Goal: Contribute content: Contribute content

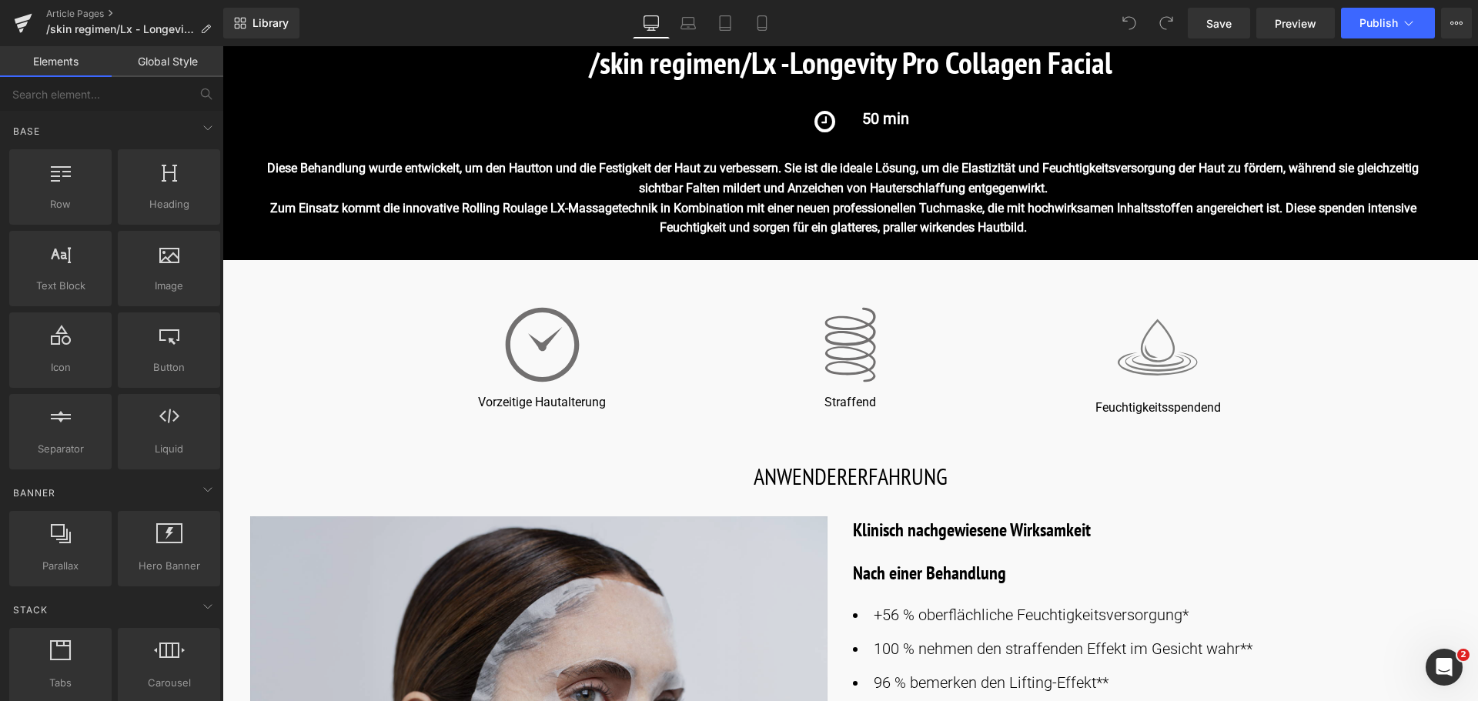
scroll to position [462, 0]
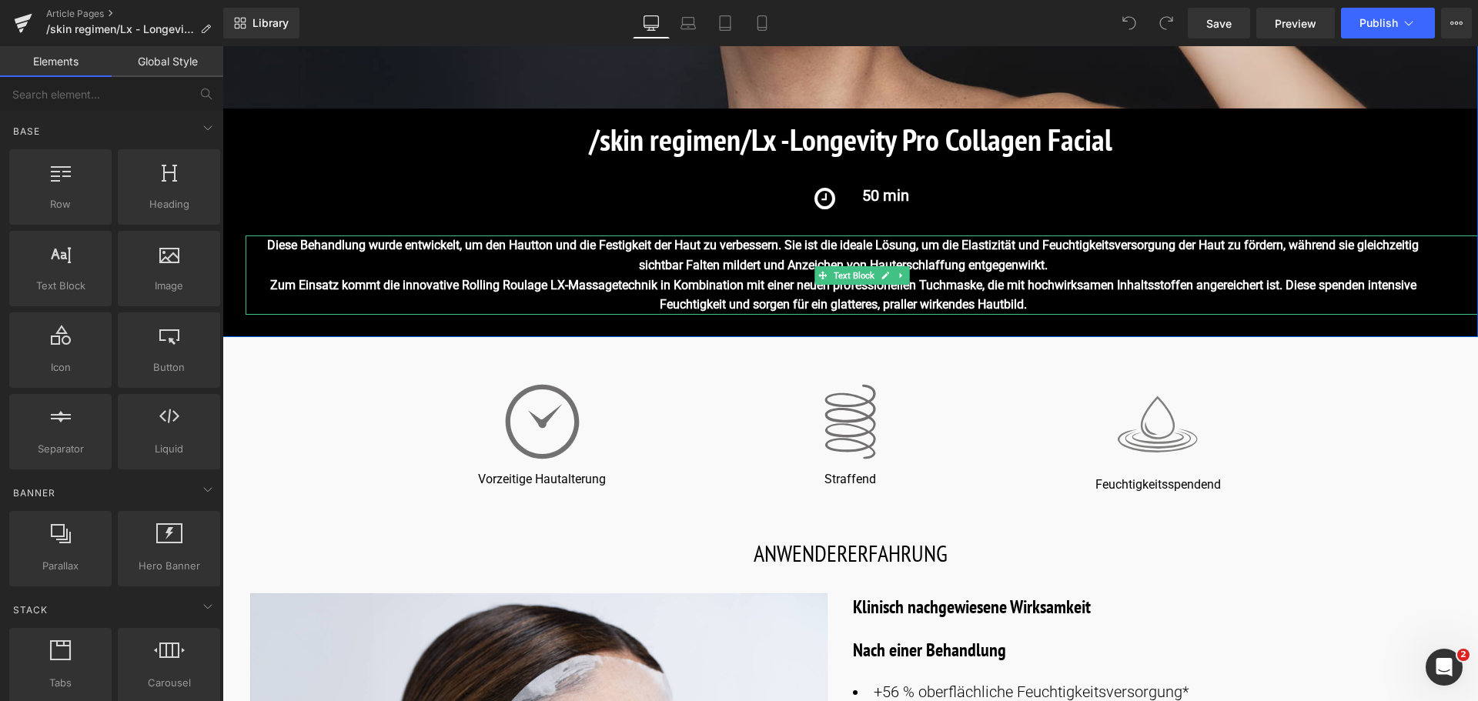
click at [379, 245] on strong "Diese Behandlung wurde entwickelt, um den Hautton und die Festigkeit der Haut z…" at bounding box center [843, 255] width 1152 height 35
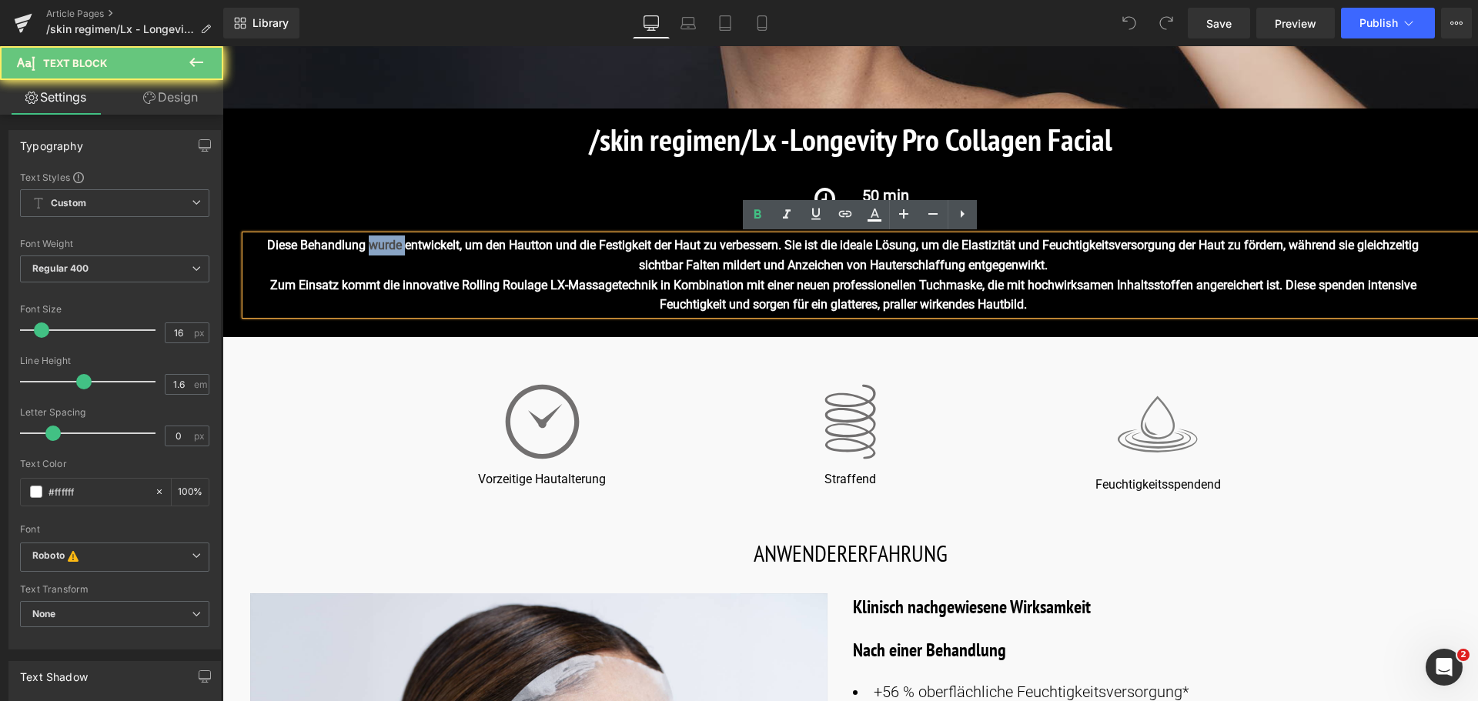
click at [379, 245] on strong "Diese Behandlung wurde entwickelt, um den Hautton und die Festigkeit der Haut z…" at bounding box center [843, 255] width 1152 height 35
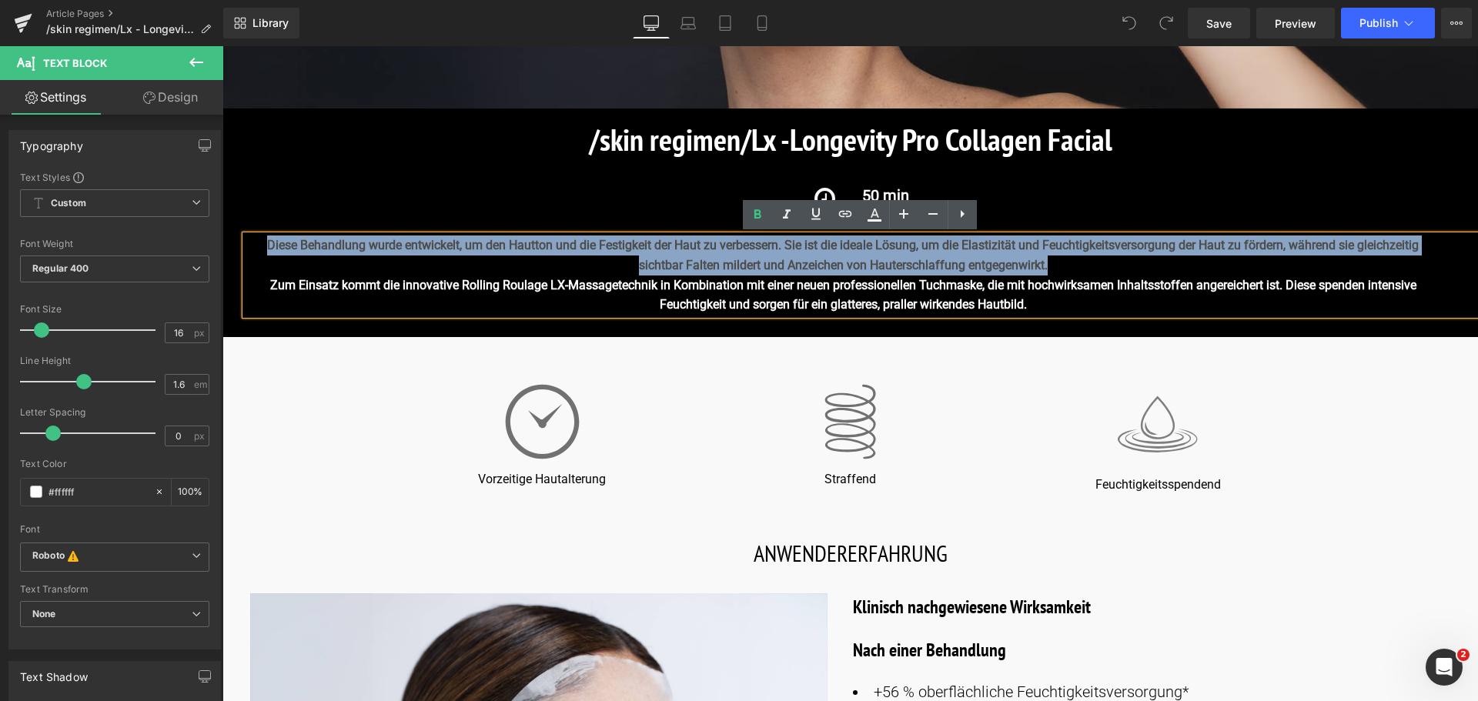
drag, startPoint x: 263, startPoint y: 243, endPoint x: 1063, endPoint y: 273, distance: 800.4
click at [1063, 273] on p "Diese Behandlung wurde entwickelt, um den Hautton und die Festigkeit der Haut z…" at bounding box center [843, 255] width 1195 height 39
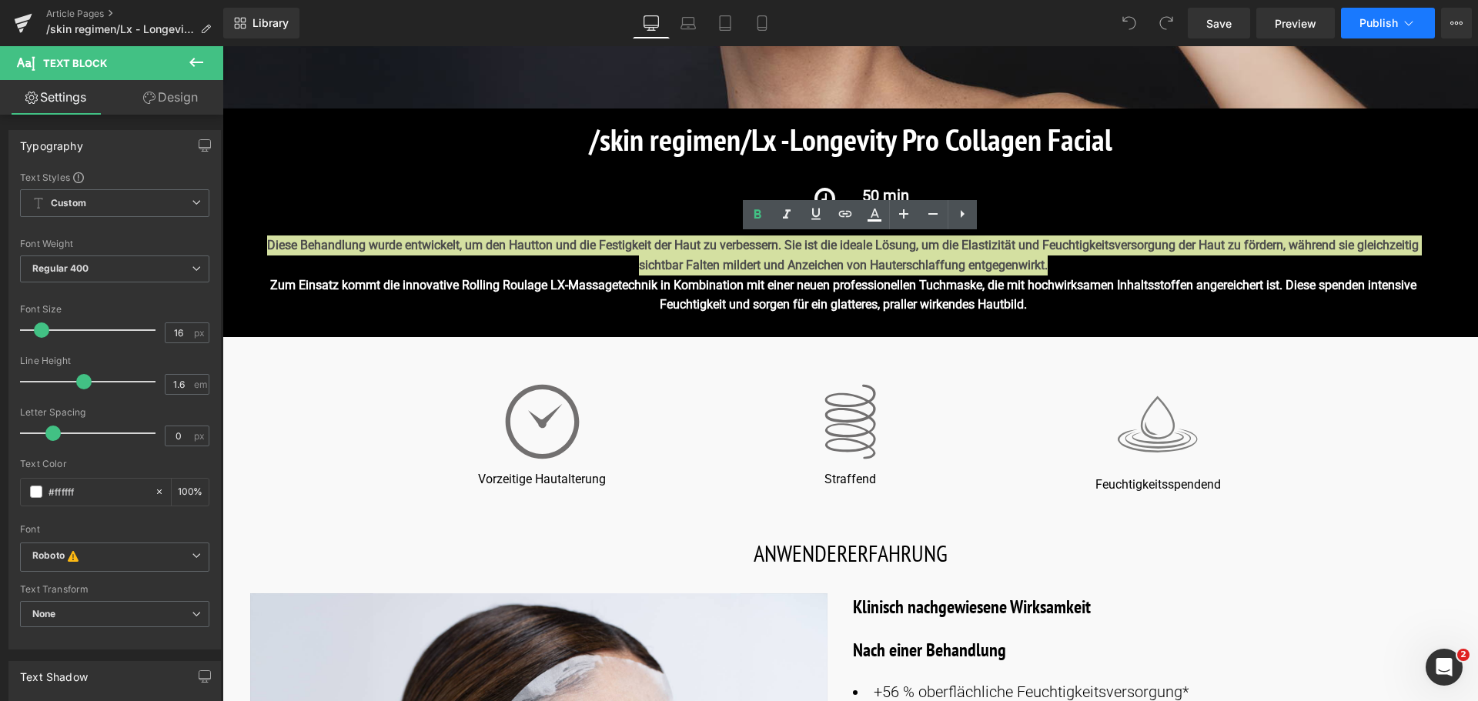
click at [1414, 23] on icon at bounding box center [1408, 22] width 15 height 15
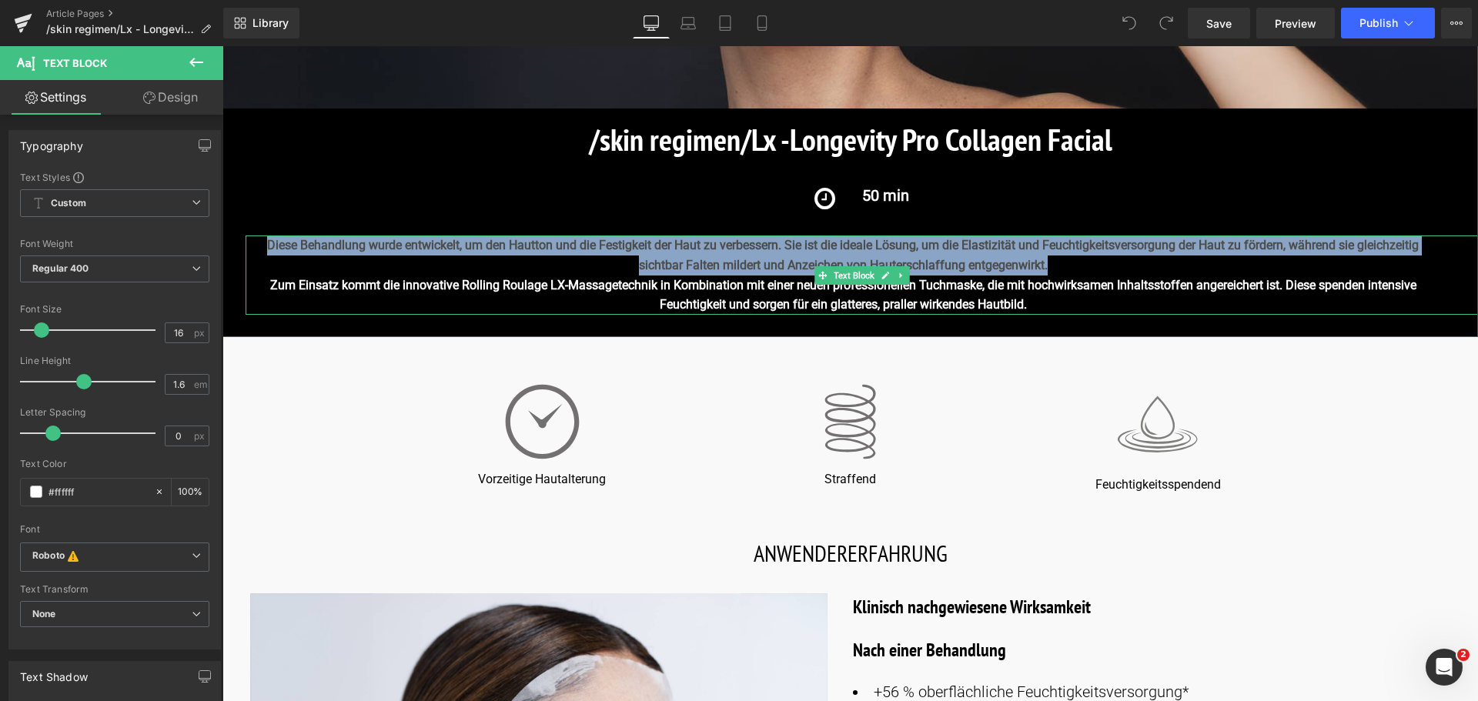
click at [291, 242] on strong "Diese Behandlung wurde entwickelt, um den Hautton und die Festigkeit der Haut z…" at bounding box center [843, 255] width 1152 height 35
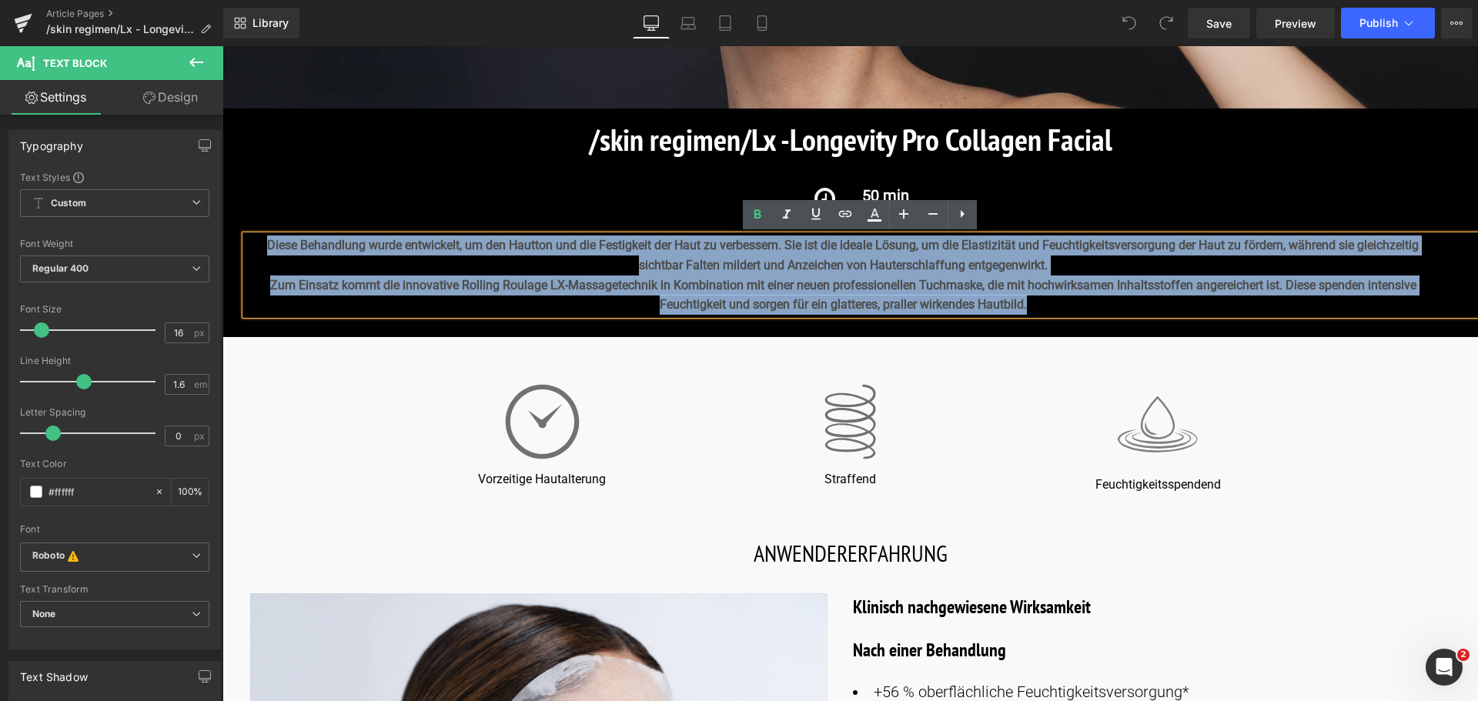
drag, startPoint x: 262, startPoint y: 246, endPoint x: 1090, endPoint y: 305, distance: 830.3
click at [1090, 305] on div "Diese Behandlung wurde entwickelt, um den Hautton und die Festigkeit der Haut z…" at bounding box center [862, 275] width 1232 height 79
copy div "Diese Behandlung wurde entwickelt, um den Hautton und die Festigkeit der Haut z…"
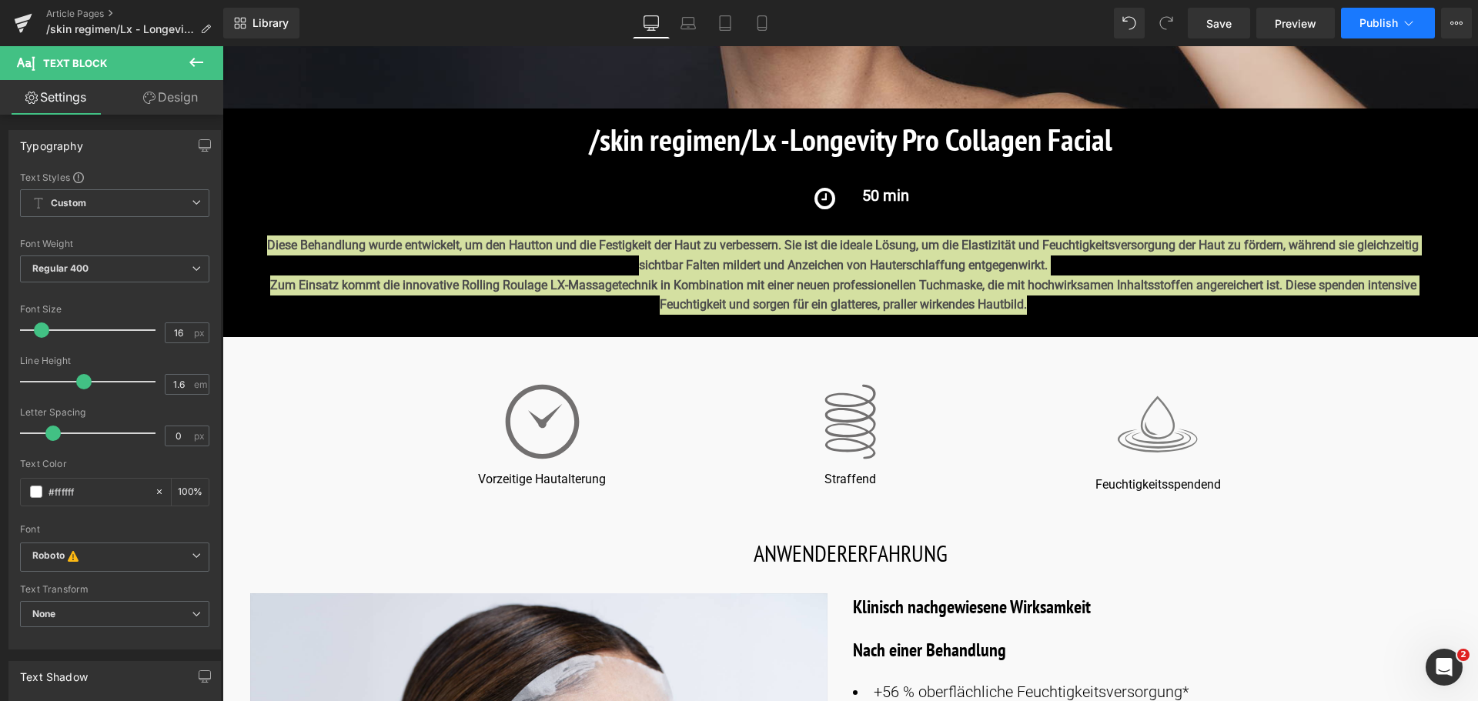
click at [1408, 15] on icon at bounding box center [1408, 22] width 15 height 15
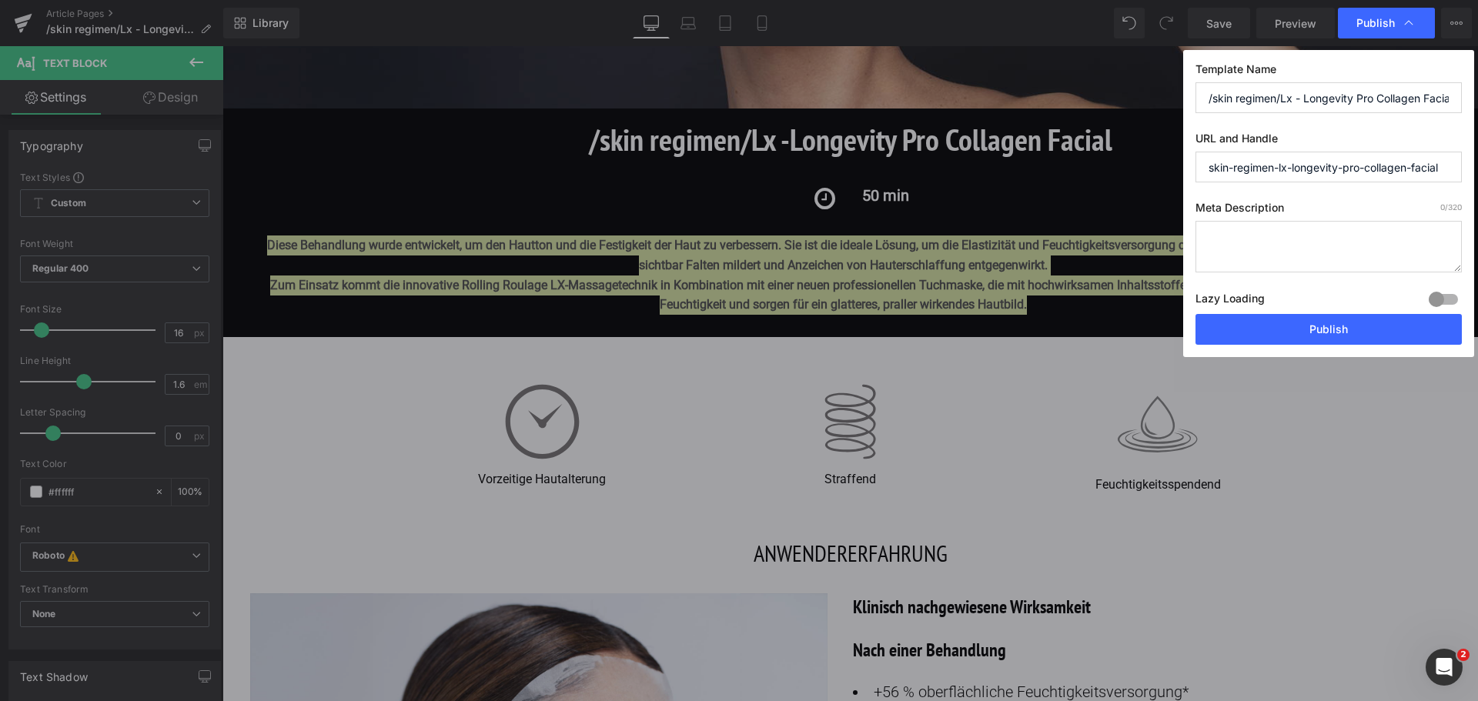
click at [1251, 220] on label "Meta Description 0 /320" at bounding box center [1328, 211] width 266 height 20
click at [1251, 236] on textarea at bounding box center [1328, 247] width 266 height 52
paste textarea "Intensive Anti-Aging-Behandlung zur Förderung von Elastizität, Feuchtigkeit und…"
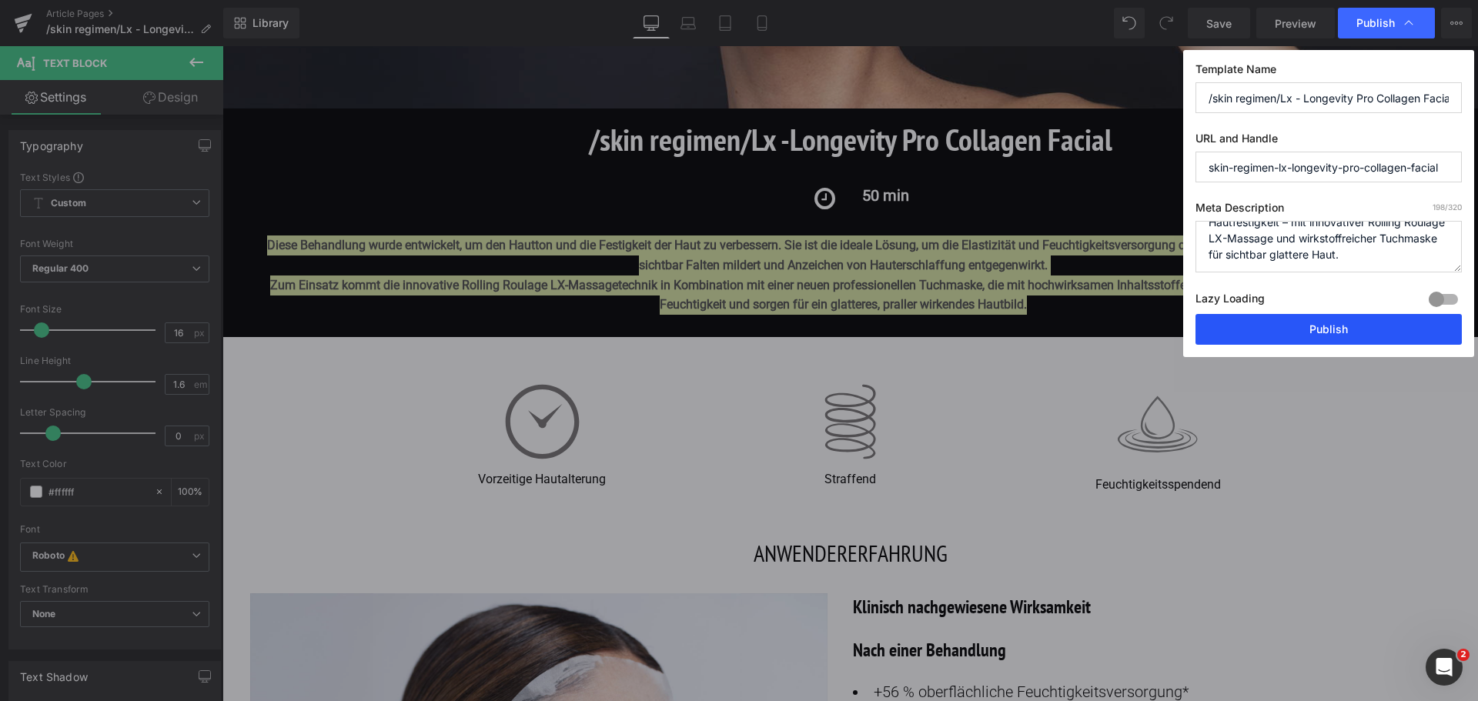
type textarea "Intensive Anti-Aging-Behandlung zur Förderung von Elastizität, Feuchtigkeit und…"
click at [1263, 326] on button "Publish" at bounding box center [1328, 329] width 266 height 31
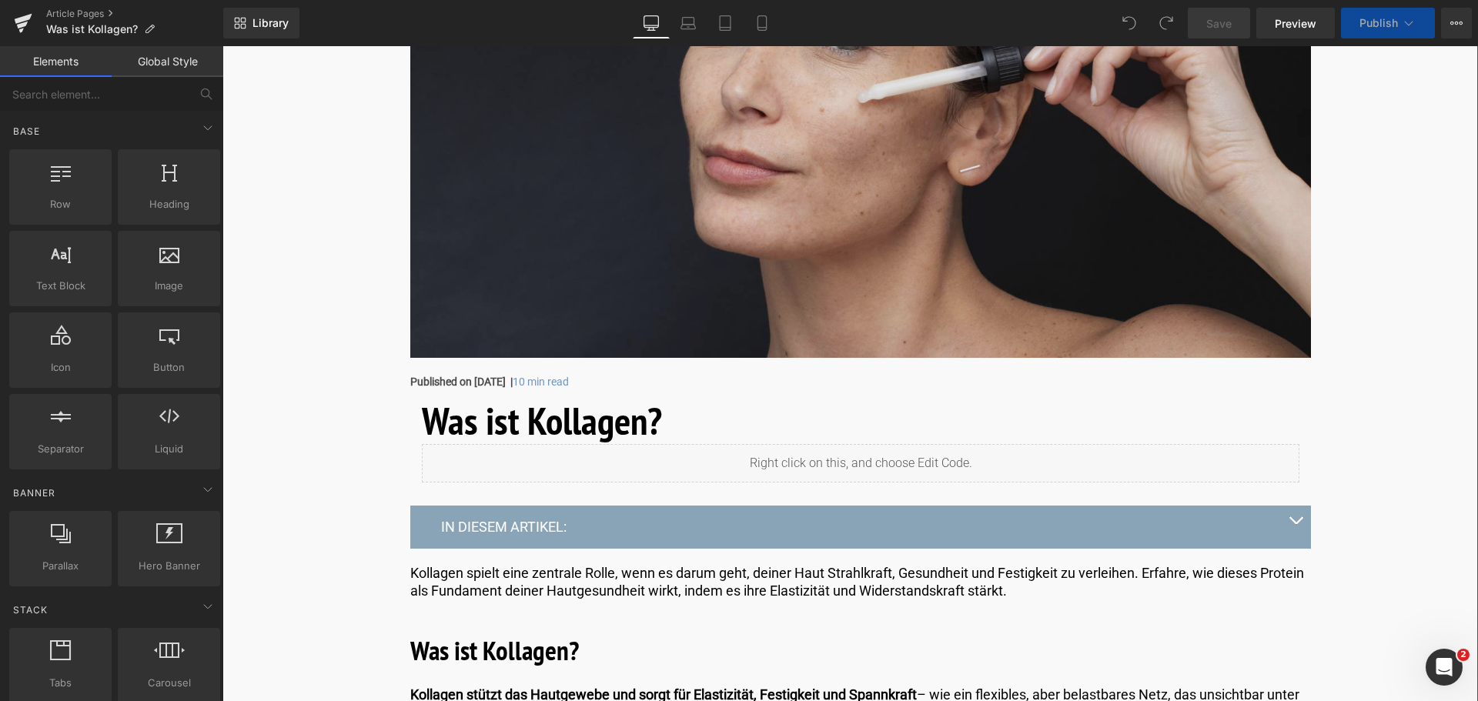
scroll to position [539, 0]
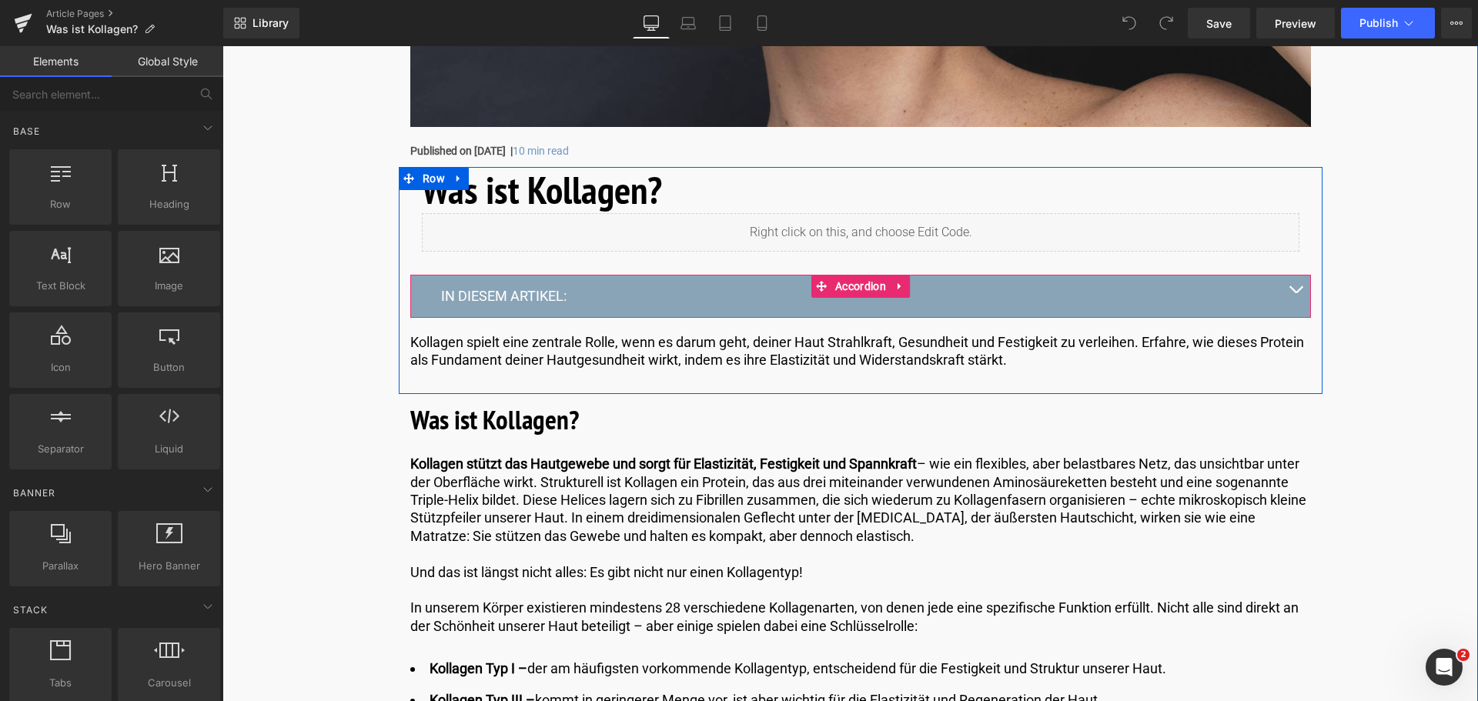
click at [1296, 286] on button "button" at bounding box center [1295, 296] width 31 height 42
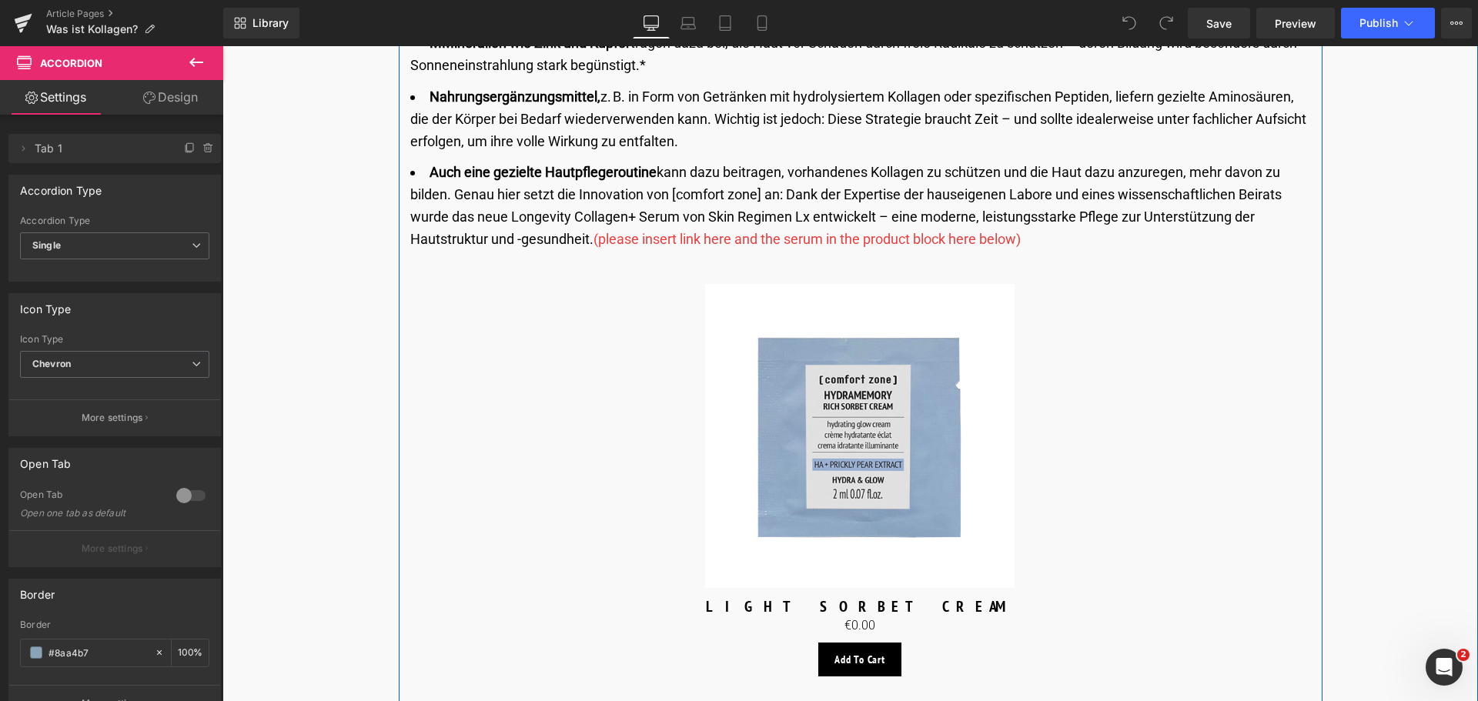
scroll to position [2694, 0]
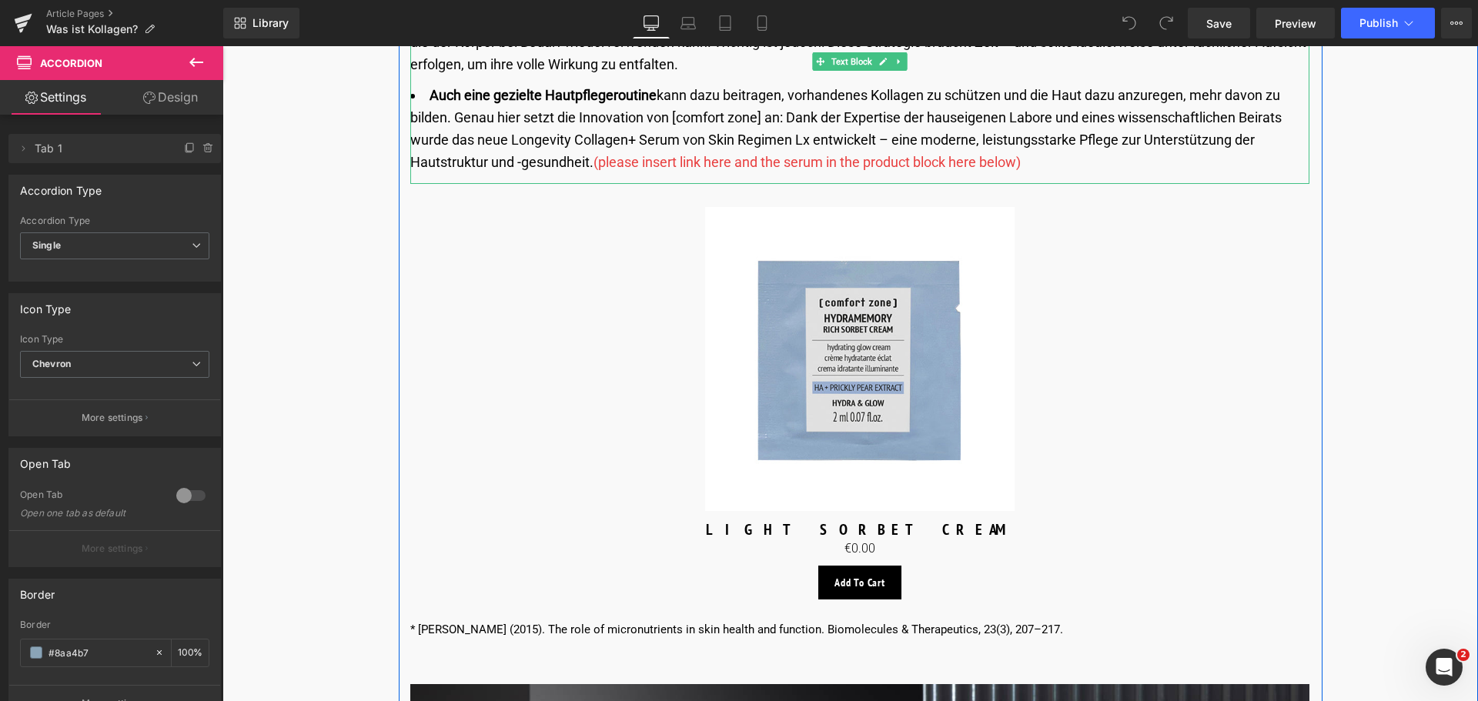
click at [1048, 157] on li "Auch eine gezielte Hautpflegeroutine kann dazu beitragen, vorhandenes Kollagen …" at bounding box center [859, 129] width 899 height 89
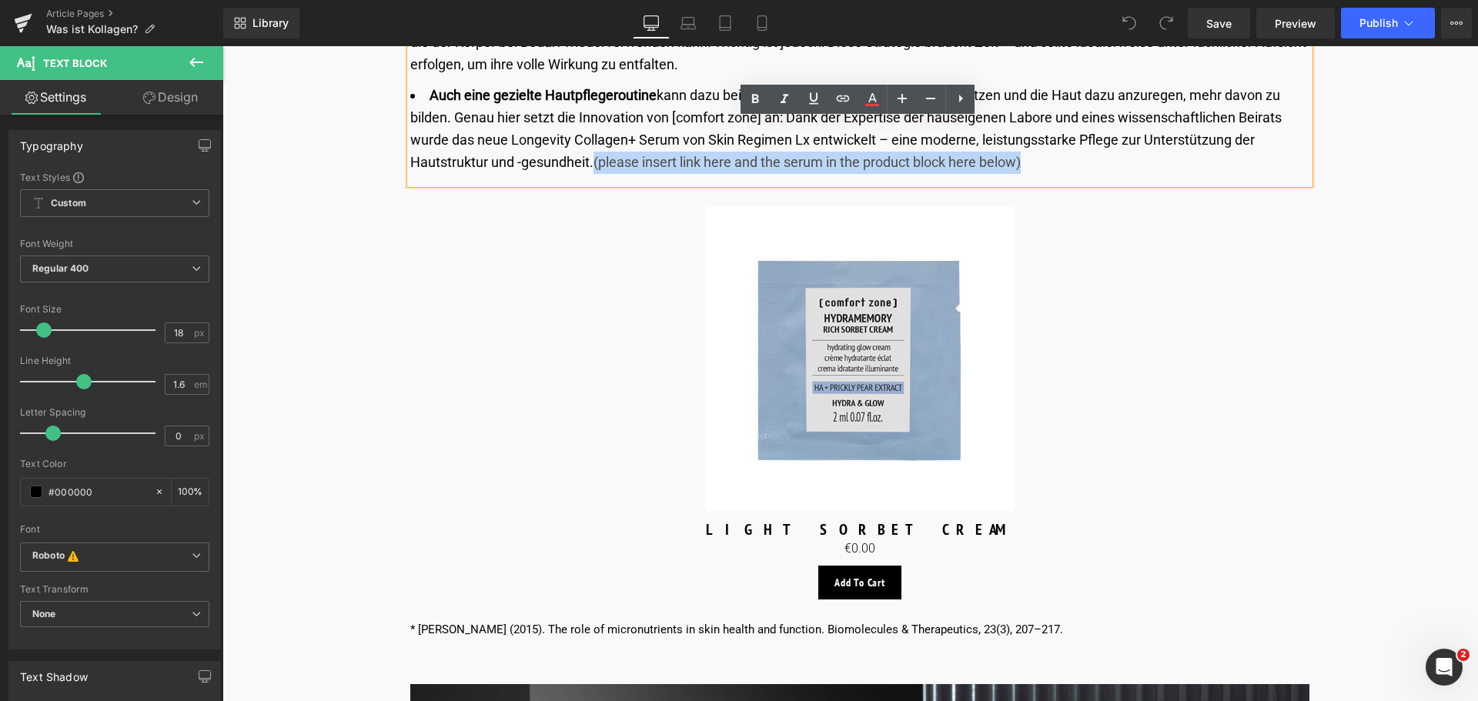
drag, startPoint x: 593, startPoint y: 163, endPoint x: 1025, endPoint y: 175, distance: 432.0
click at [1025, 175] on div "Eine ausgewogene Ernährung, die reich an Vitamin C und anderen antioxidativen V…" at bounding box center [859, 43] width 899 height 282
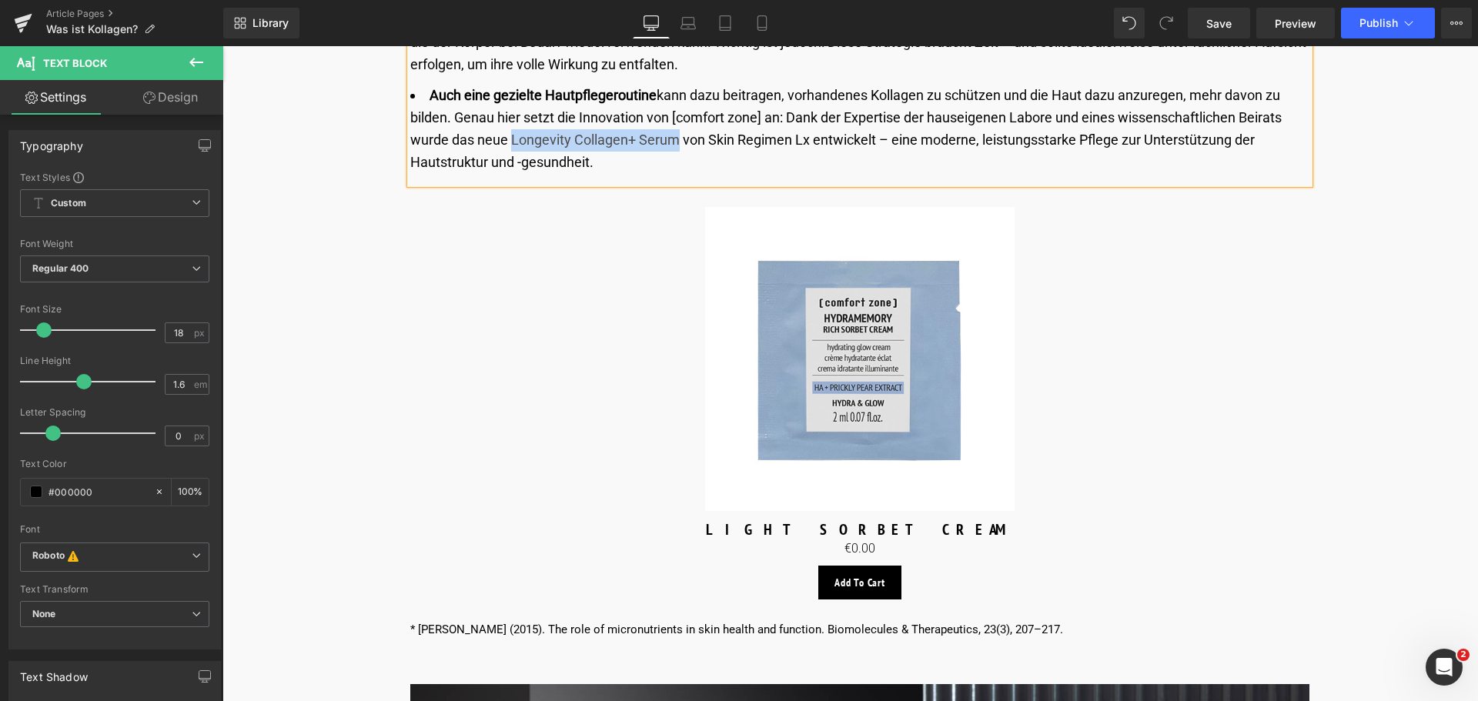
drag, startPoint x: 510, startPoint y: 141, endPoint x: 675, endPoint y: 135, distance: 165.6
click at [675, 135] on li "Auch eine gezielte Hautpflegeroutine kann dazu beitragen, vorhandenes Kollagen …" at bounding box center [859, 129] width 899 height 89
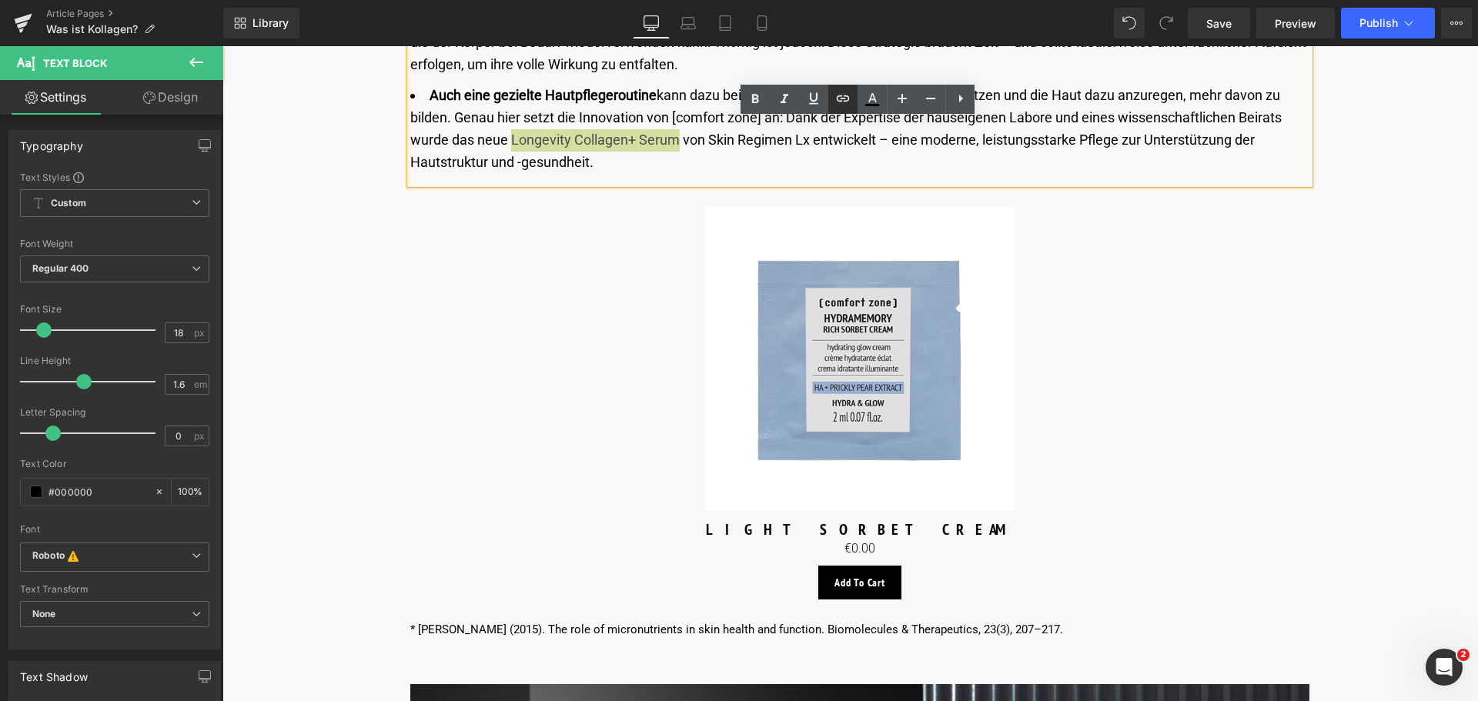
click at [843, 96] on icon at bounding box center [843, 98] width 18 height 18
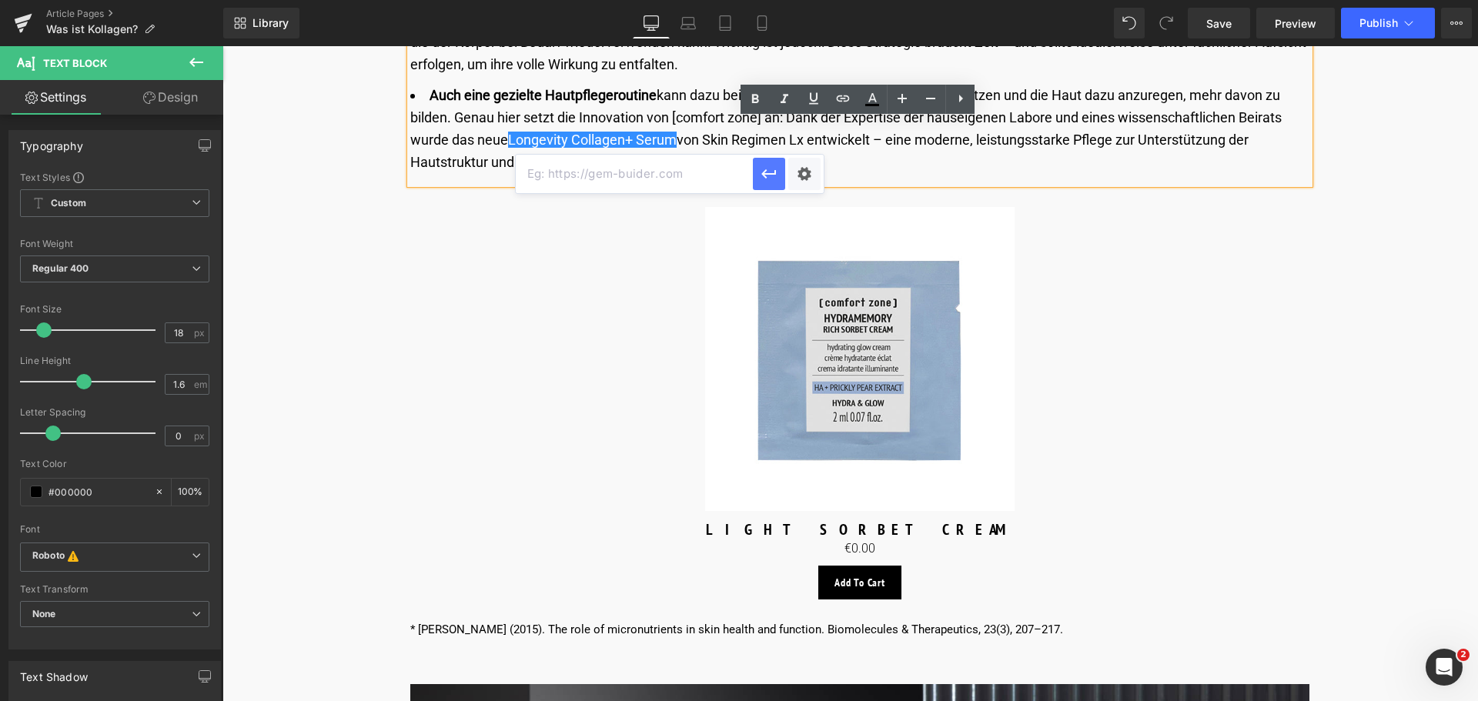
click at [765, 174] on icon "button" at bounding box center [768, 173] width 15 height 9
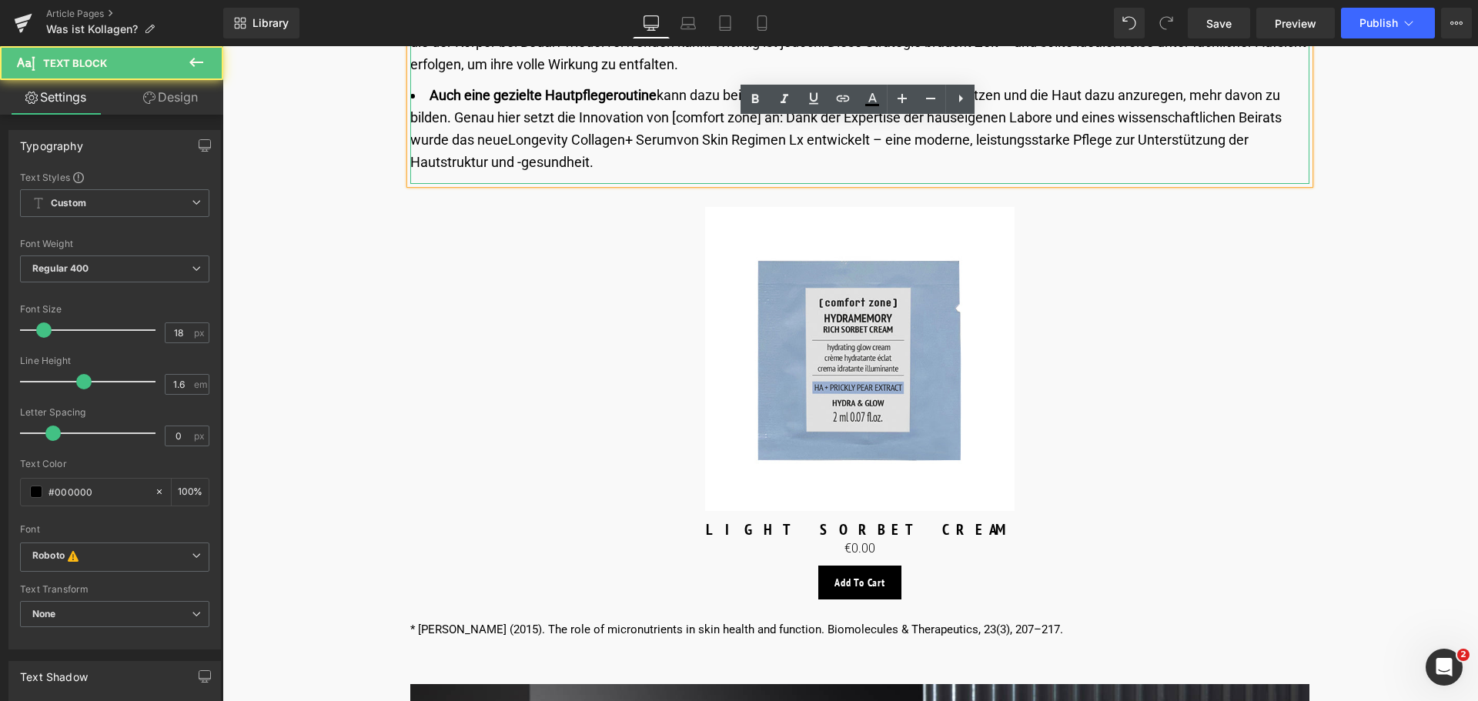
click at [510, 139] on li "Auch eine gezielte Hautpflegeroutine kann dazu beitragen, vorhandenes Kollagen …" at bounding box center [859, 129] width 899 height 89
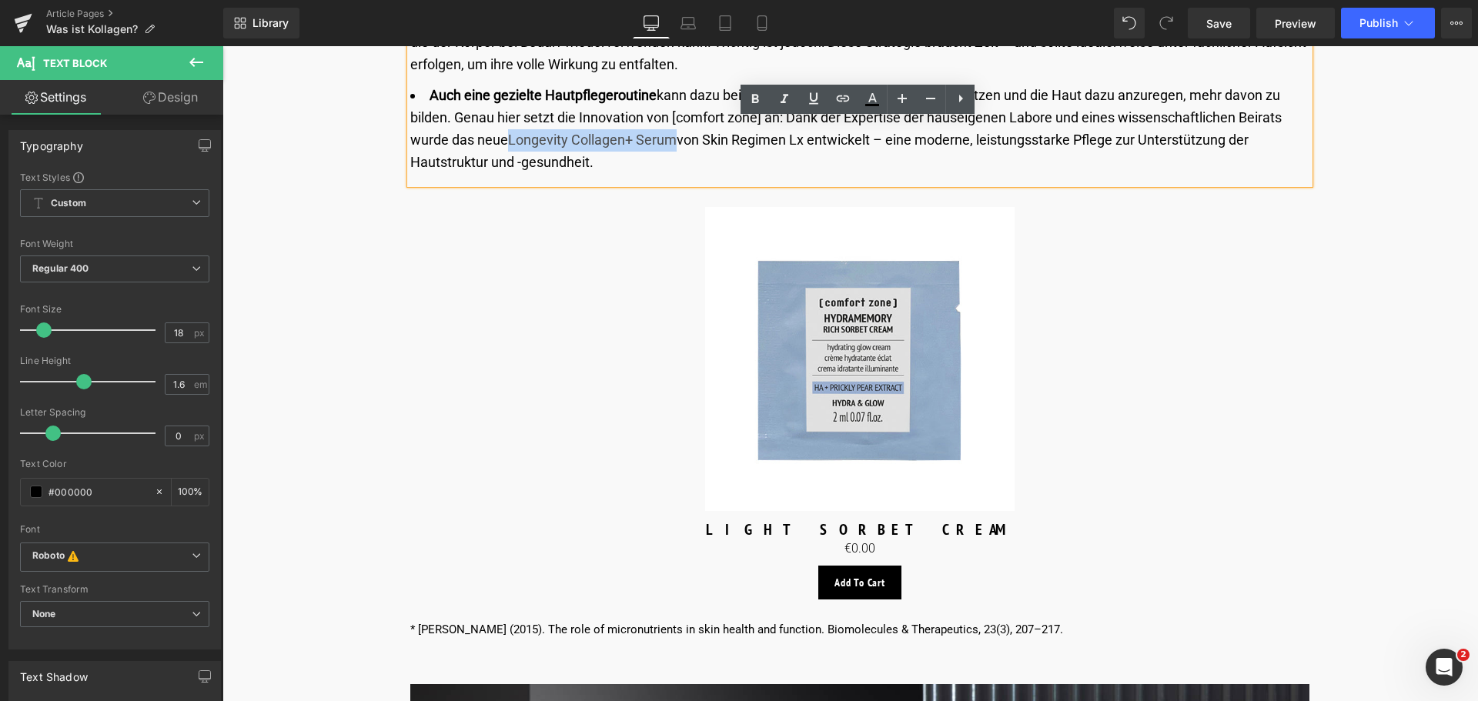
drag, startPoint x: 510, startPoint y: 139, endPoint x: 658, endPoint y: 137, distance: 148.6
click at [658, 137] on li "Auch eine gezielte Hautpflegeroutine kann dazu beitragen, vorhandenes Kollagen …" at bounding box center [859, 129] width 899 height 89
click at [843, 99] on icon at bounding box center [843, 98] width 18 height 18
click at [803, 0] on div "Text Color Highlight Color #333333 Edit or remove link: Edit - Unlink - Cancel" at bounding box center [739, 0] width 1478 height 0
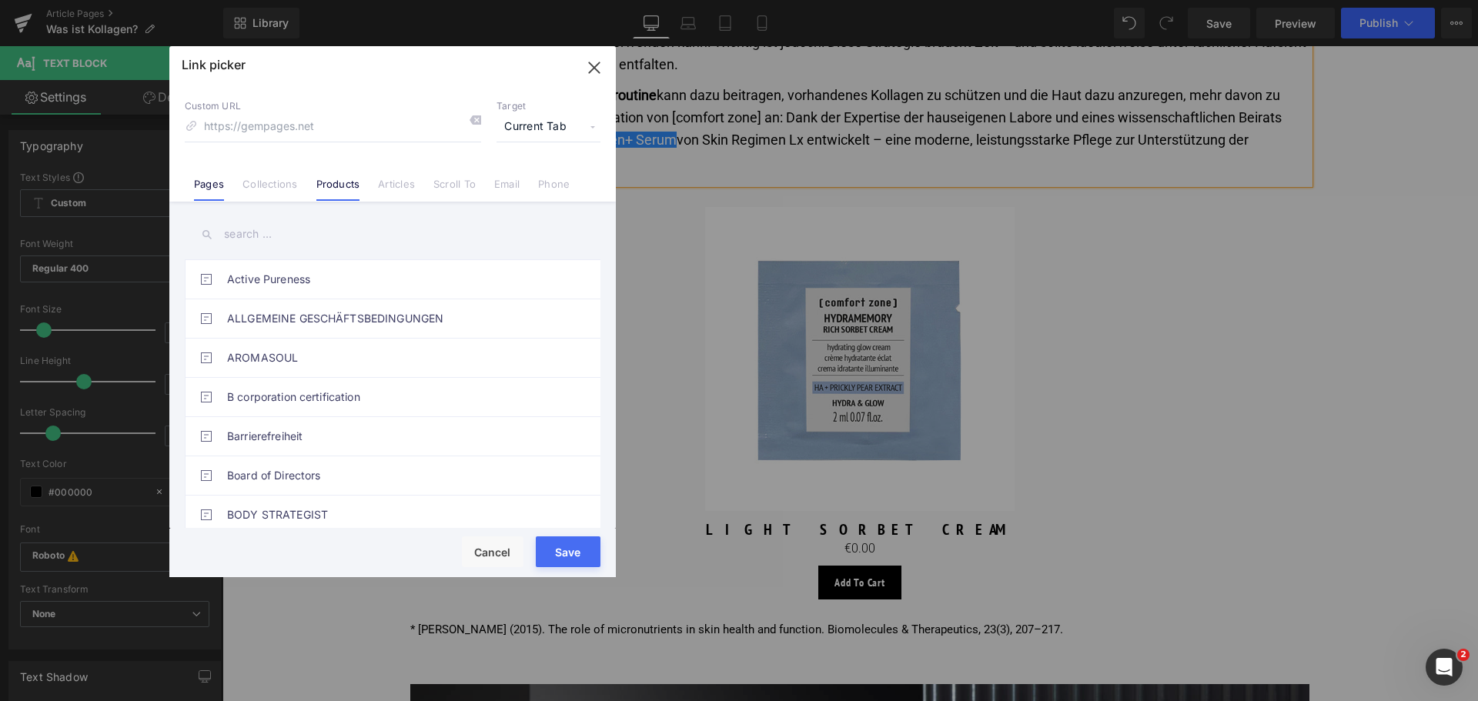
click at [331, 189] on link "Products" at bounding box center [338, 189] width 44 height 23
click at [305, 246] on input "text" at bounding box center [393, 234] width 416 height 35
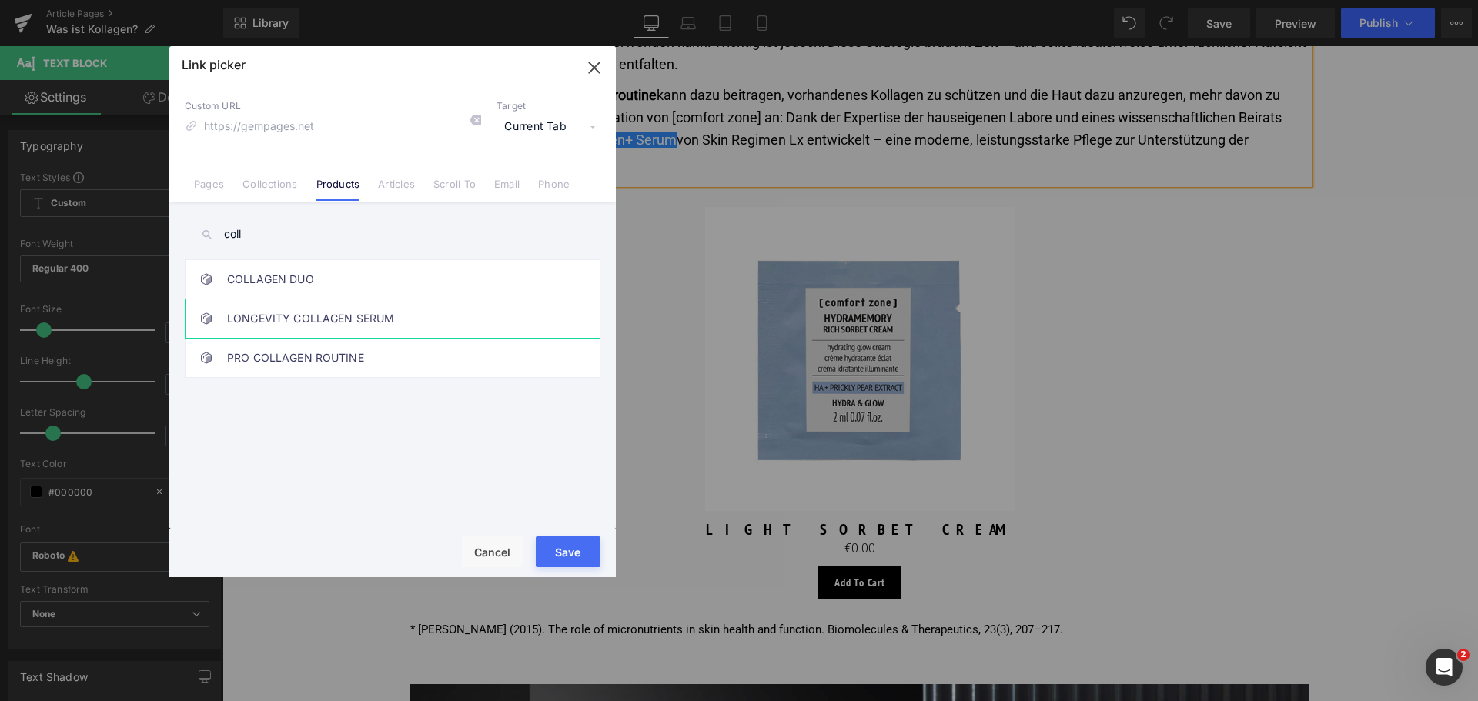
type input "coll"
click at [287, 319] on link "LONGEVITY COLLAGEN SERUM" at bounding box center [396, 318] width 339 height 38
click at [563, 545] on button "Save" at bounding box center [568, 552] width 65 height 31
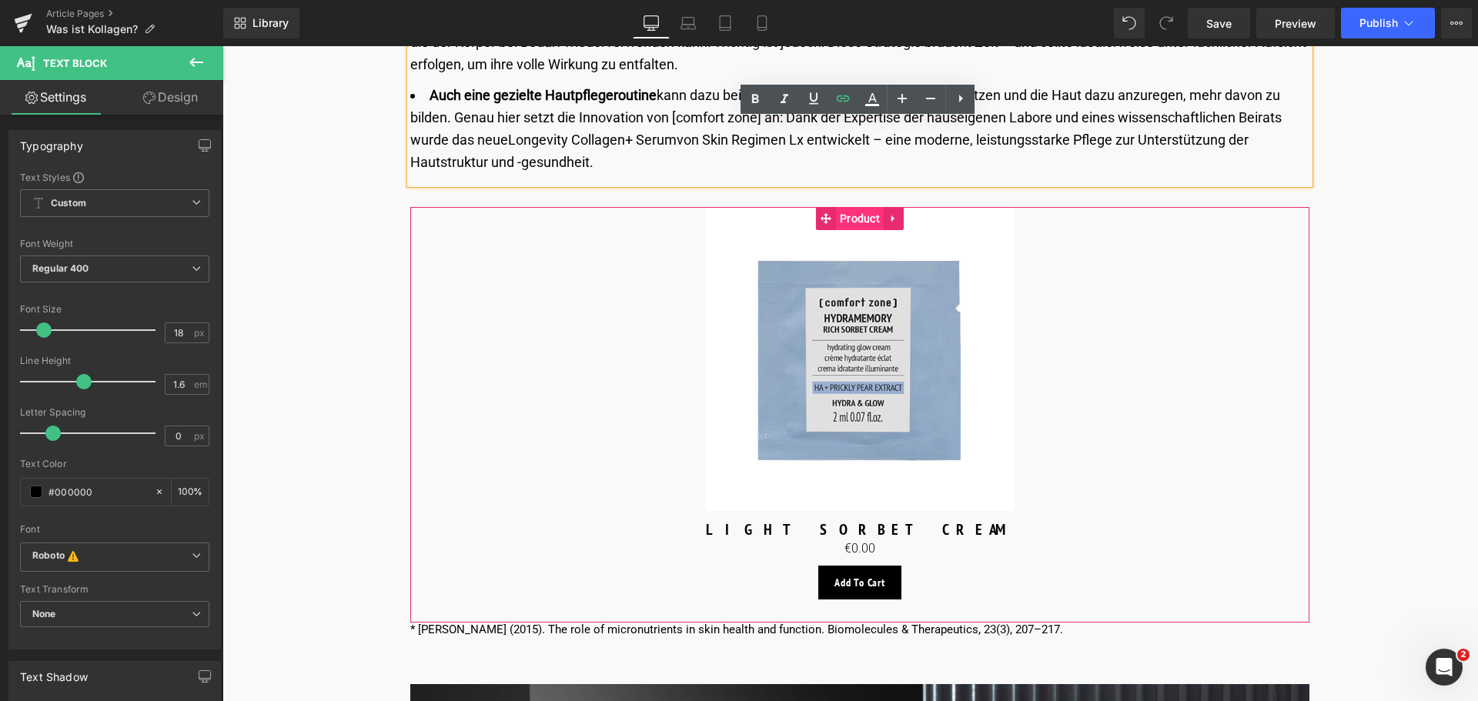
click at [868, 219] on span "Product" at bounding box center [860, 218] width 48 height 23
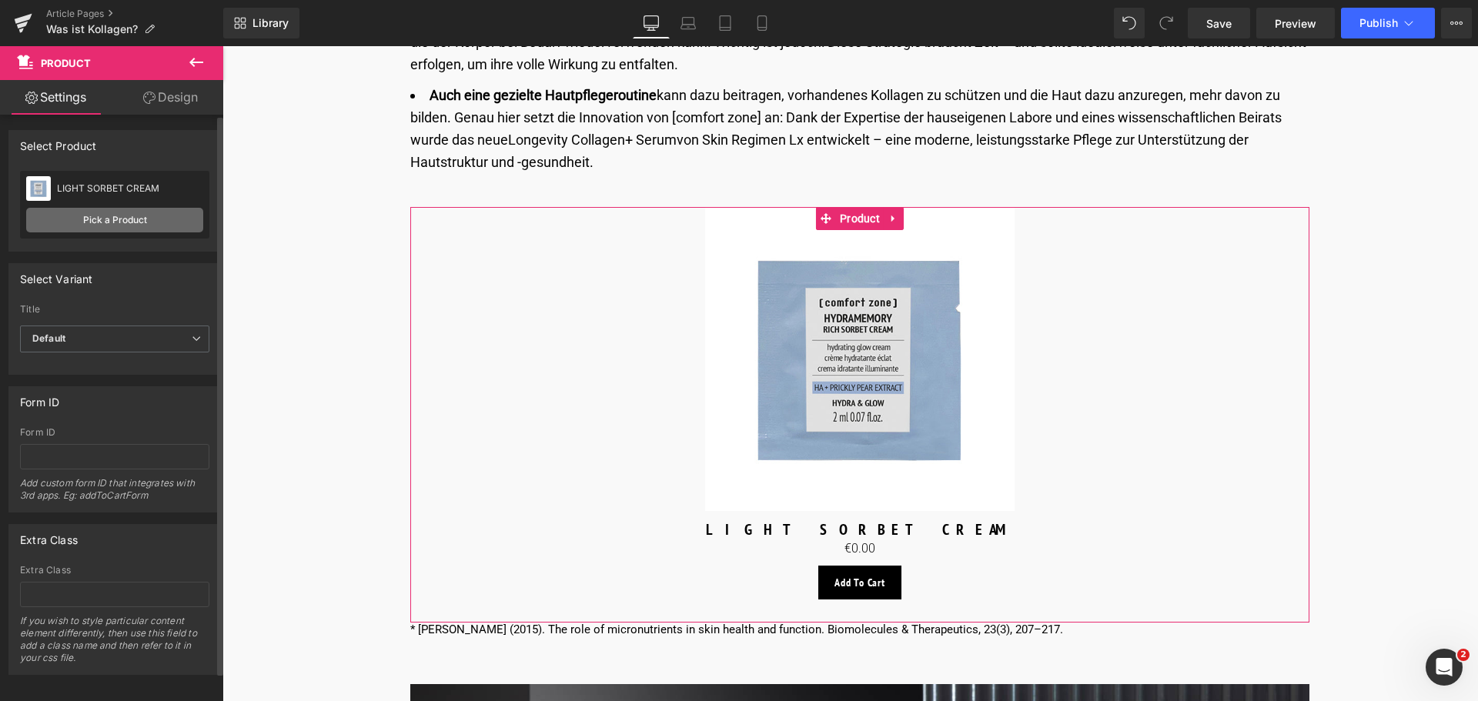
click at [75, 220] on link "Pick a Product" at bounding box center [114, 220] width 177 height 25
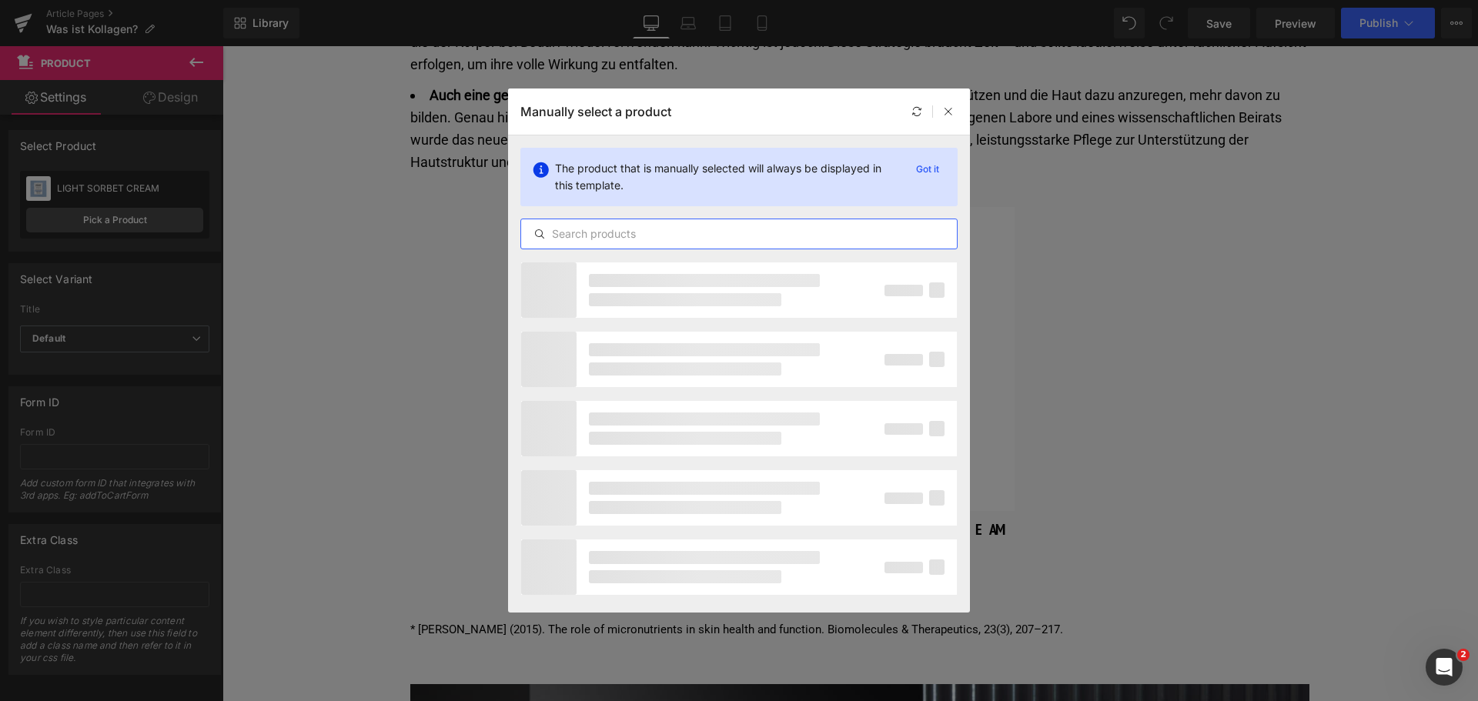
click at [657, 240] on input "text" at bounding box center [739, 234] width 436 height 18
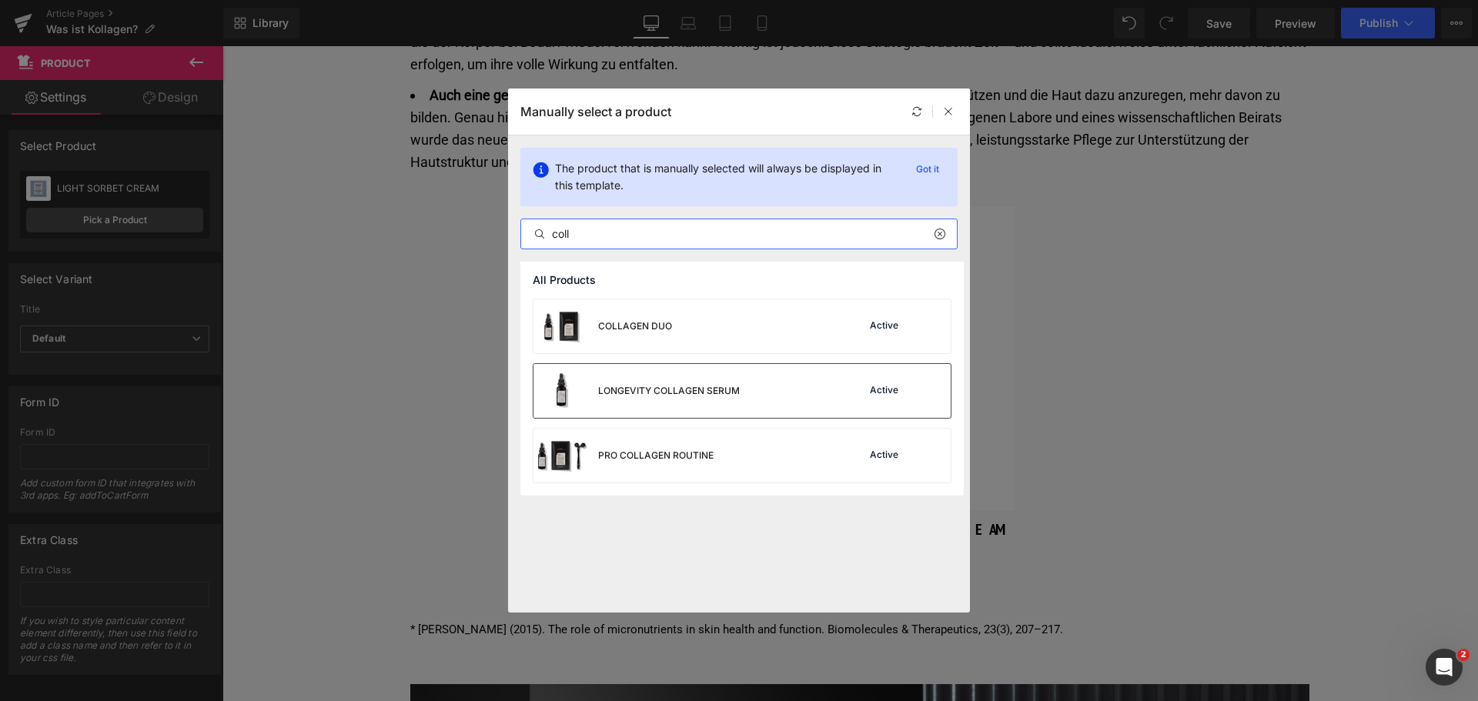
type input "coll"
click at [654, 396] on div "LONGEVITY COLLAGEN SERUM" at bounding box center [669, 391] width 142 height 14
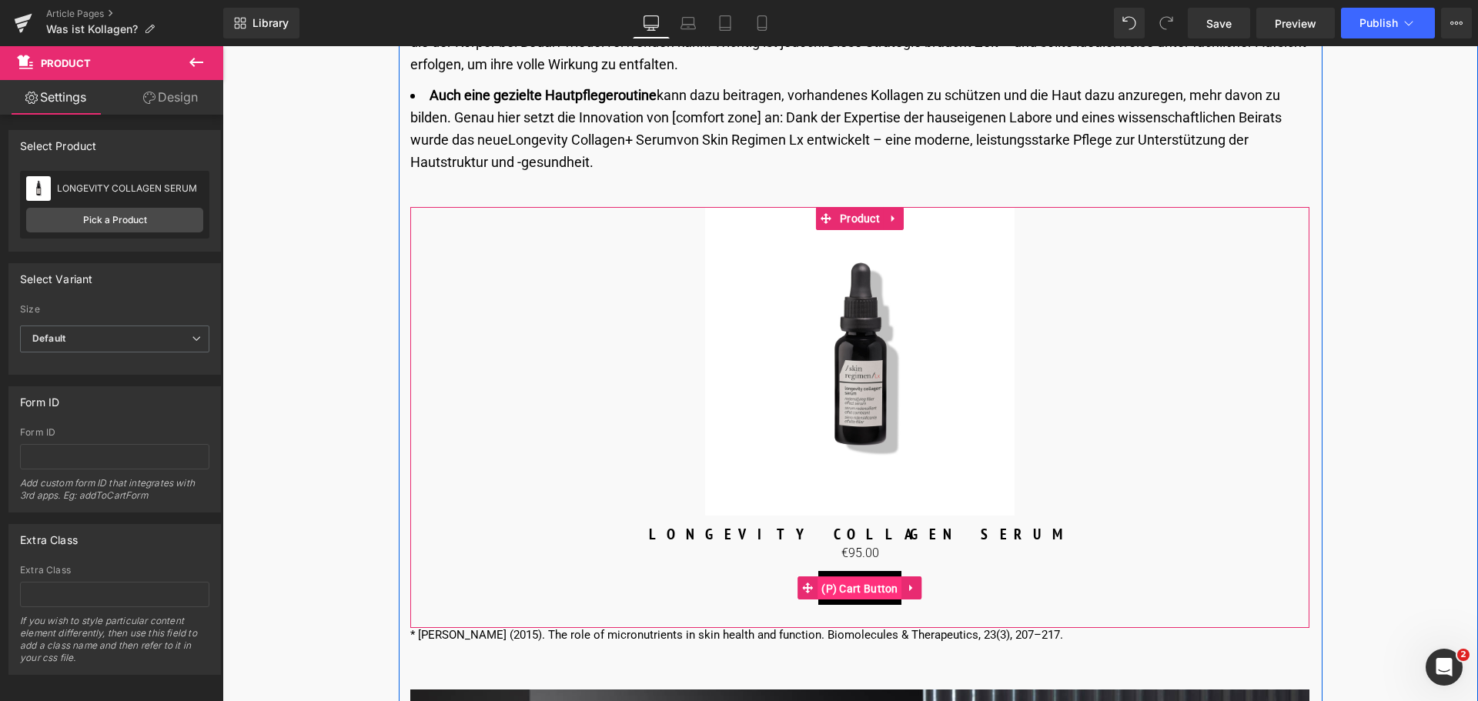
click at [861, 588] on span "(P) Cart Button" at bounding box center [860, 588] width 85 height 23
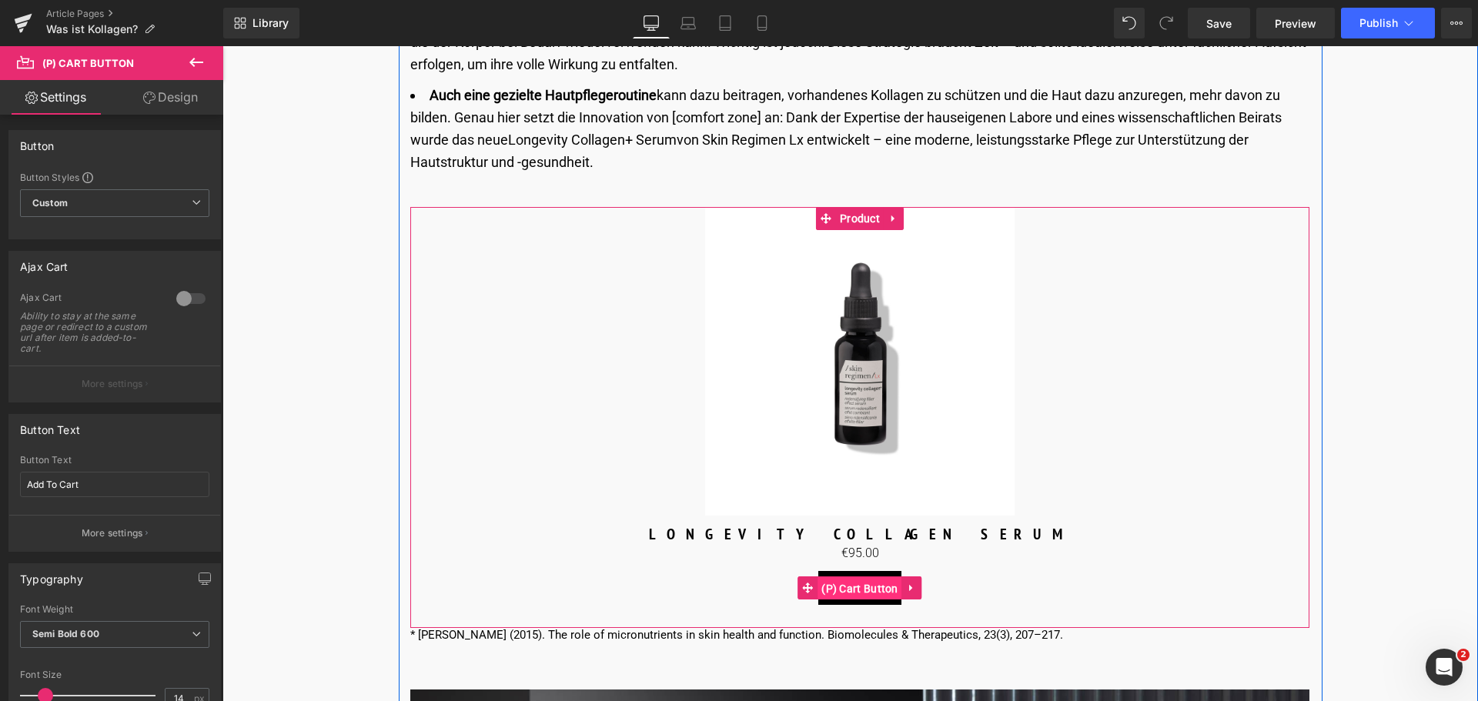
click at [869, 584] on span "(P) Cart Button" at bounding box center [860, 588] width 85 height 23
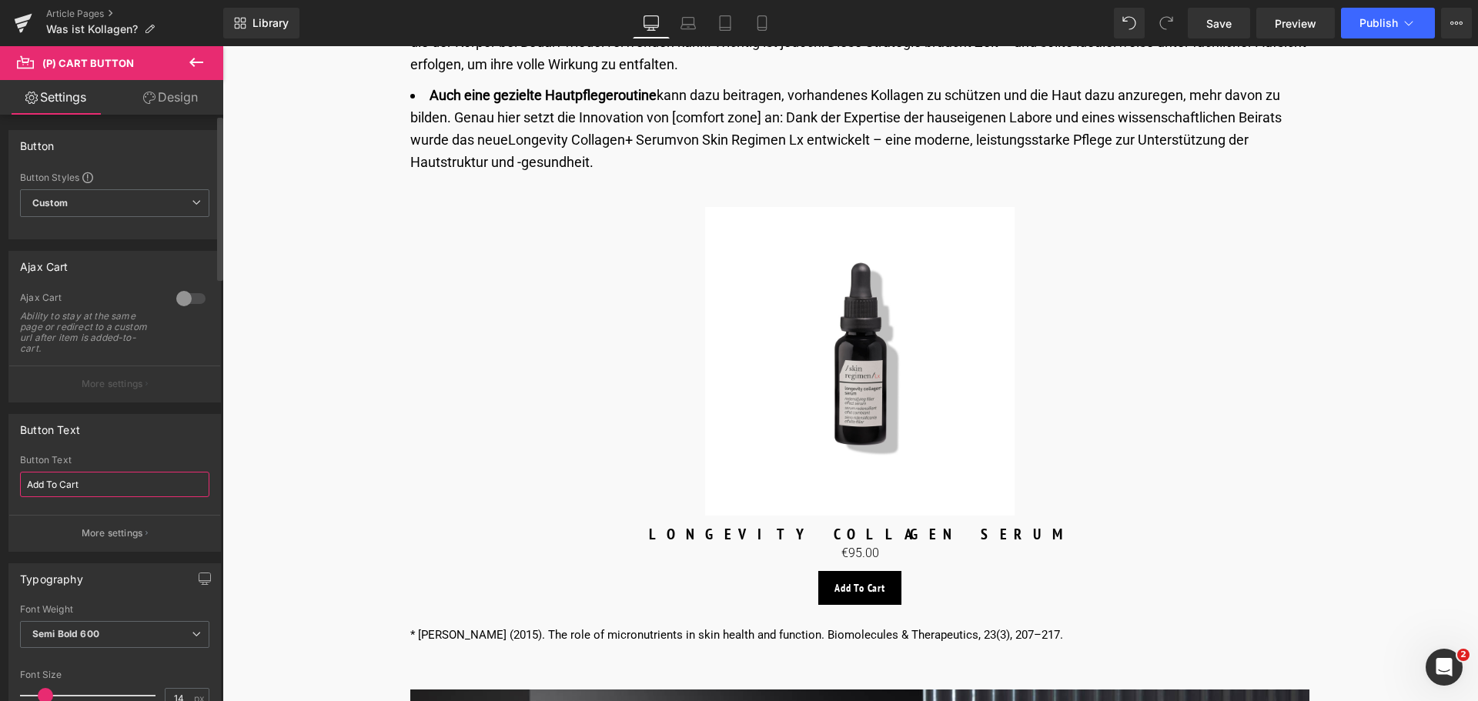
drag, startPoint x: 98, startPoint y: 473, endPoint x: 2, endPoint y: 482, distance: 96.6
click at [2, 484] on div "Button Text Add To Cart Button Text Add To Cart More settings" at bounding box center [115, 477] width 230 height 149
type input "Mehr entdecken"
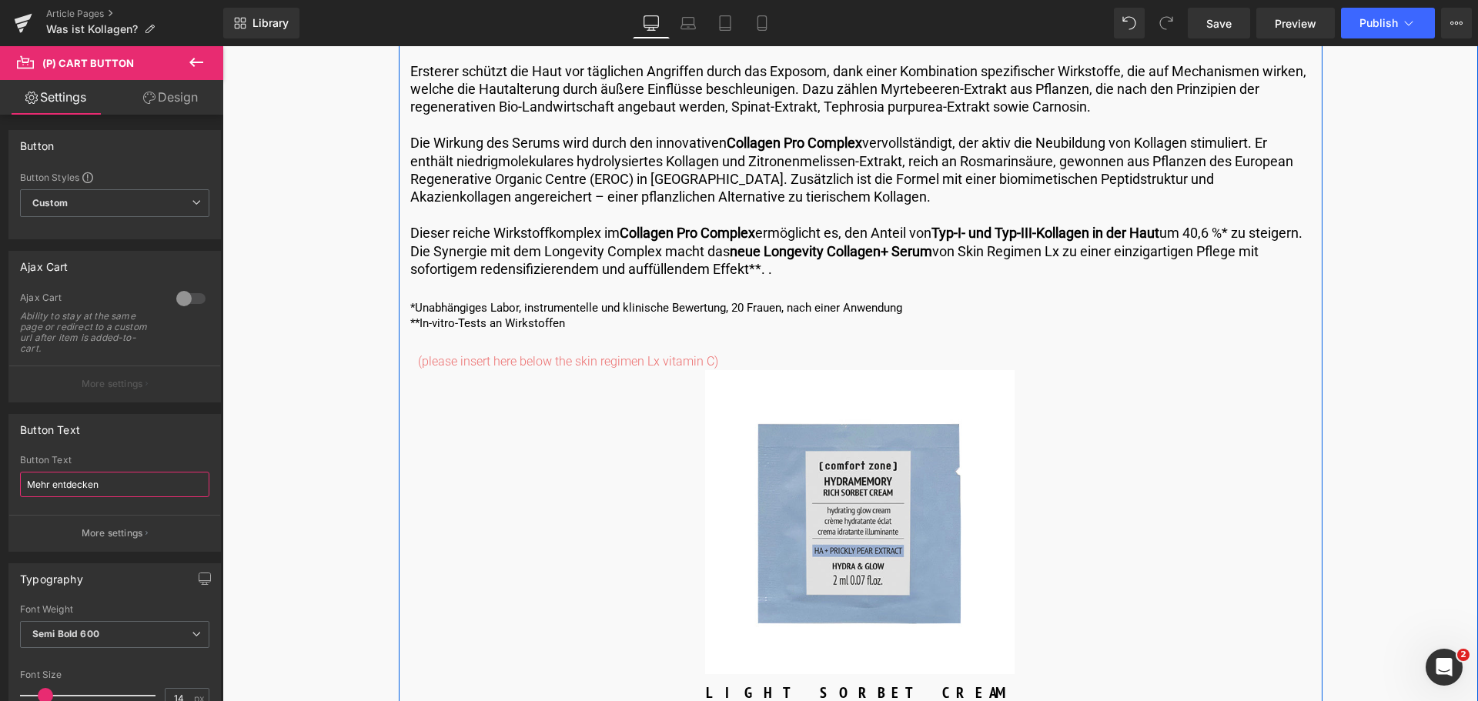
scroll to position [4157, 0]
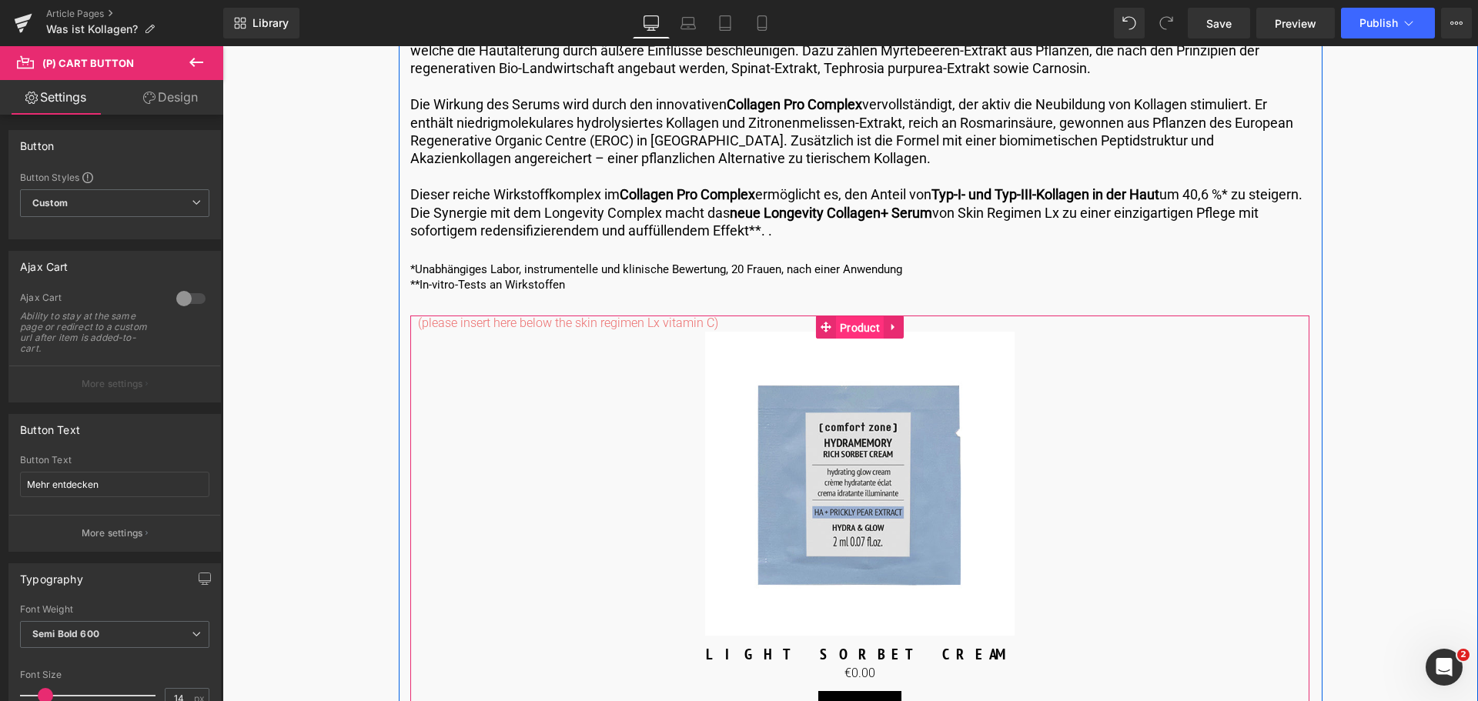
click at [859, 332] on span "Product" at bounding box center [860, 327] width 48 height 23
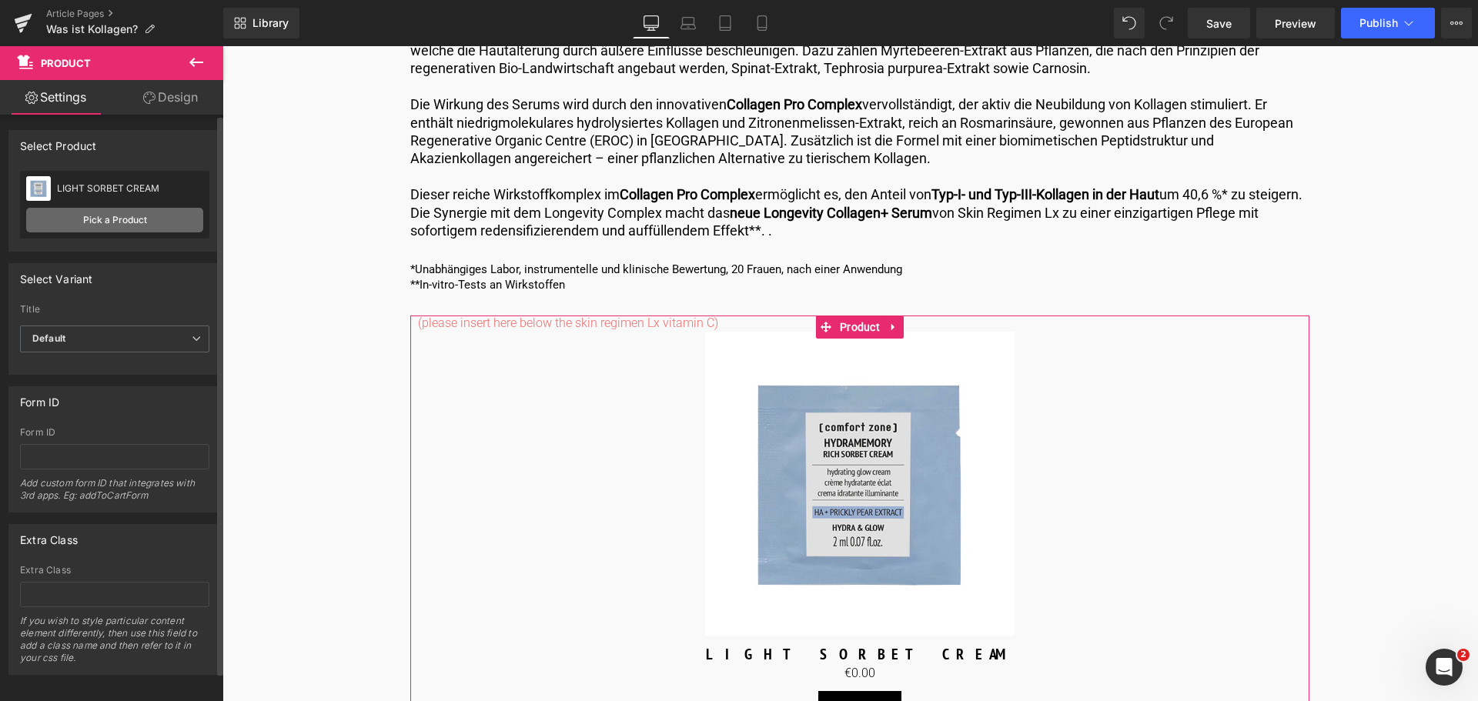
click at [114, 221] on link "Pick a Product" at bounding box center [114, 220] width 177 height 25
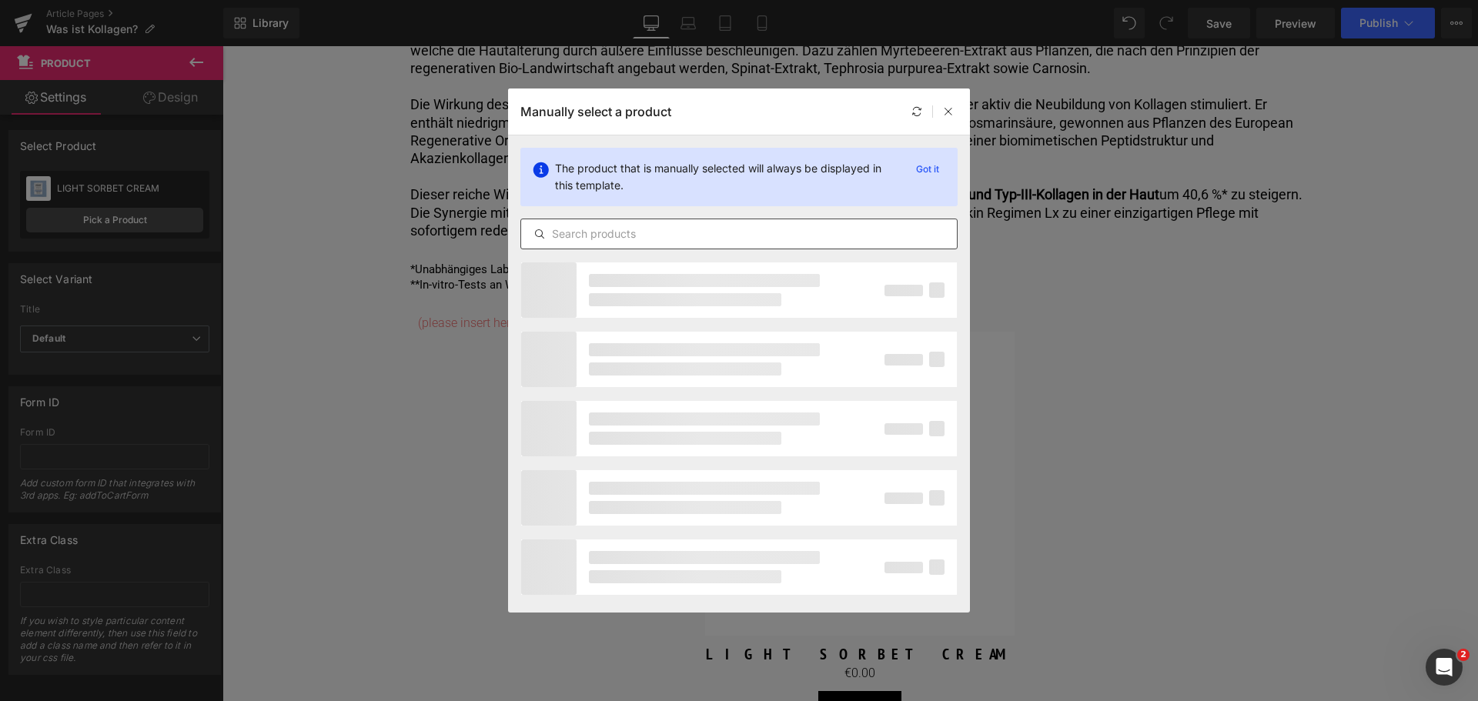
click at [684, 232] on input "text" at bounding box center [739, 234] width 436 height 18
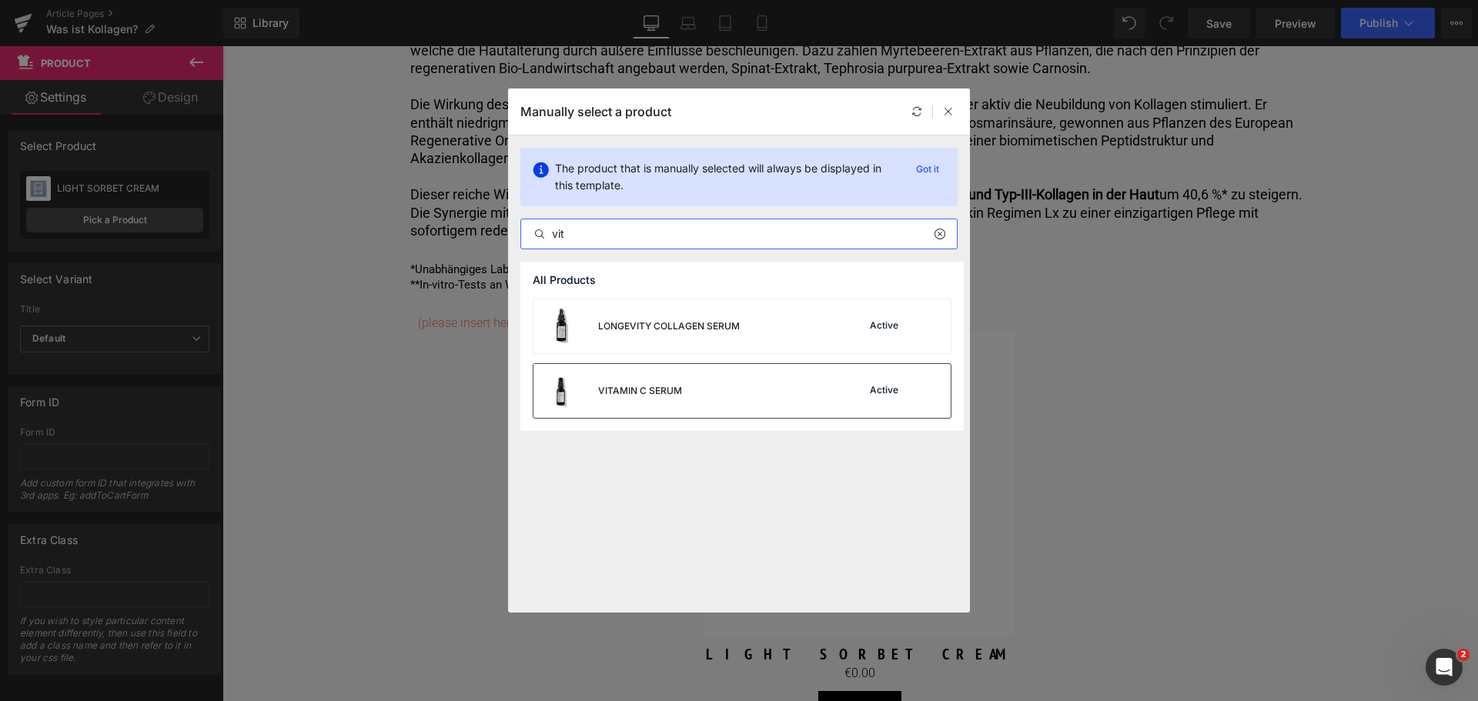
type input "vit"
click at [721, 397] on div "VITAMIN C SERUM Active" at bounding box center [741, 391] width 417 height 54
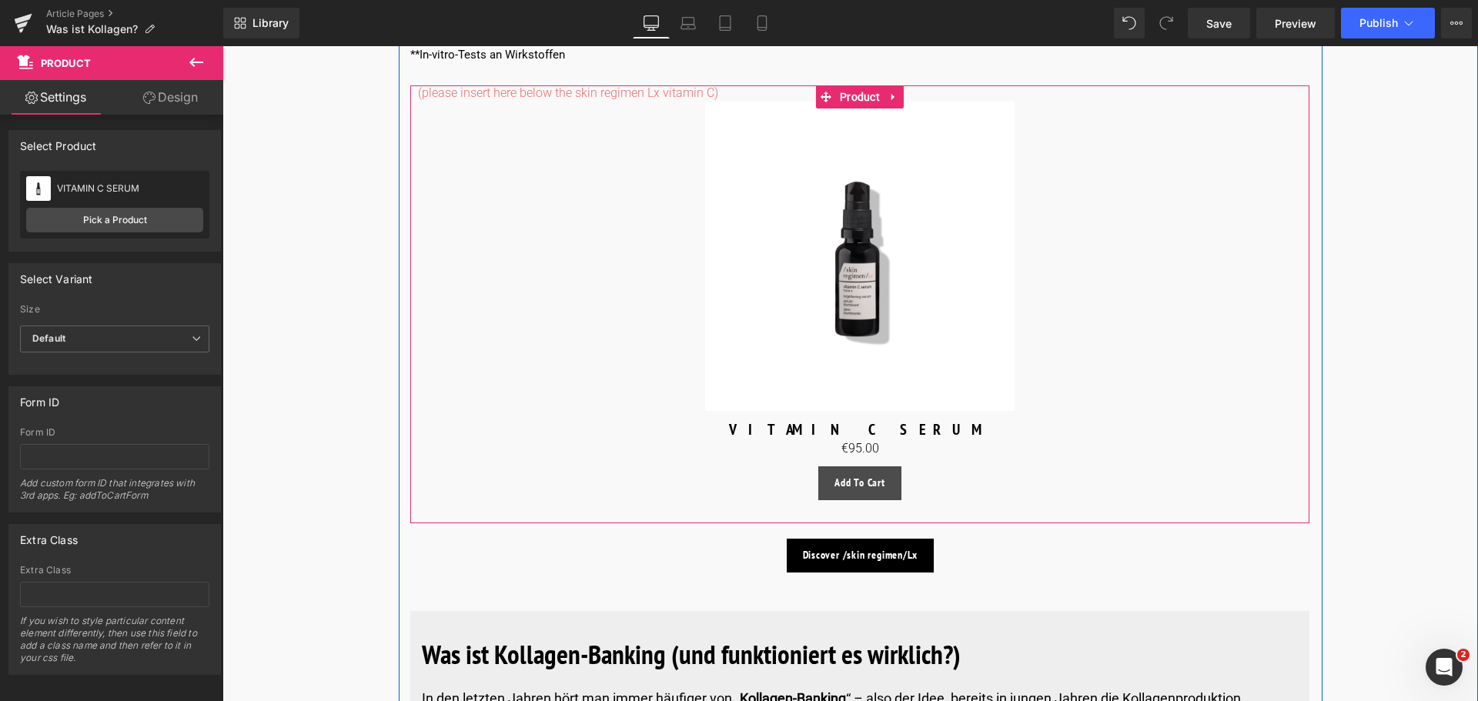
scroll to position [4388, 0]
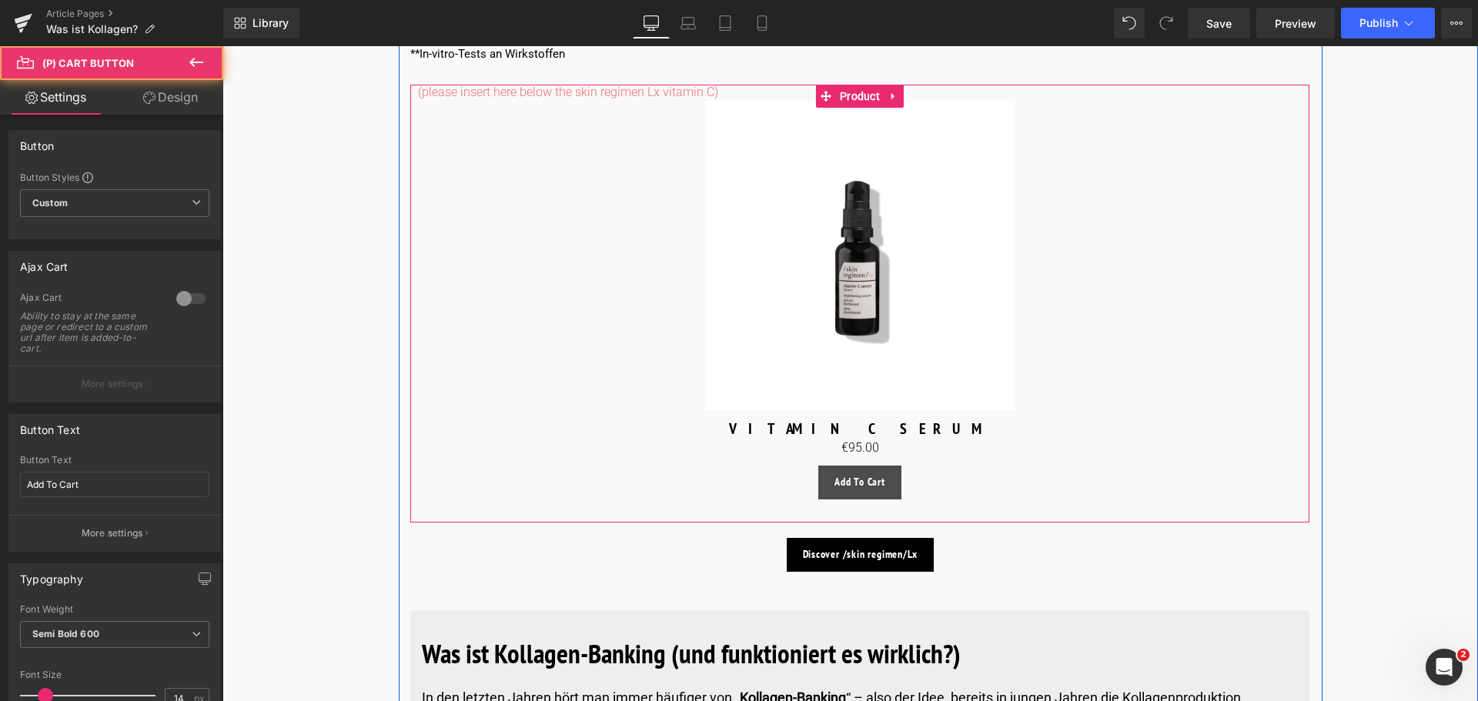
click at [844, 480] on div "Add To Cart (P) Cart Button" at bounding box center [860, 483] width 884 height 34
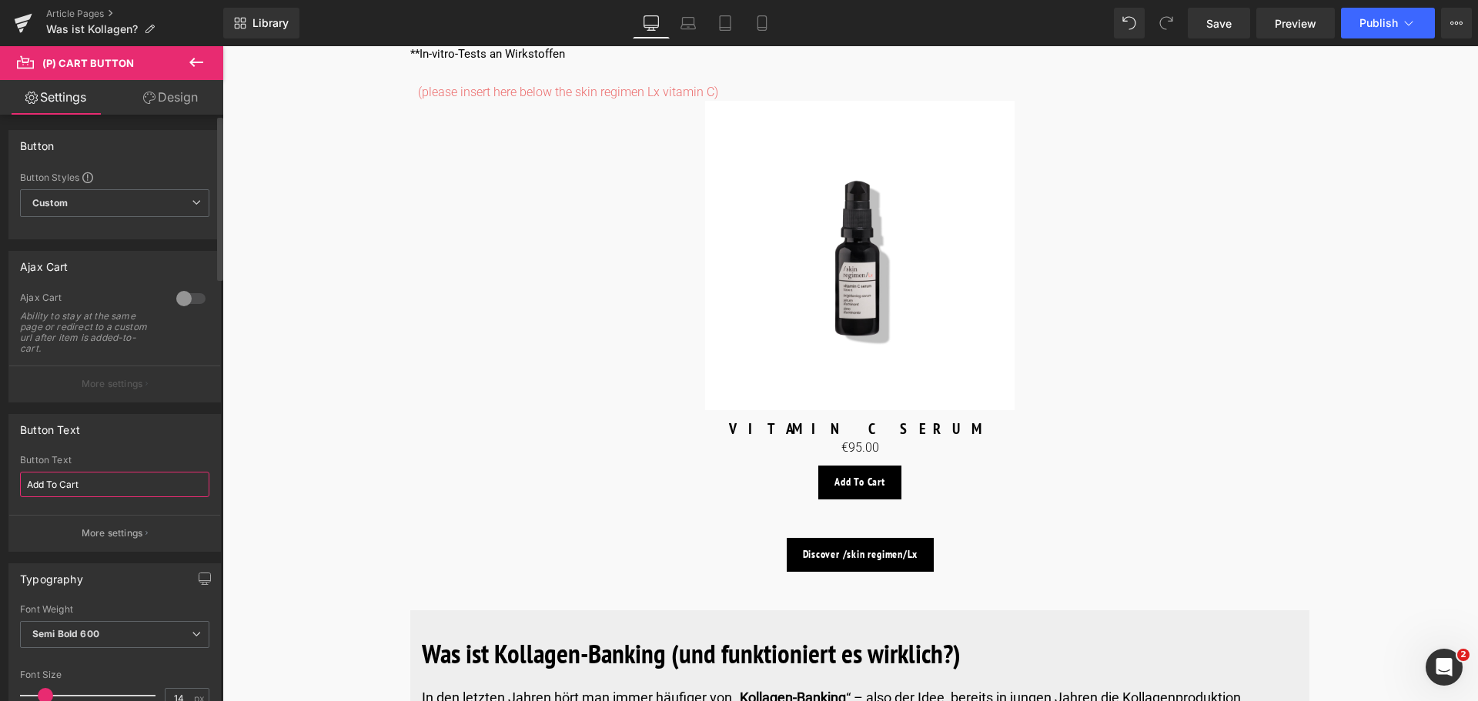
drag, startPoint x: 92, startPoint y: 480, endPoint x: 0, endPoint y: 484, distance: 91.7
click at [0, 484] on div "Button Text Add To Cart Button Text Add To Cart More settings" at bounding box center [115, 477] width 230 height 149
type input "Mehr entdecken"
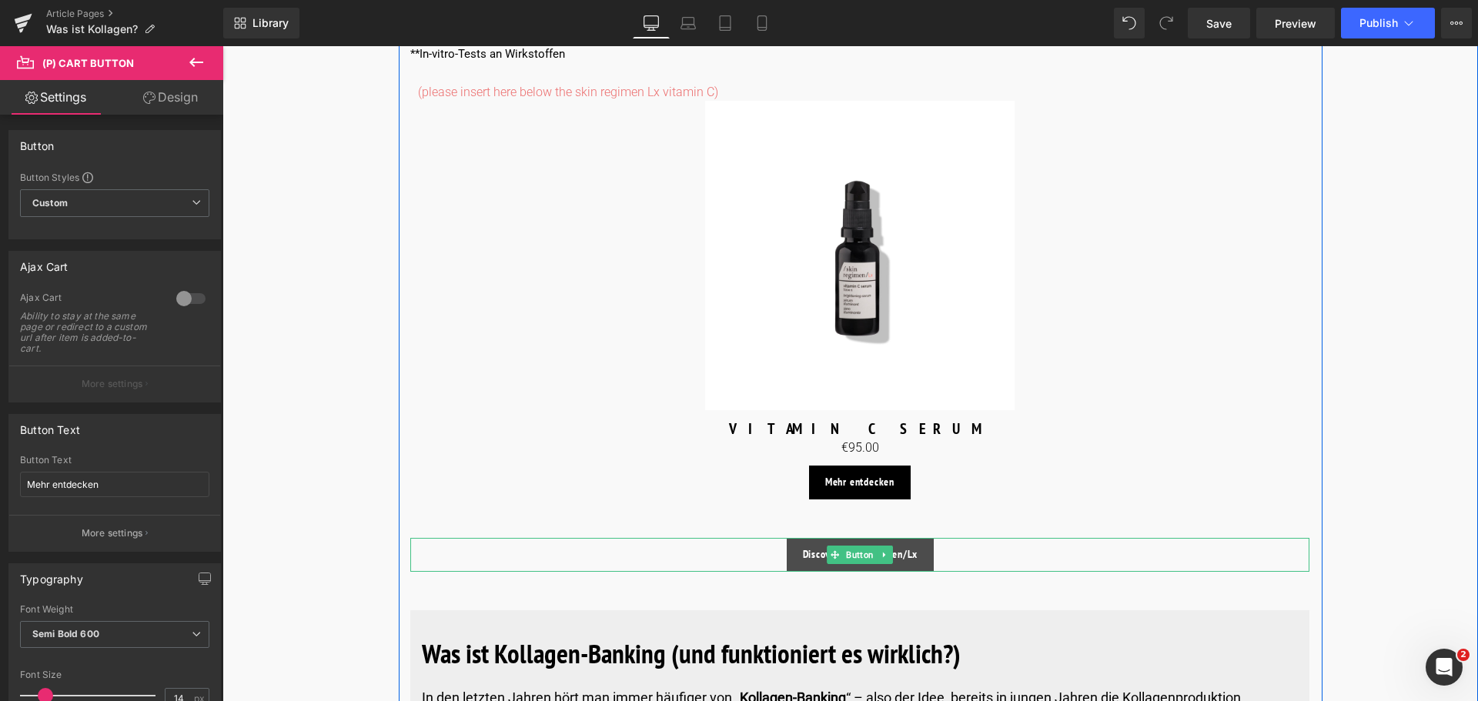
click at [813, 561] on link "Discover /skin regimen/Lx" at bounding box center [860, 555] width 147 height 34
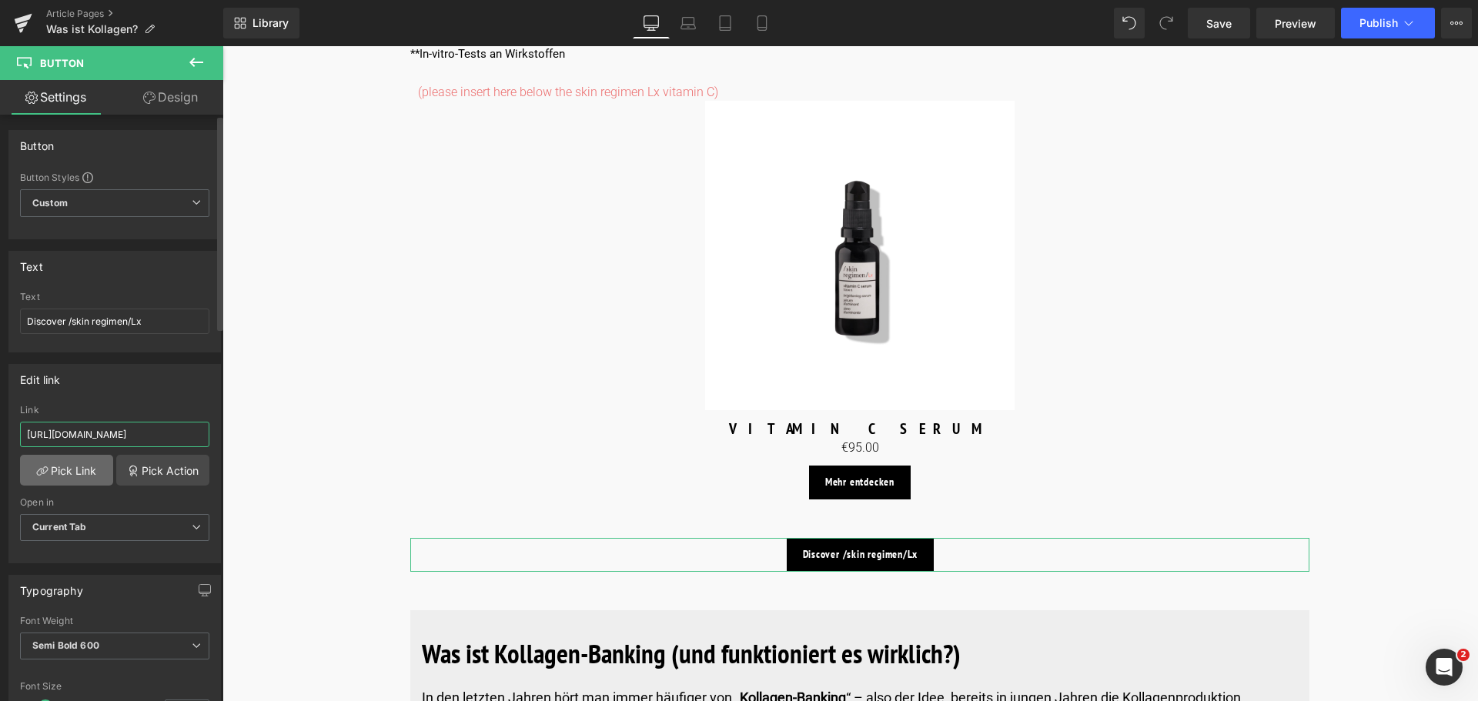
drag, startPoint x: 83, startPoint y: 436, endPoint x: 72, endPoint y: 471, distance: 37.0
click at [59, 436] on input "https://world.comfortzoneskin.com/pages/skin-regimen-lx" at bounding box center [114, 434] width 189 height 25
type input "https://de.comfortzoneskin.com/pages/skin-regimen-lx"
click at [80, 470] on link "Pick Link" at bounding box center [66, 470] width 93 height 31
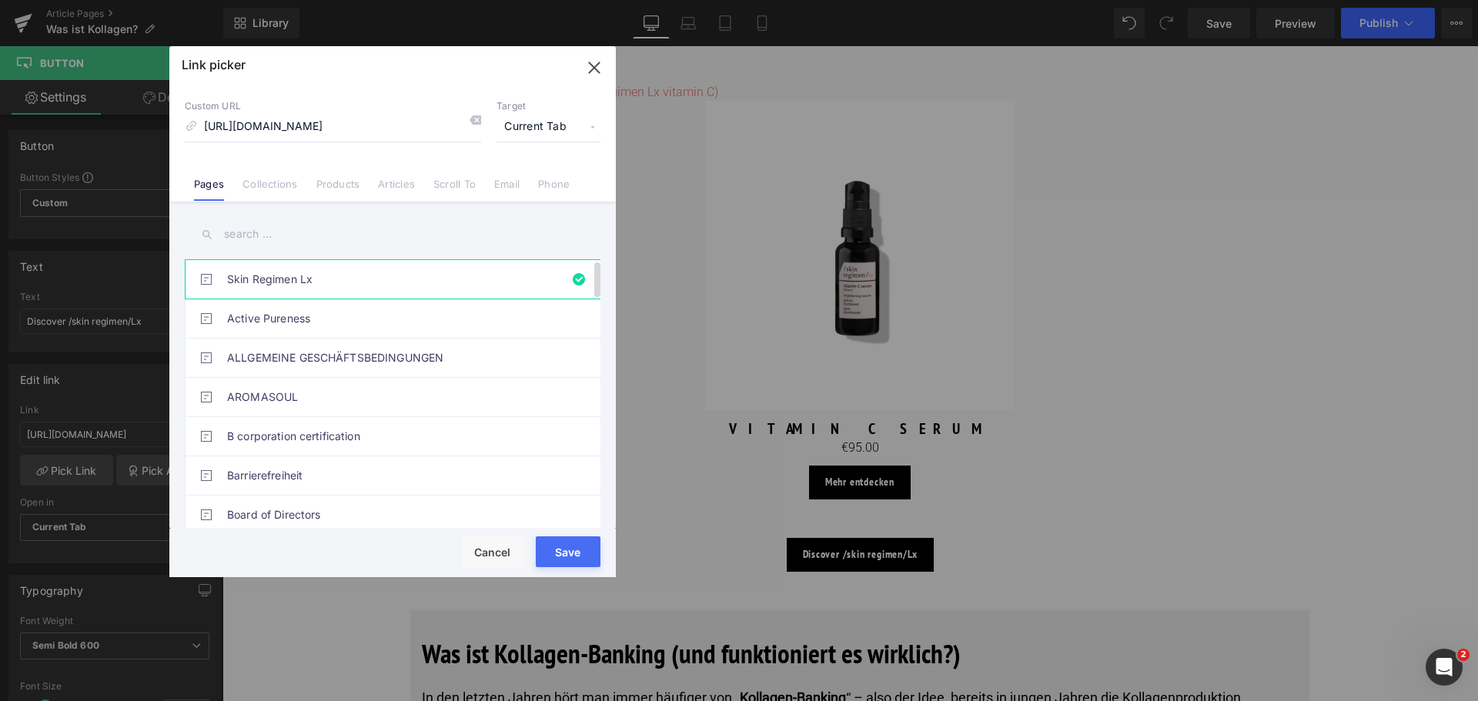
scroll to position [0, 0]
click at [277, 269] on link "Skin Regimen Lx" at bounding box center [396, 279] width 339 height 38
click at [577, 546] on button "Save" at bounding box center [568, 552] width 65 height 31
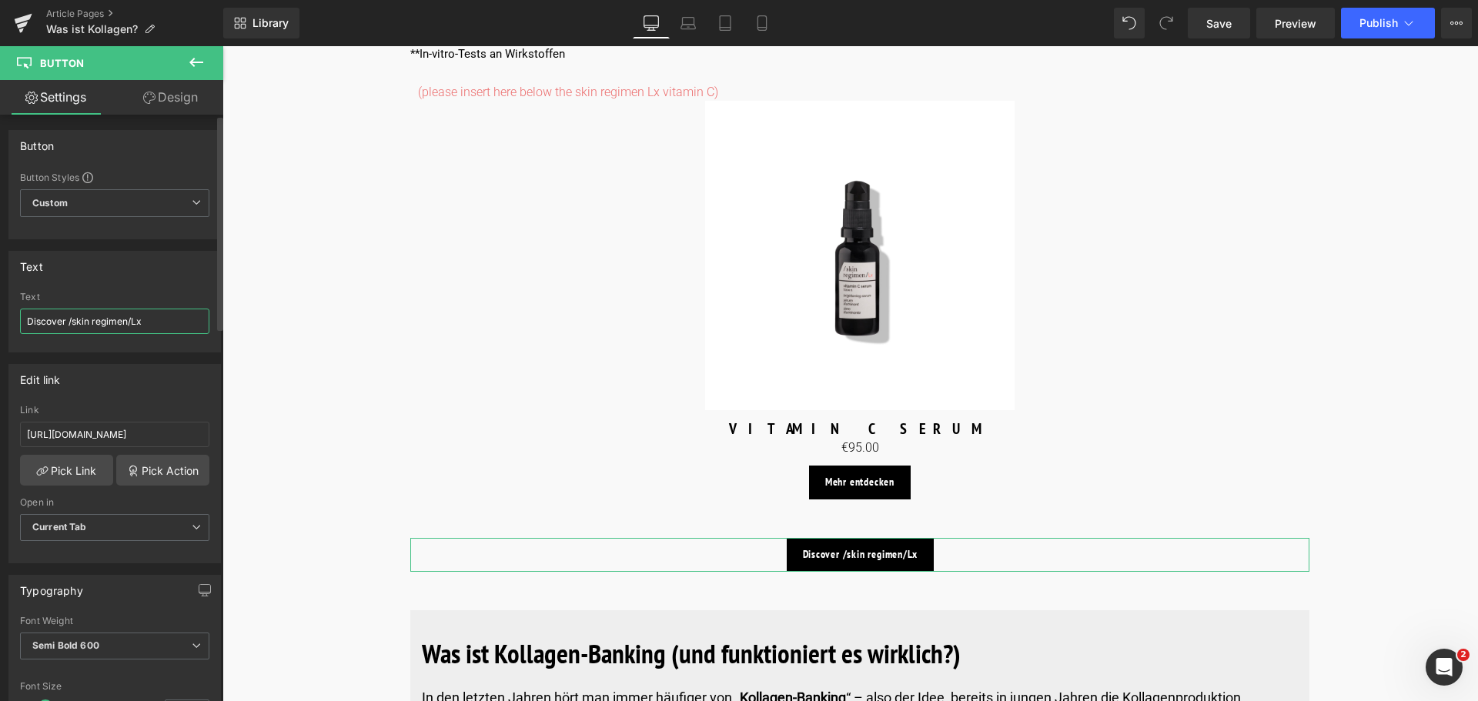
drag, startPoint x: 65, startPoint y: 319, endPoint x: 25, endPoint y: 319, distance: 39.3
click at [25, 319] on input "Discover /skin regimen/Lx" at bounding box center [114, 321] width 189 height 25
type input "Entdecken /skin regimen/Lx"
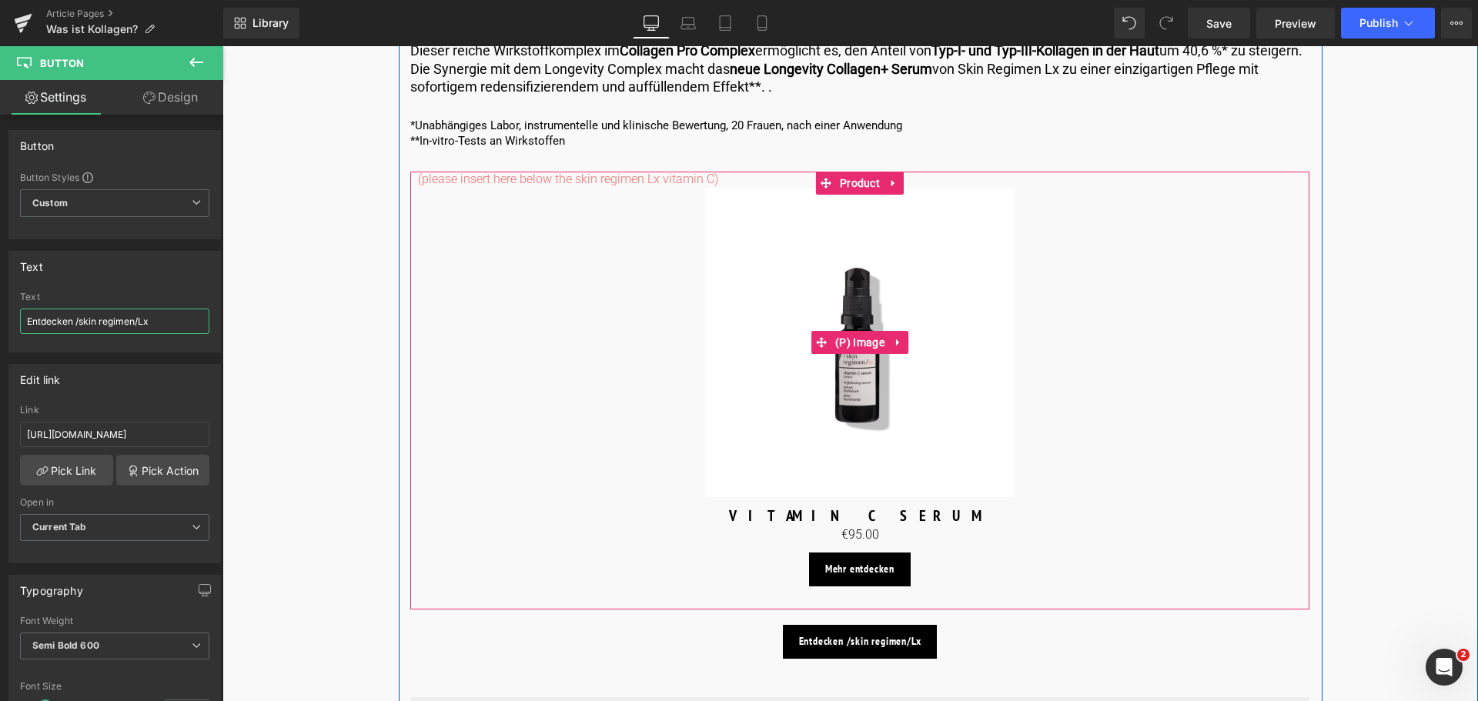
scroll to position [4311, 0]
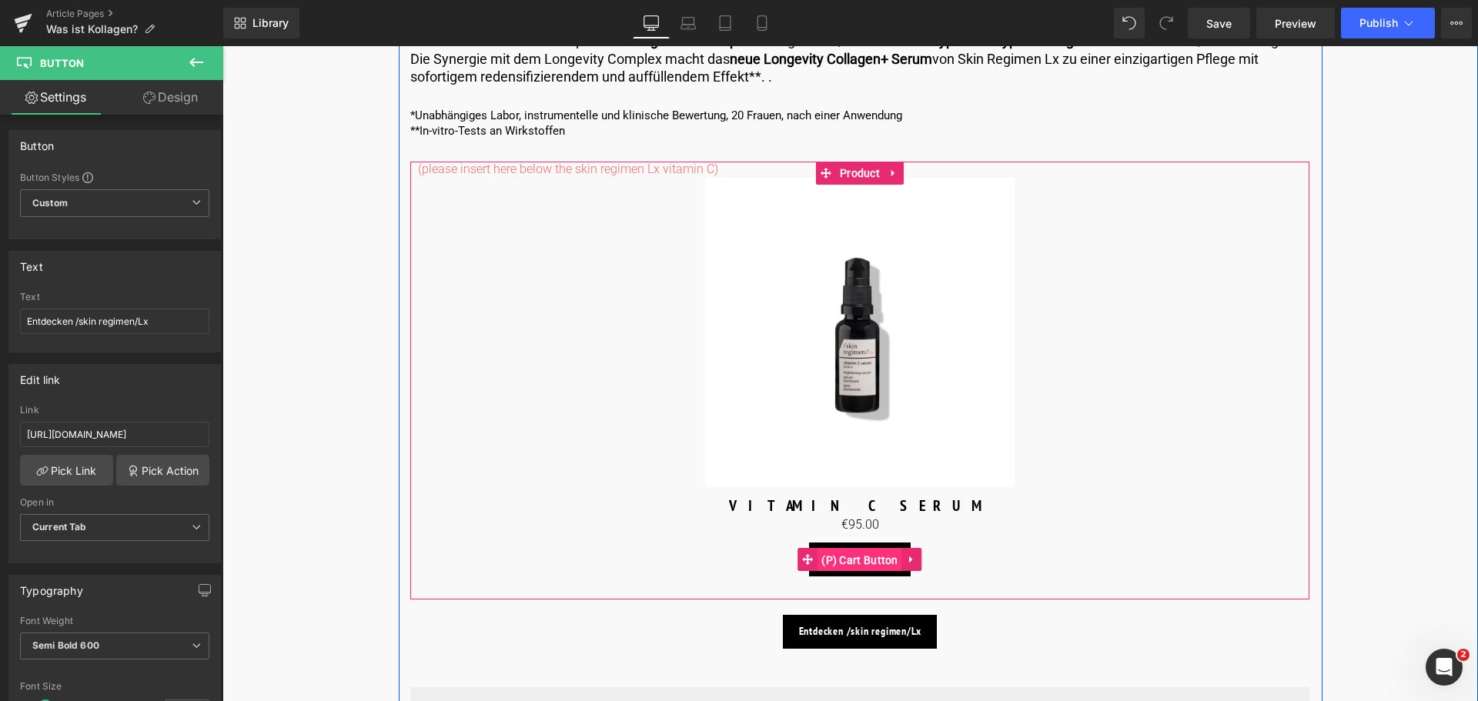
click at [839, 566] on span "(P) Cart Button" at bounding box center [860, 560] width 85 height 23
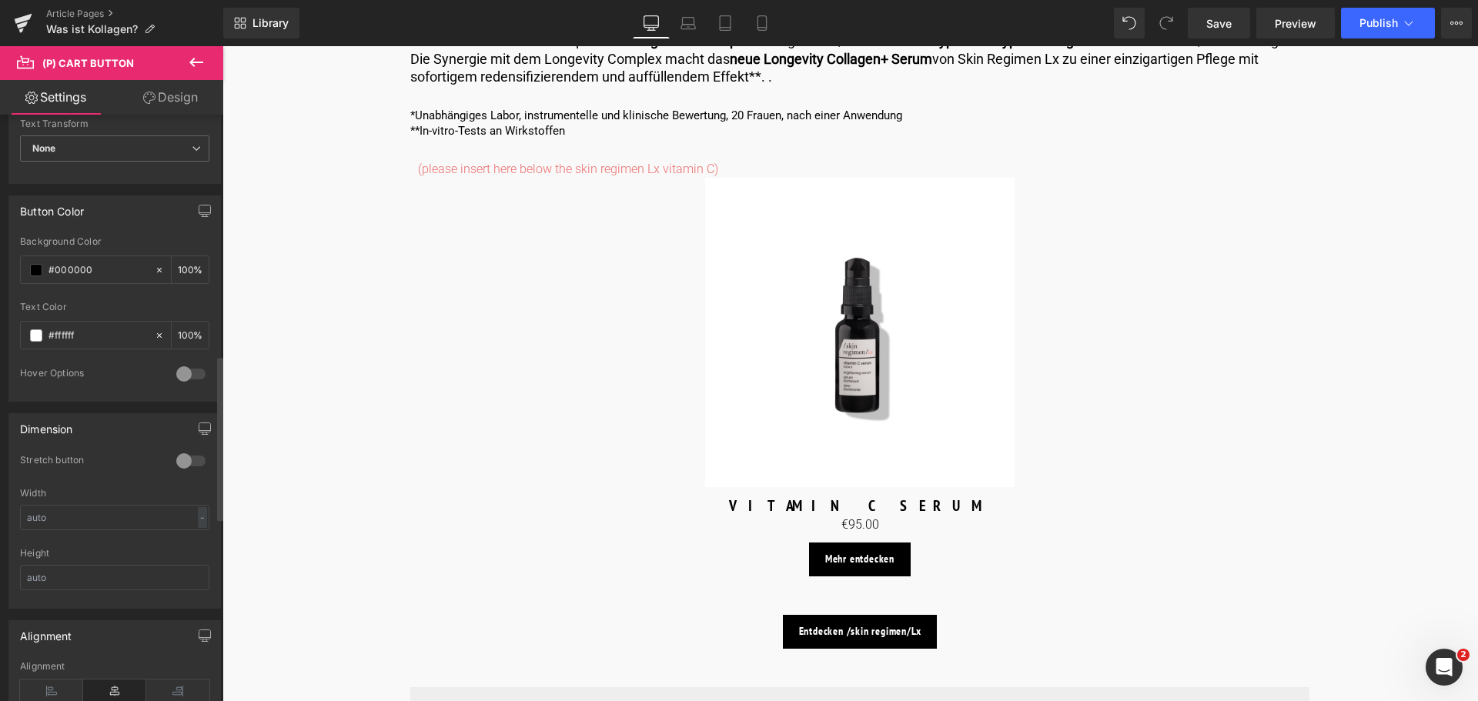
scroll to position [924, 0]
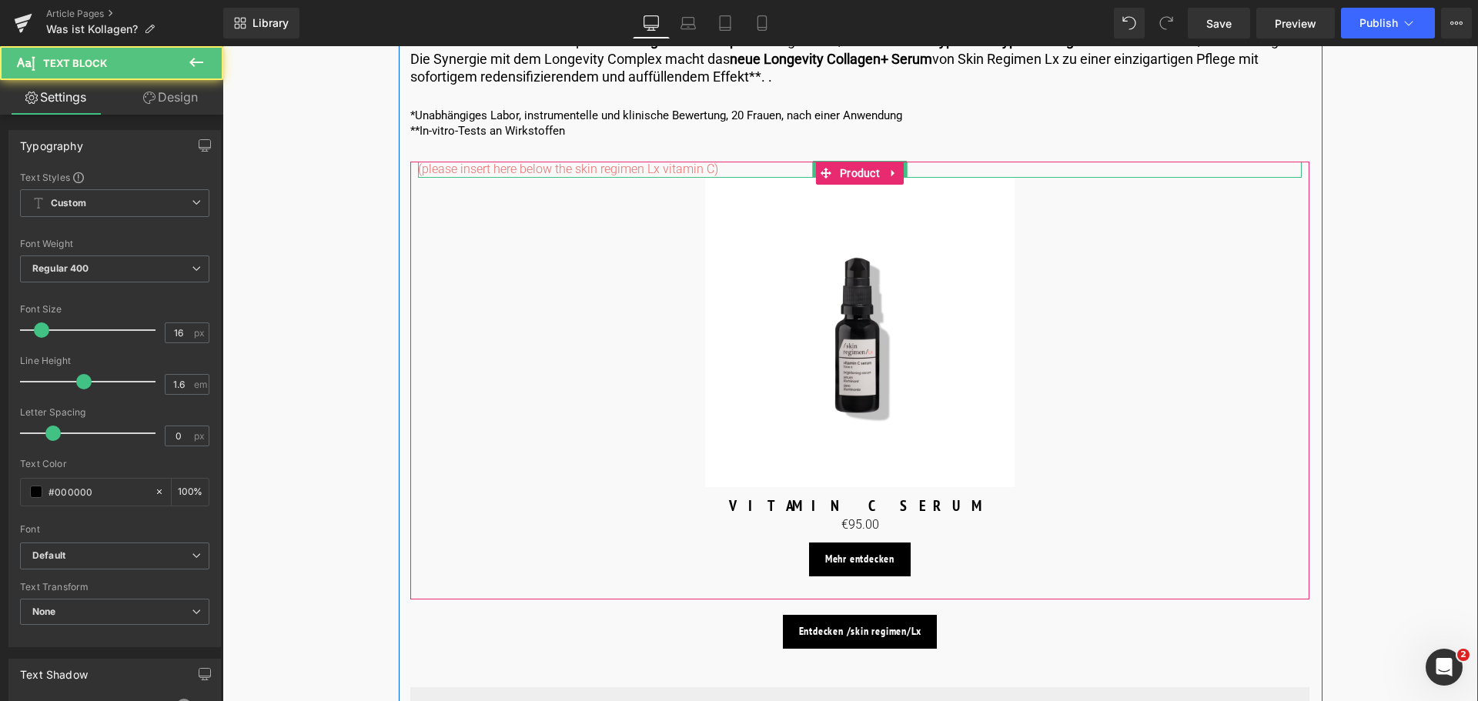
click at [716, 171] on p "(please insert here below the skin regimen Lx vitamin C)" at bounding box center [860, 170] width 884 height 16
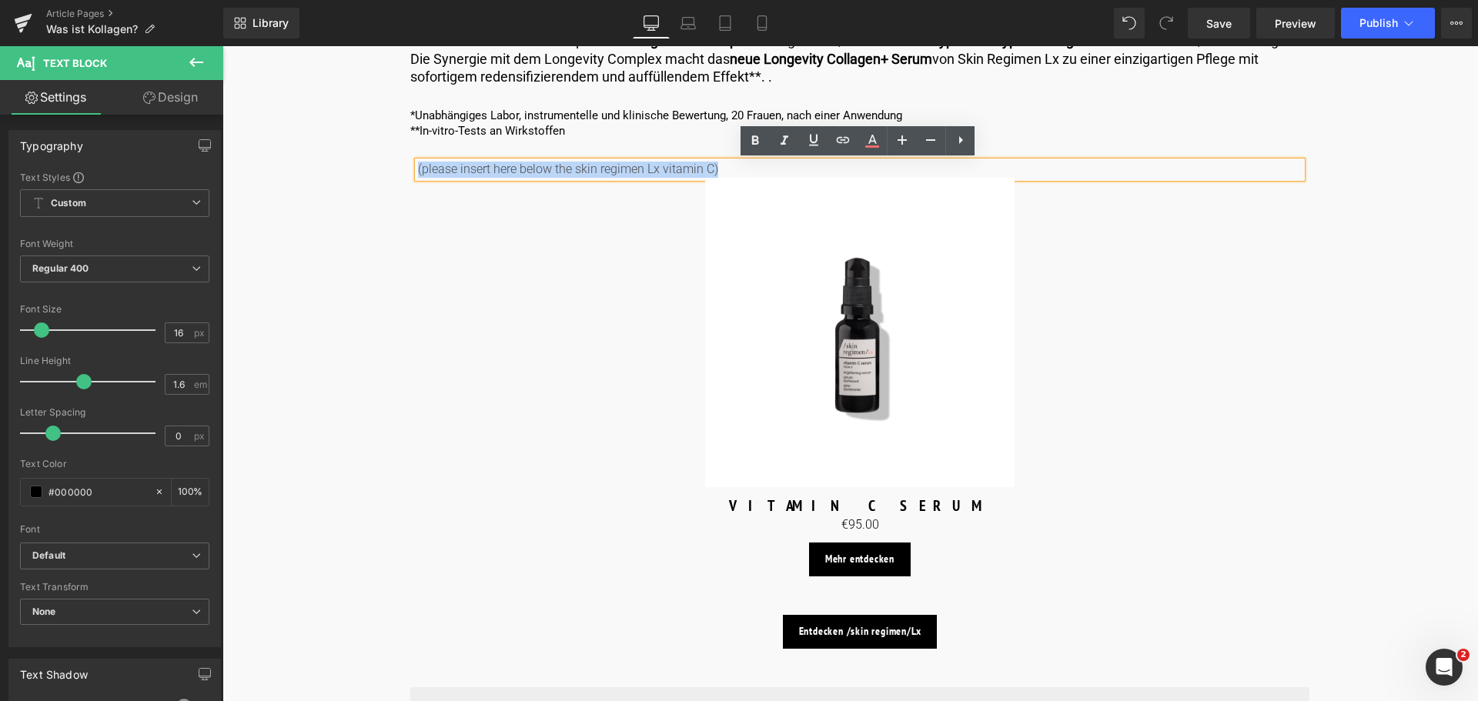
drag, startPoint x: 716, startPoint y: 171, endPoint x: 395, endPoint y: 176, distance: 321.0
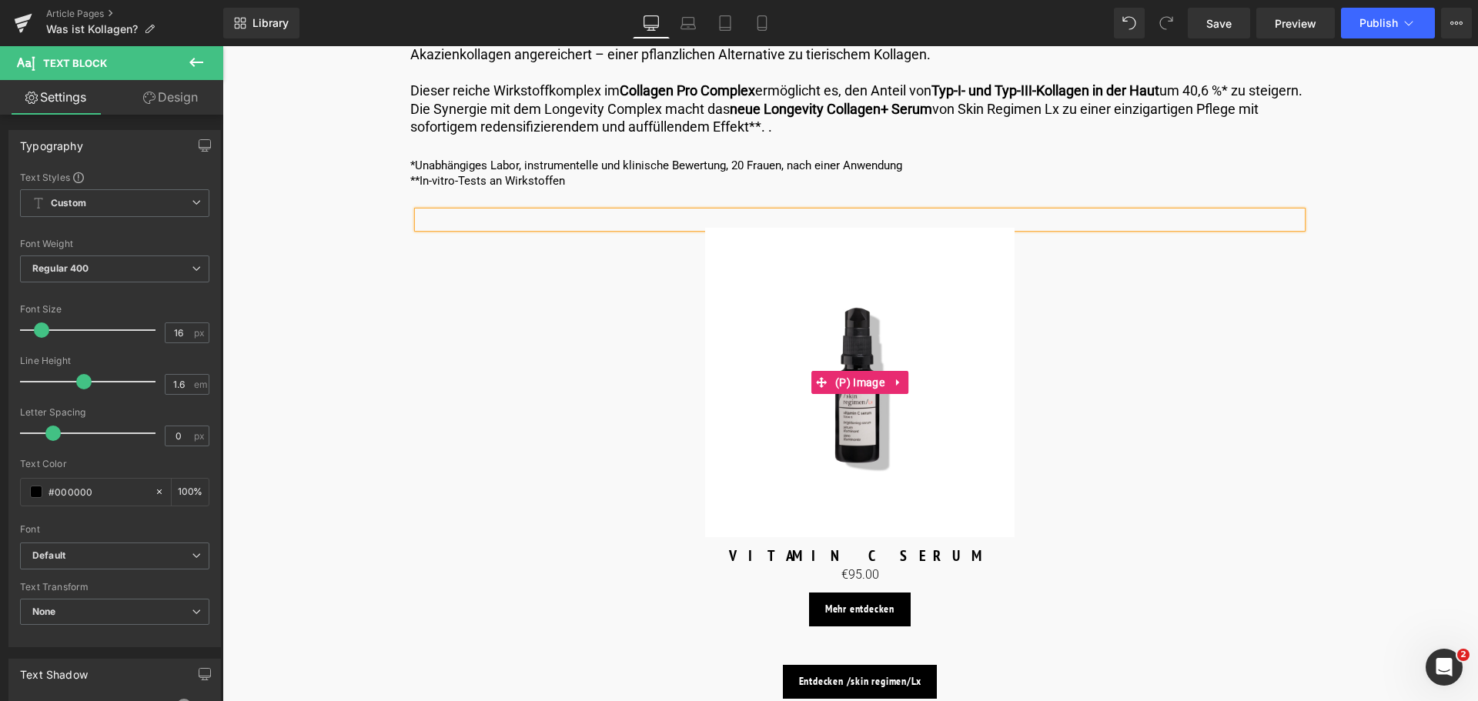
scroll to position [4234, 0]
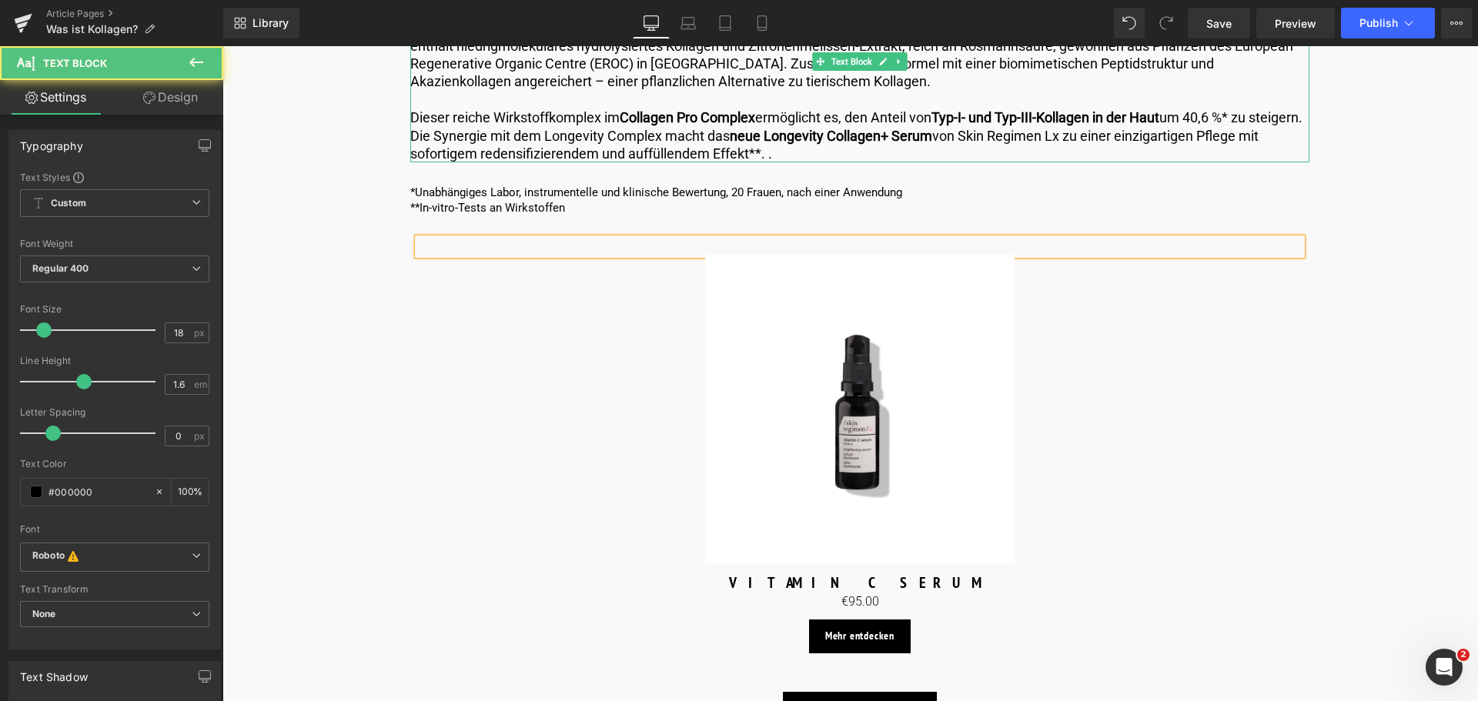
click at [796, 140] on strong "neue Longevity Collagen+ Serum" at bounding box center [831, 136] width 202 height 16
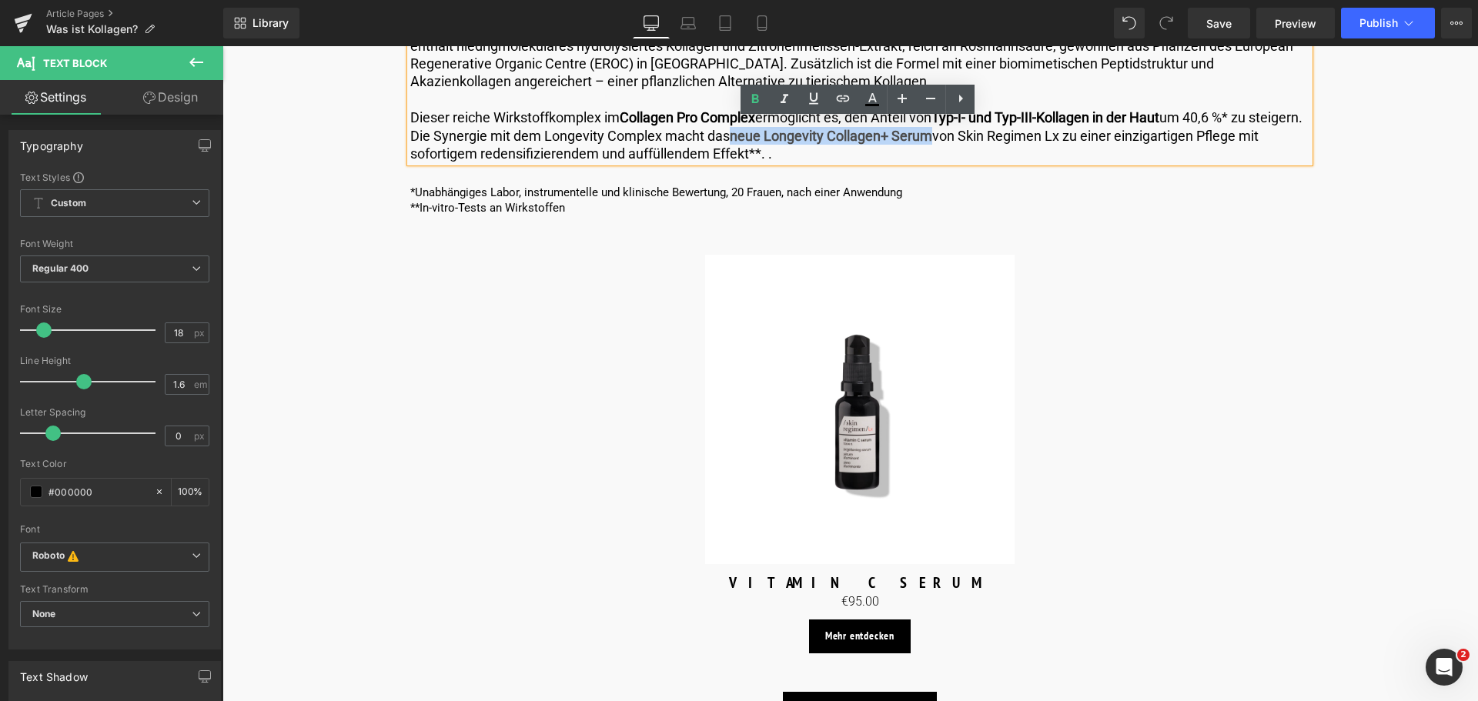
drag, startPoint x: 789, startPoint y: 137, endPoint x: 986, endPoint y: 139, distance: 197.1
click at [932, 139] on strong "neue Longevity Collagen+ Serum" at bounding box center [831, 136] width 202 height 16
click at [844, 98] on icon at bounding box center [843, 98] width 18 height 18
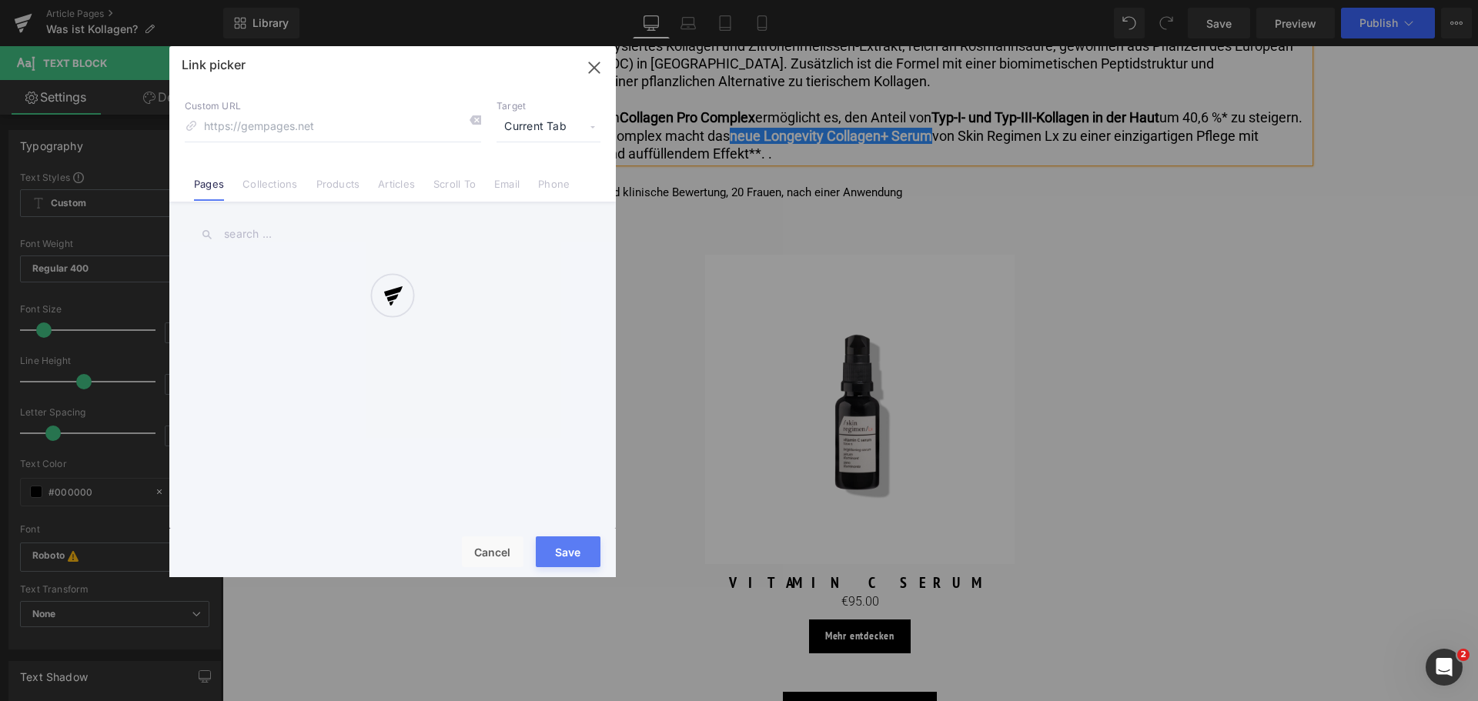
click at [1096, 0] on div "Text Color Highlight Color #333333 Edit or remove link: Edit - Unlink - Cancel …" at bounding box center [739, 0] width 1478 height 0
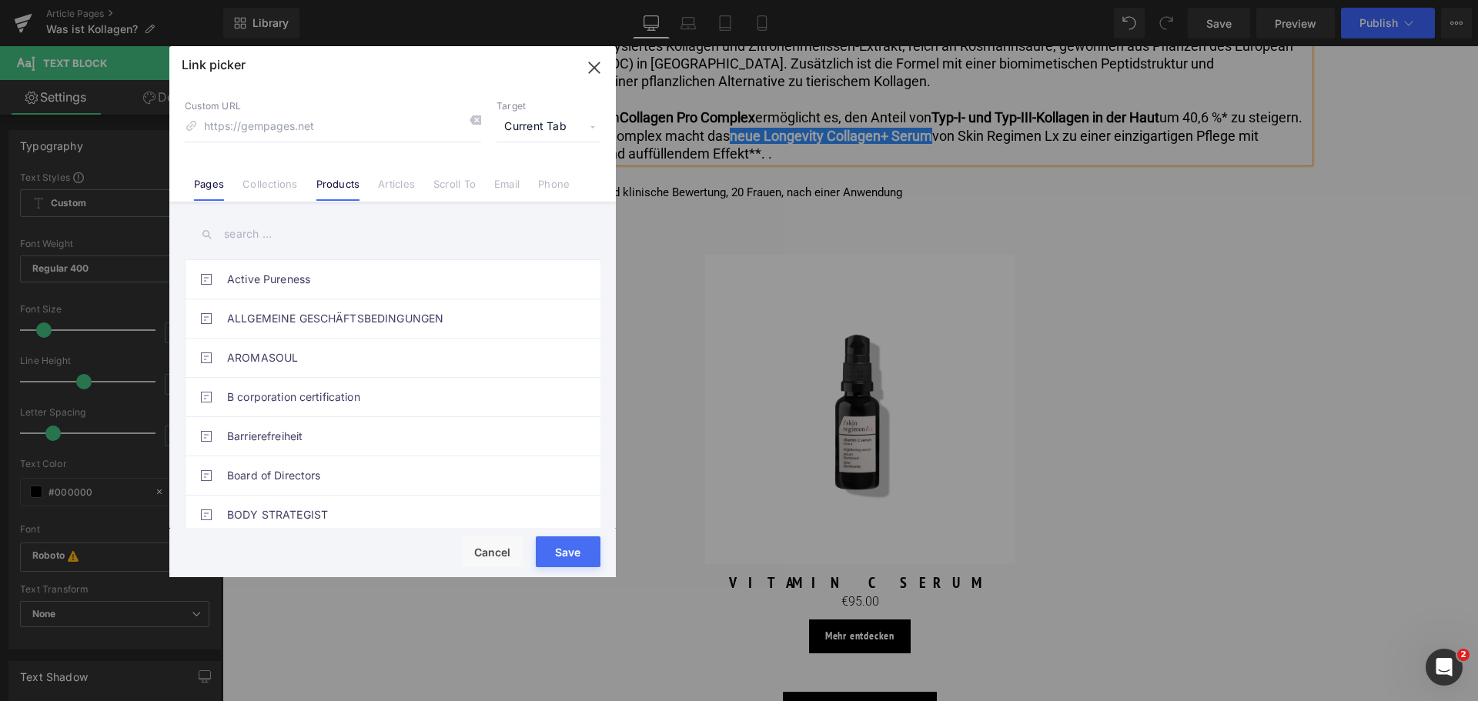
click at [333, 183] on link "Products" at bounding box center [338, 189] width 44 height 23
click at [276, 238] on input "text" at bounding box center [393, 234] width 416 height 35
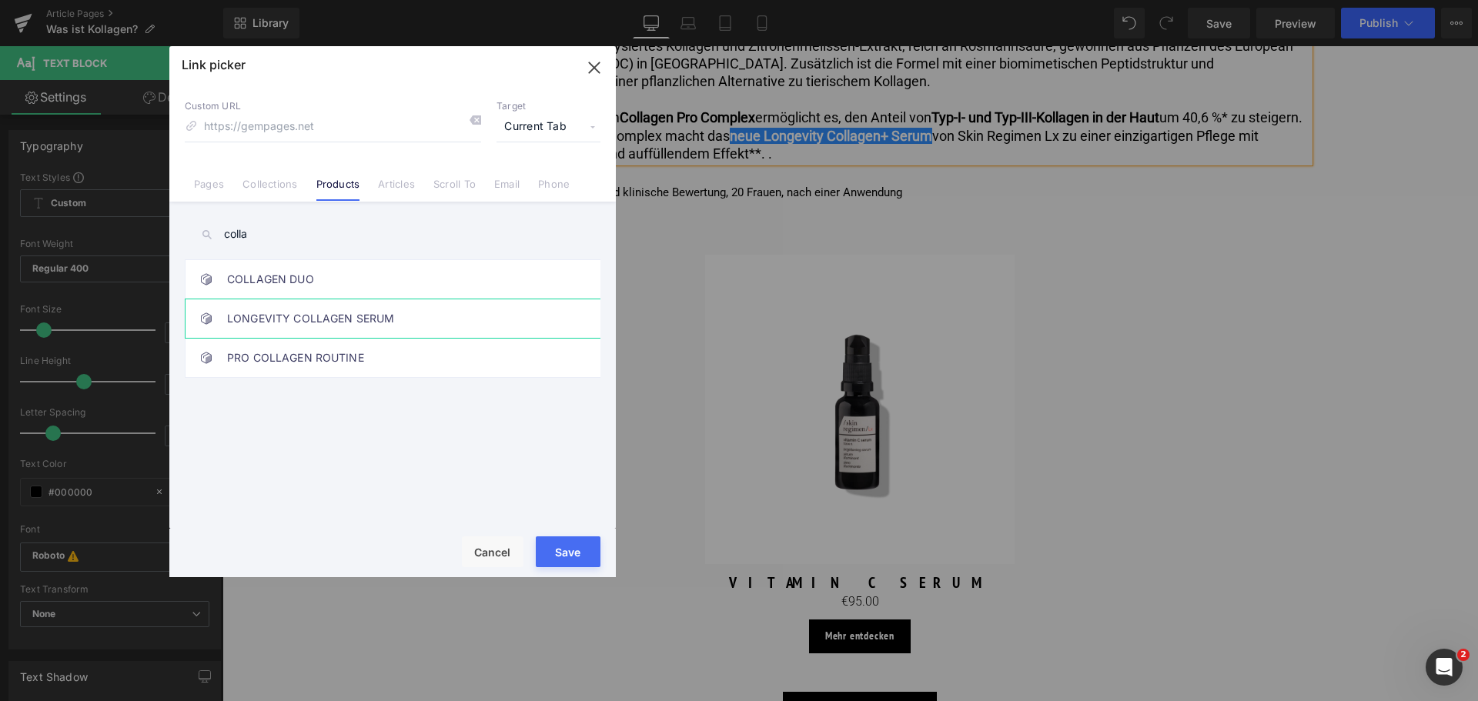
type input "colla"
click at [289, 317] on link "LONGEVITY COLLAGEN SERUM" at bounding box center [396, 318] width 339 height 38
click at [579, 551] on button "Save" at bounding box center [568, 552] width 65 height 31
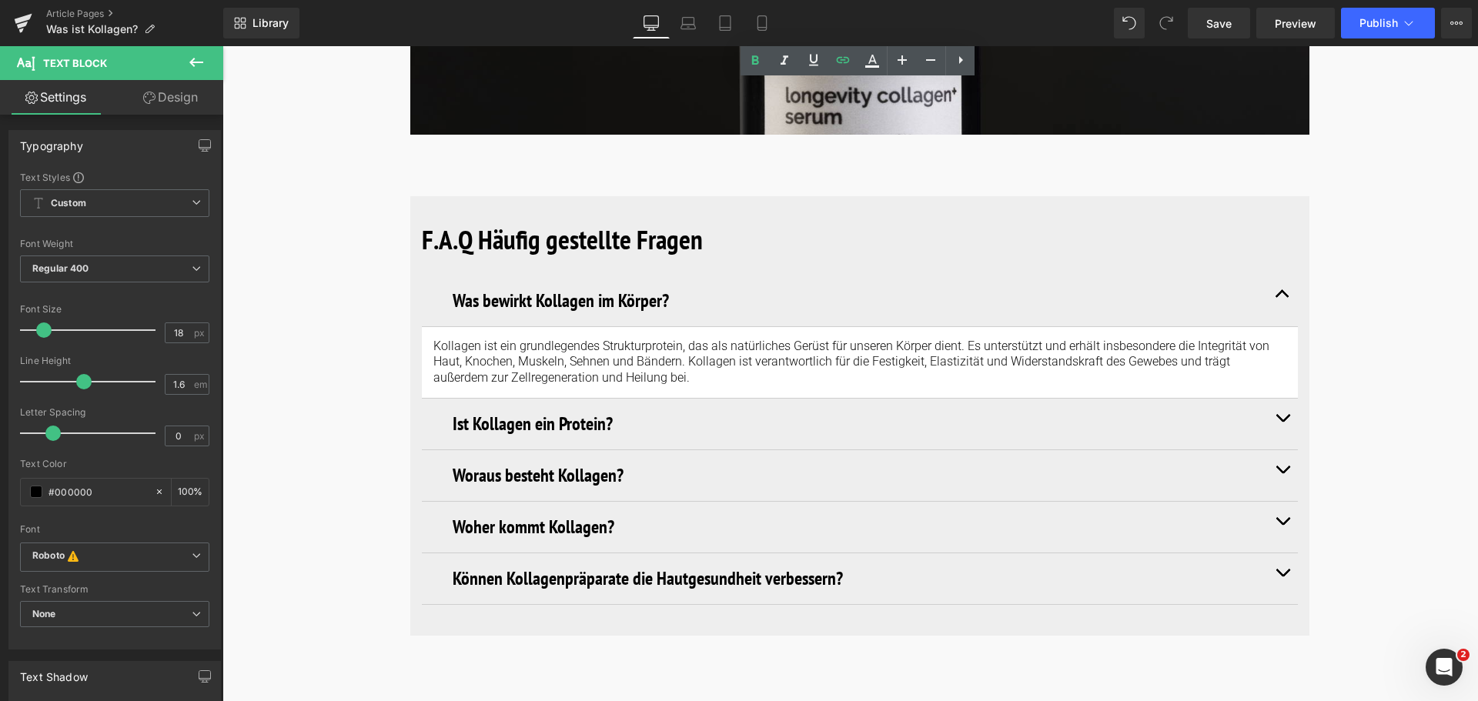
scroll to position [5773, 0]
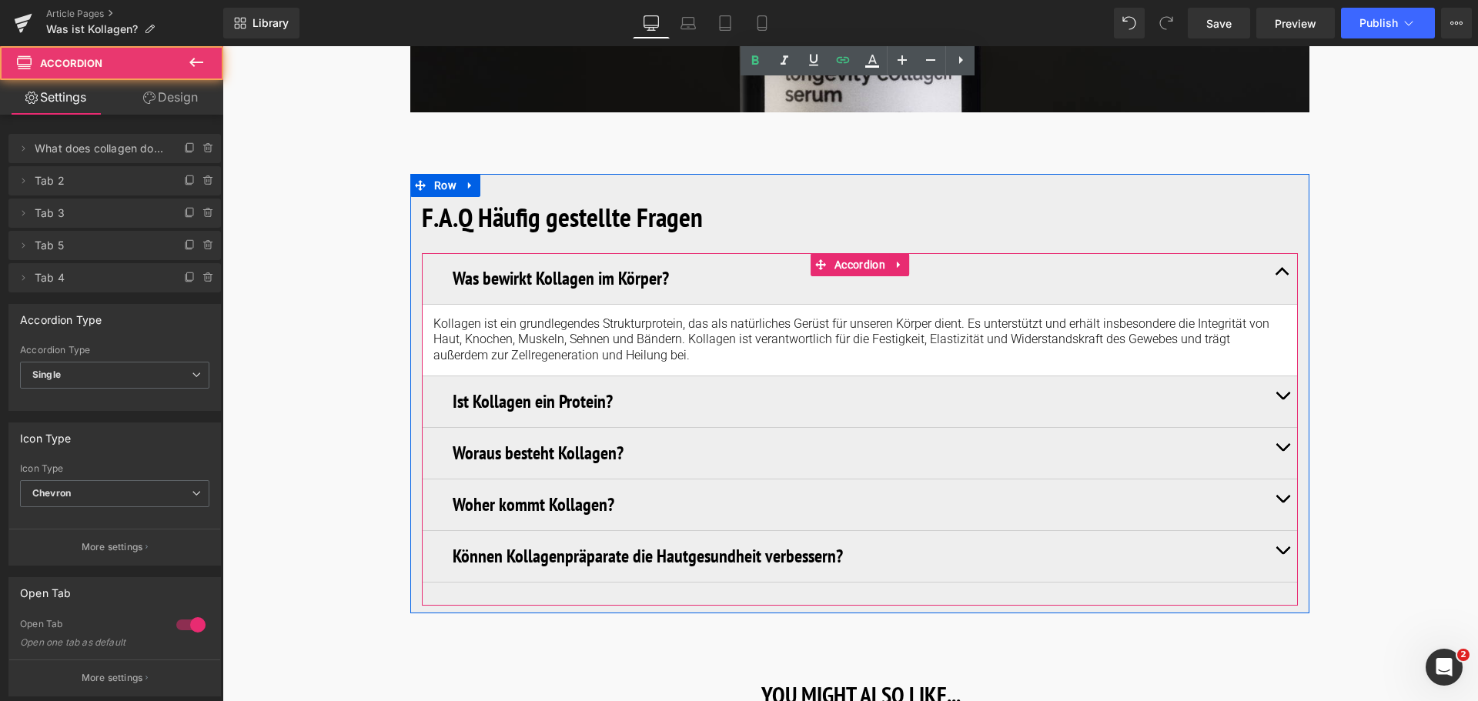
click at [1282, 400] on span "button" at bounding box center [1282, 400] width 0 height 0
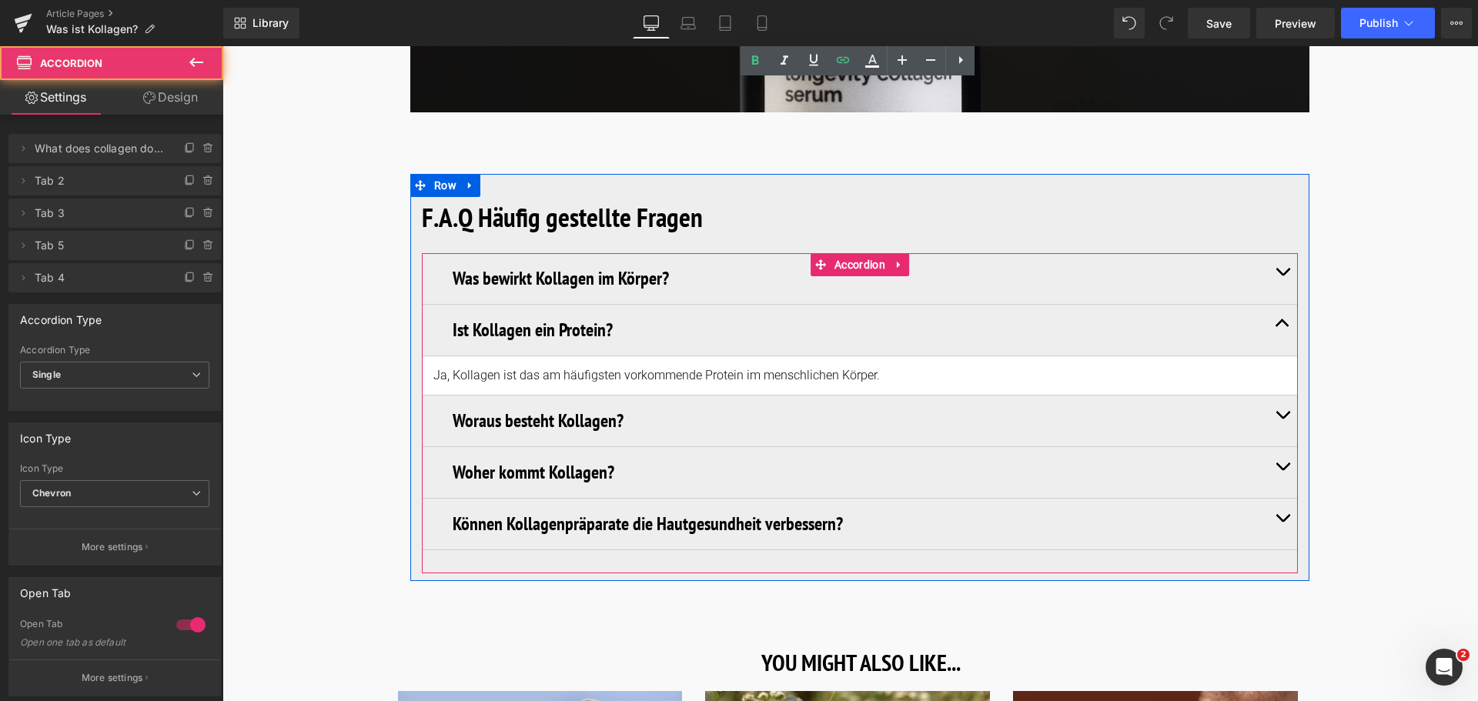
click at [1279, 420] on button "button" at bounding box center [1282, 421] width 31 height 51
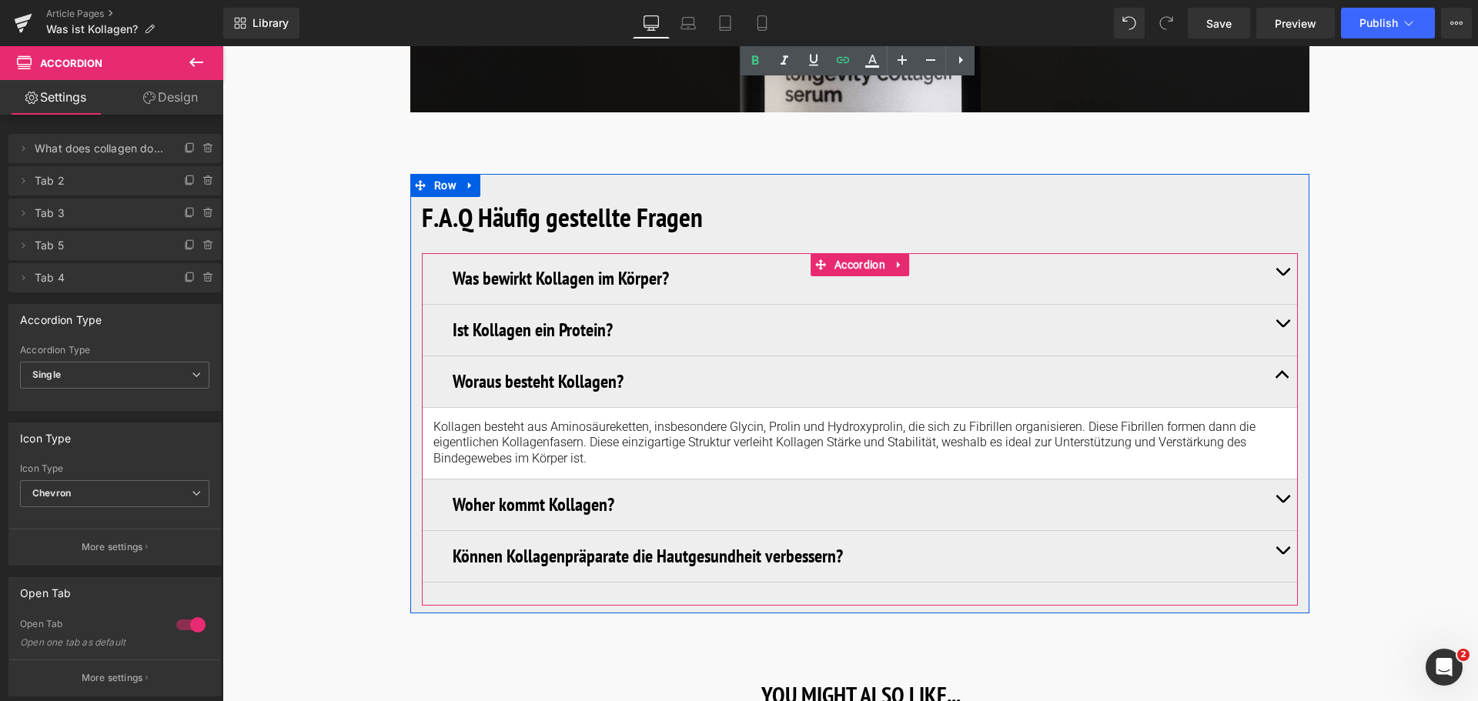
click at [1280, 497] on button "button" at bounding box center [1282, 505] width 31 height 51
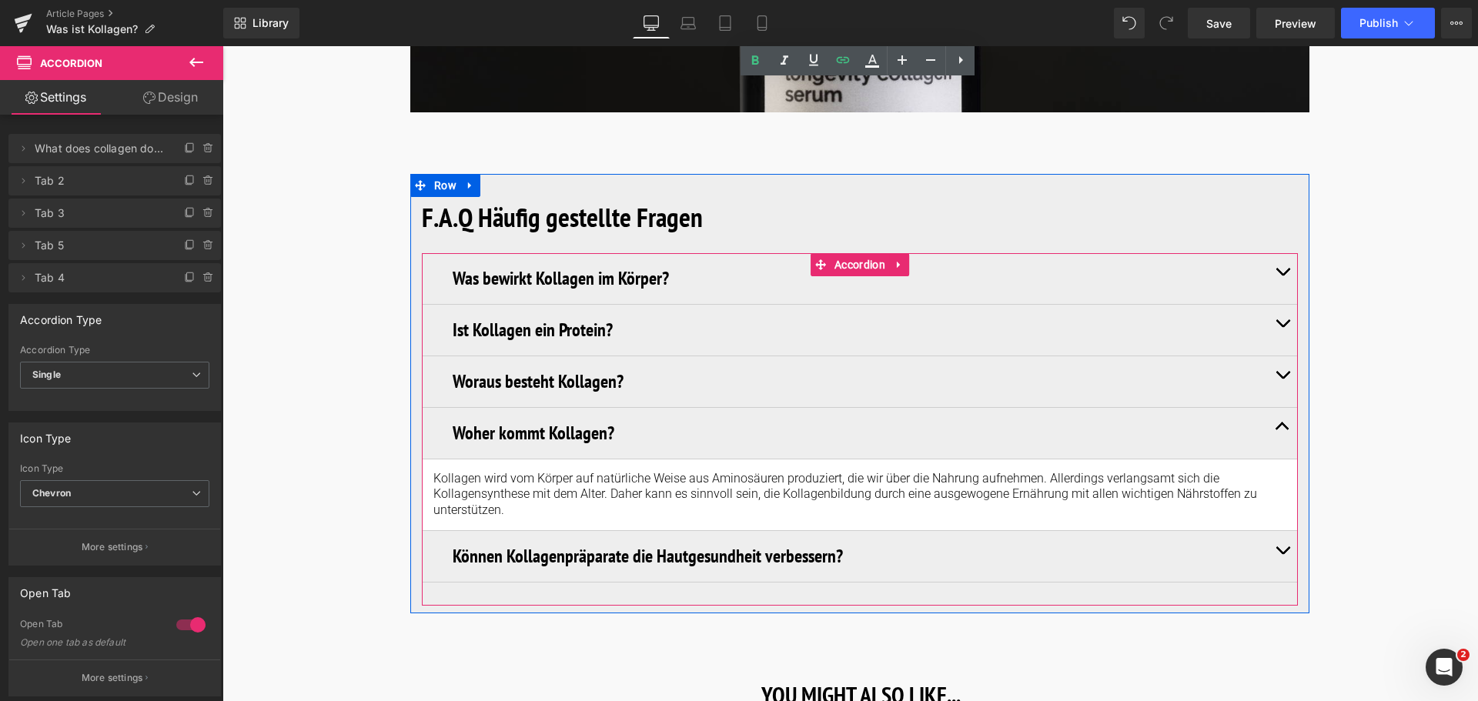
click at [1282, 555] on button "button" at bounding box center [1282, 556] width 31 height 51
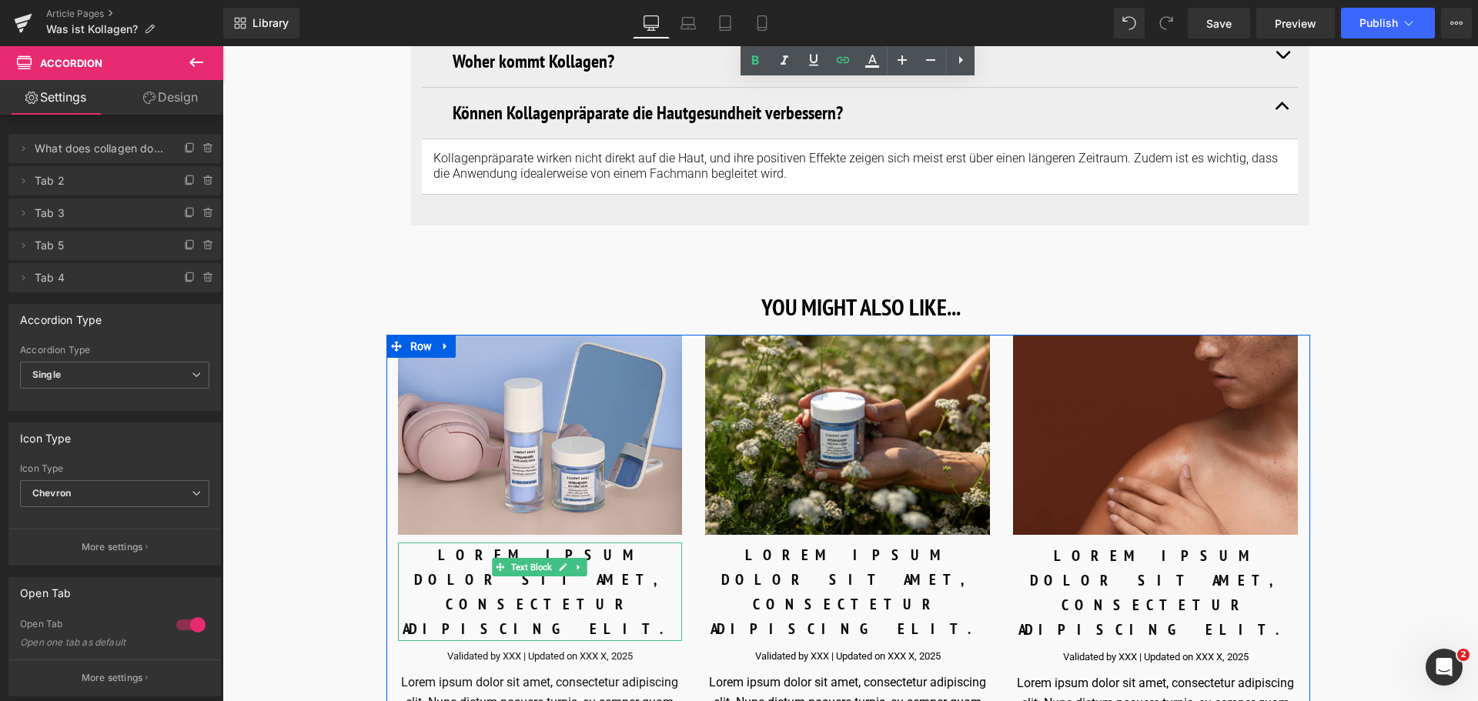
scroll to position [6081, 0]
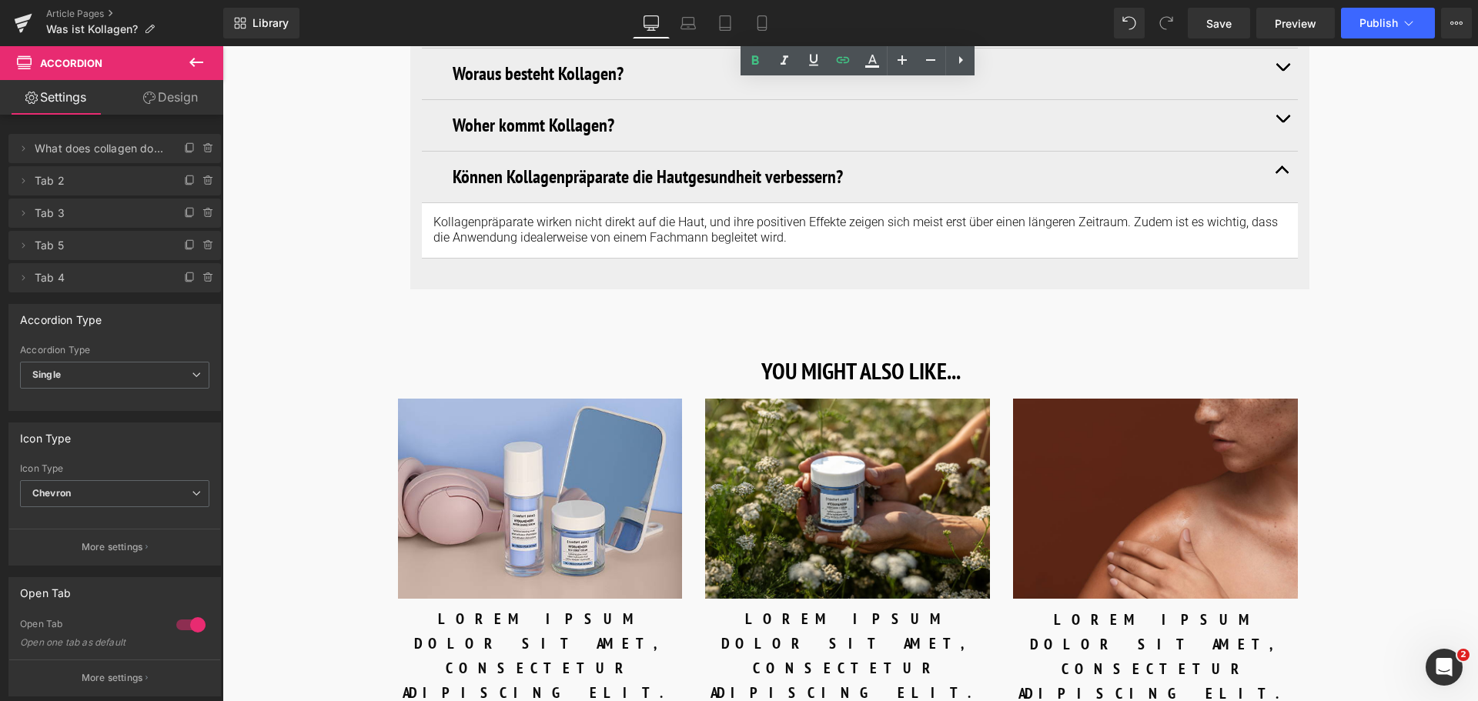
click at [755, 376] on h3 "YOU MIGHT ALSO LIKE..." at bounding box center [860, 371] width 901 height 25
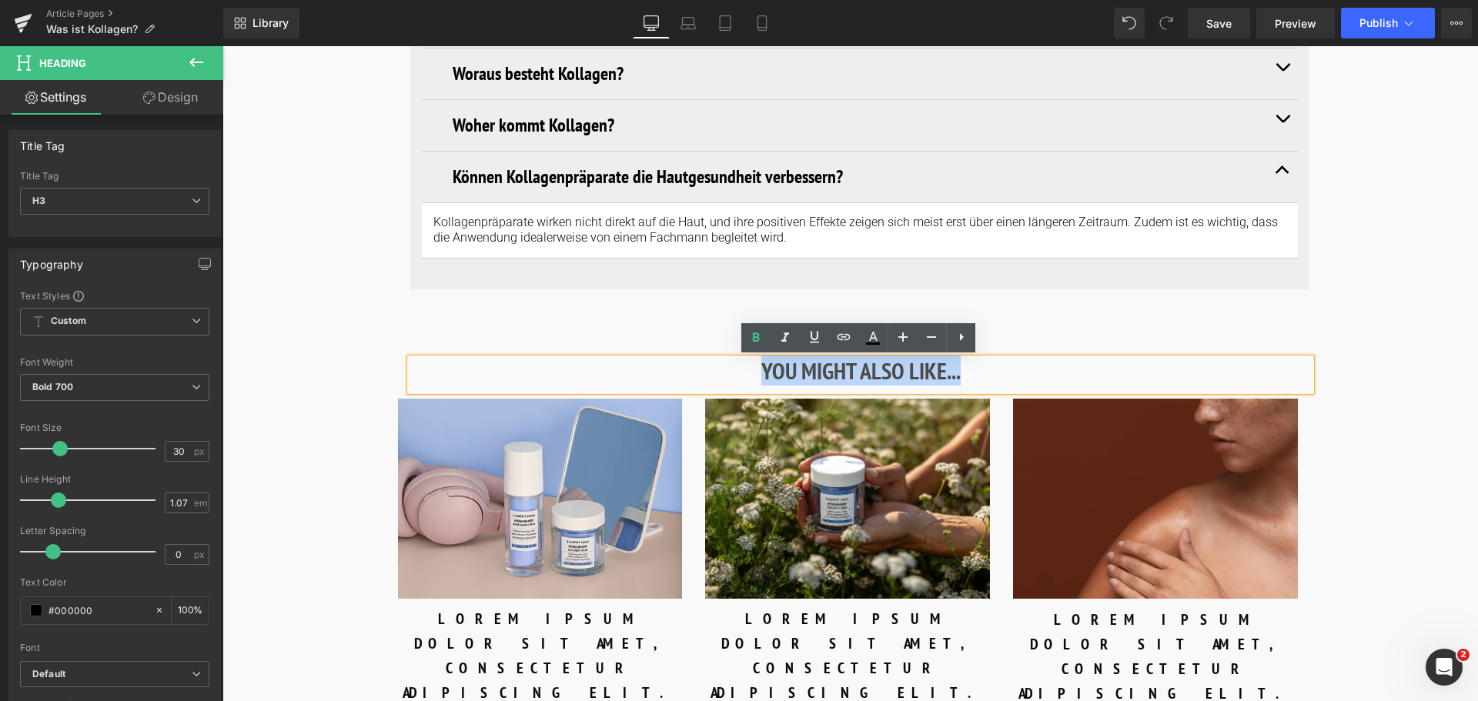
drag, startPoint x: 756, startPoint y: 376, endPoint x: 964, endPoint y: 384, distance: 208.0
click at [964, 384] on div "YOU MIGHT ALSO LIKE..." at bounding box center [860, 375] width 901 height 32
copy h3 "YOU MIGHT ALSO LIKE..."
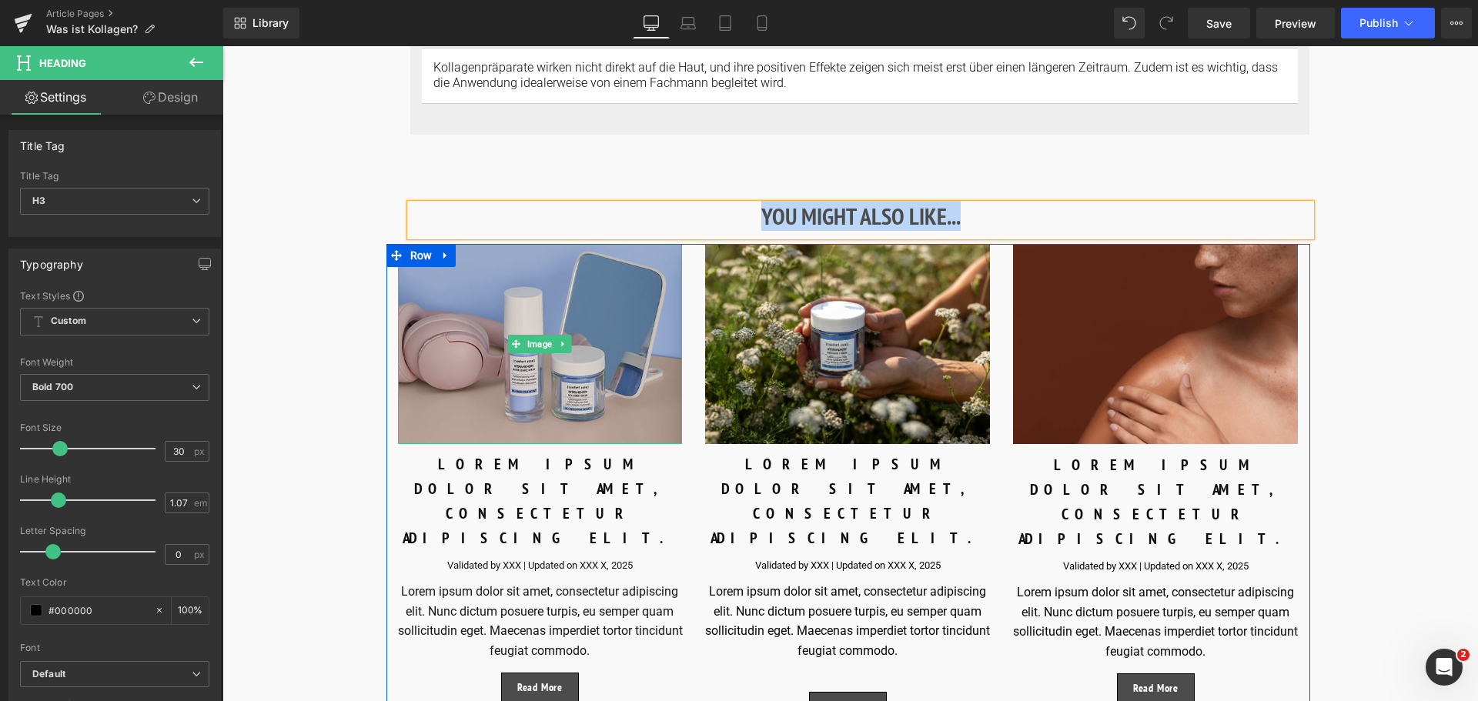
scroll to position [6312, 0]
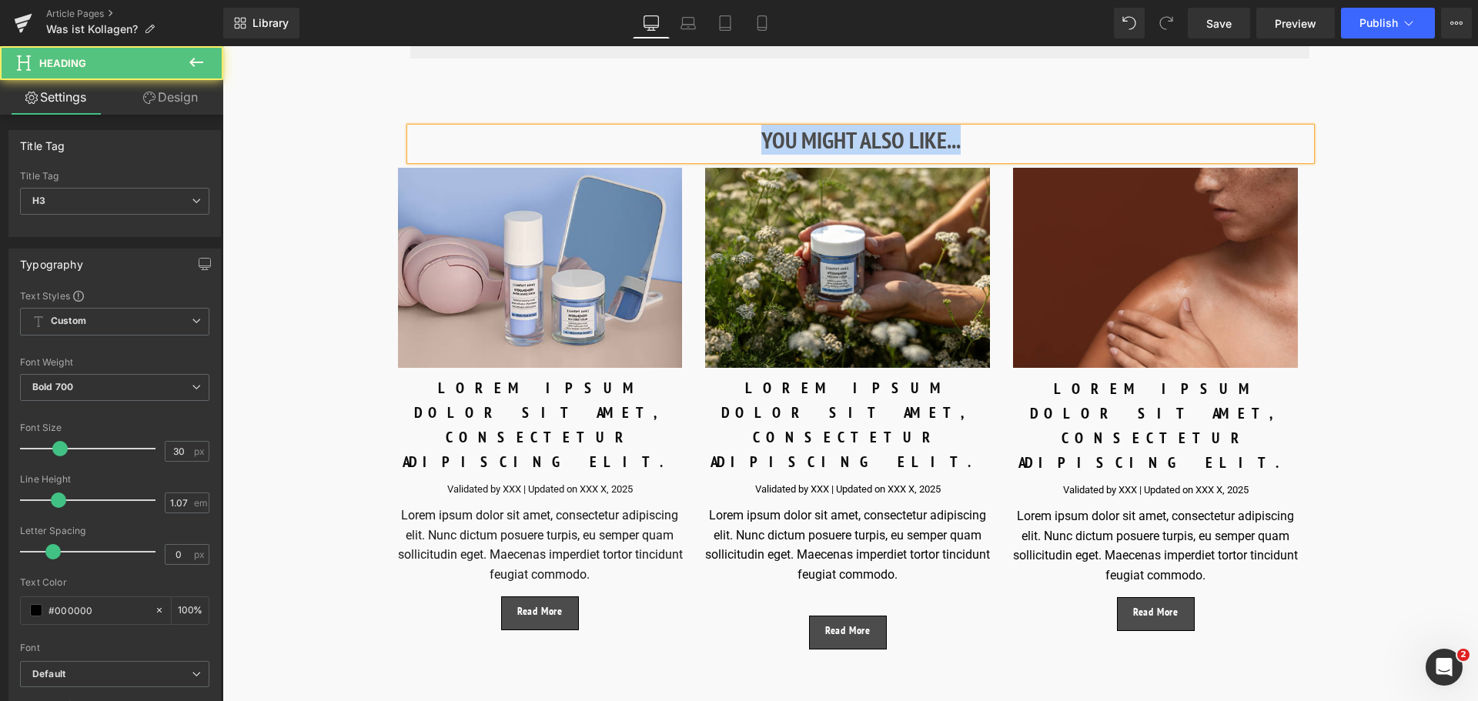
click at [981, 135] on h3 "YOU MIGHT ALSO LIKE..." at bounding box center [860, 140] width 901 height 25
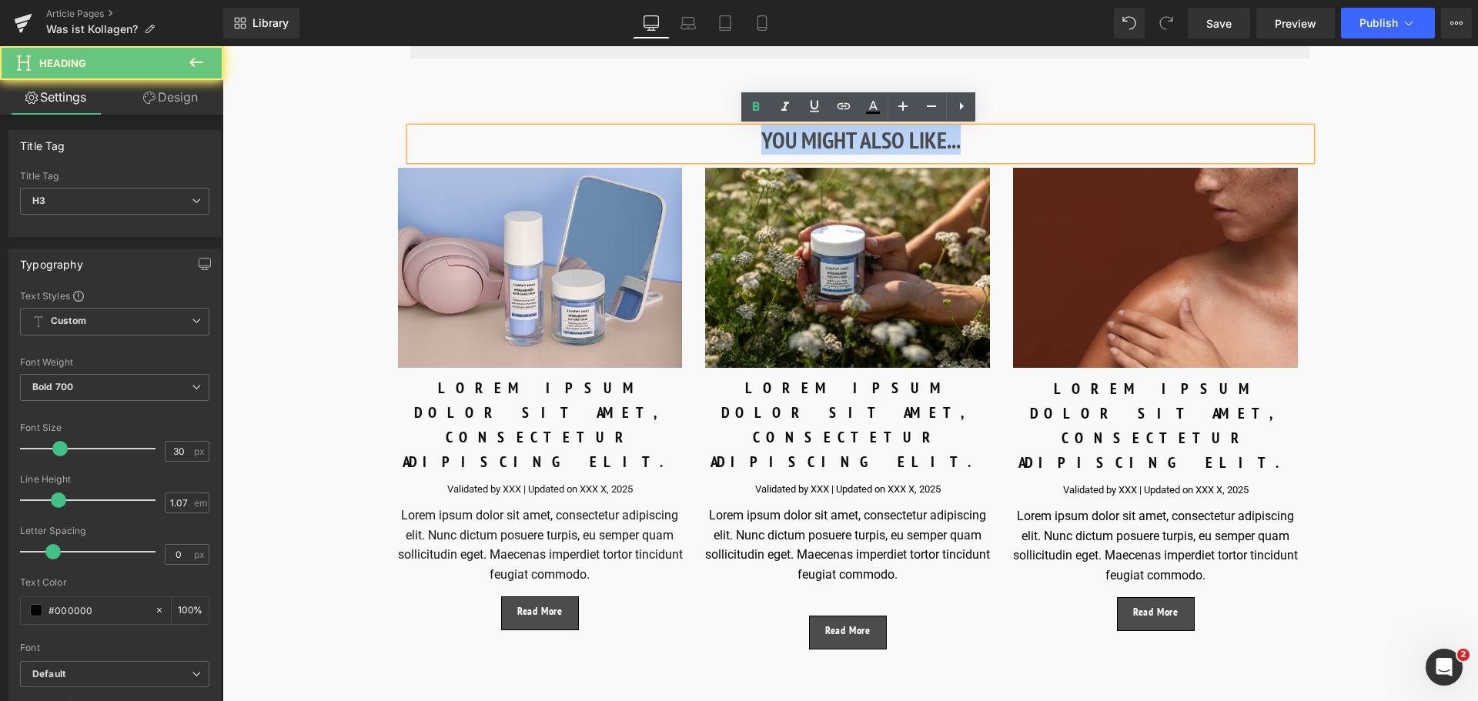
drag, startPoint x: 980, startPoint y: 135, endPoint x: 673, endPoint y: 140, distance: 307.2
click at [673, 140] on h3 "YOU MIGHT ALSO LIKE..." at bounding box center [860, 140] width 901 height 25
paste div
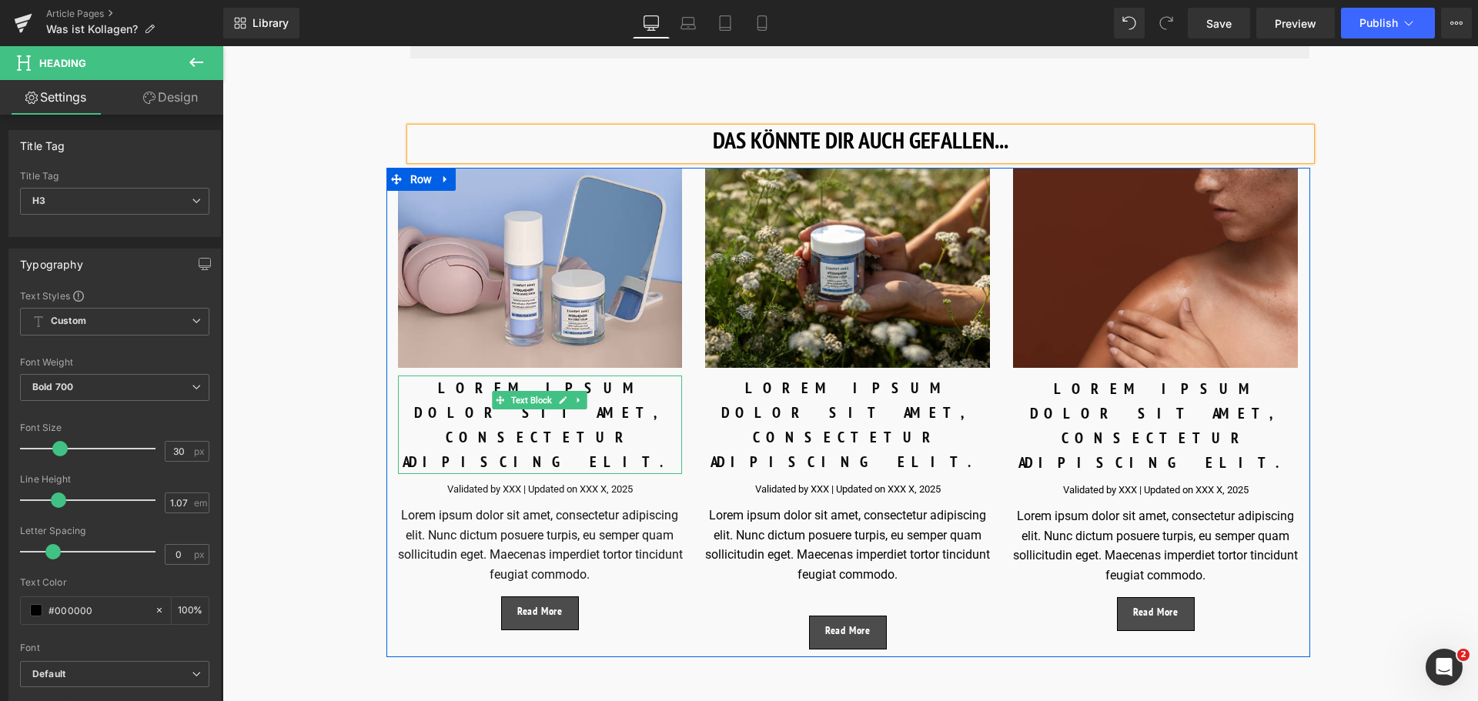
click at [483, 402] on div "LOREM IPSUM DOLOR SIT AMET, CONSECTETUR ADIPISCING ELIT." at bounding box center [540, 425] width 285 height 99
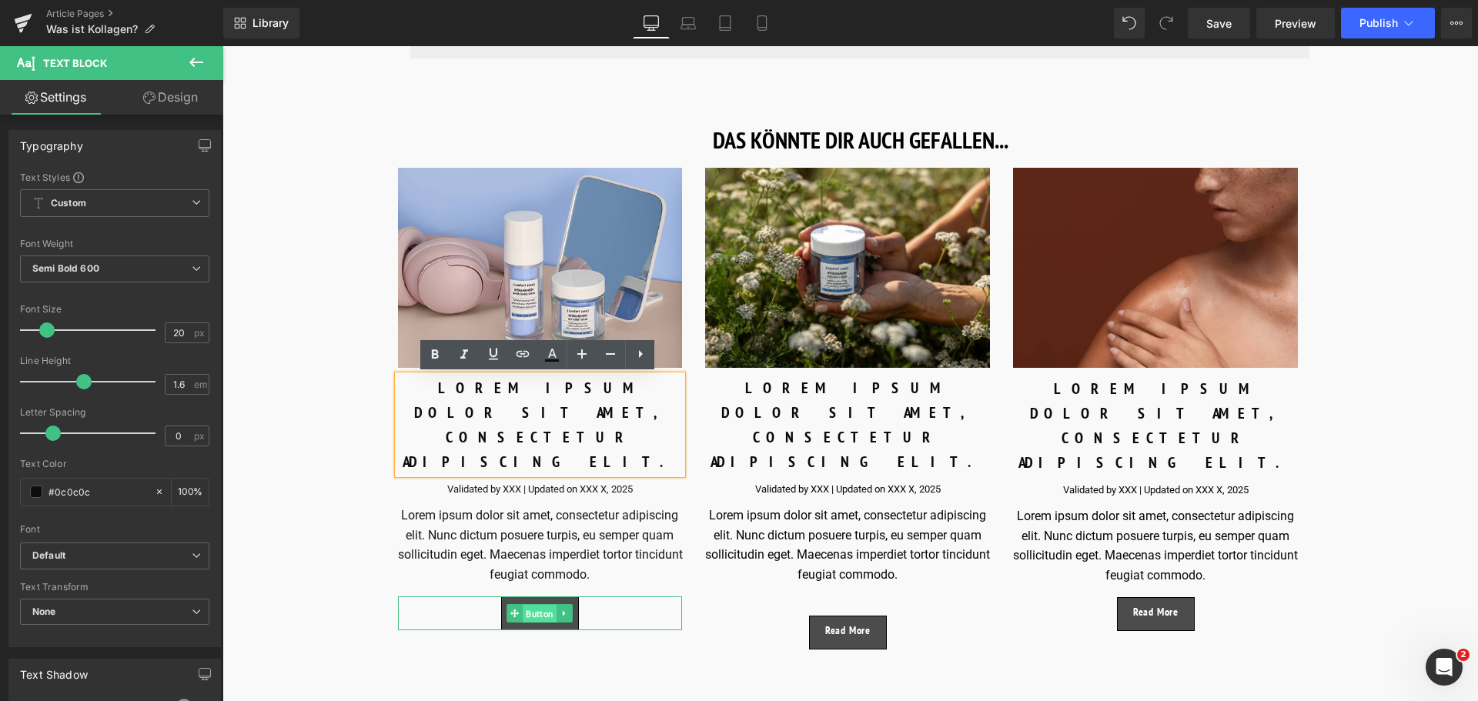
click at [532, 604] on span "Button" at bounding box center [540, 613] width 34 height 18
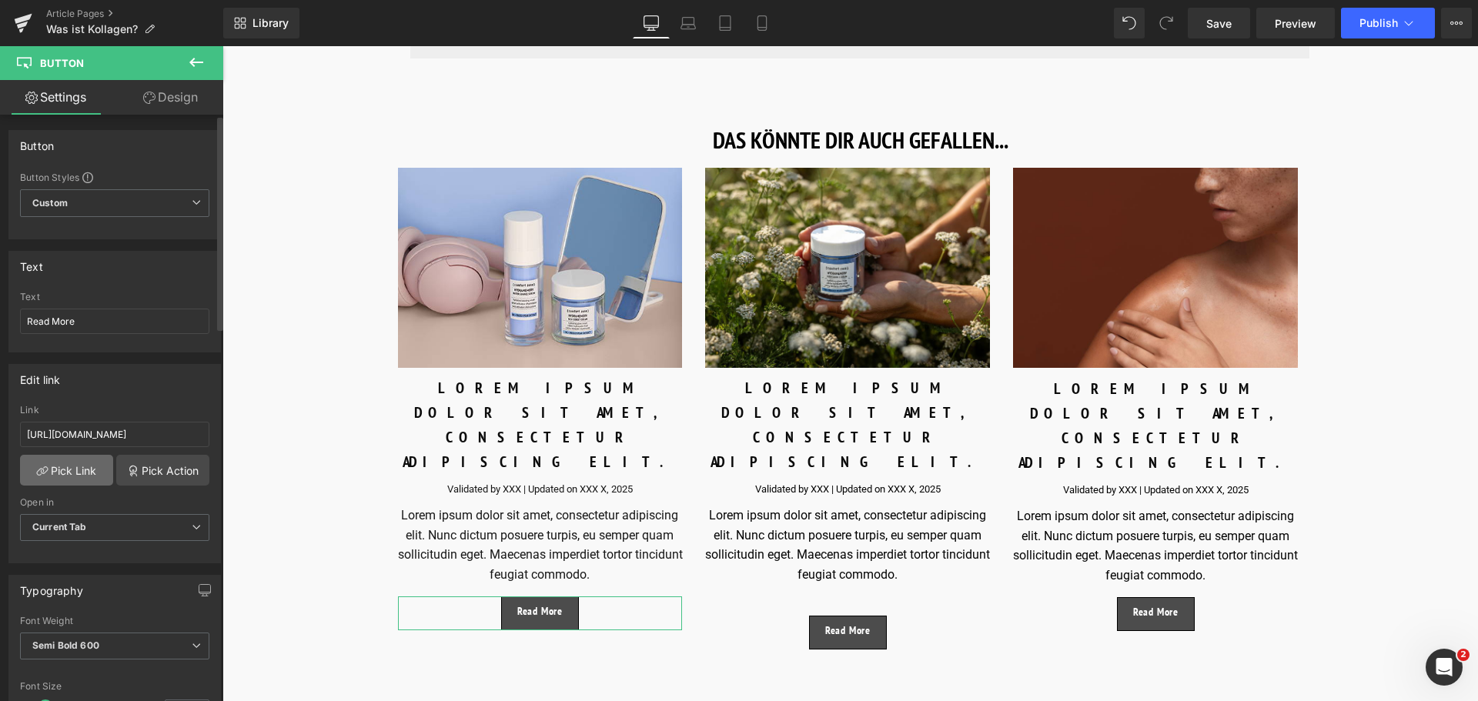
click at [73, 464] on link "Pick Link" at bounding box center [66, 470] width 93 height 31
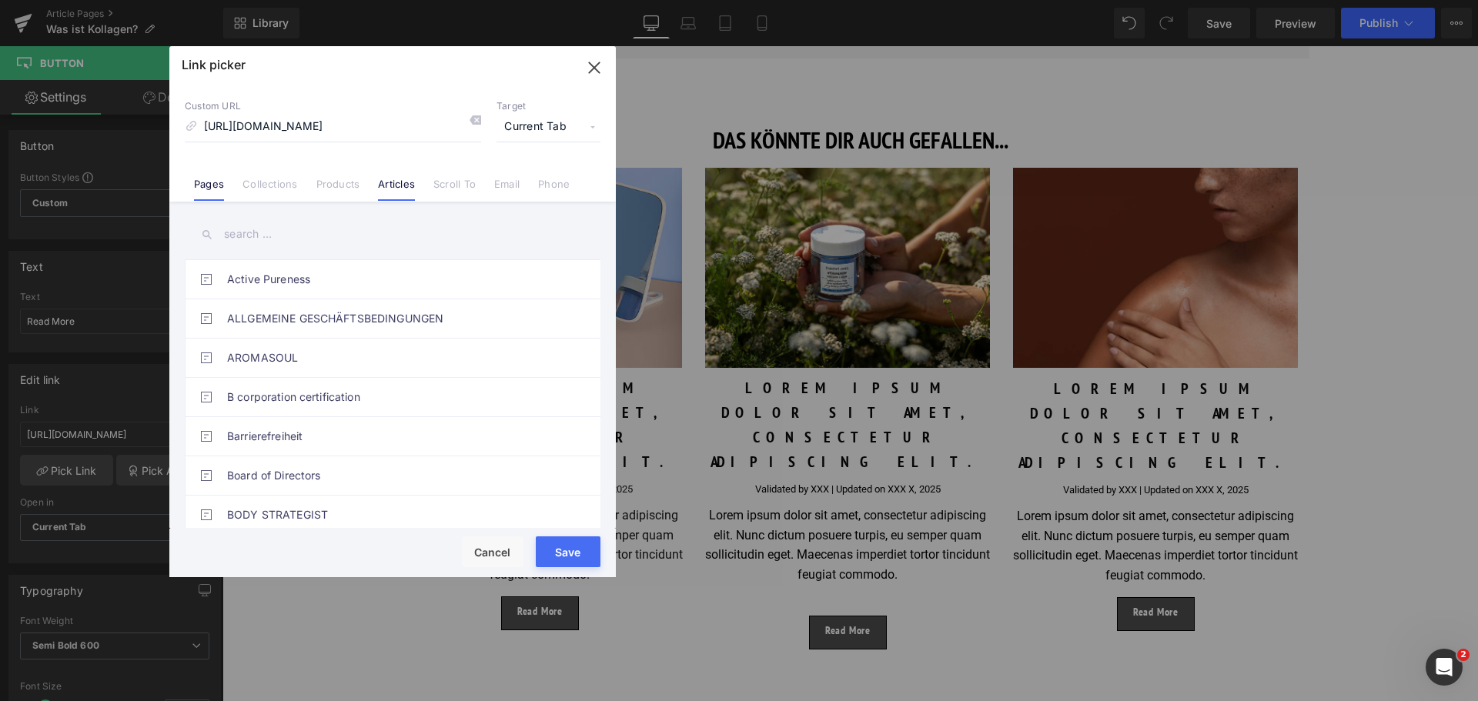
scroll to position [0, 0]
click at [399, 181] on link "Articles" at bounding box center [396, 189] width 37 height 23
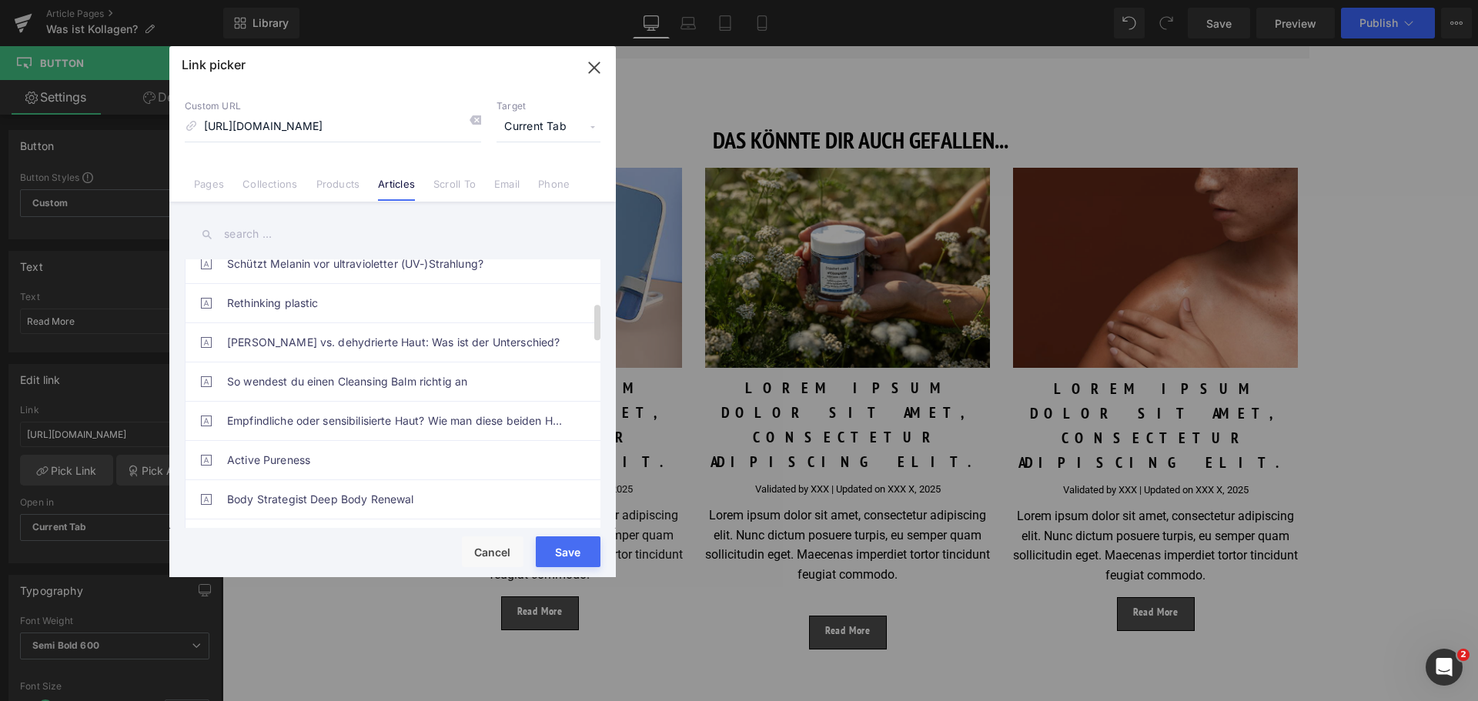
scroll to position [462, 0]
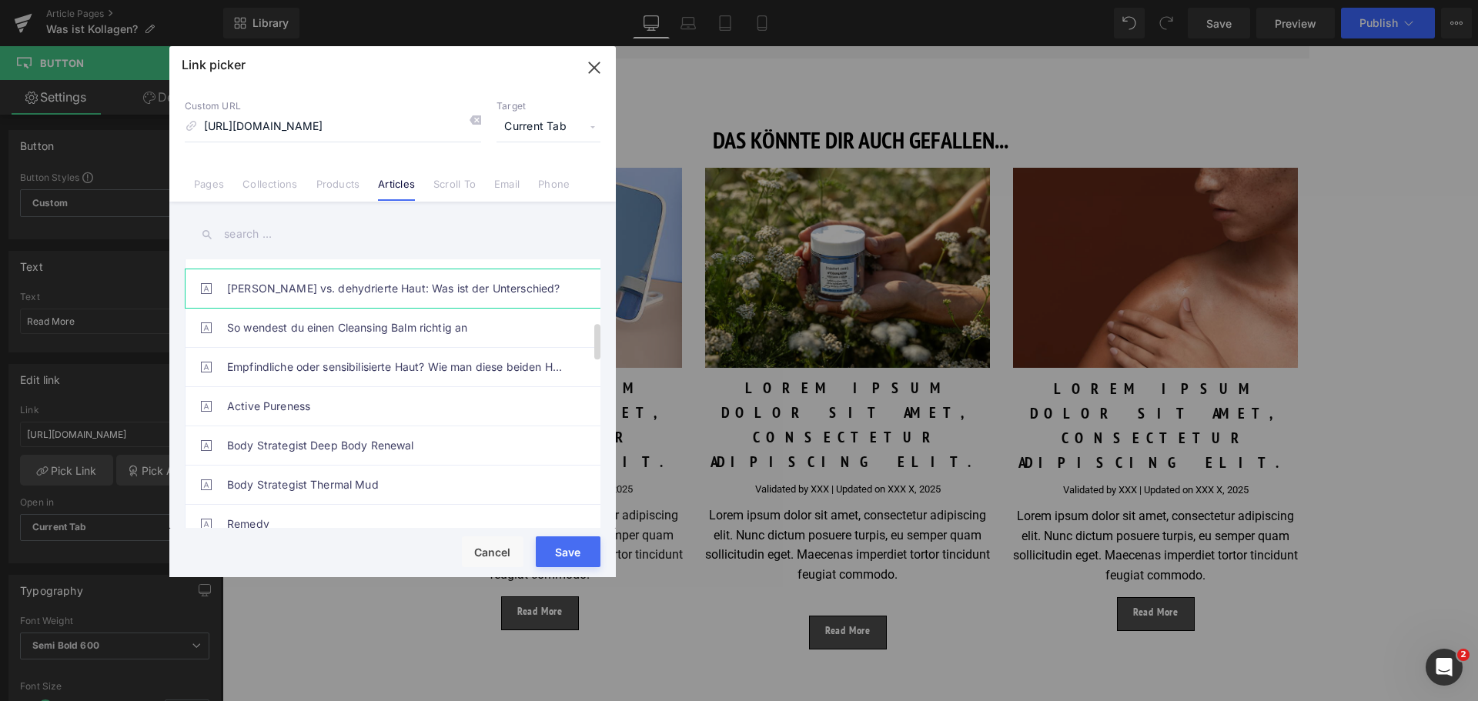
click at [395, 288] on link "Trockene vs. dehydrierte Haut: Was ist der Unterschied?" at bounding box center [396, 288] width 339 height 38
click at [551, 551] on button "Save" at bounding box center [568, 552] width 65 height 31
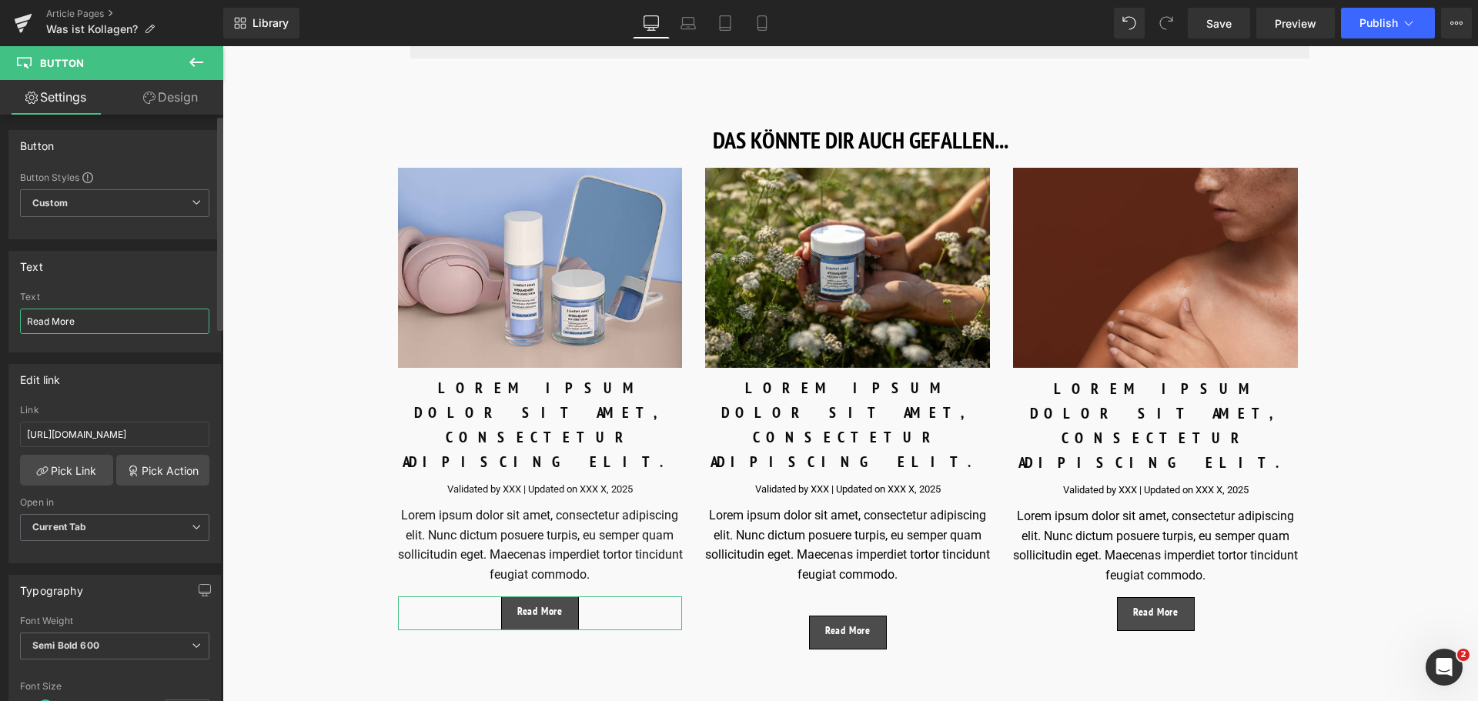
drag, startPoint x: 79, startPoint y: 322, endPoint x: 0, endPoint y: 321, distance: 78.5
click at [0, 321] on div "Text Read More Text Read More" at bounding box center [115, 295] width 230 height 113
type input "Mehr lesen"
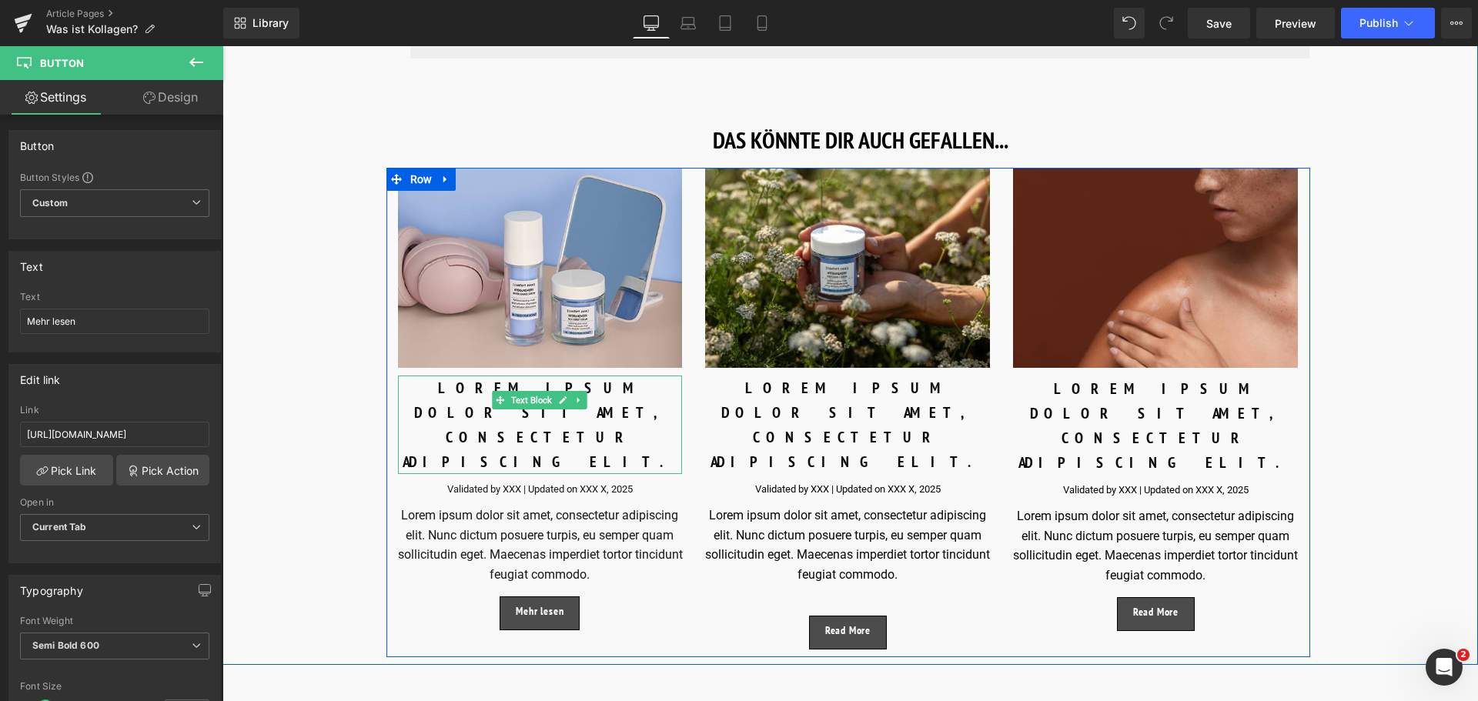
click at [476, 396] on div "LOREM IPSUM DOLOR SIT AMET, CONSECTETUR ADIPISCING ELIT." at bounding box center [540, 425] width 285 height 99
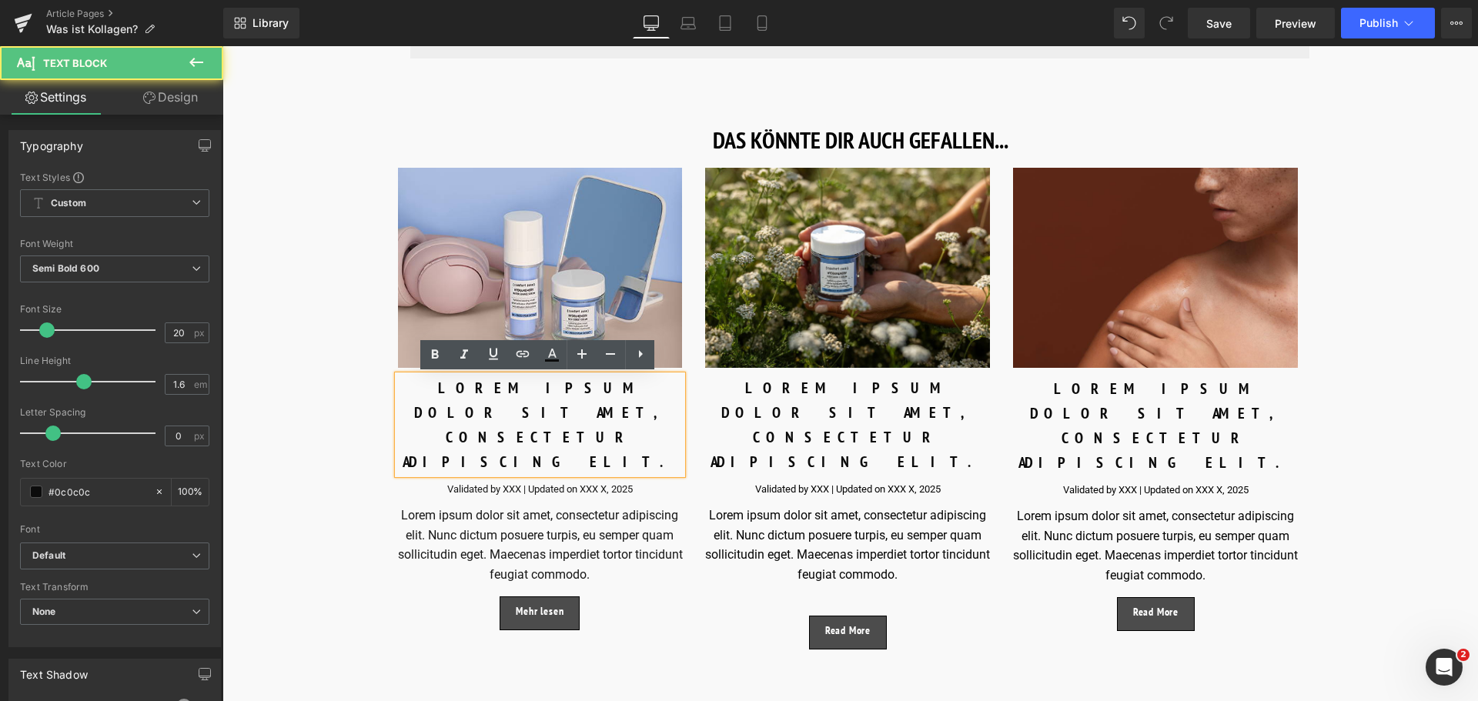
click at [466, 395] on div "LOREM IPSUM DOLOR SIT AMET, CONSECTETUR ADIPISCING ELIT." at bounding box center [540, 425] width 285 height 99
drag, startPoint x: 411, startPoint y: 391, endPoint x: 593, endPoint y: 427, distance: 186.0
click at [593, 427] on div "LOREM IPSUM DOLOR SIT AMET, CONSECTETUR ADIPISCING ELIT." at bounding box center [540, 425] width 285 height 99
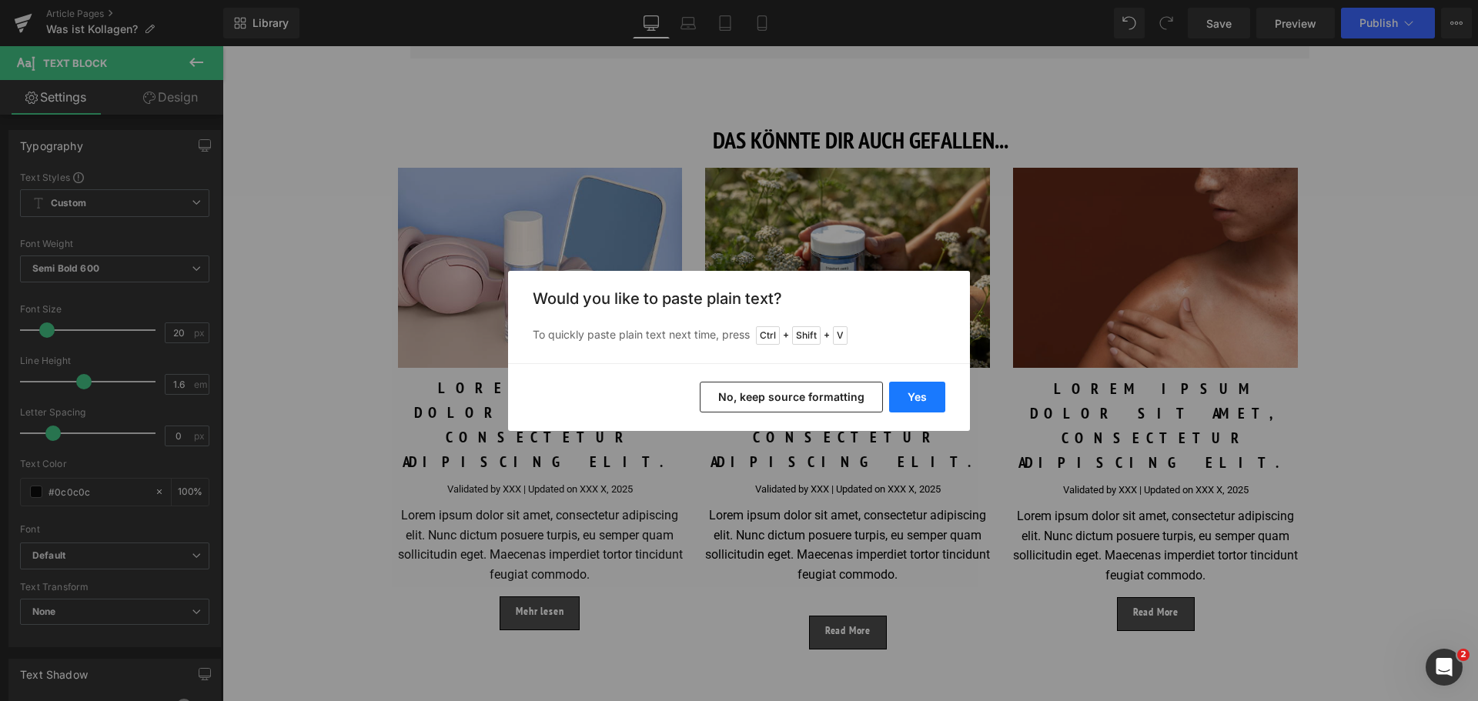
click at [901, 392] on button "Yes" at bounding box center [917, 397] width 56 height 31
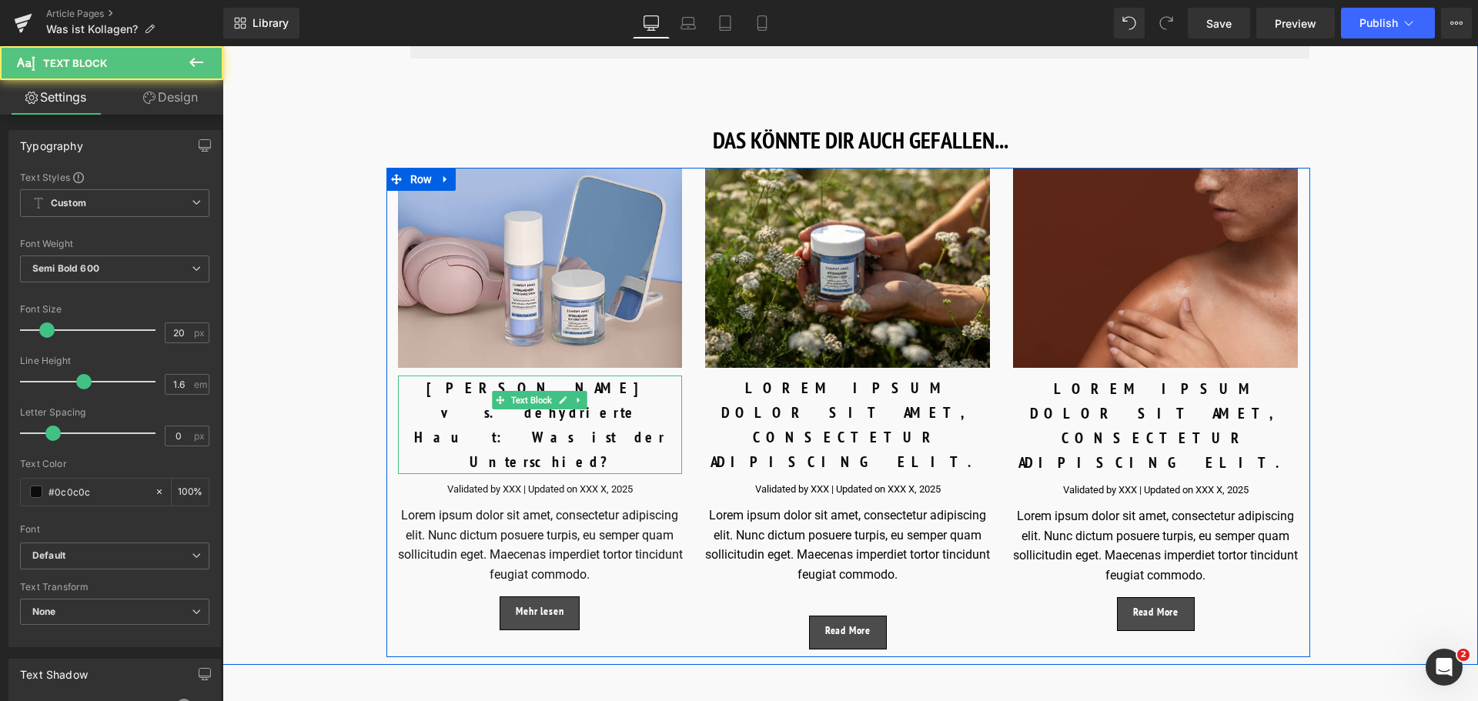
click at [588, 414] on div "Trockene vs. dehydrierte Haut: Was ist der Unterschied?" at bounding box center [540, 425] width 285 height 99
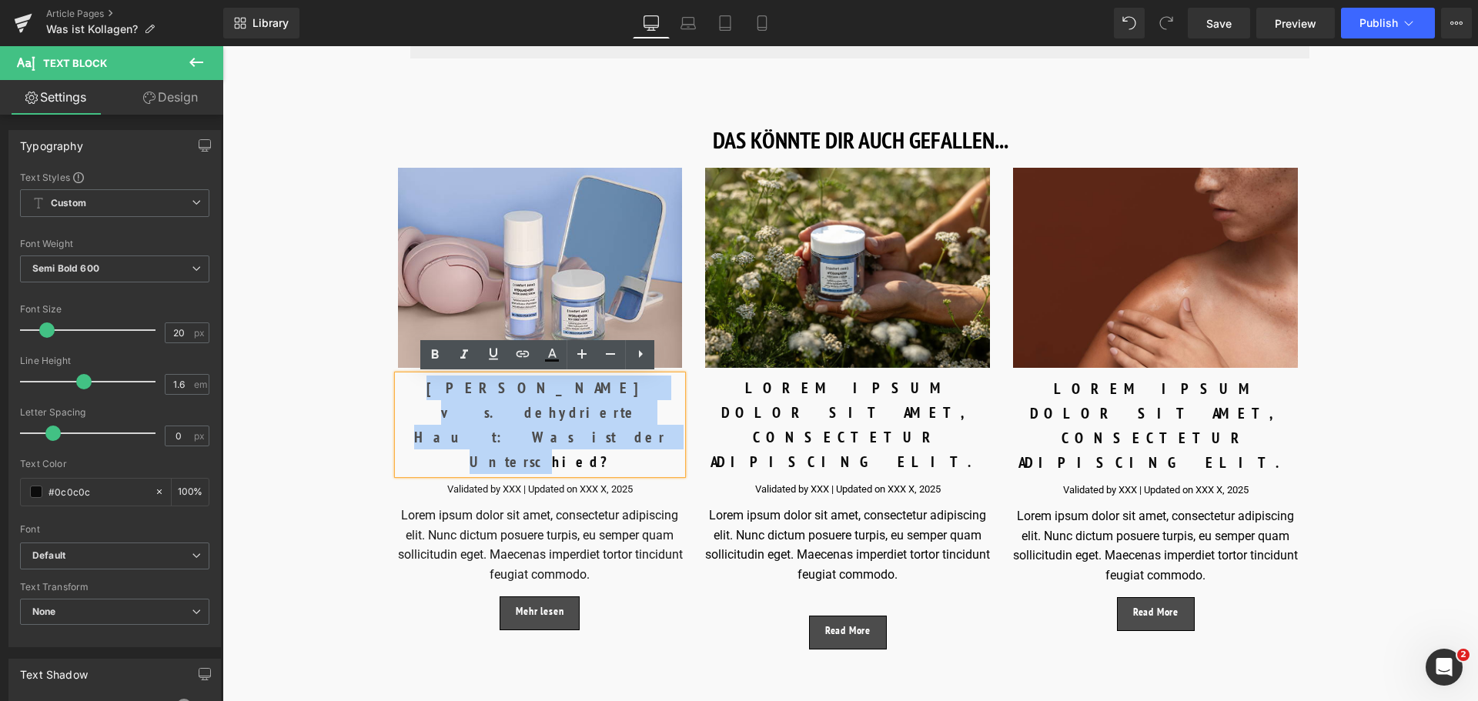
drag, startPoint x: 588, startPoint y: 414, endPoint x: 357, endPoint y: 372, distance: 234.8
copy div "Trockene vs. dehydrierte Haut: Was ist der Unterschied?"
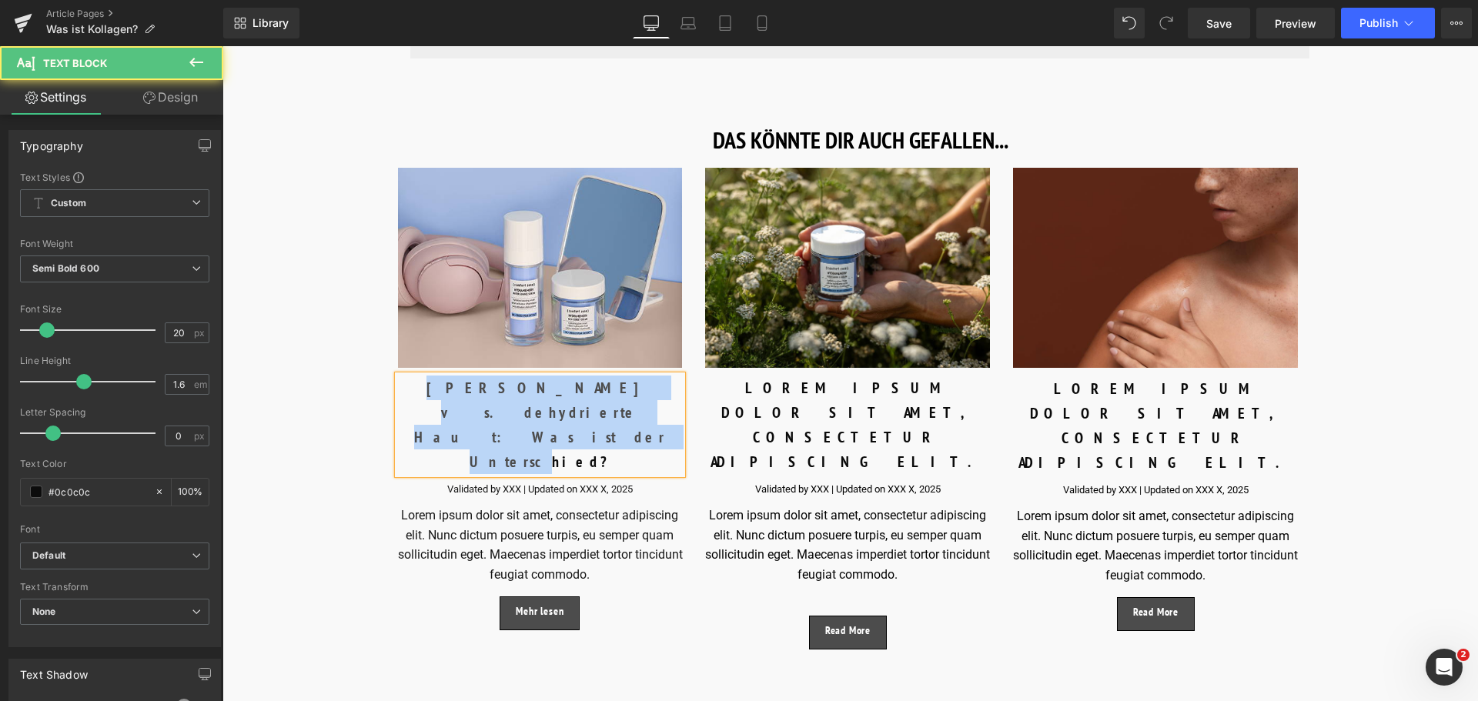
click at [624, 413] on div "Trockene vs. dehydrierte Haut: Was ist der Unterschied?" at bounding box center [540, 425] width 285 height 99
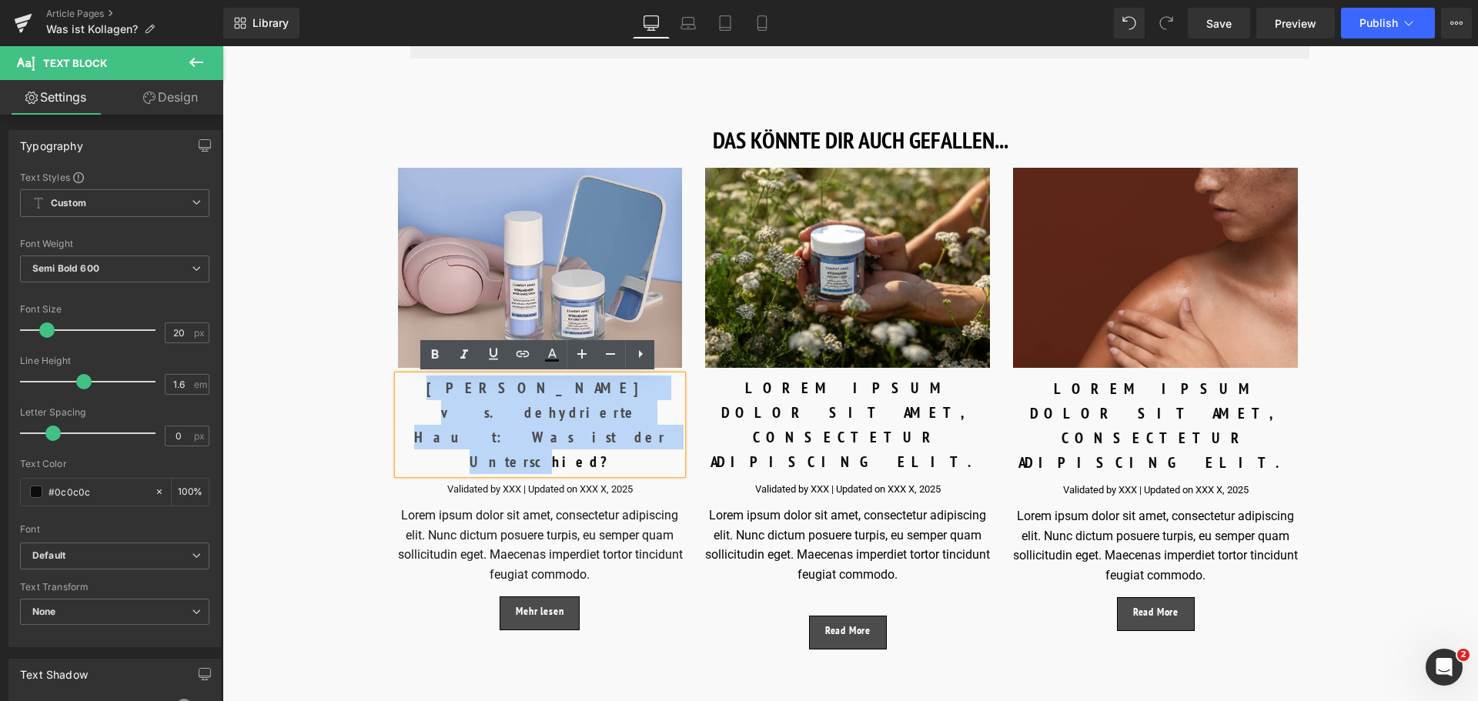
drag, startPoint x: 624, startPoint y: 416, endPoint x: 340, endPoint y: 376, distance: 286.0
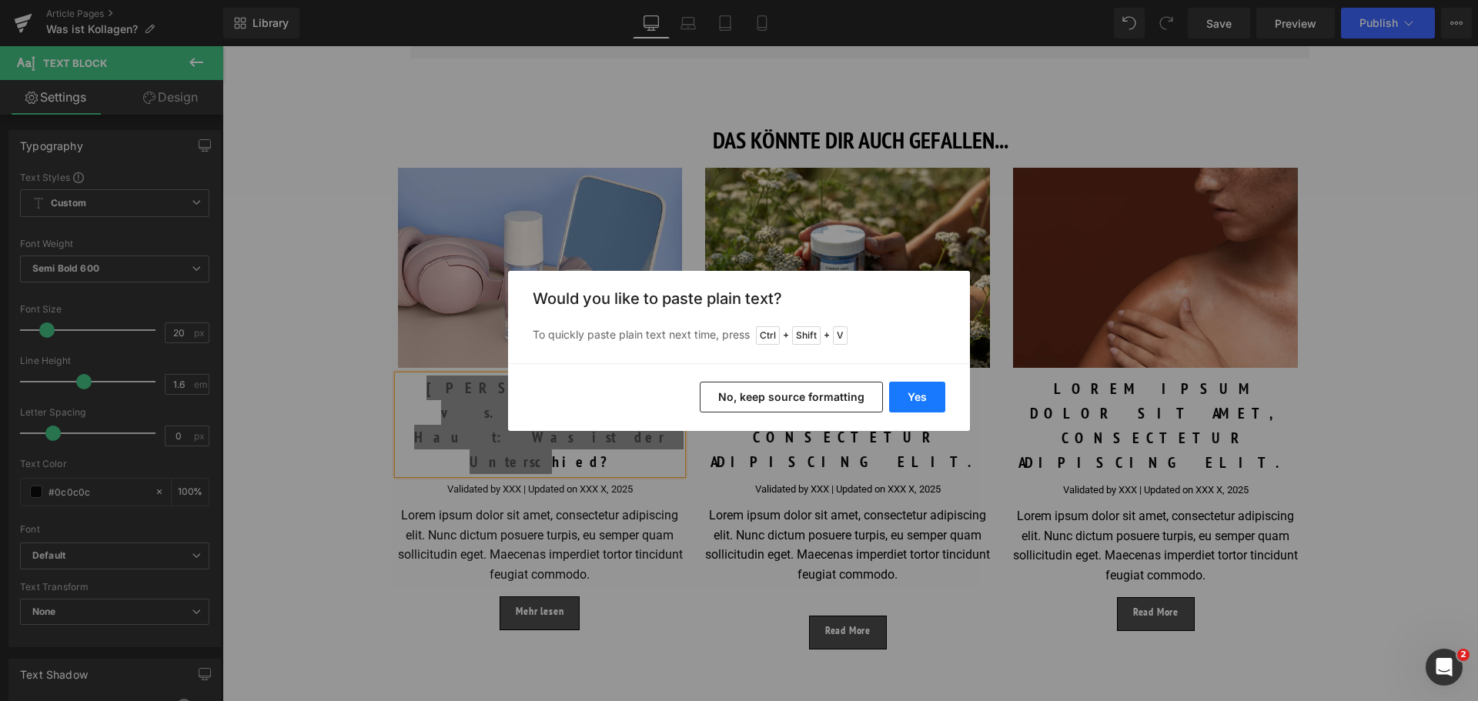
click at [906, 399] on button "Yes" at bounding box center [917, 397] width 56 height 31
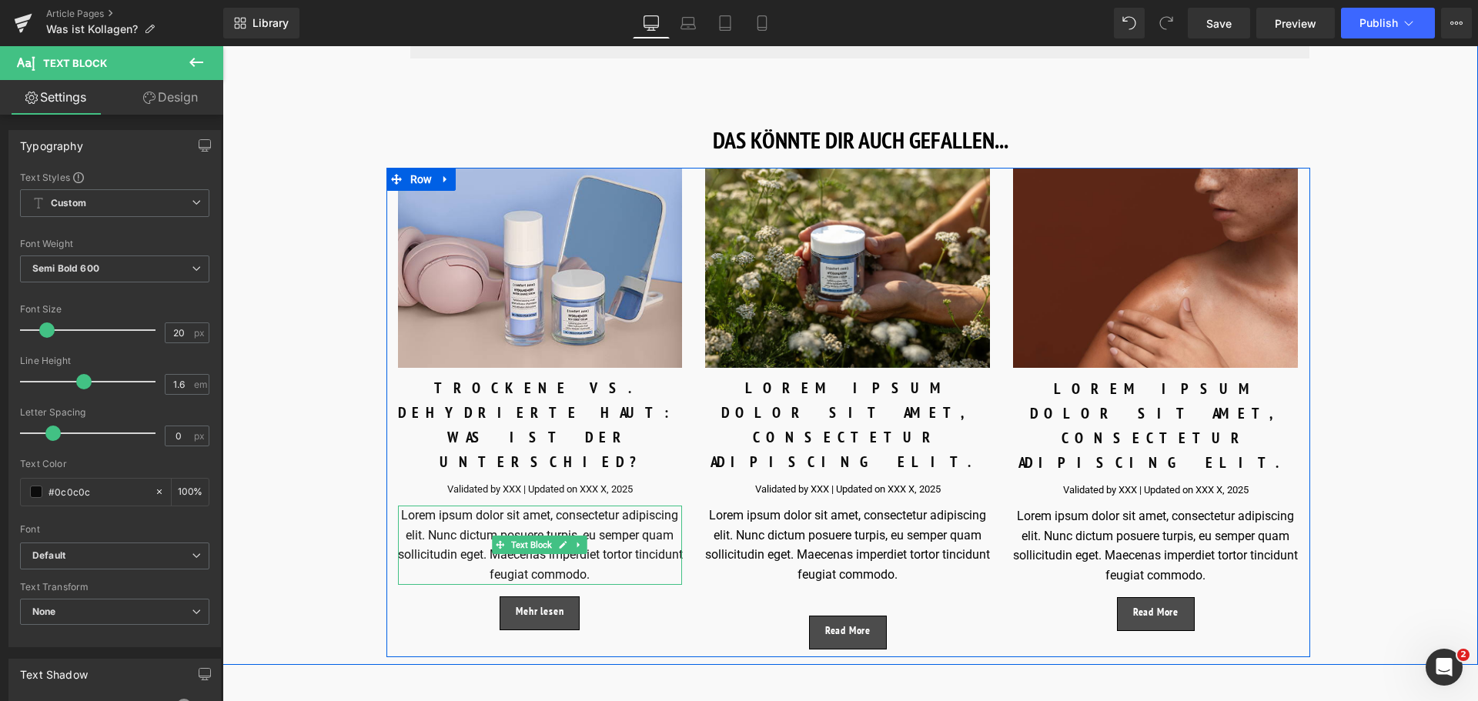
click at [483, 506] on p "Lorem ipsum dolor sit amet, consectetur adipiscing elit. Nunc dictum posuere tu…" at bounding box center [540, 545] width 285 height 79
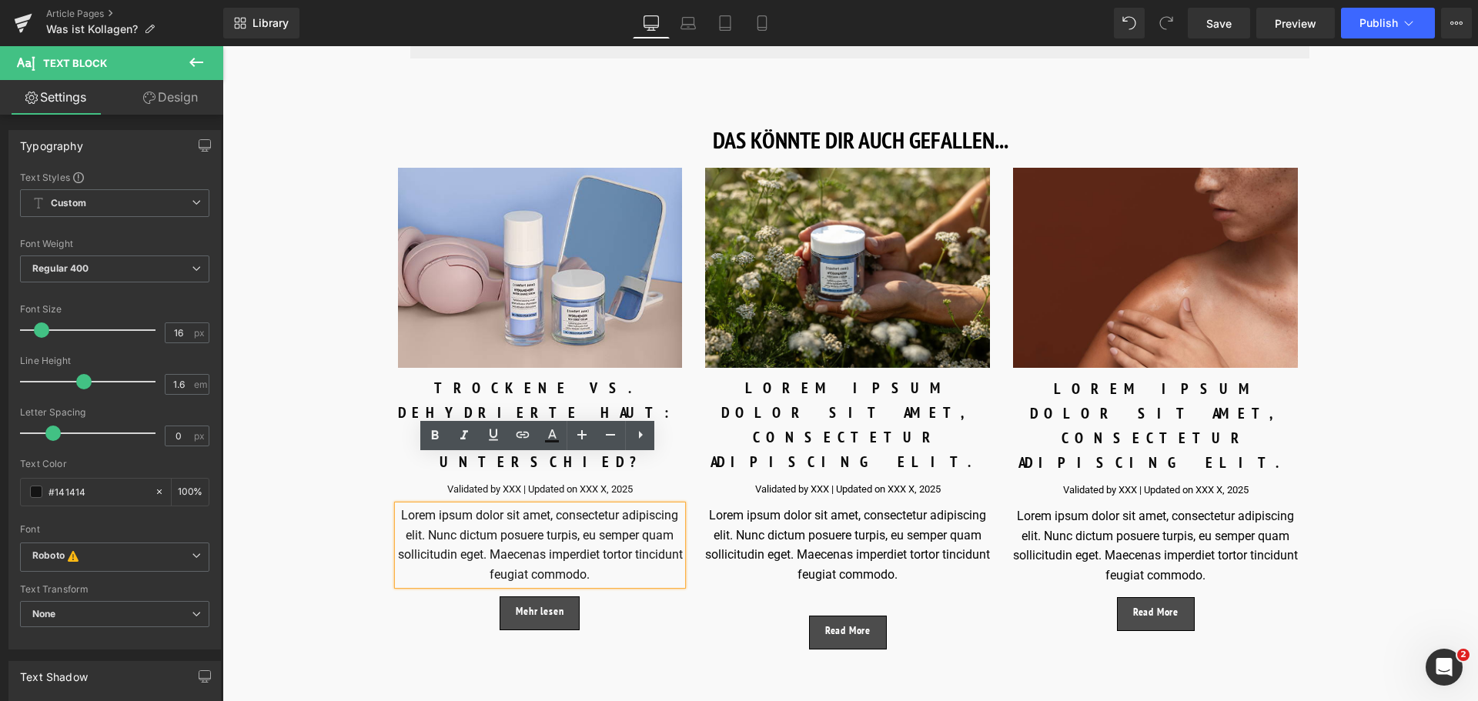
drag, startPoint x: 616, startPoint y: 529, endPoint x: 395, endPoint y: 463, distance: 230.6
click at [398, 506] on p "Lorem ipsum dolor sit amet, consectetur adipiscing elit. Nunc dictum posuere tu…" at bounding box center [540, 545] width 285 height 79
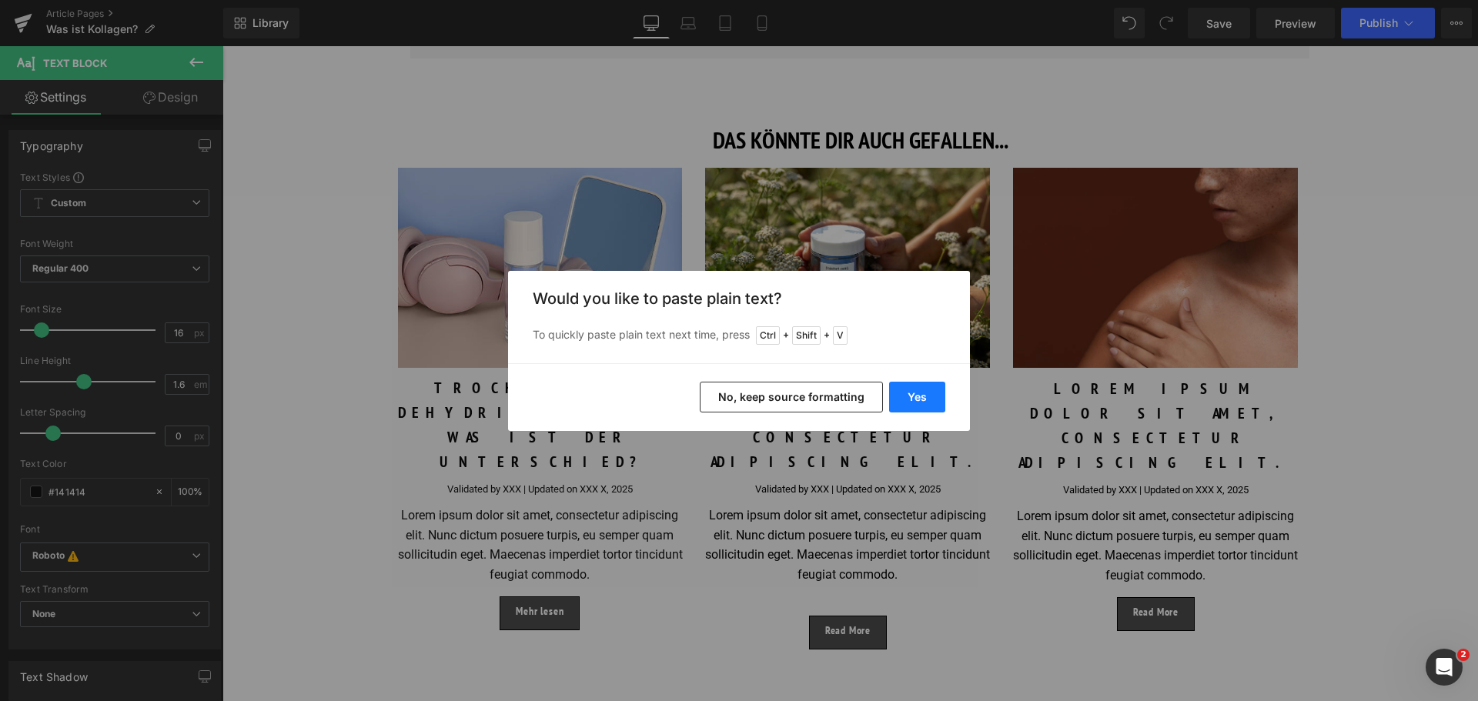
click at [924, 397] on button "Yes" at bounding box center [917, 397] width 56 height 31
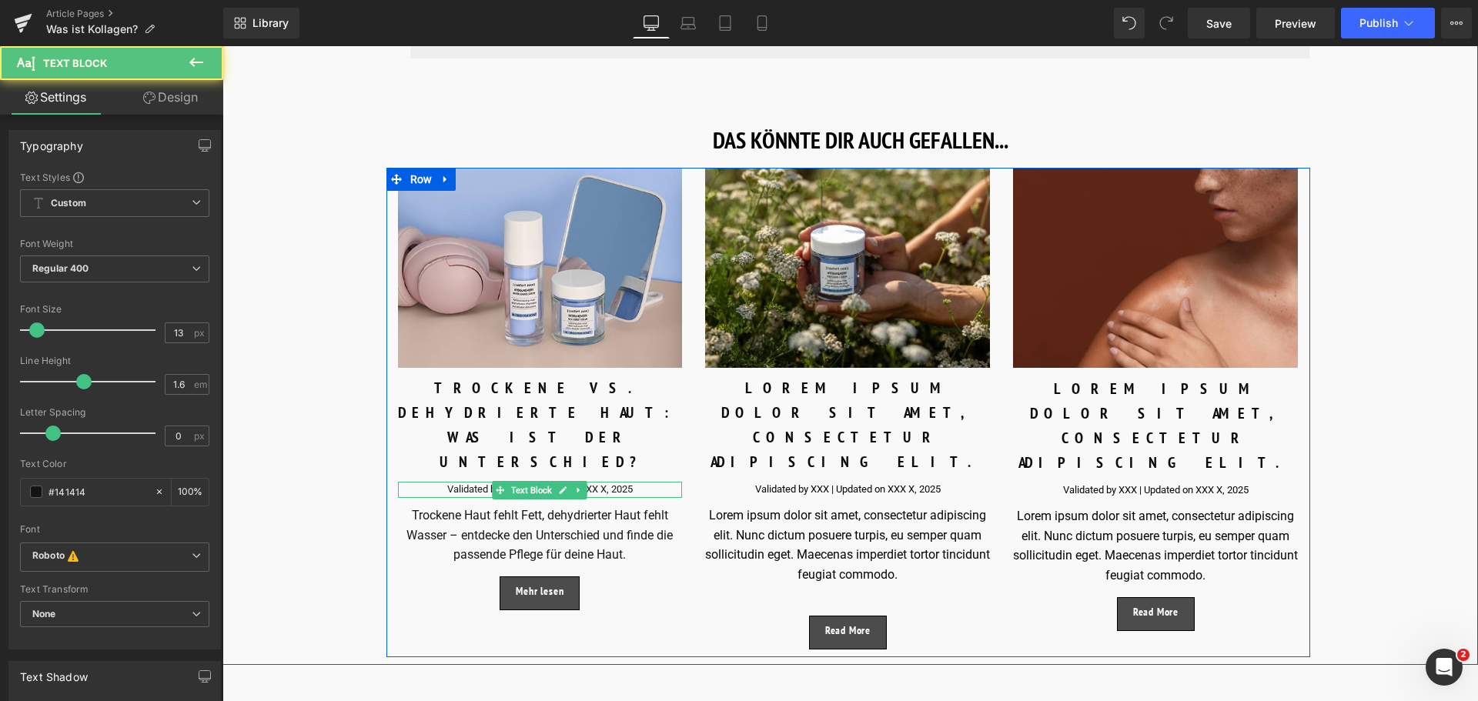
click at [457, 482] on p "Validated by XXX | Updated on XXX X, 2025" at bounding box center [540, 490] width 285 height 16
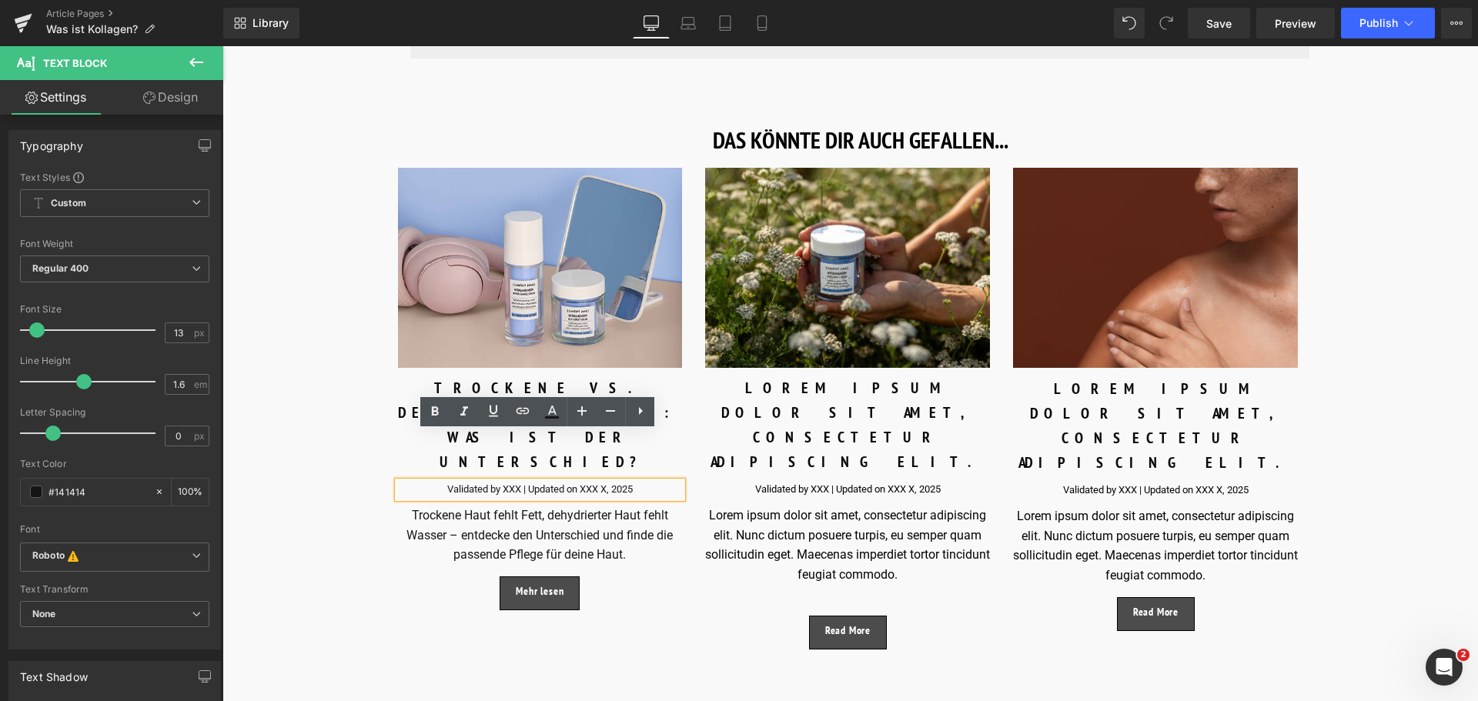
click at [509, 482] on p "Validated by XXX | Updated on XXX X, 2025" at bounding box center [540, 490] width 285 height 16
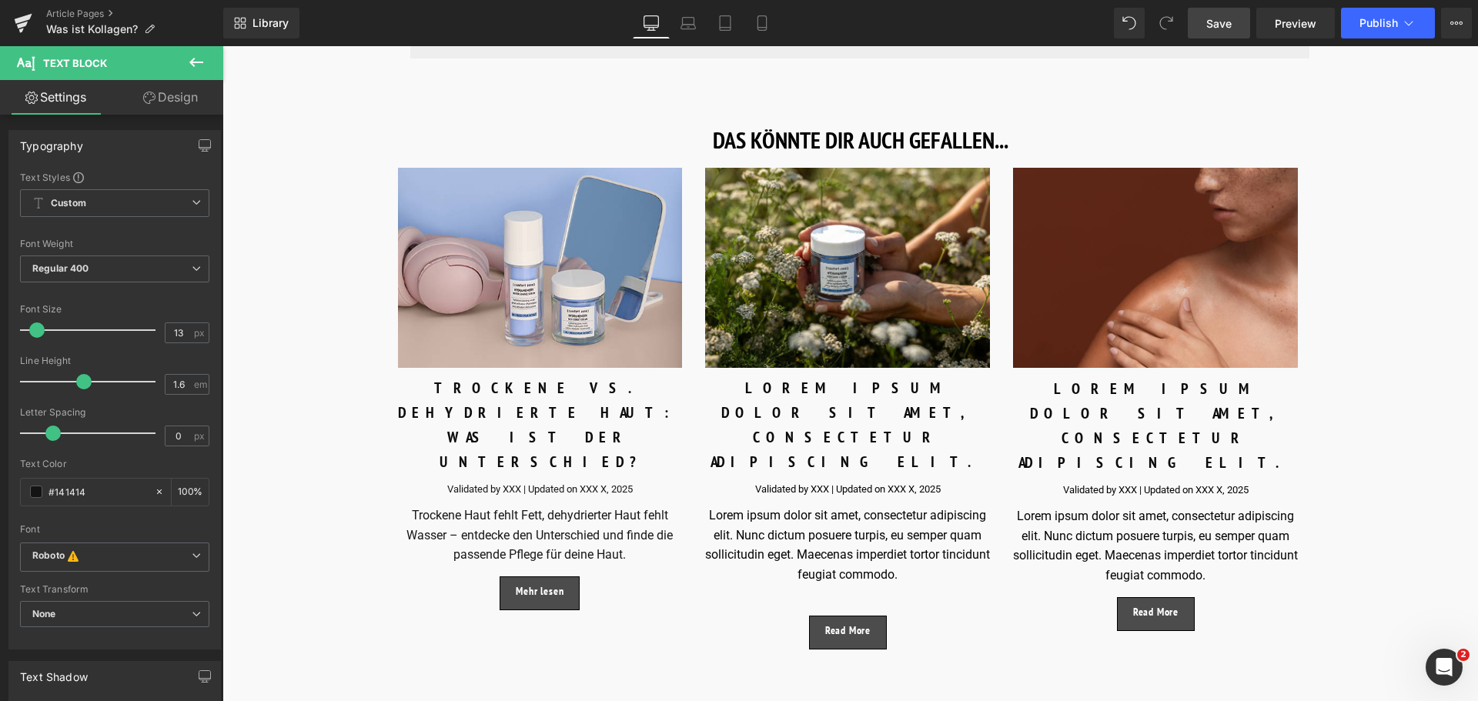
click at [1219, 35] on link "Save" at bounding box center [1219, 23] width 62 height 31
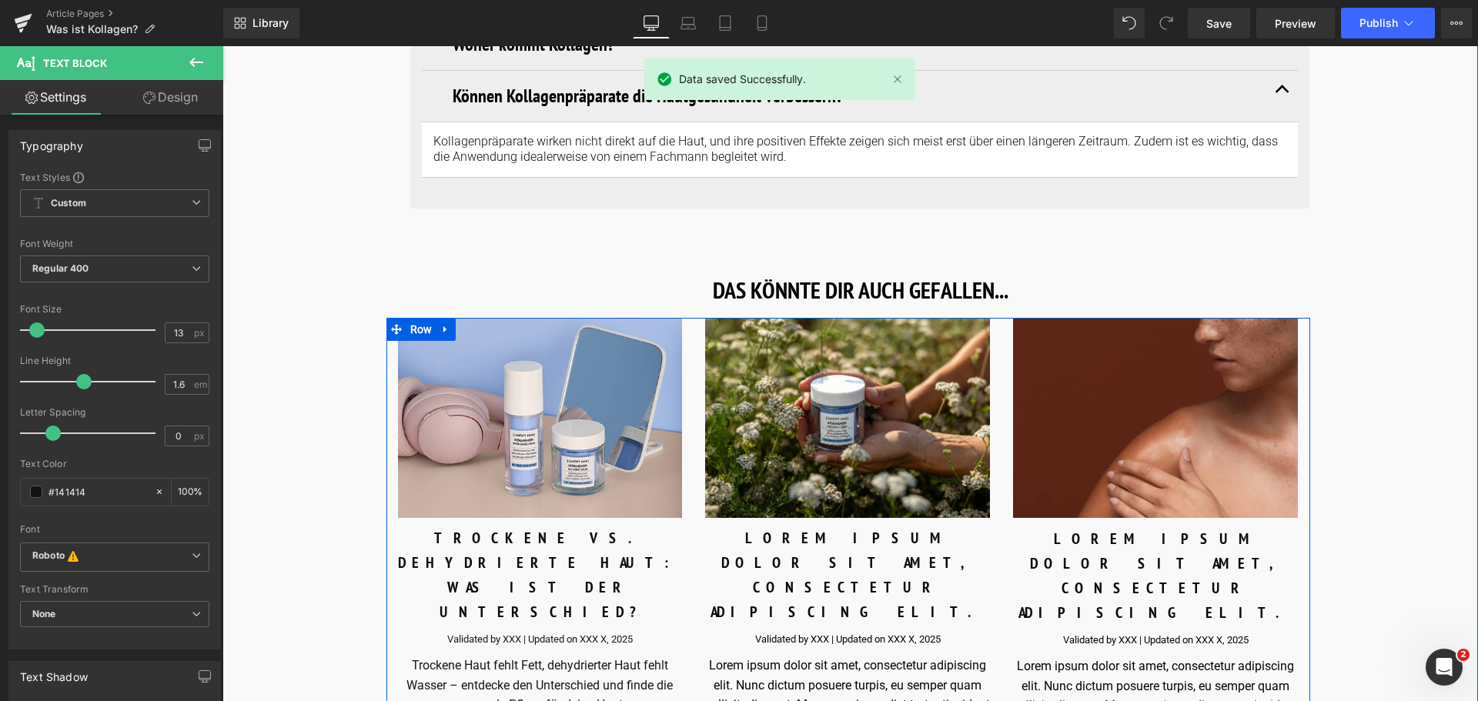
scroll to position [6235, 0]
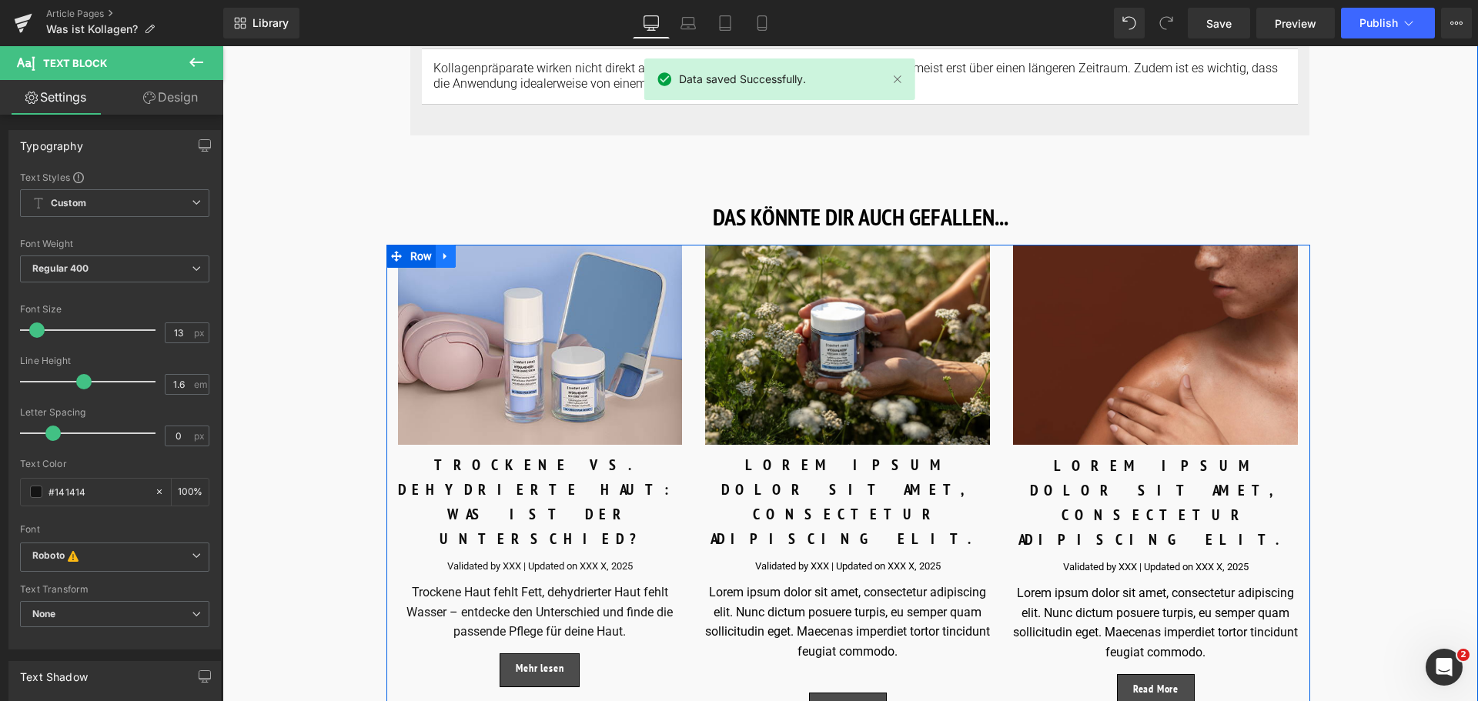
click at [440, 252] on icon at bounding box center [445, 257] width 11 height 12
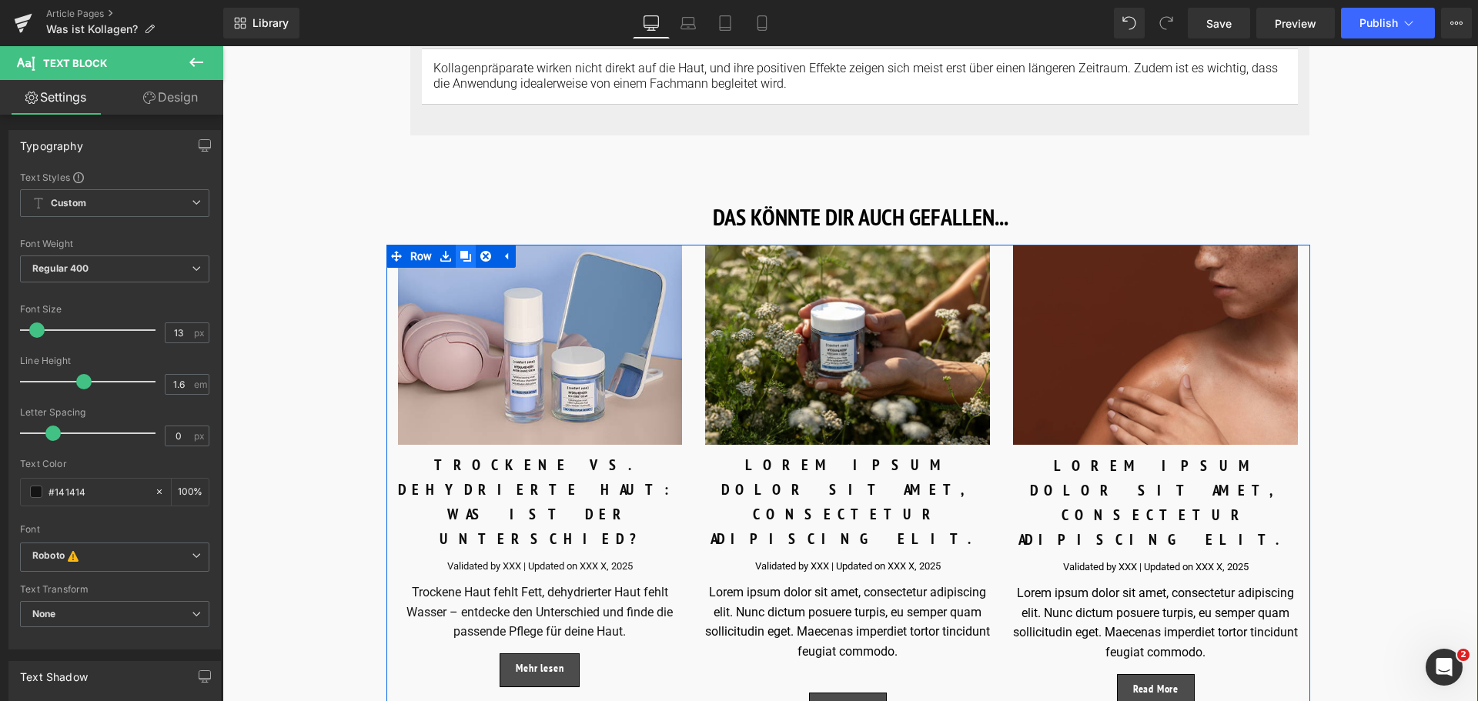
click at [463, 259] on icon at bounding box center [465, 256] width 11 height 11
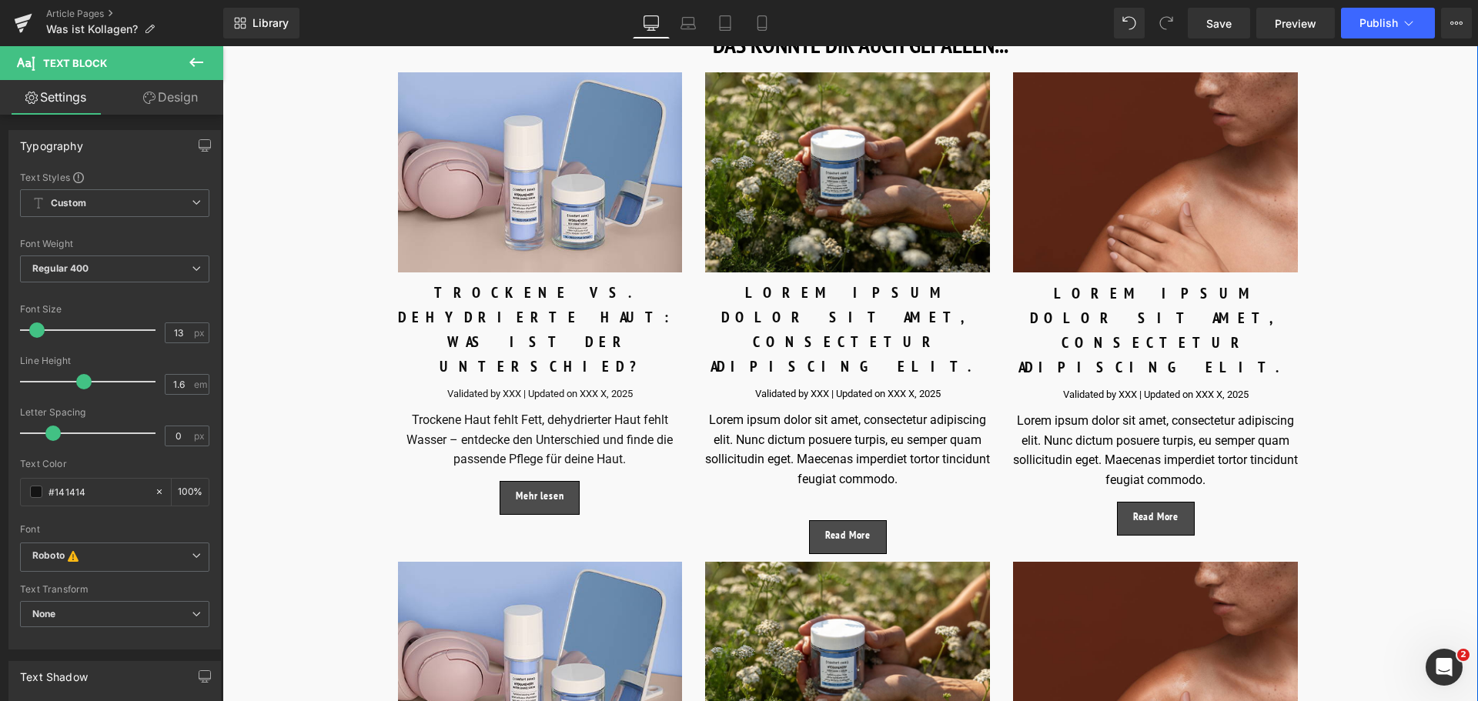
scroll to position [6428, 0]
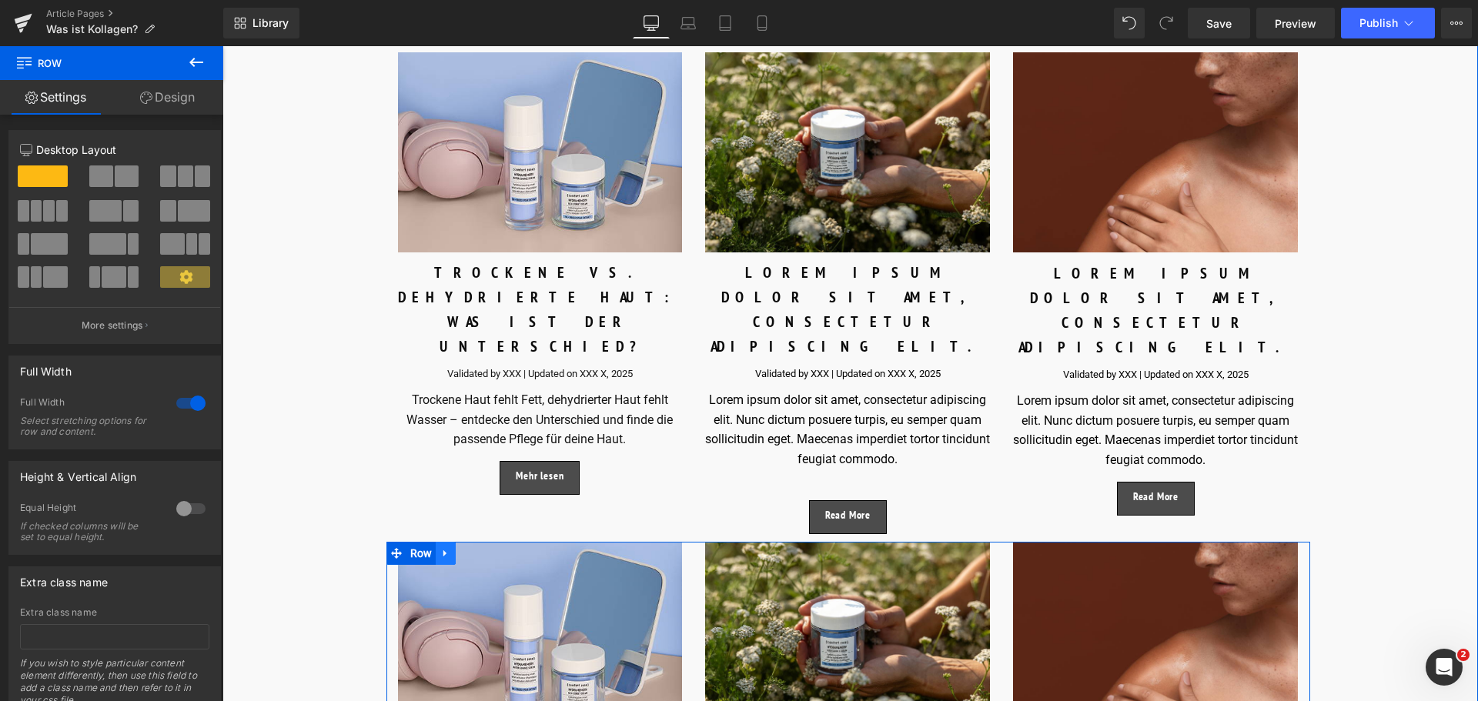
click at [440, 548] on icon at bounding box center [445, 554] width 11 height 12
click at [482, 548] on icon at bounding box center [485, 554] width 11 height 12
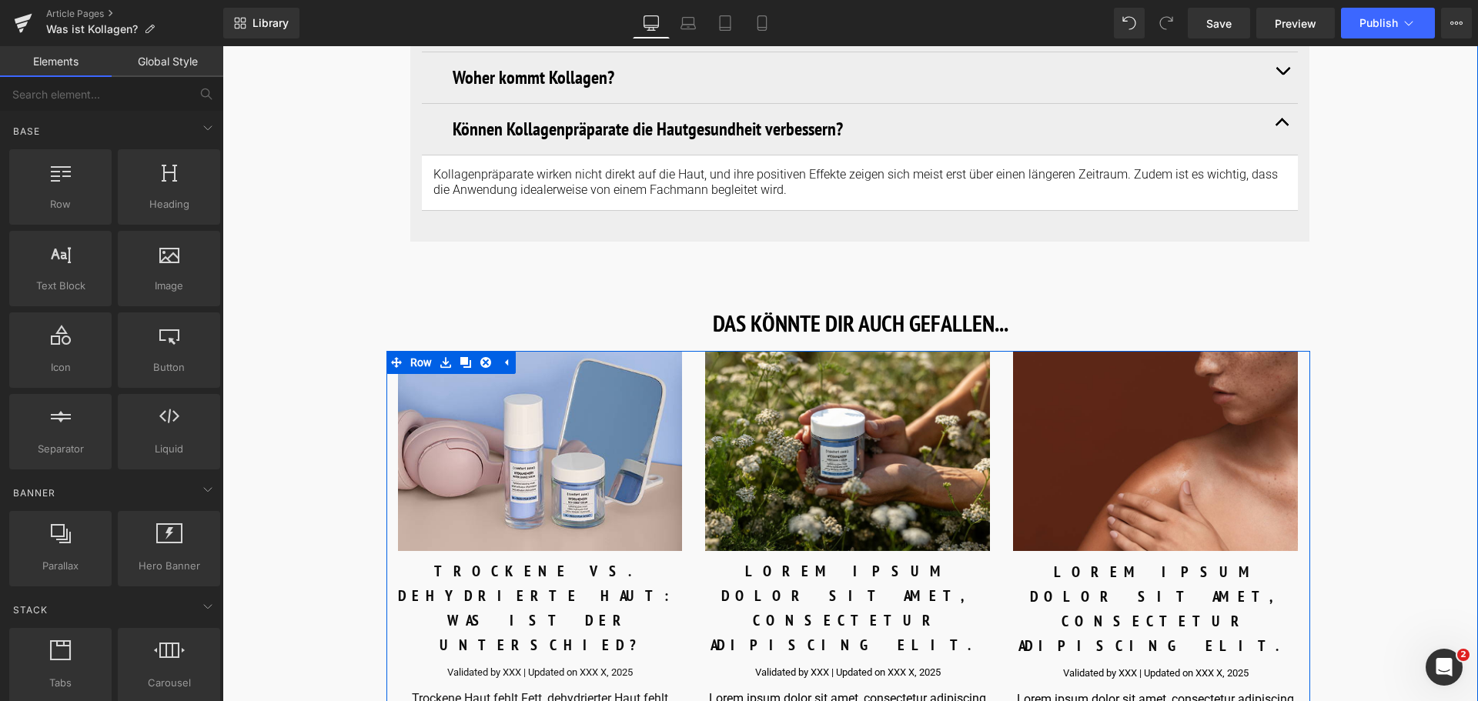
scroll to position [6120, 0]
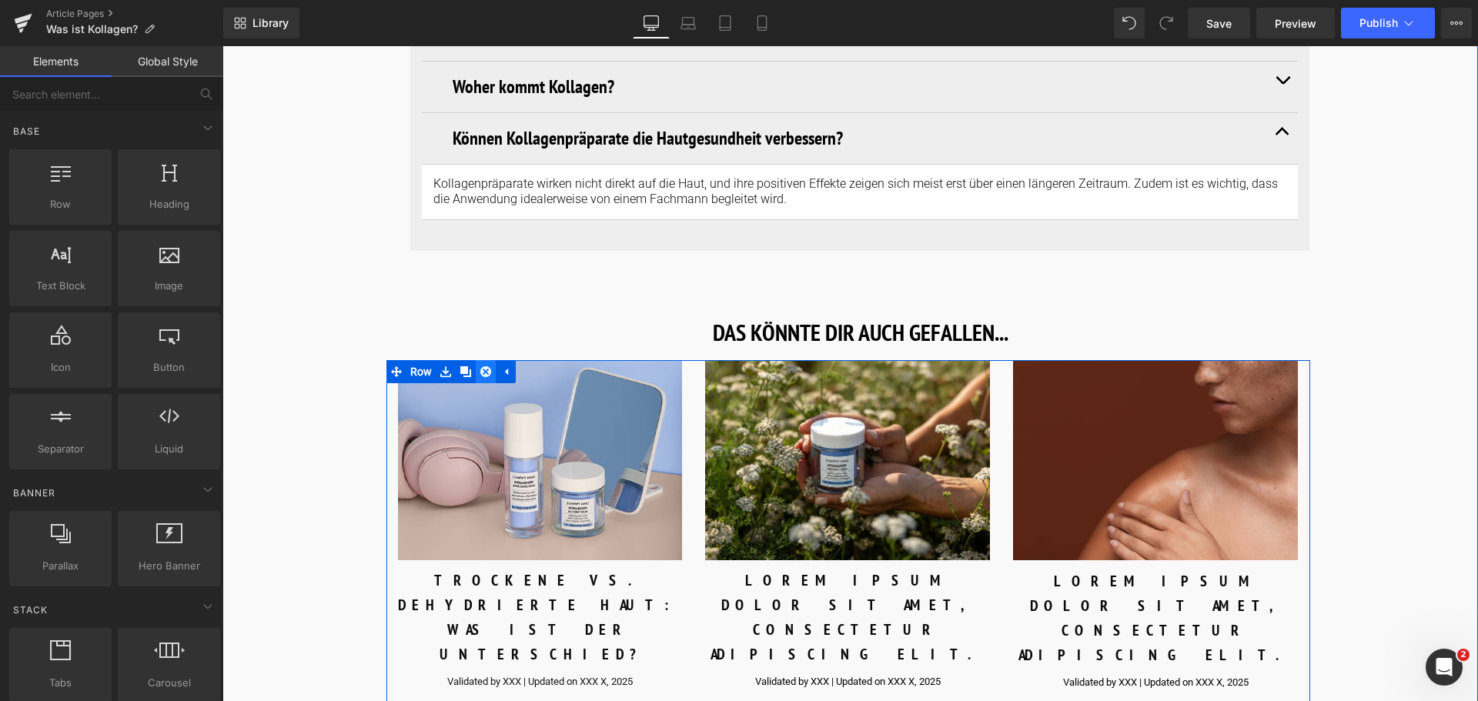
click at [481, 373] on icon at bounding box center [485, 371] width 11 height 11
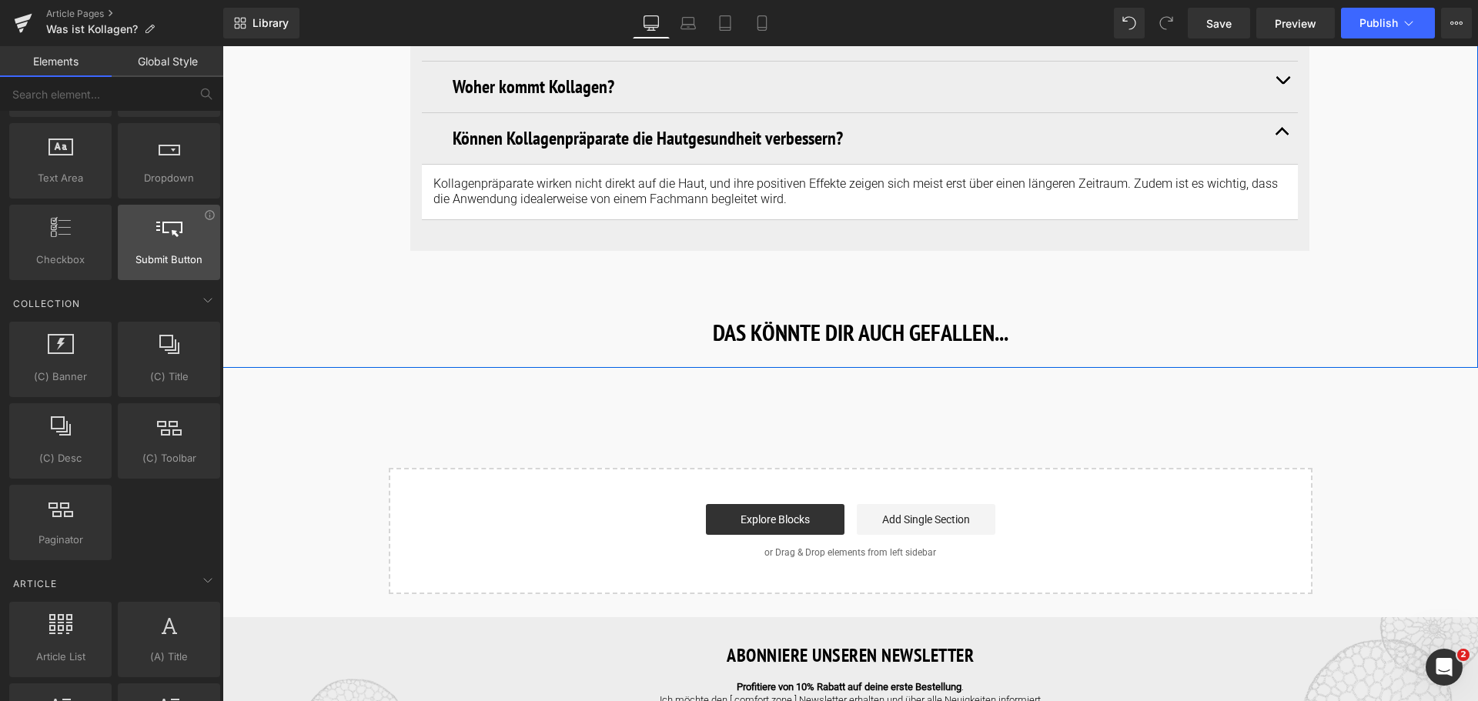
scroll to position [2386, 0]
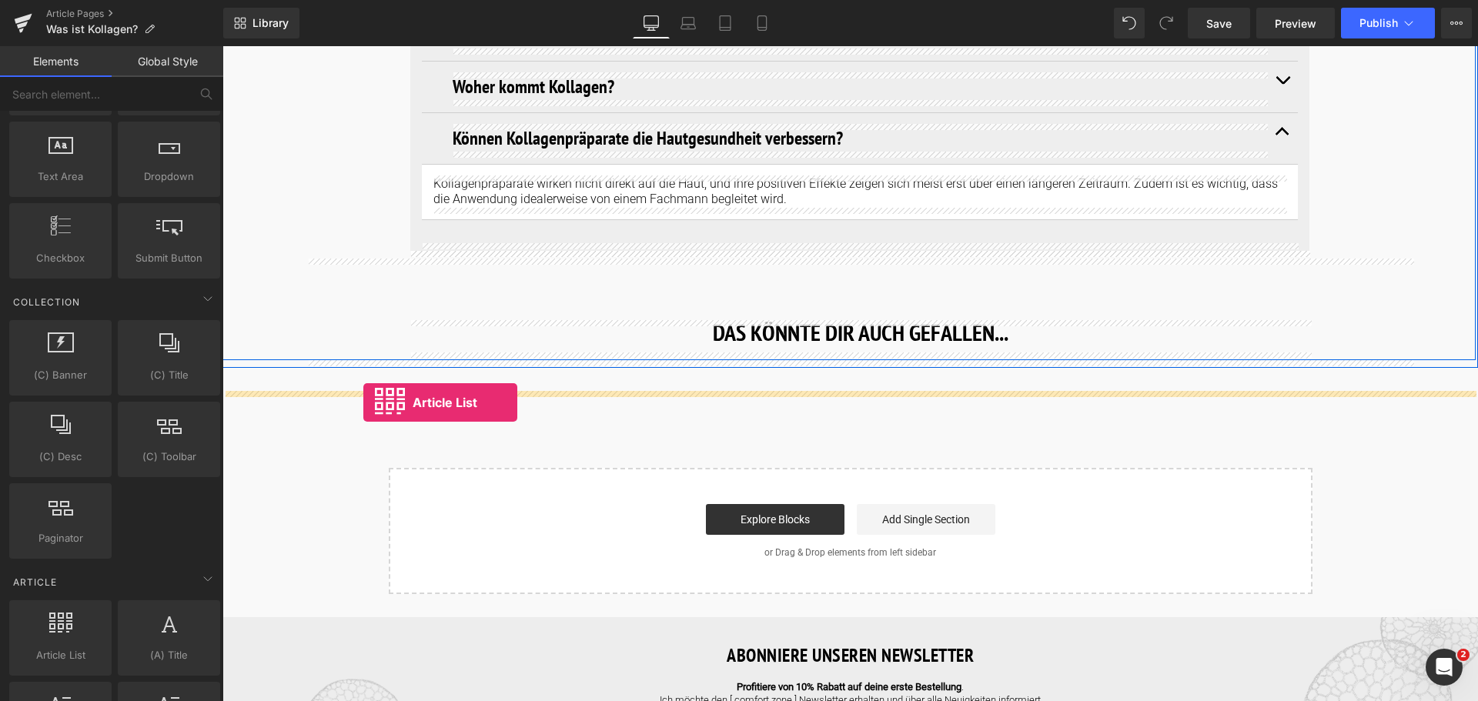
drag, startPoint x: 275, startPoint y: 681, endPoint x: 363, endPoint y: 403, distance: 292.4
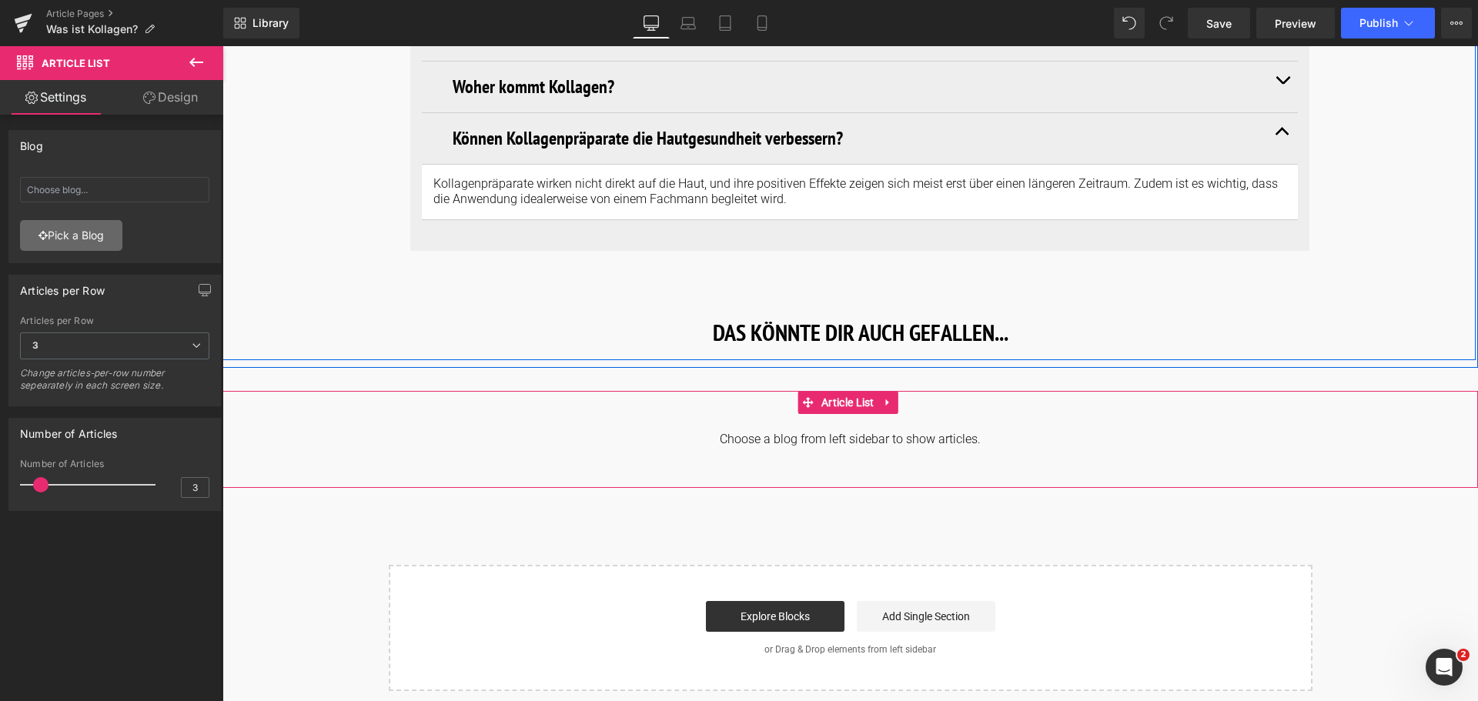
click at [56, 240] on link "Pick a Blog" at bounding box center [71, 235] width 102 height 31
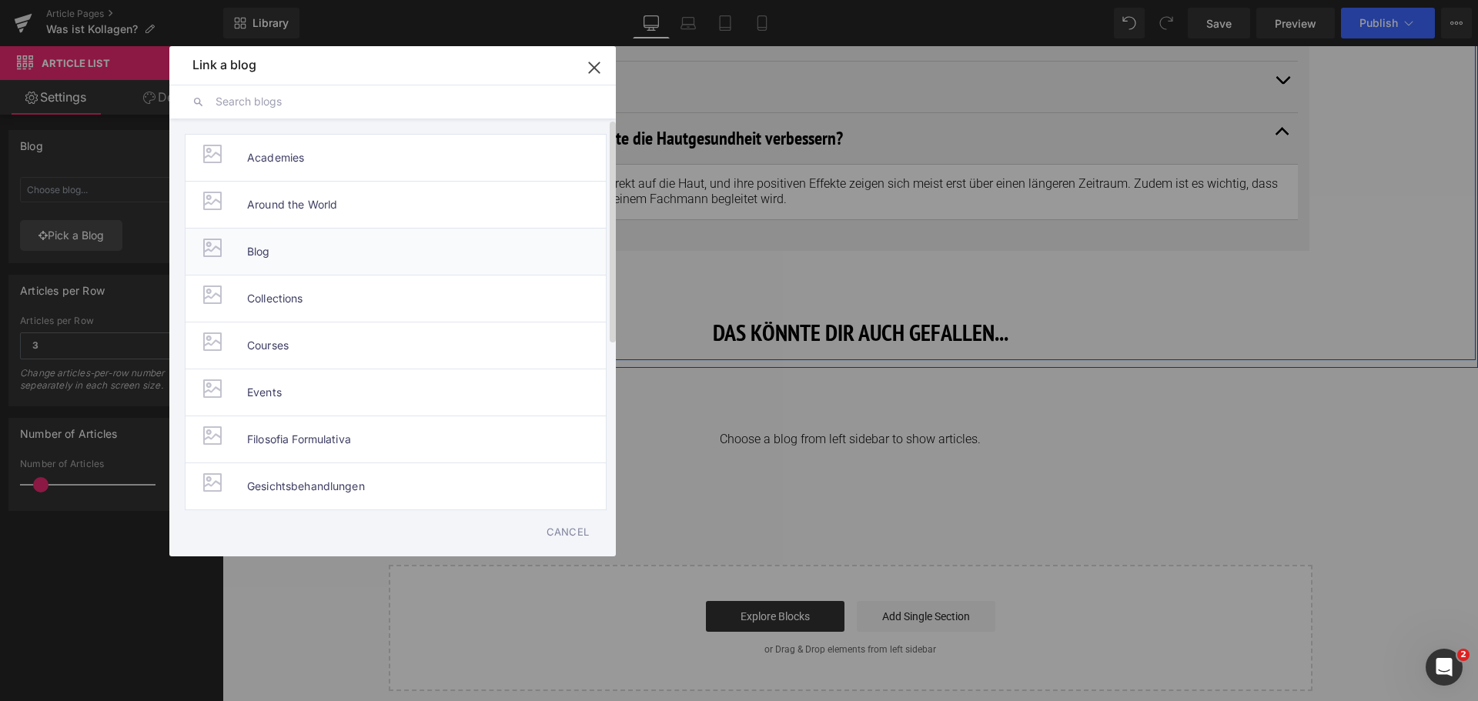
click at [277, 242] on li "Blog" at bounding box center [396, 251] width 422 height 47
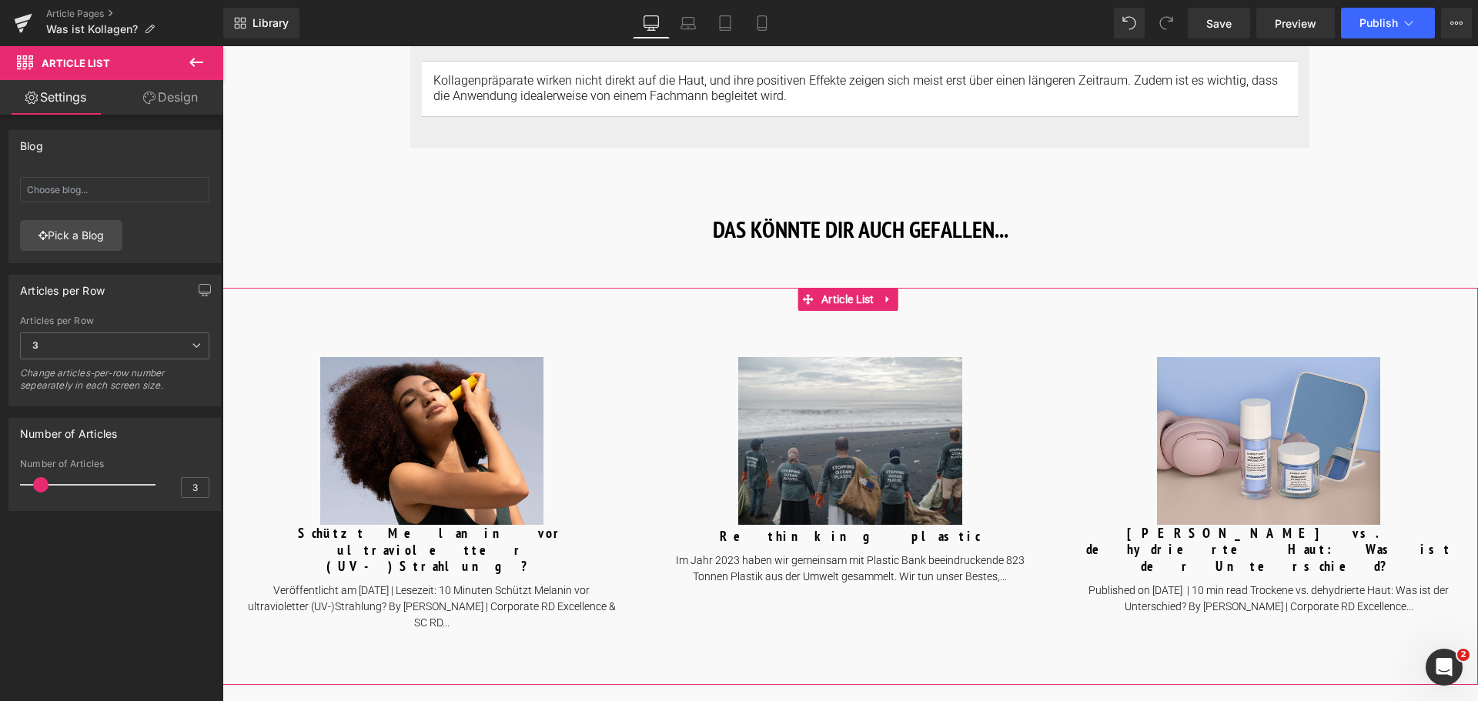
scroll to position [6351, 0]
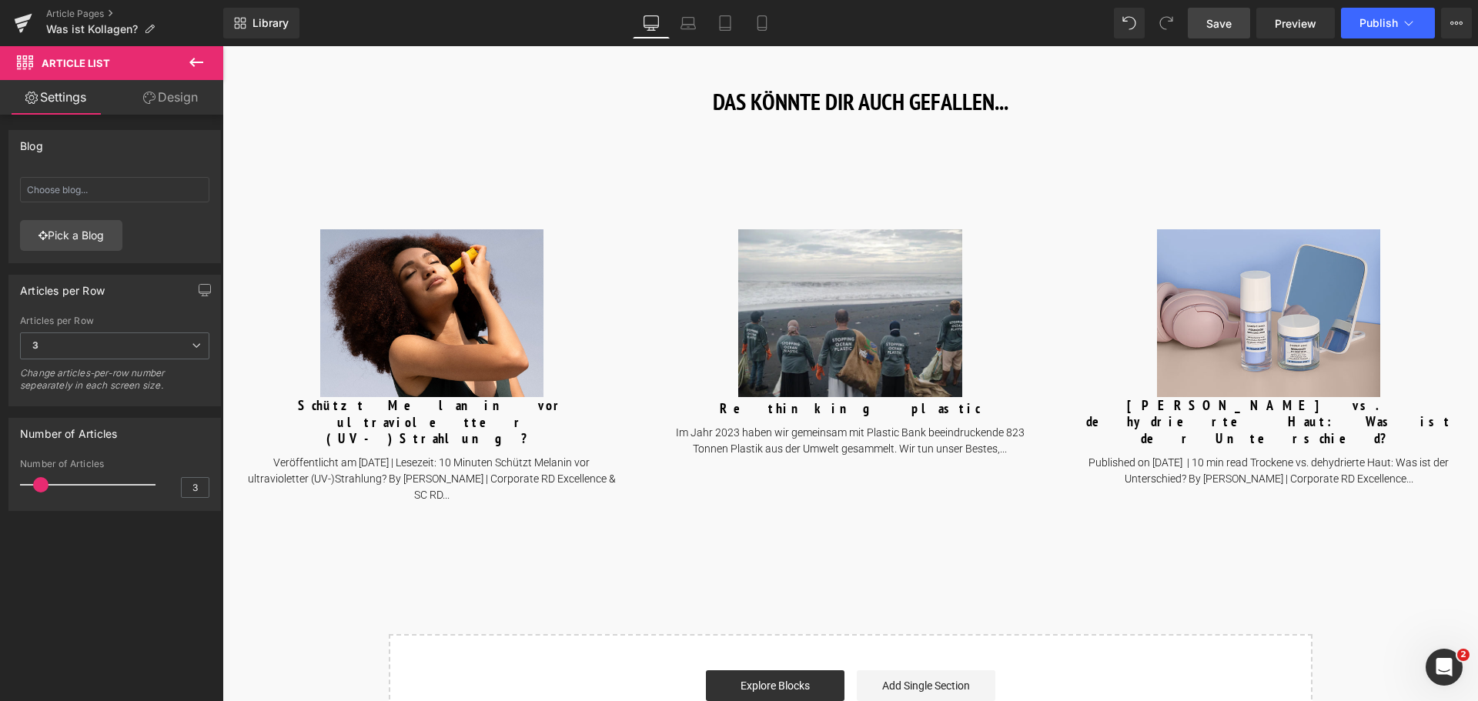
click at [1231, 29] on span "Save" at bounding box center [1218, 23] width 25 height 16
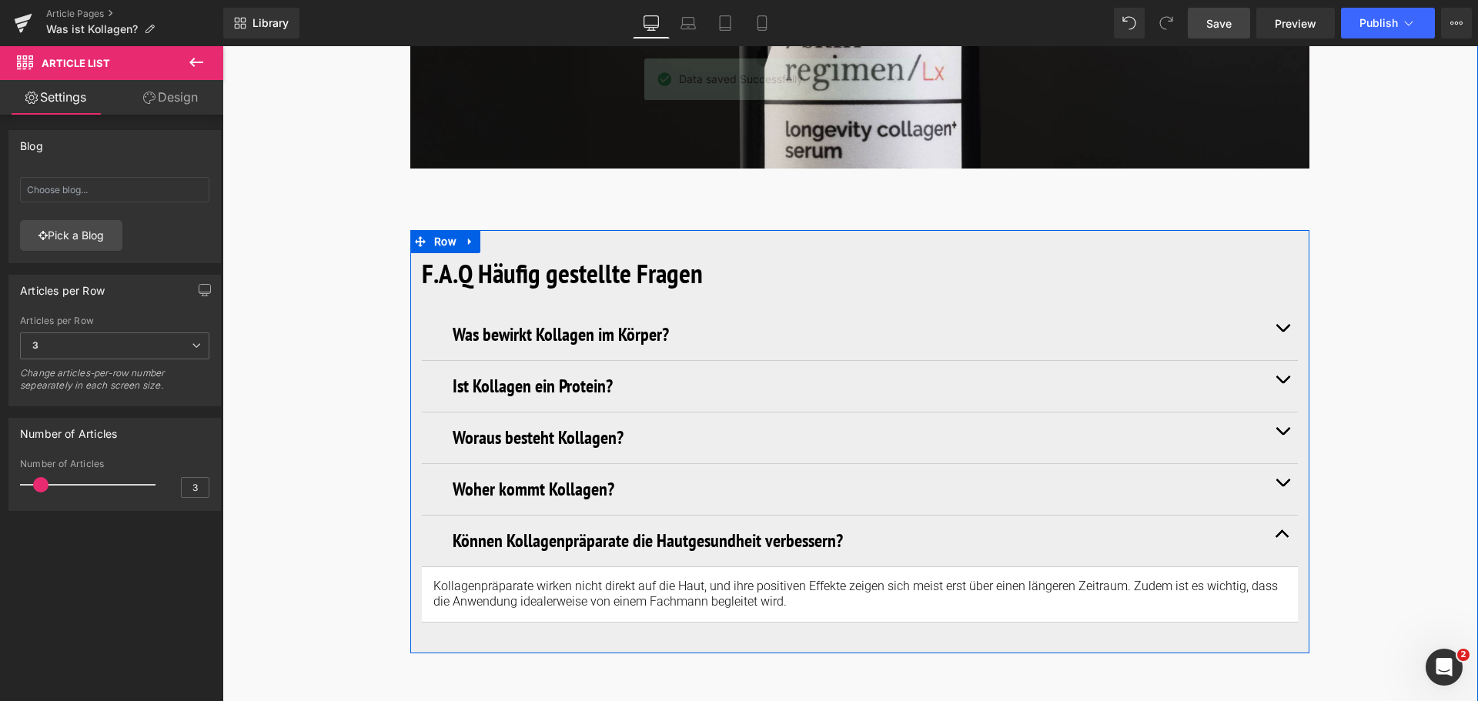
scroll to position [5735, 0]
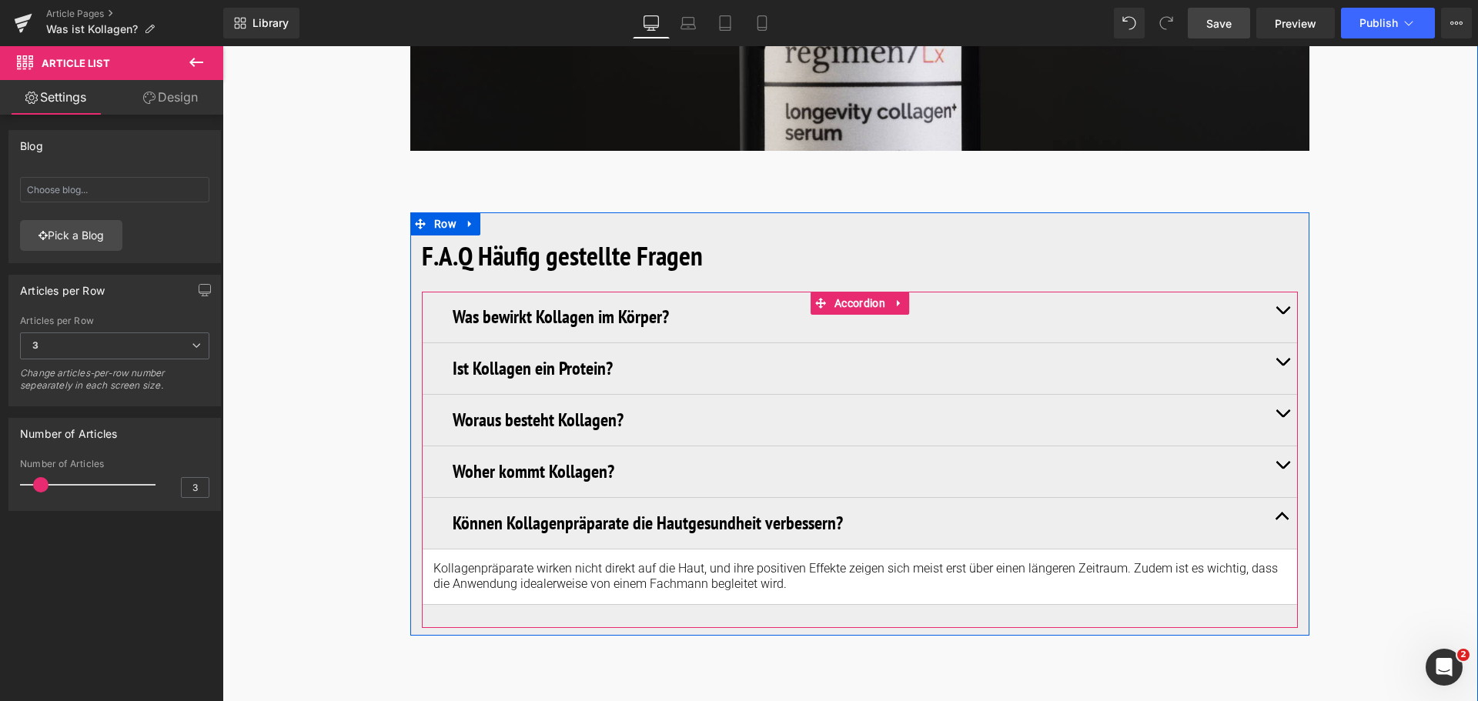
click at [1282, 357] on button "button" at bounding box center [1282, 368] width 31 height 51
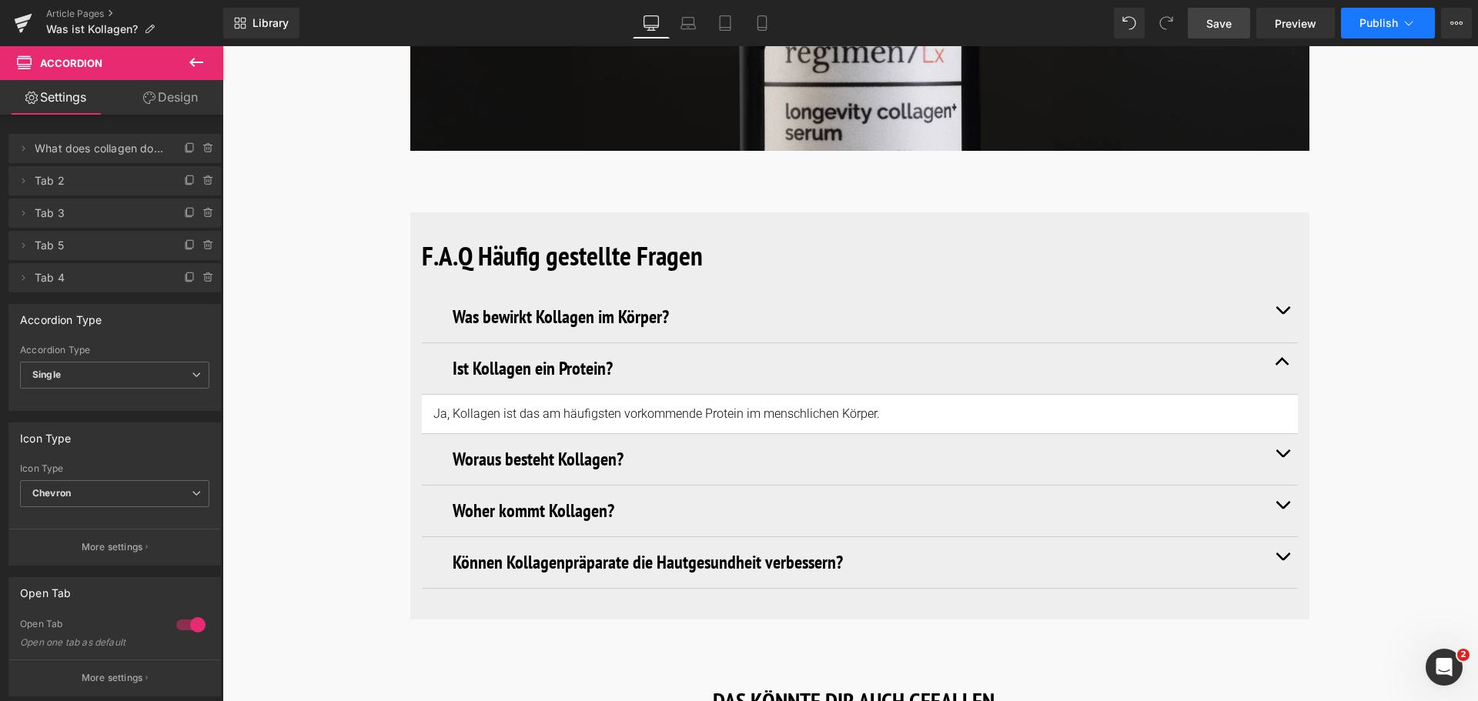
click at [1422, 22] on button "Publish" at bounding box center [1388, 23] width 94 height 31
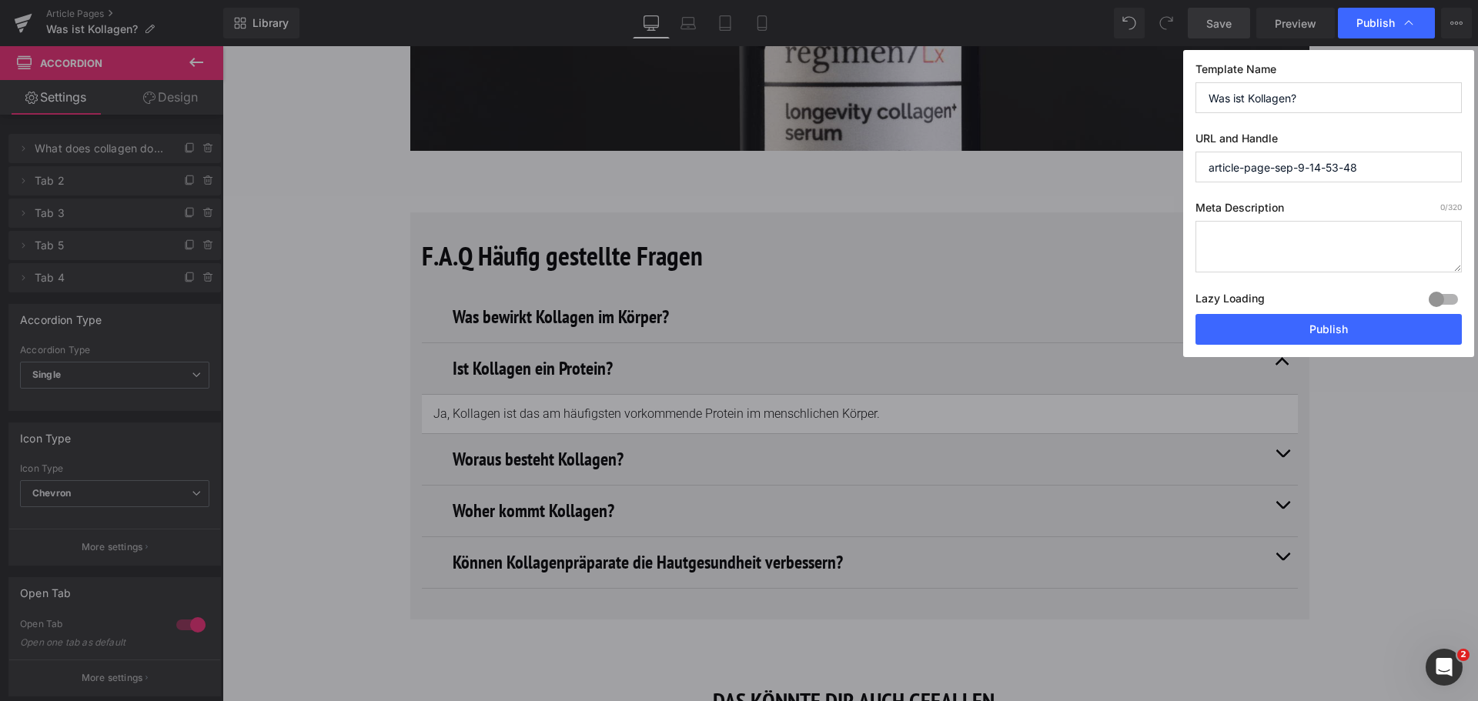
drag, startPoint x: 1306, startPoint y: 101, endPoint x: 1183, endPoint y: 105, distance: 122.5
click at [1183, 105] on div "Template Name Was ist Kollagen? URL and Handle article-page-sep-9-14-53-48 Meta…" at bounding box center [1328, 203] width 291 height 307
drag, startPoint x: 1373, startPoint y: 169, endPoint x: 1098, endPoint y: 170, distance: 275.6
click at [1098, 170] on div "Publish Template Name Was ist Kollagen? URL and Handle article-page-sep-9-14-53…" at bounding box center [739, 350] width 1478 height 701
paste input "Was ist Kollagen?"
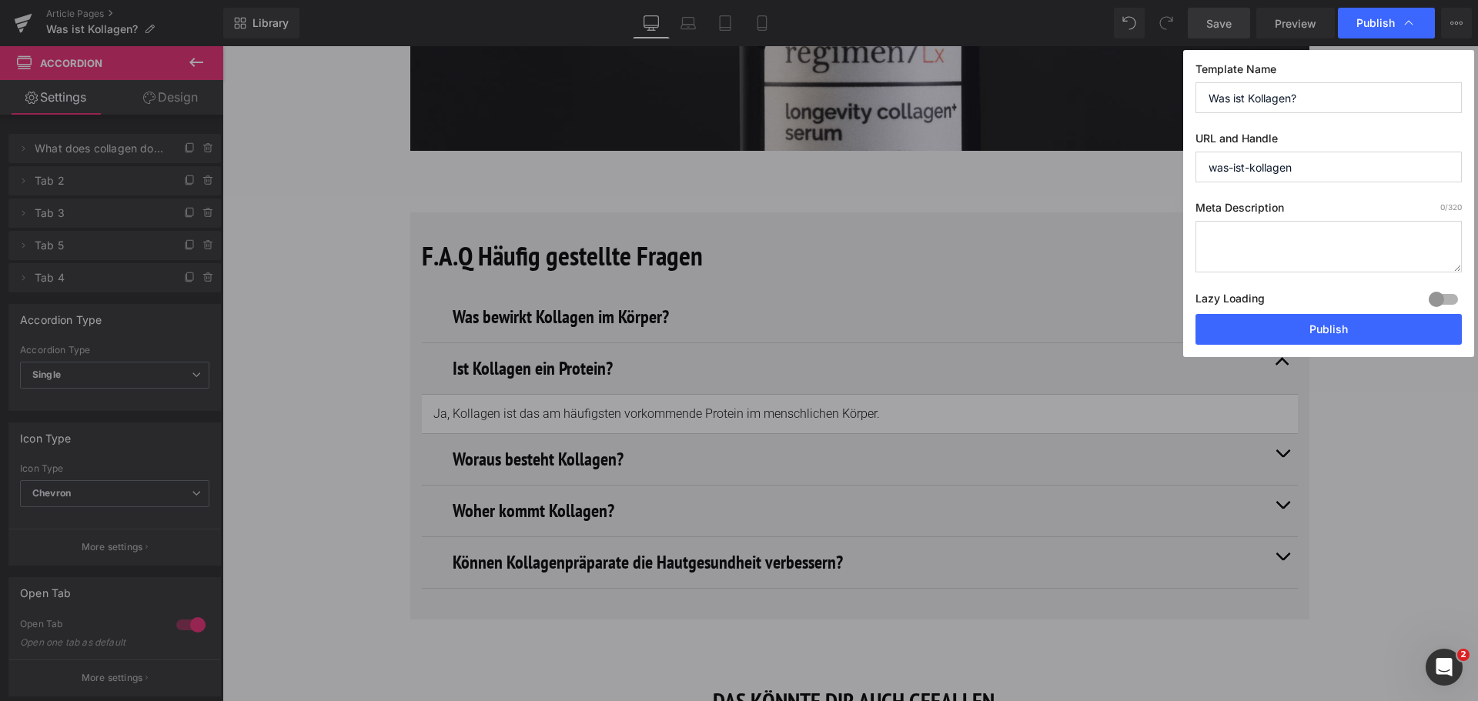
type input "was-ist-kollagen"
click at [1322, 334] on button "Publish" at bounding box center [1328, 329] width 266 height 31
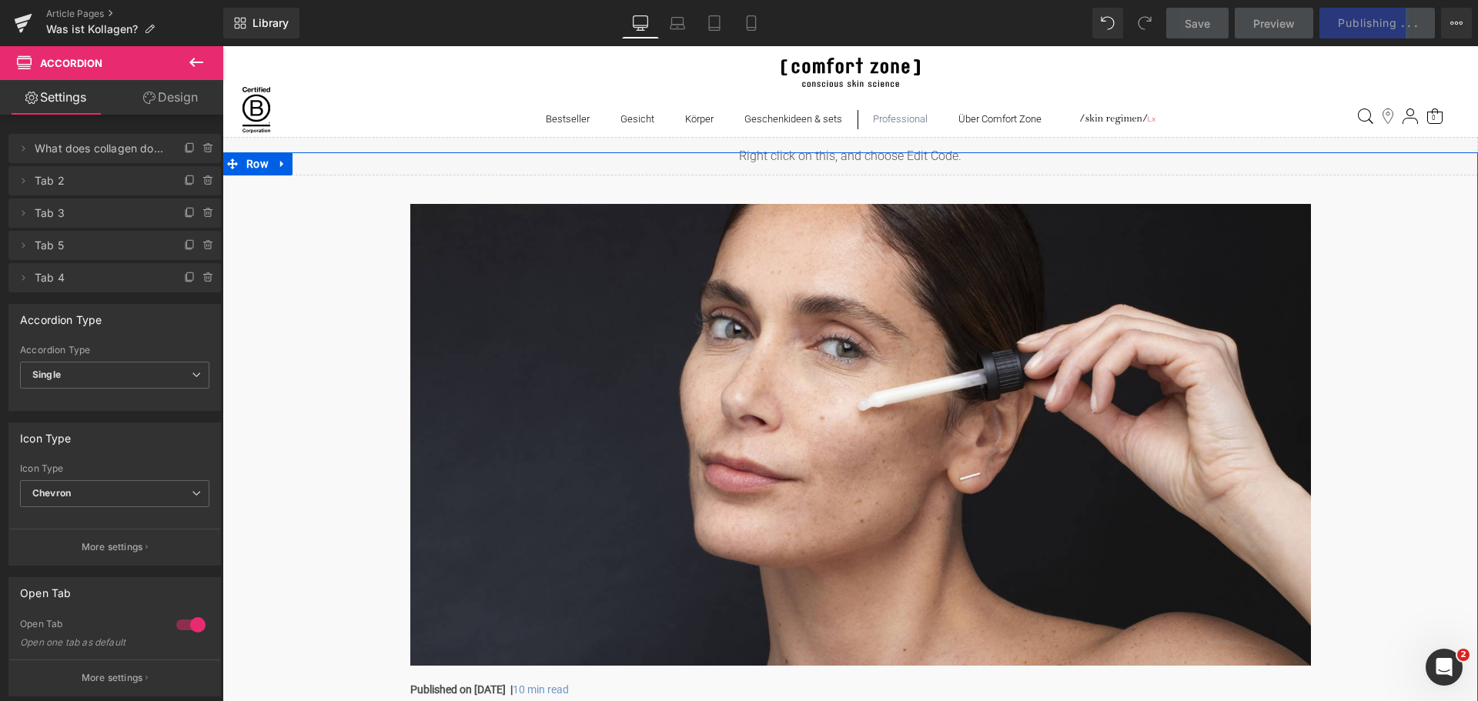
scroll to position [308, 0]
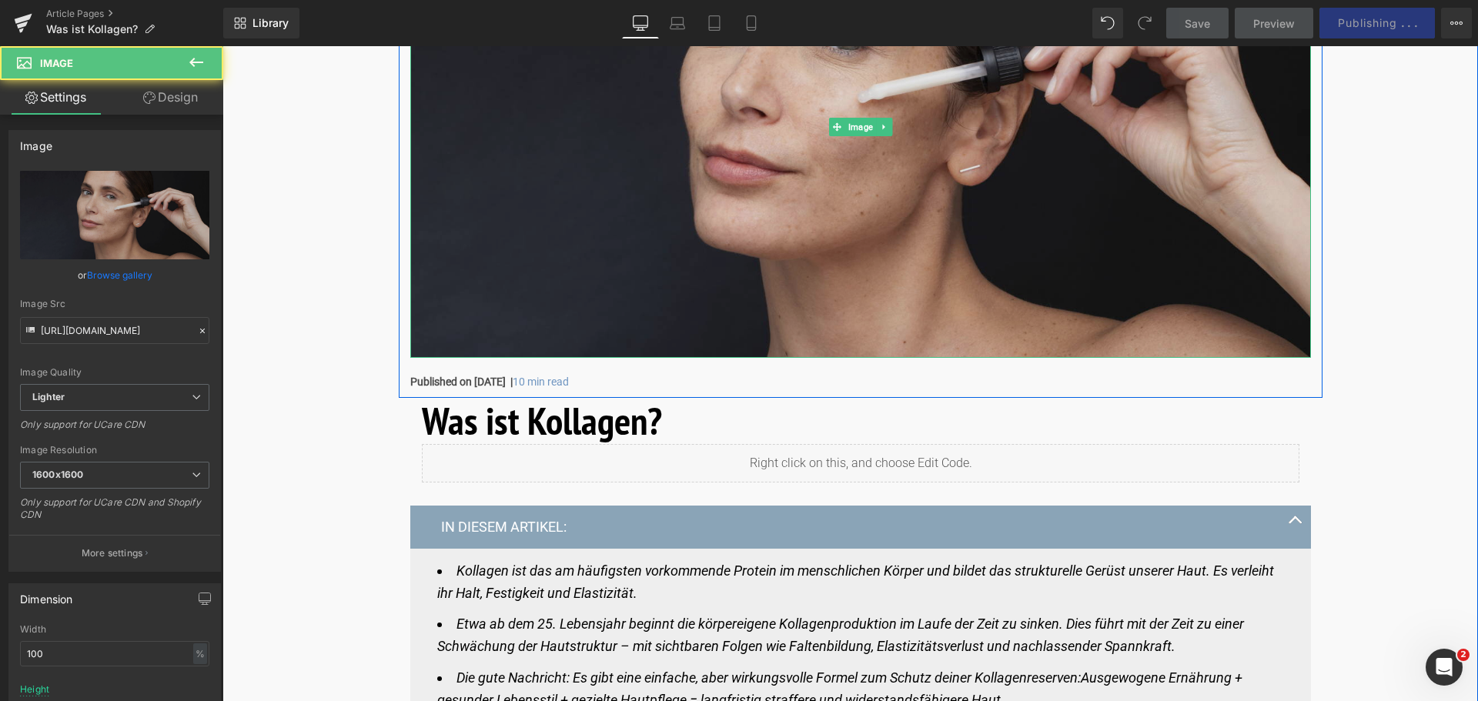
click at [750, 239] on img at bounding box center [860, 127] width 901 height 462
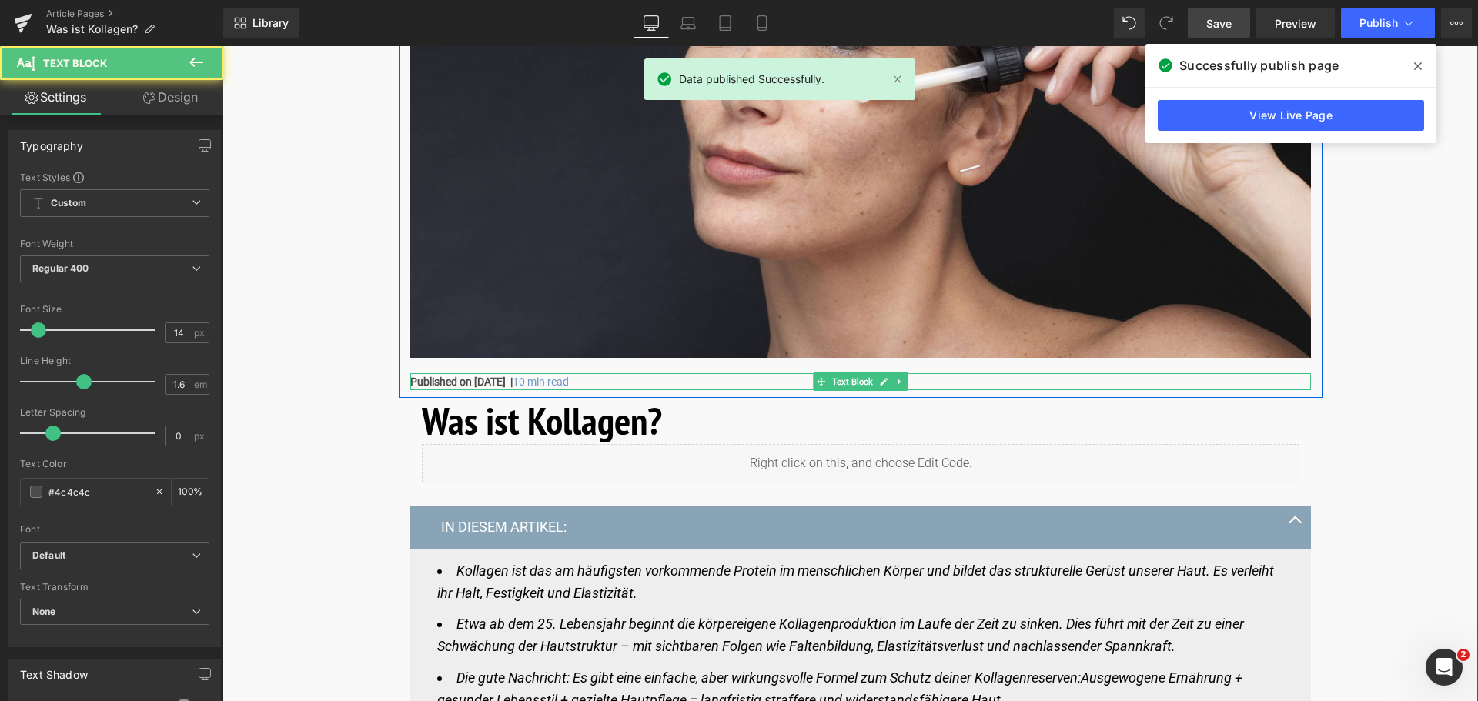
click at [424, 379] on strong "Published on [DATE] |" at bounding box center [461, 382] width 102 height 12
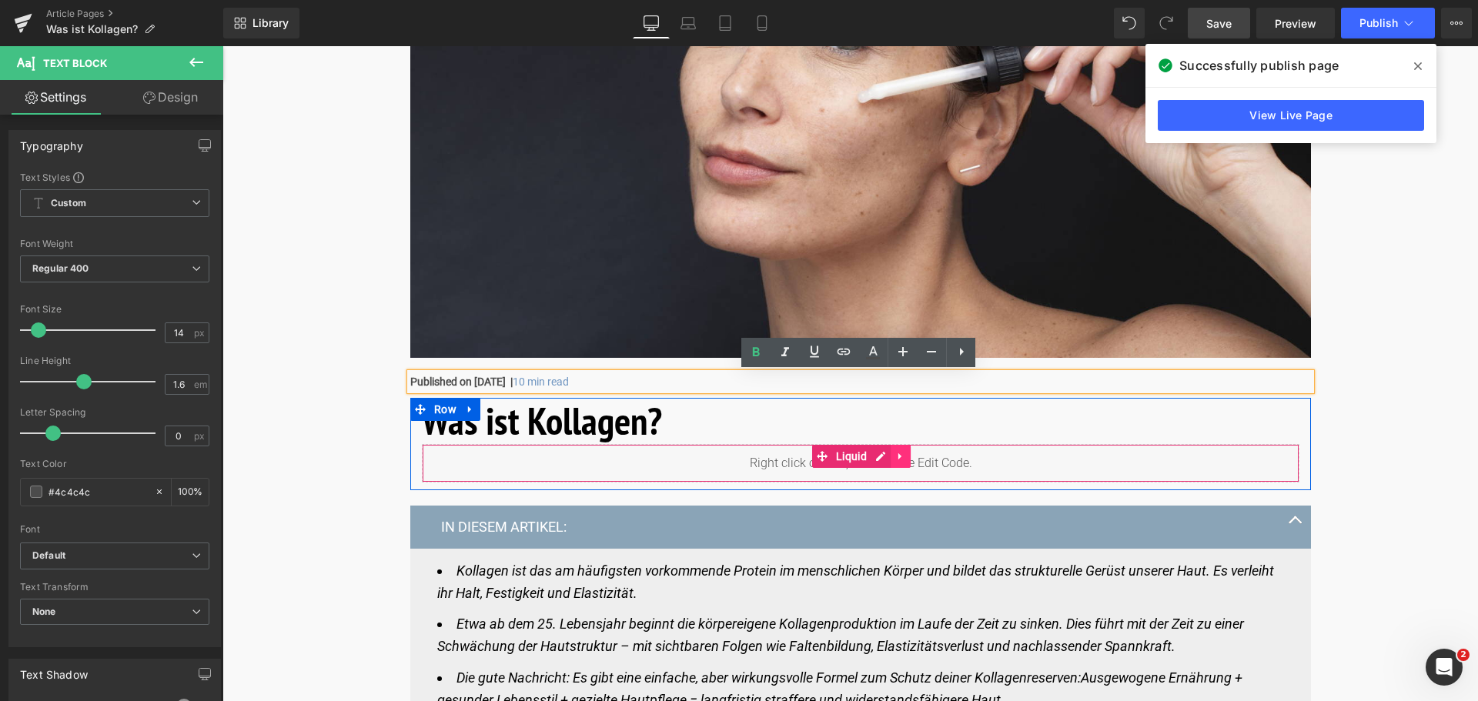
click at [899, 458] on icon at bounding box center [900, 457] width 11 height 12
click at [910, 457] on icon at bounding box center [910, 456] width 11 height 11
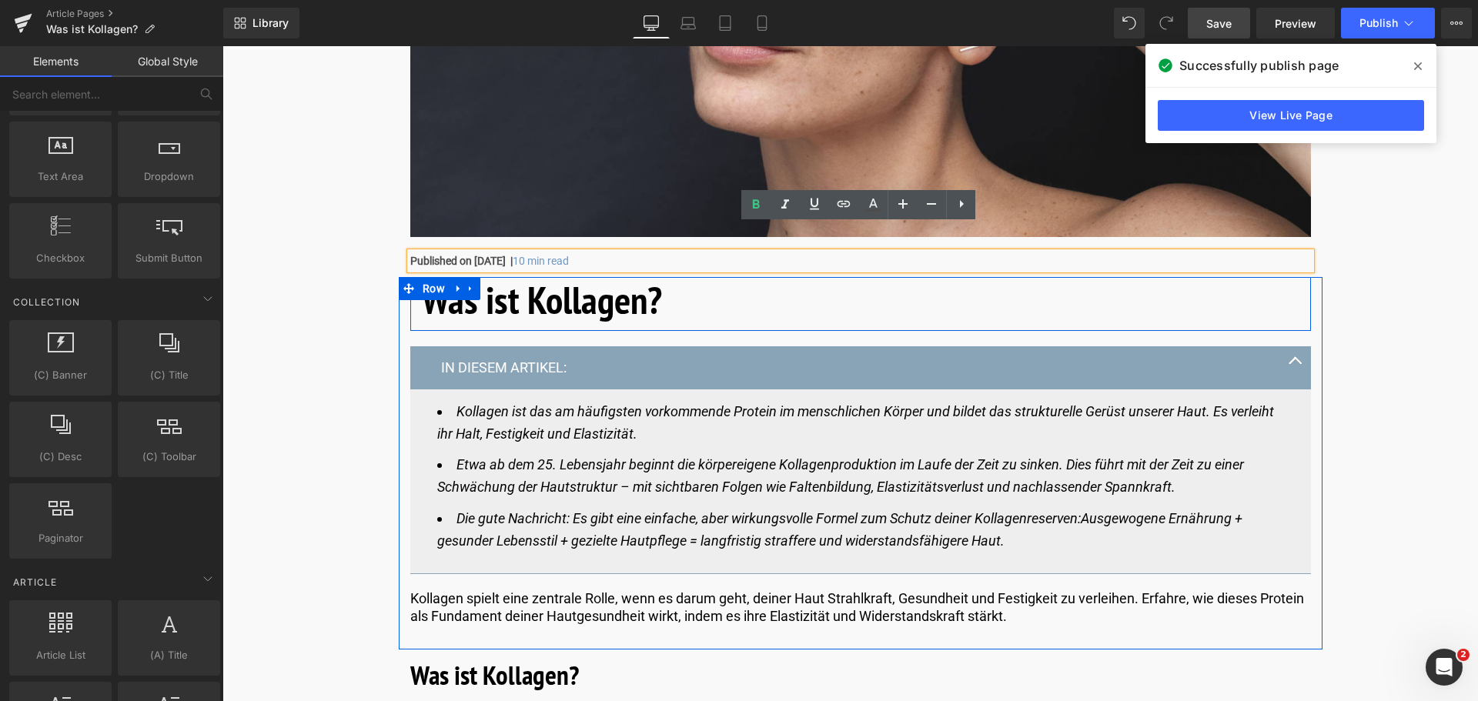
scroll to position [462, 0]
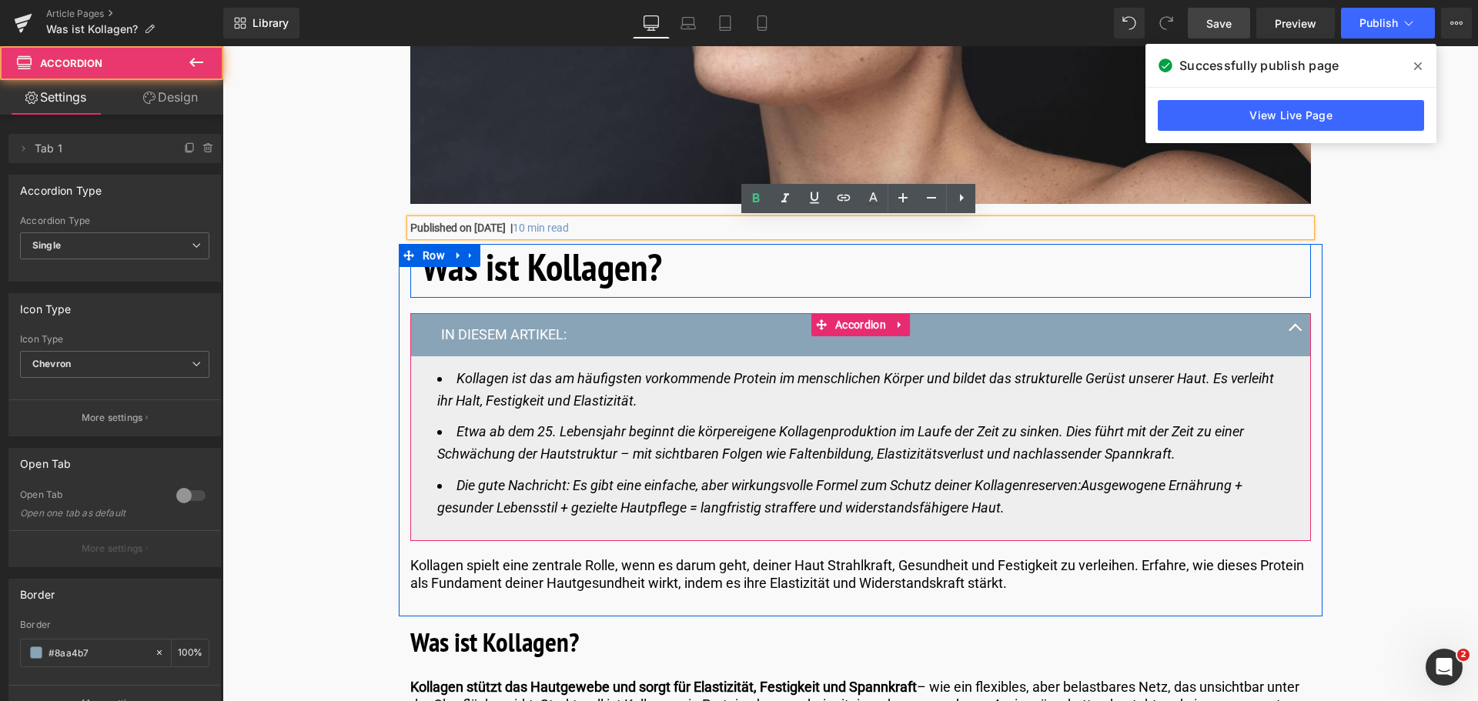
click at [1296, 330] on button "button" at bounding box center [1295, 334] width 31 height 42
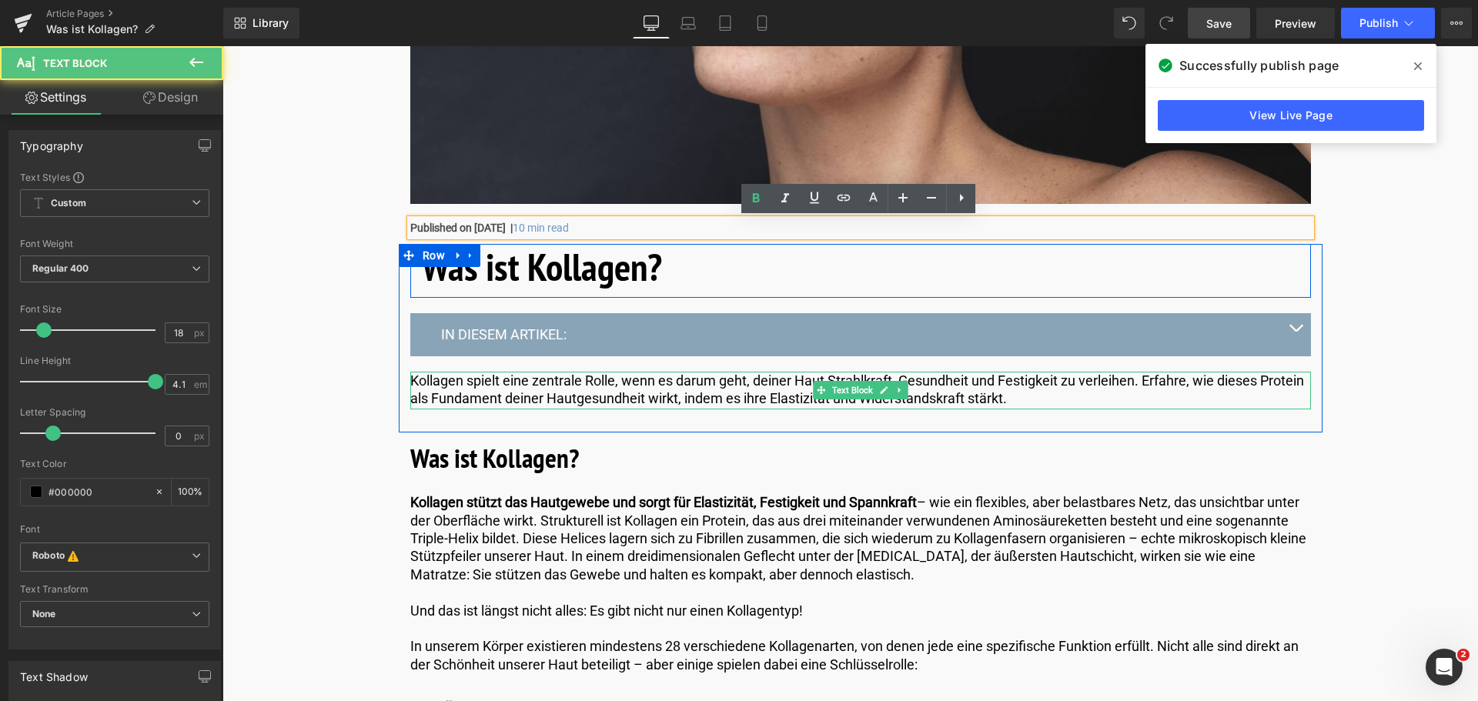
click at [1011, 403] on p "Kollagen spielt eine zentrale Rolle, wenn es darum geht, deiner Haut Strahlkraf…" at bounding box center [860, 390] width 901 height 36
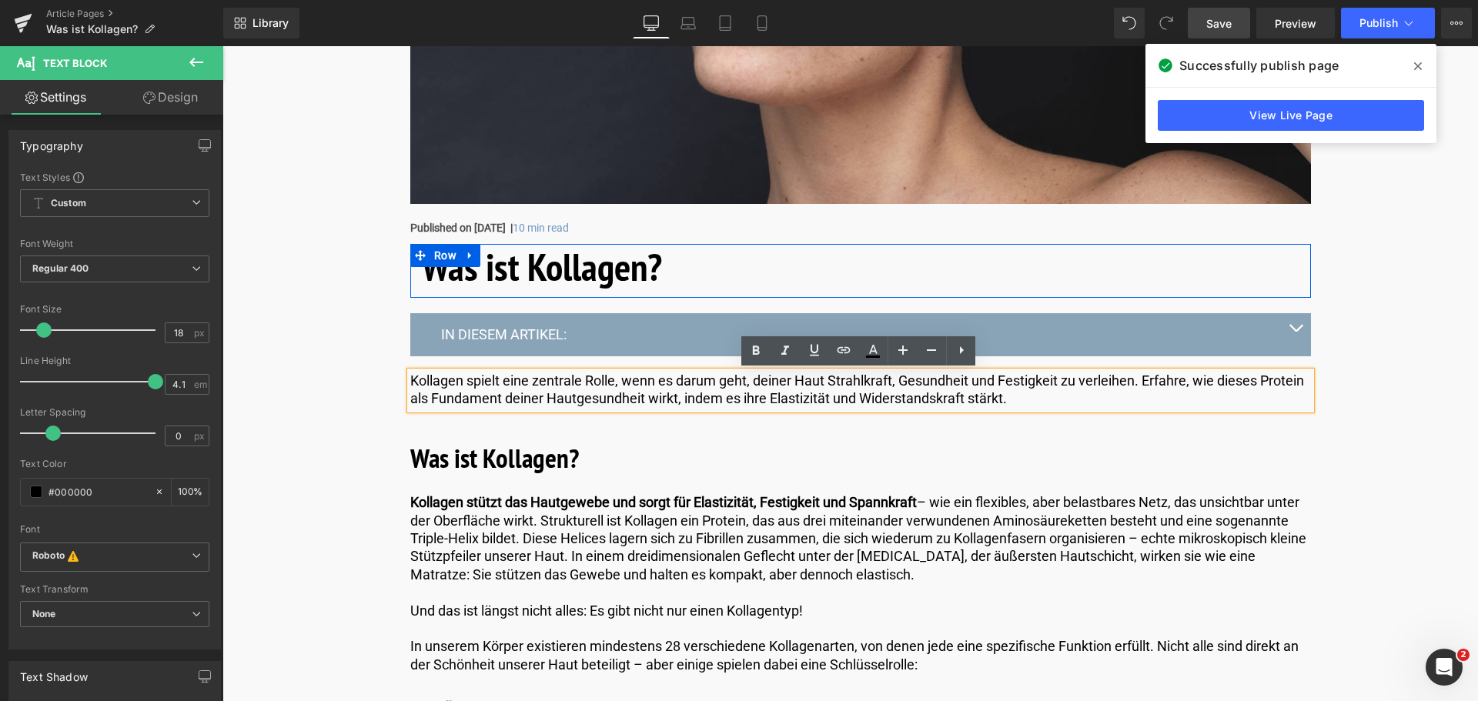
drag, startPoint x: 1010, startPoint y: 402, endPoint x: 403, endPoint y: 376, distance: 607.9
click at [403, 376] on div "Was ist Kollagen? Heading Row IN DIESEM ARTIKEL: Text Block Kollagen ist das am…" at bounding box center [861, 338] width 924 height 188
copy p "Kollagen spielt eine zentrale Rolle, wenn es darum geht, deiner Haut Strahlkraf…"
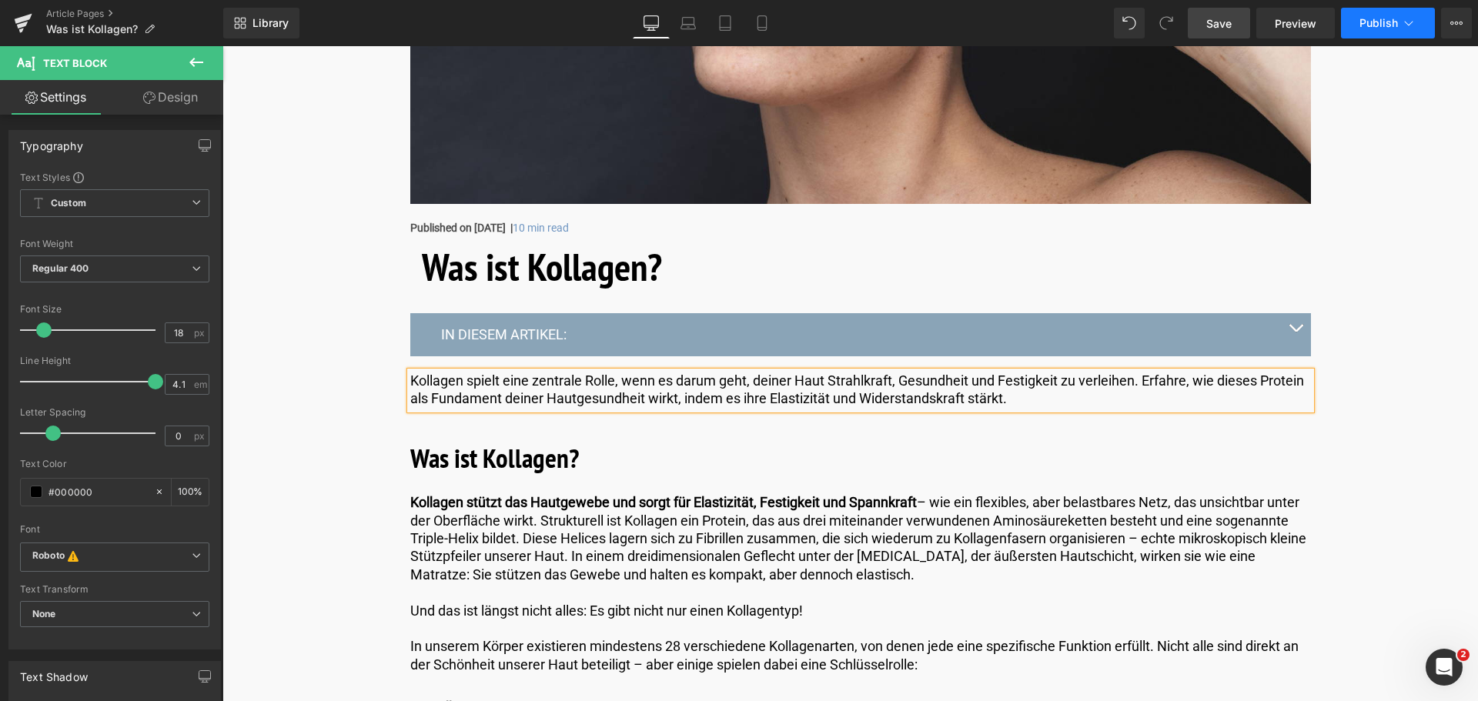
click at [1415, 21] on icon at bounding box center [1408, 22] width 15 height 15
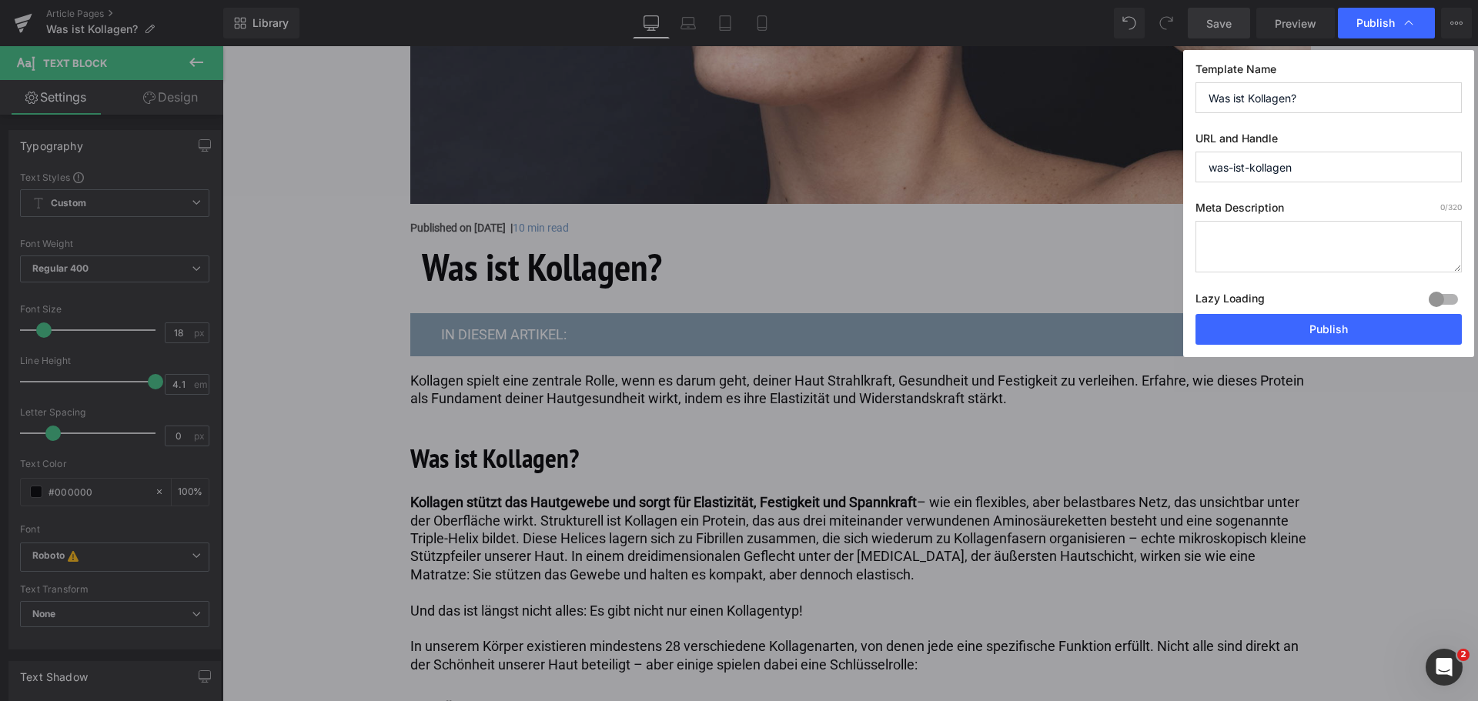
click at [1298, 260] on textarea at bounding box center [1328, 247] width 266 height 52
paste textarea "Kollagen spielt eine zentrale Rolle, wenn es darum geht, deiner Haut Strahlkraf…"
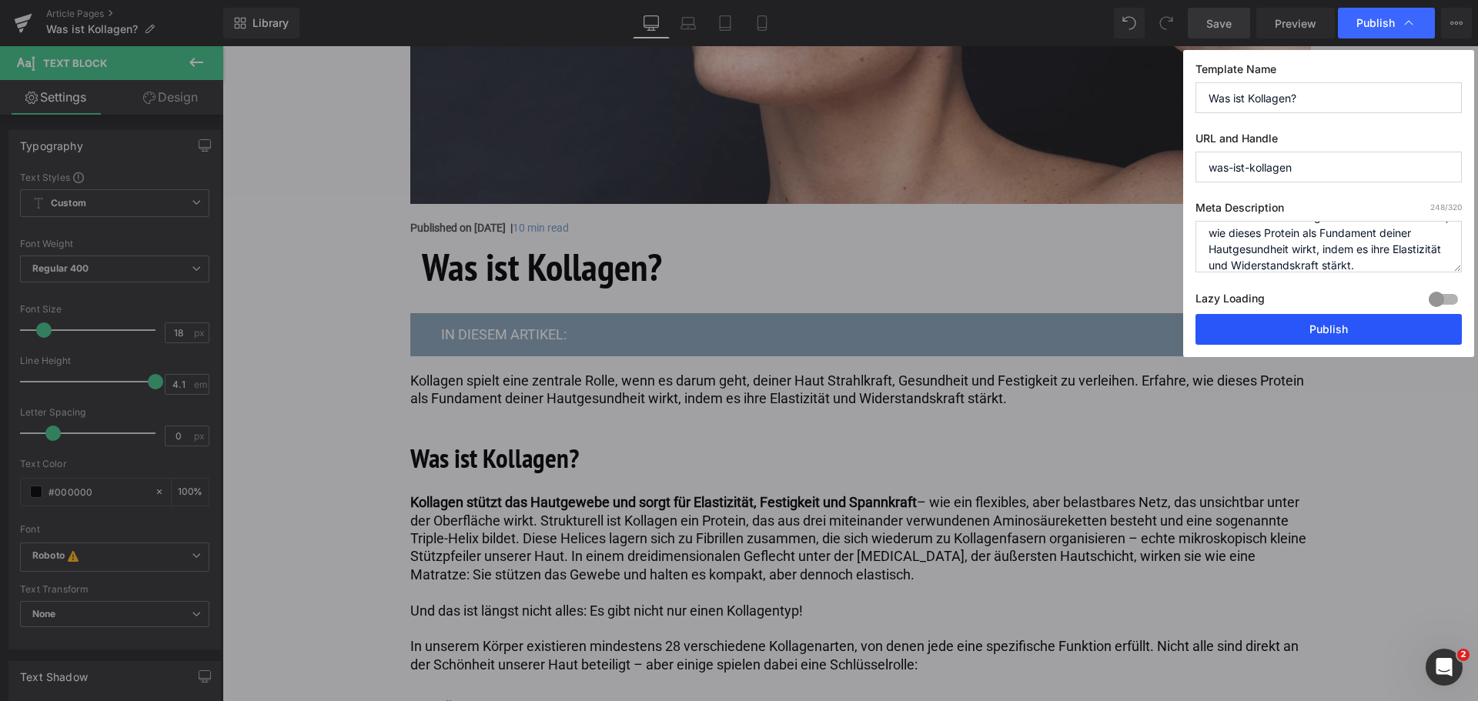
type textarea "Kollagen spielt eine zentrale Rolle, wenn es darum geht, deiner Haut Strahlkraf…"
drag, startPoint x: 1364, startPoint y: 329, endPoint x: 1004, endPoint y: 251, distance: 368.5
click at [1364, 329] on button "Publish" at bounding box center [1328, 329] width 266 height 31
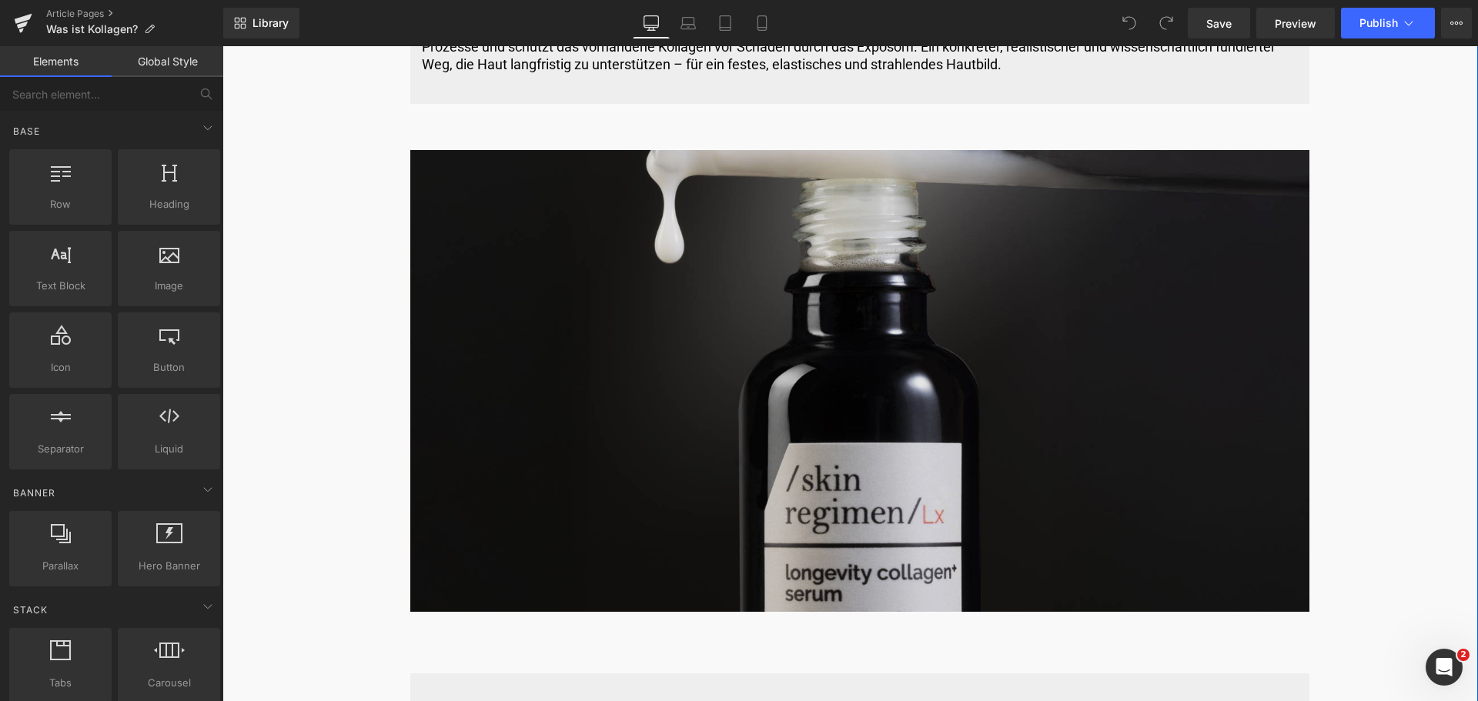
scroll to position [5081, 0]
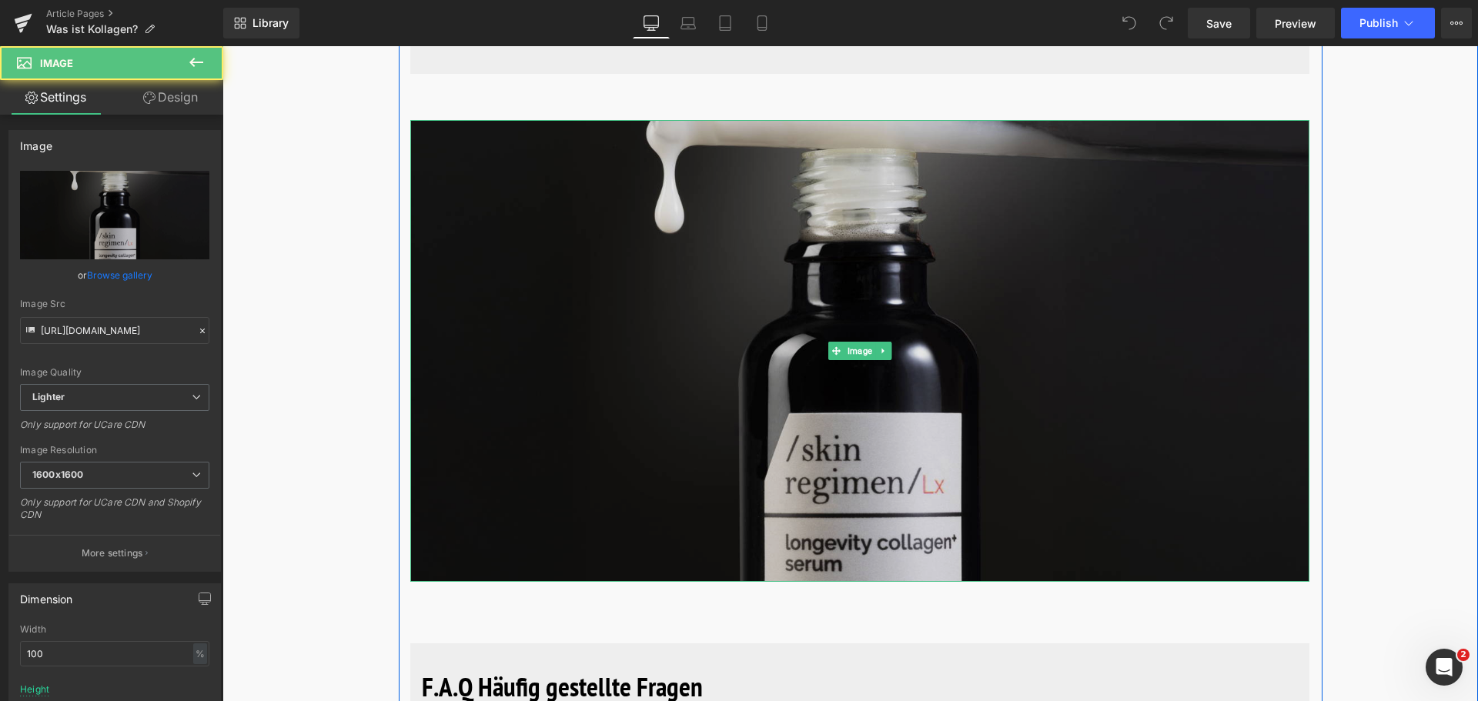
click at [647, 385] on img at bounding box center [859, 351] width 899 height 462
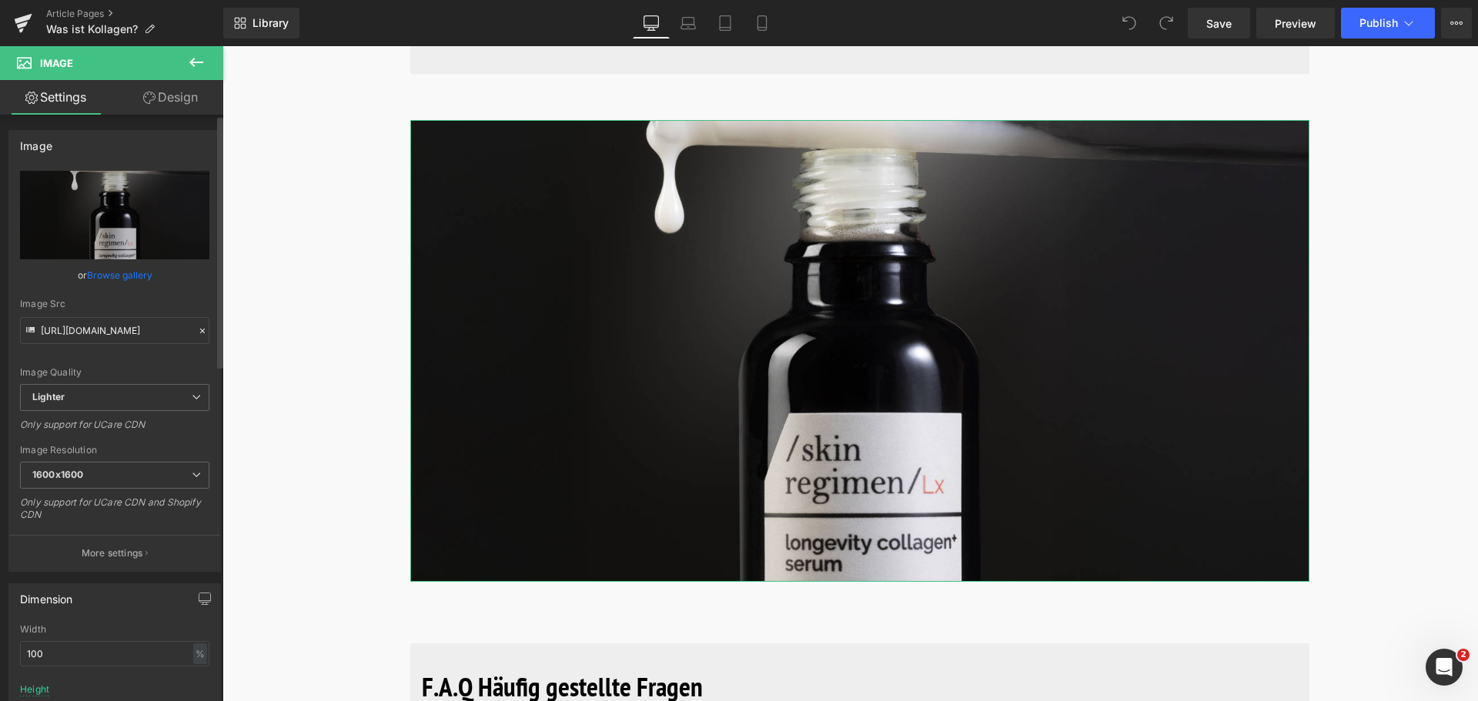
click at [115, 274] on link "Browse gallery" at bounding box center [119, 275] width 65 height 27
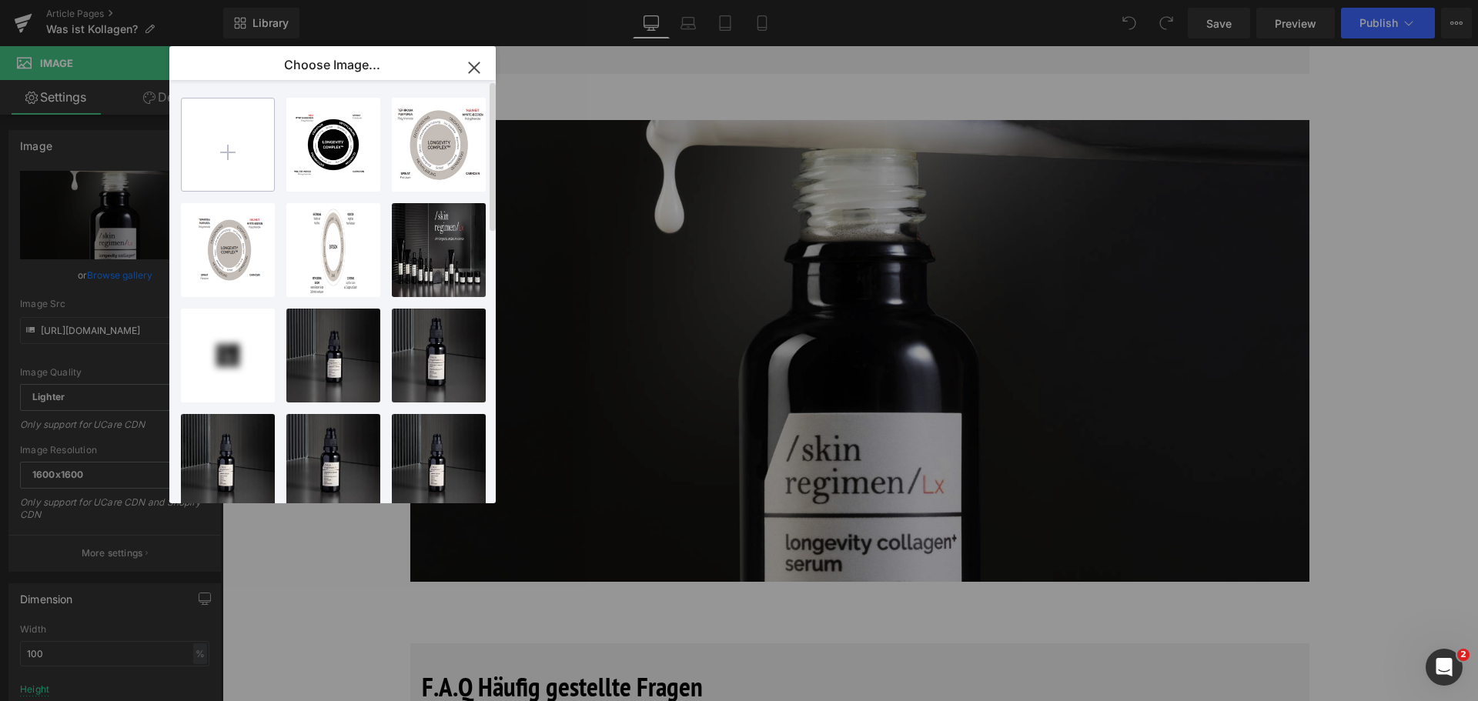
click at [226, 134] on input "file" at bounding box center [228, 145] width 92 height 92
type input "C:\fakepath\1600x1200-What-is-collagen.jpg"
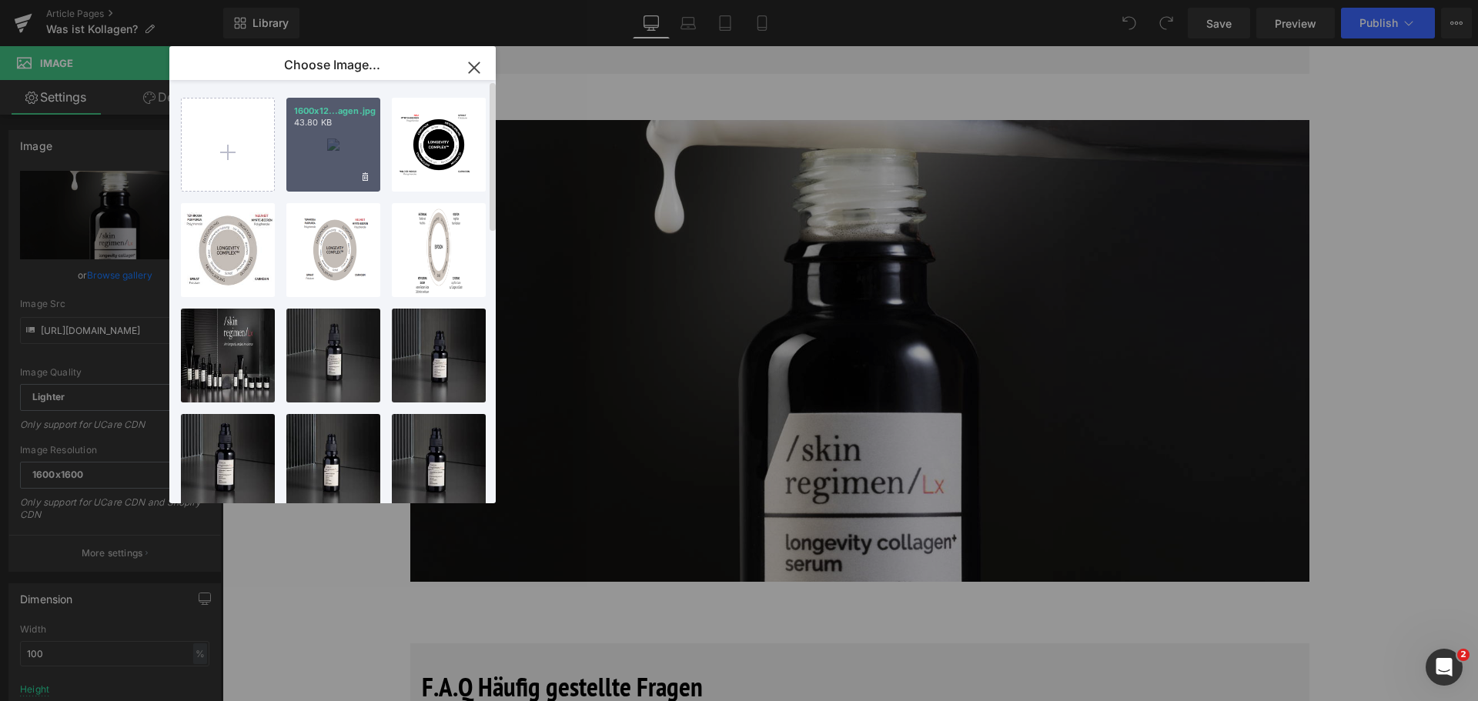
click at [339, 155] on div "1600x12...agen.jpg 43.80 KB" at bounding box center [333, 145] width 94 height 94
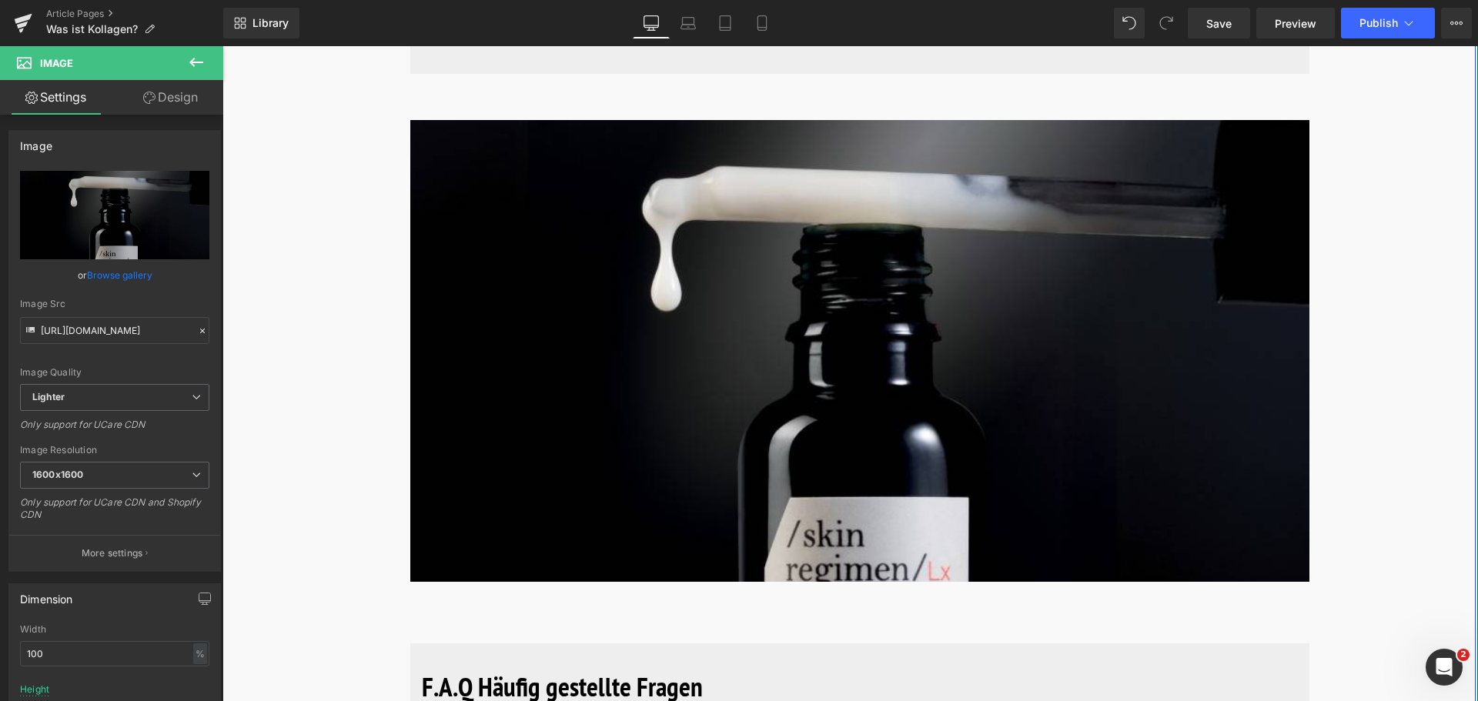
type input "https://ucarecdn.com/adfc67cb-5526-491f-8ebb-fee63994dbec/-/format/auto/-/previ…"
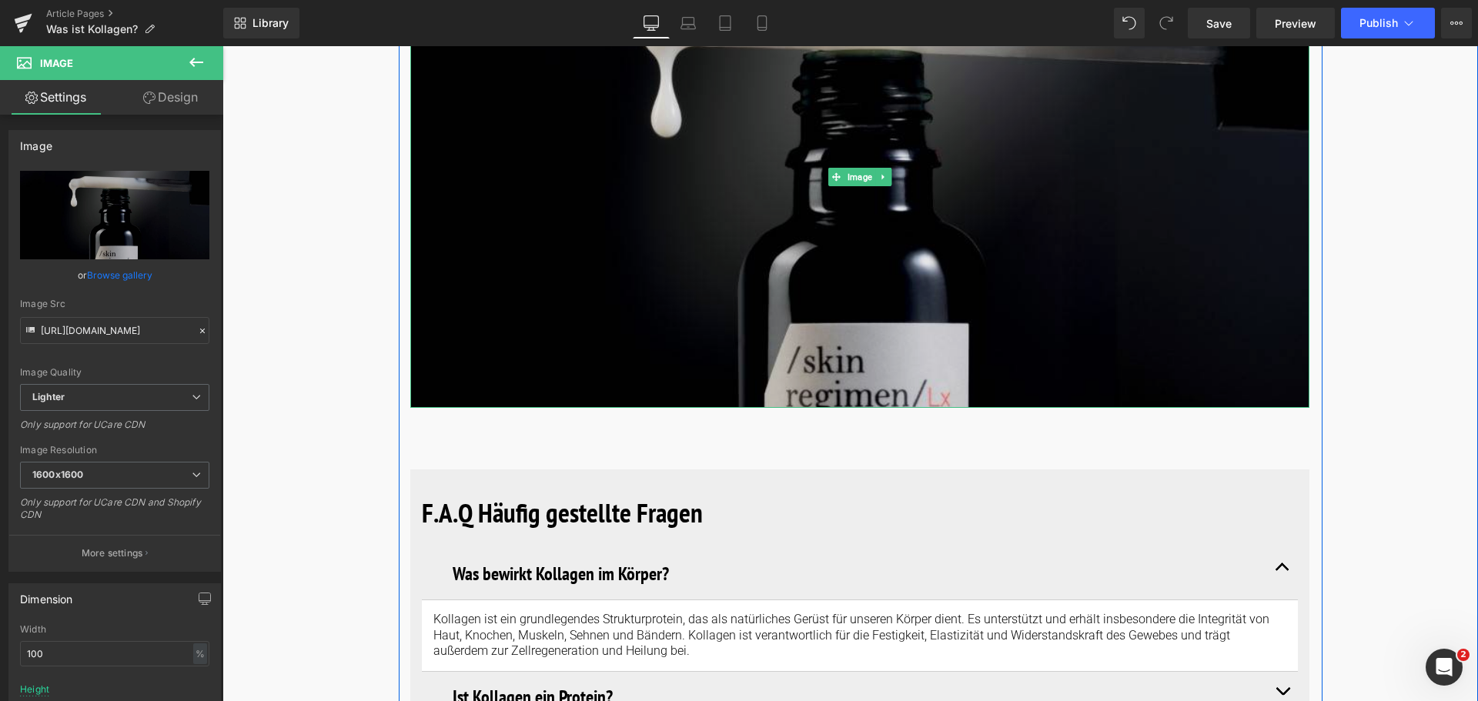
scroll to position [5311, 0]
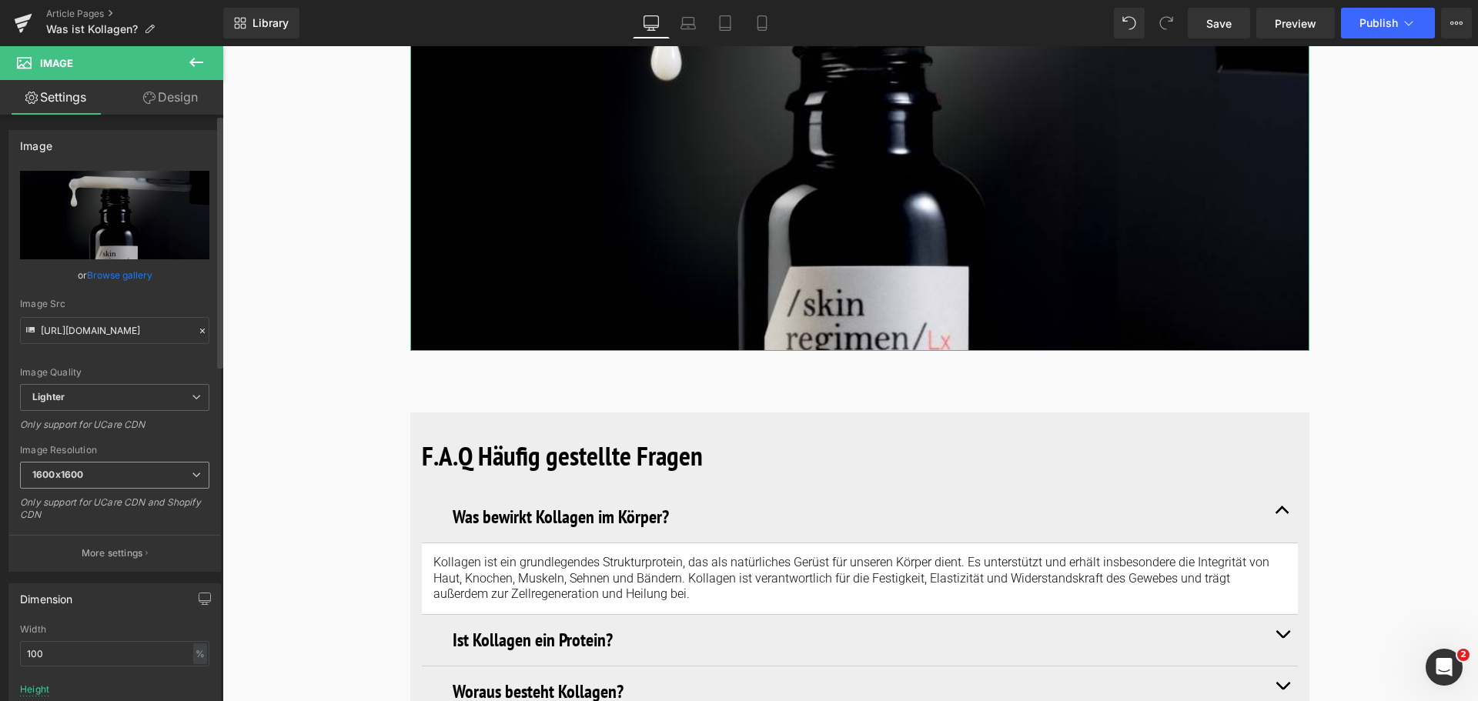
click at [192, 477] on icon at bounding box center [196, 474] width 9 height 9
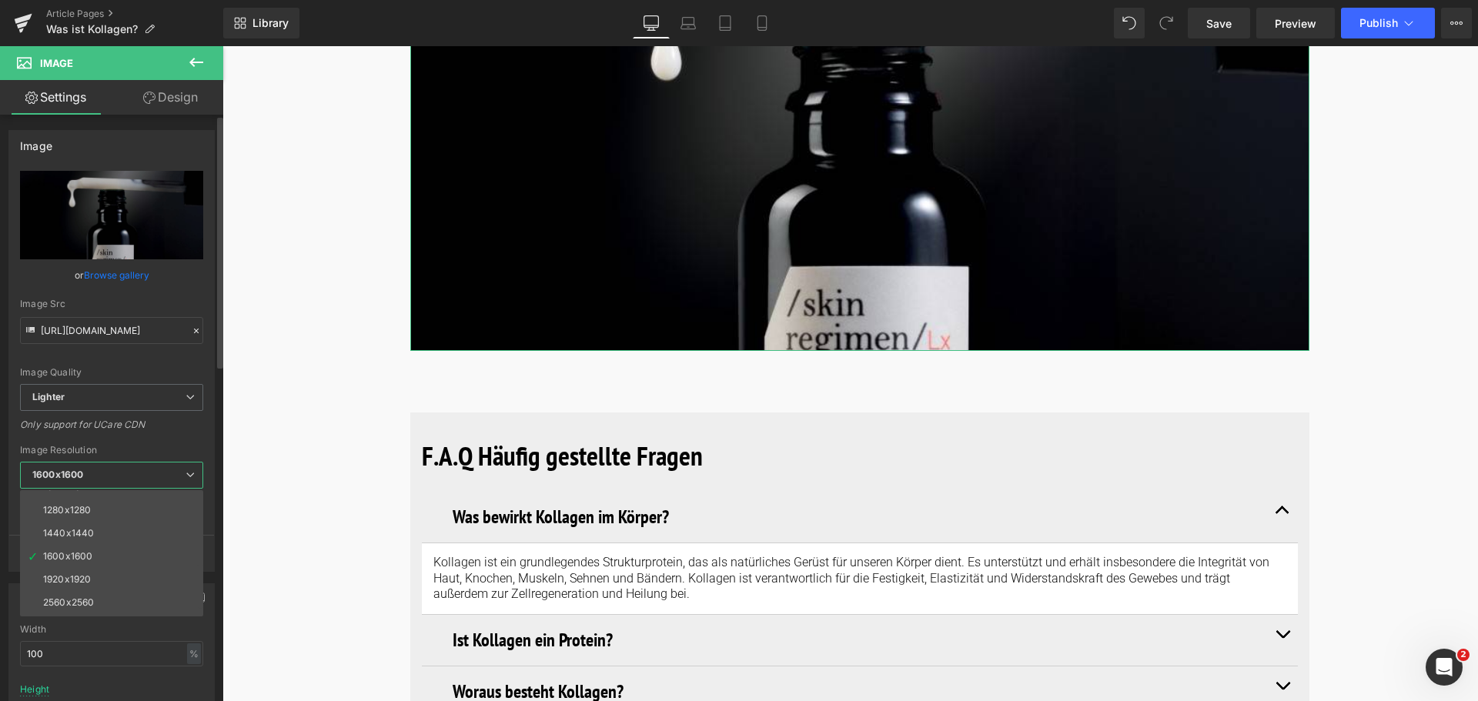
scroll to position [220, 0]
click at [184, 445] on div "Image Resolution" at bounding box center [111, 450] width 183 height 11
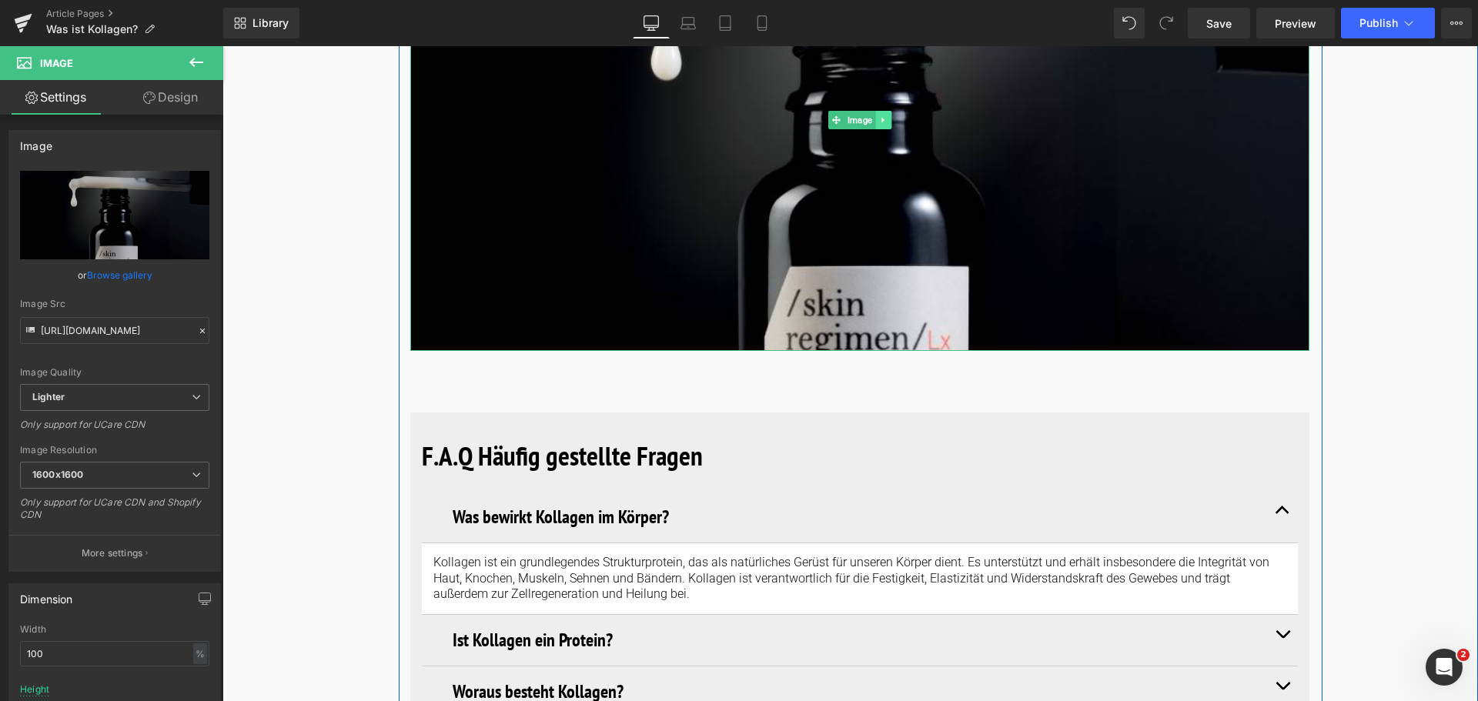
click at [881, 119] on icon at bounding box center [882, 120] width 2 height 5
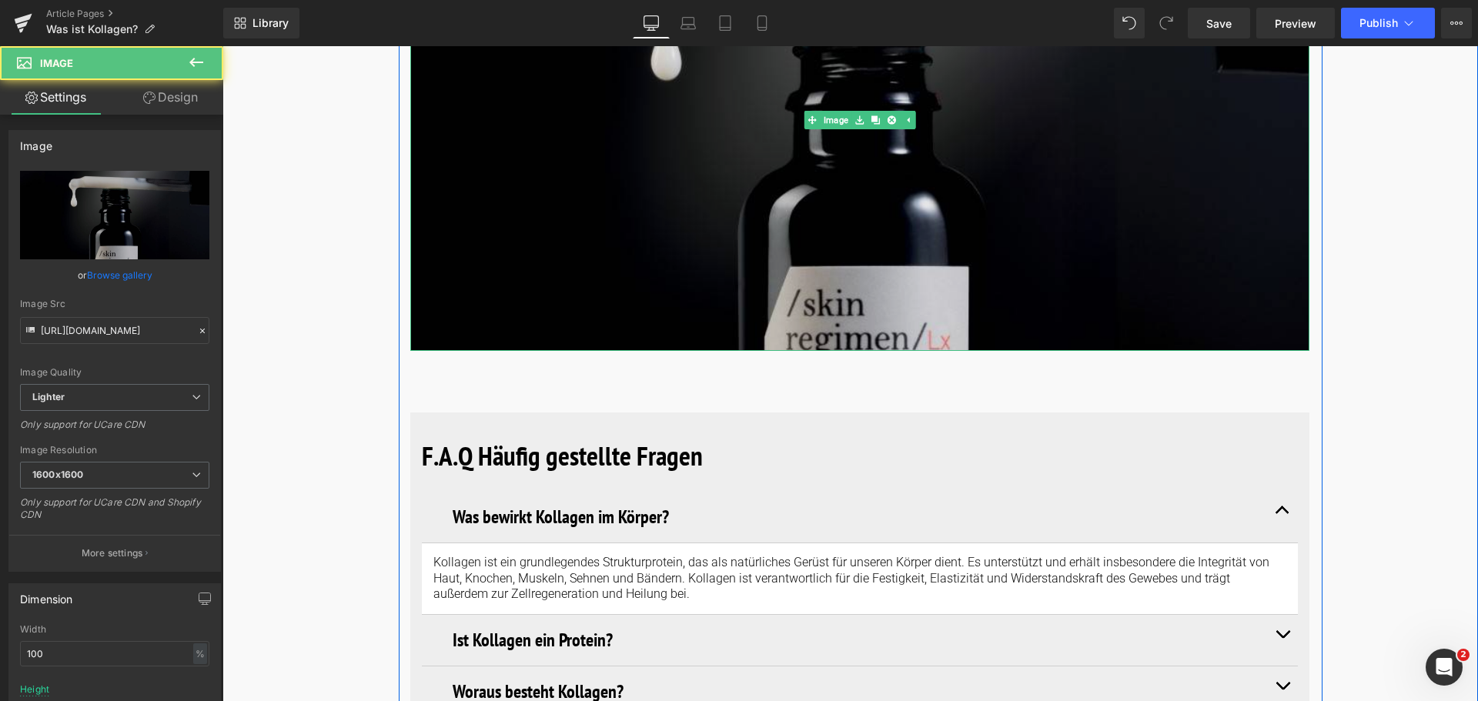
click at [970, 307] on img at bounding box center [859, 120] width 899 height 462
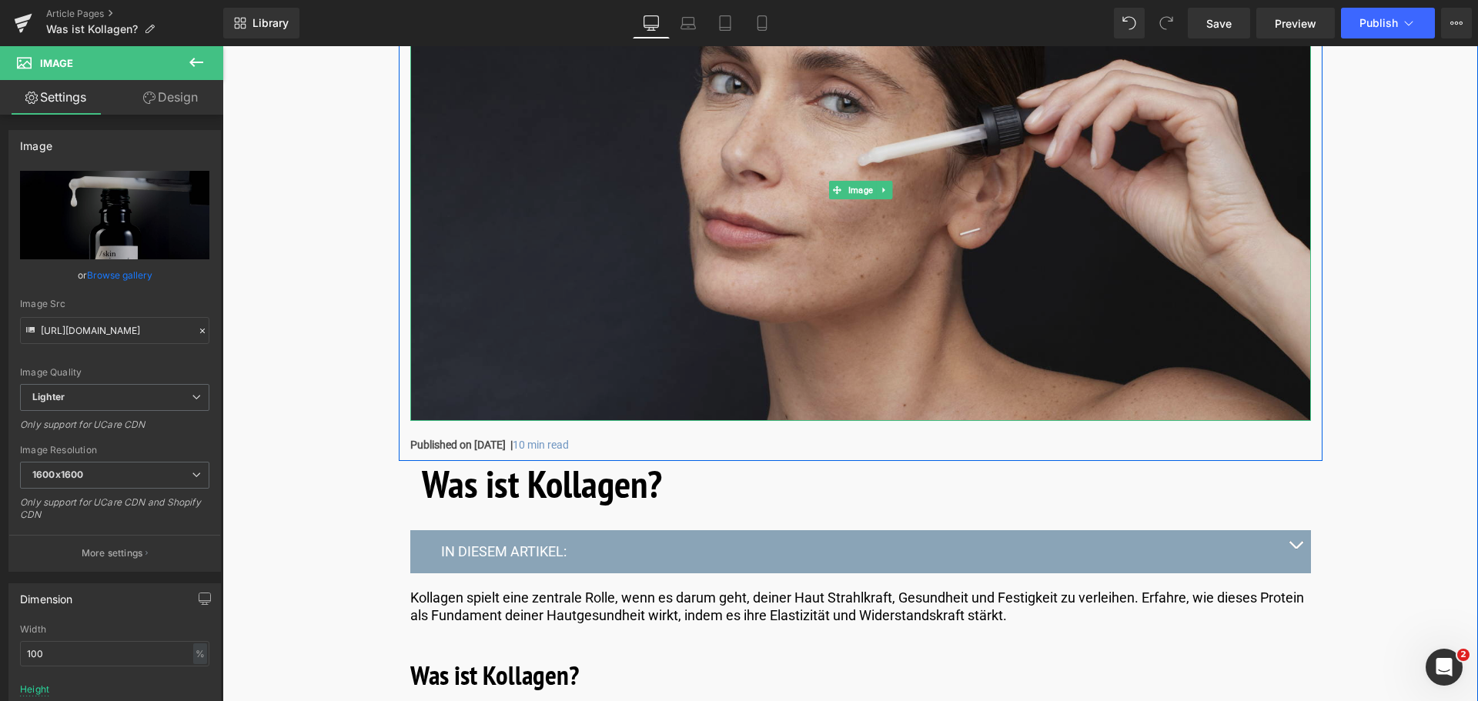
scroll to position [462, 0]
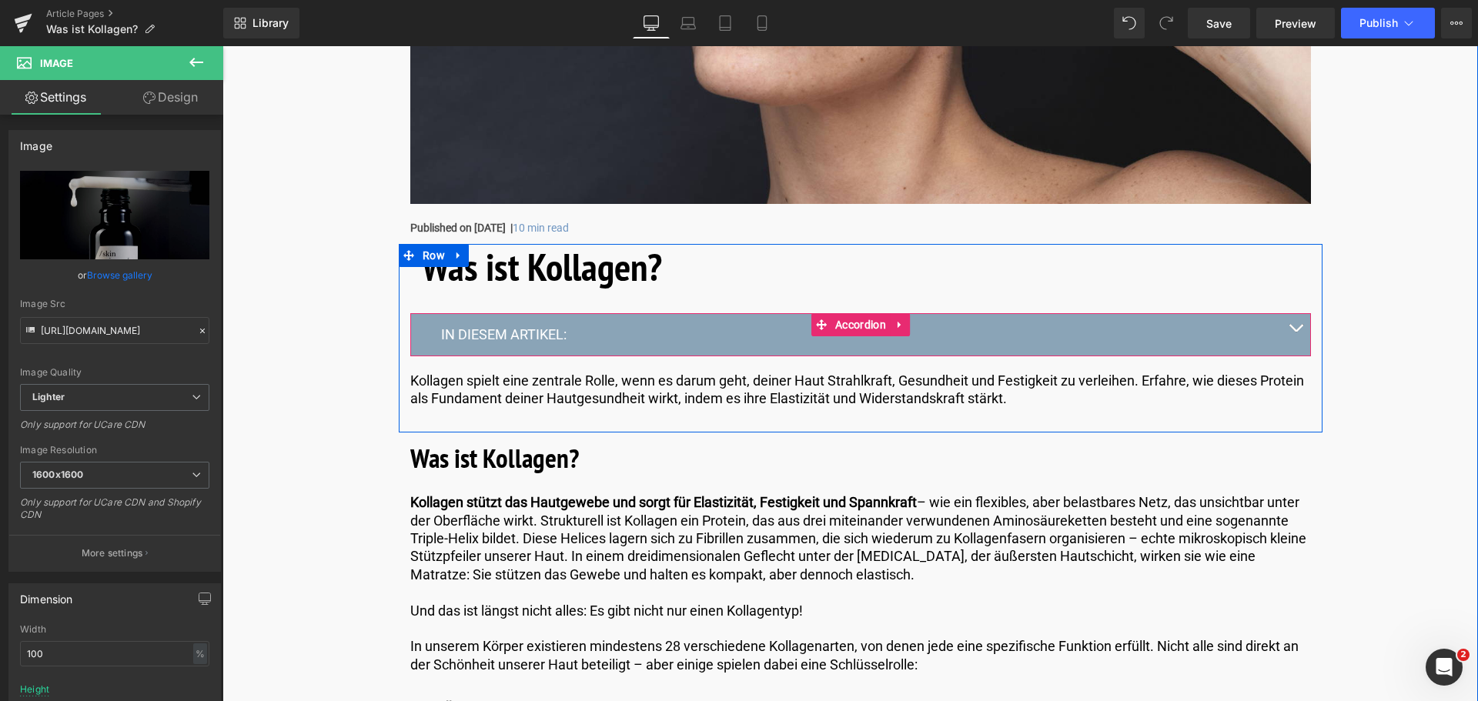
click at [1292, 322] on button "button" at bounding box center [1295, 334] width 31 height 42
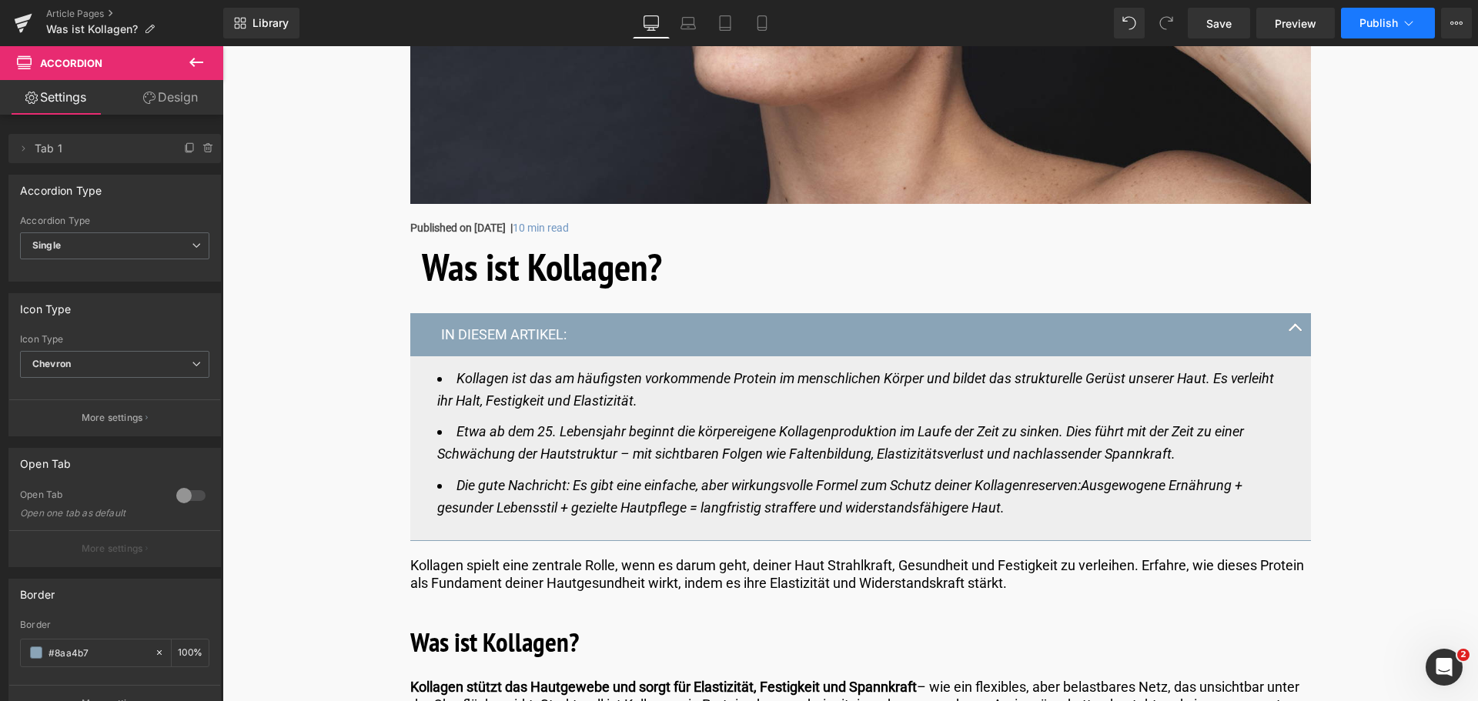
click at [1409, 23] on icon at bounding box center [1408, 22] width 15 height 15
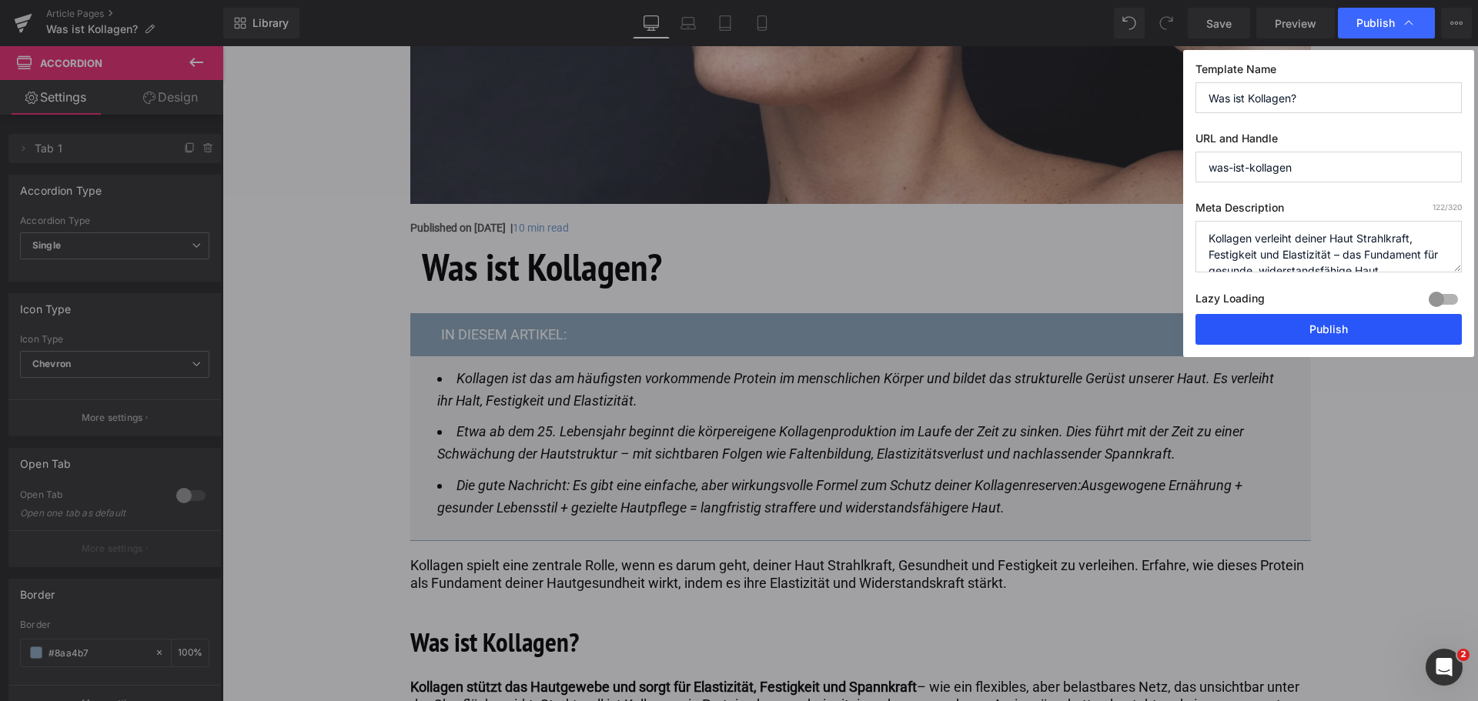
click at [1306, 336] on button "Publish" at bounding box center [1328, 329] width 266 height 31
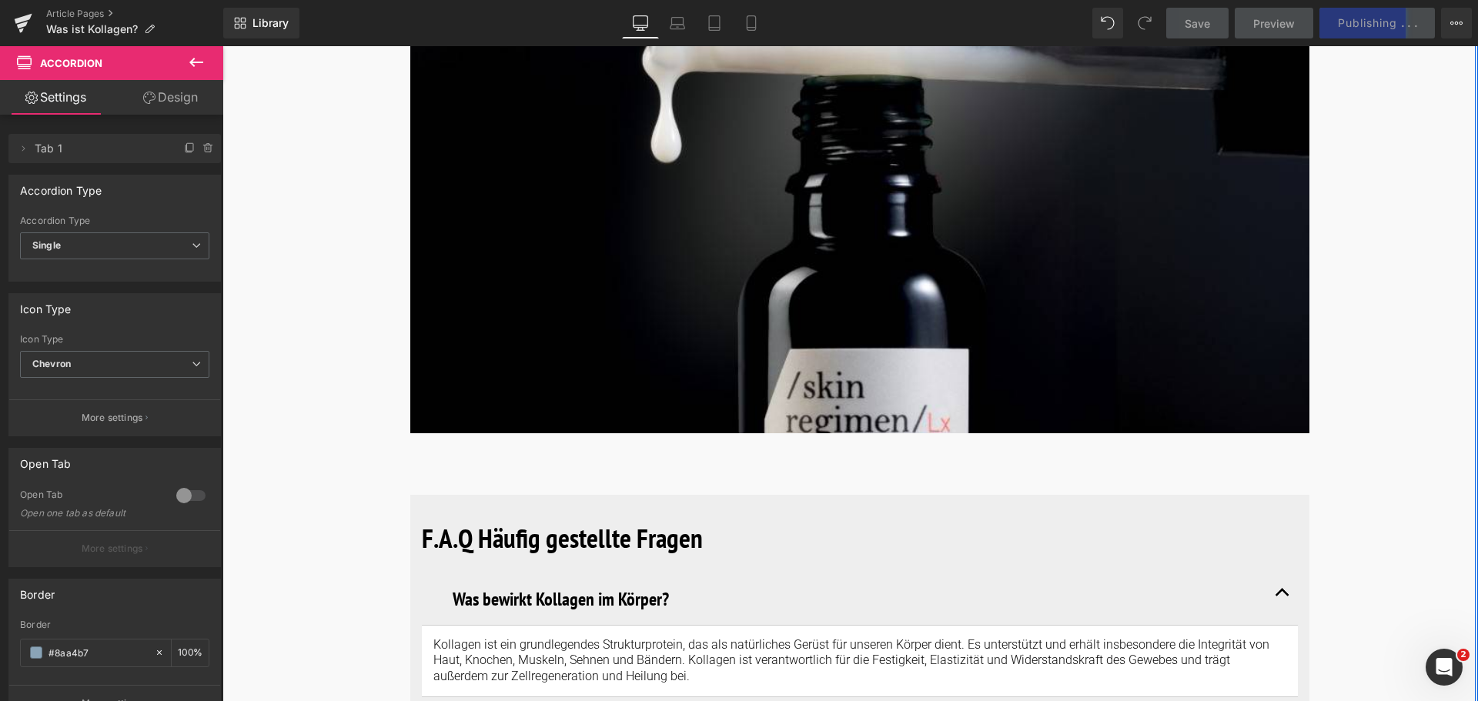
scroll to position [5465, 0]
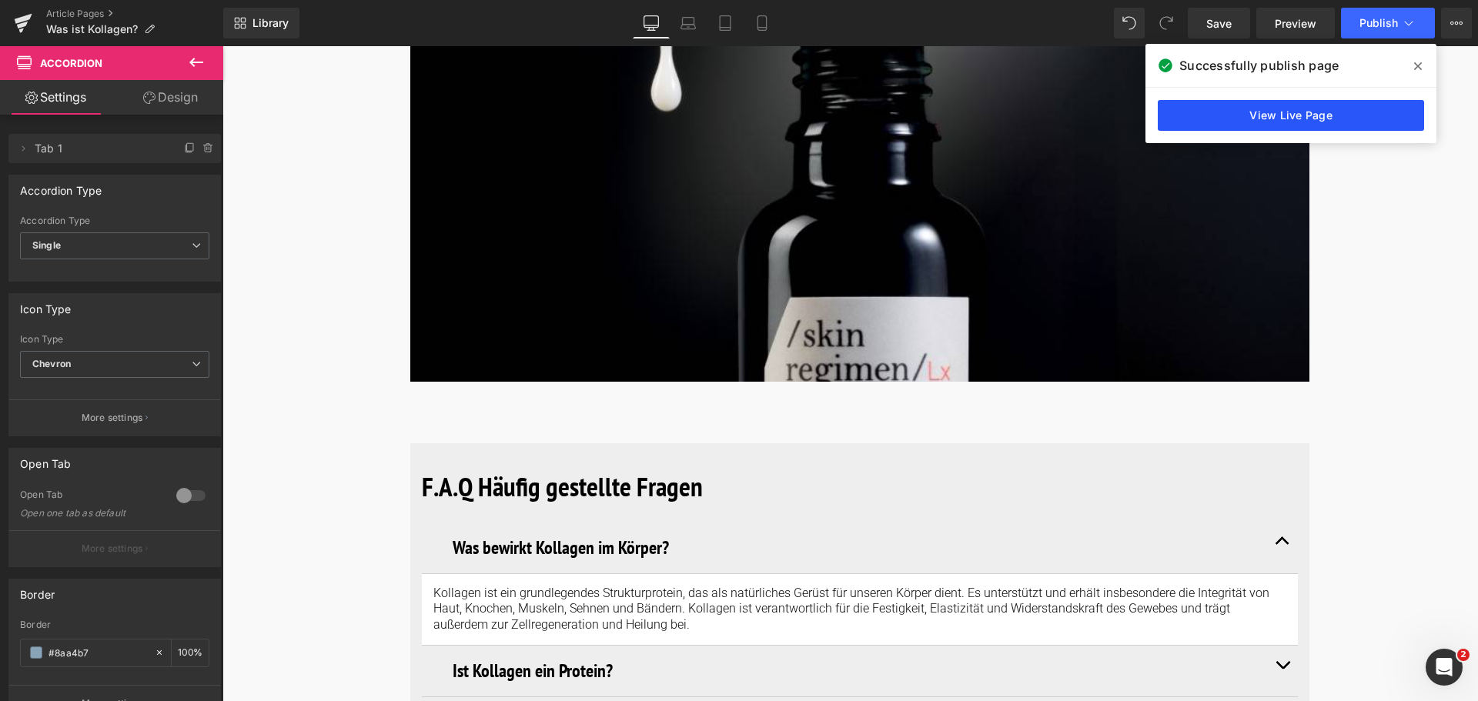
click at [1297, 119] on link "View Live Page" at bounding box center [1291, 115] width 266 height 31
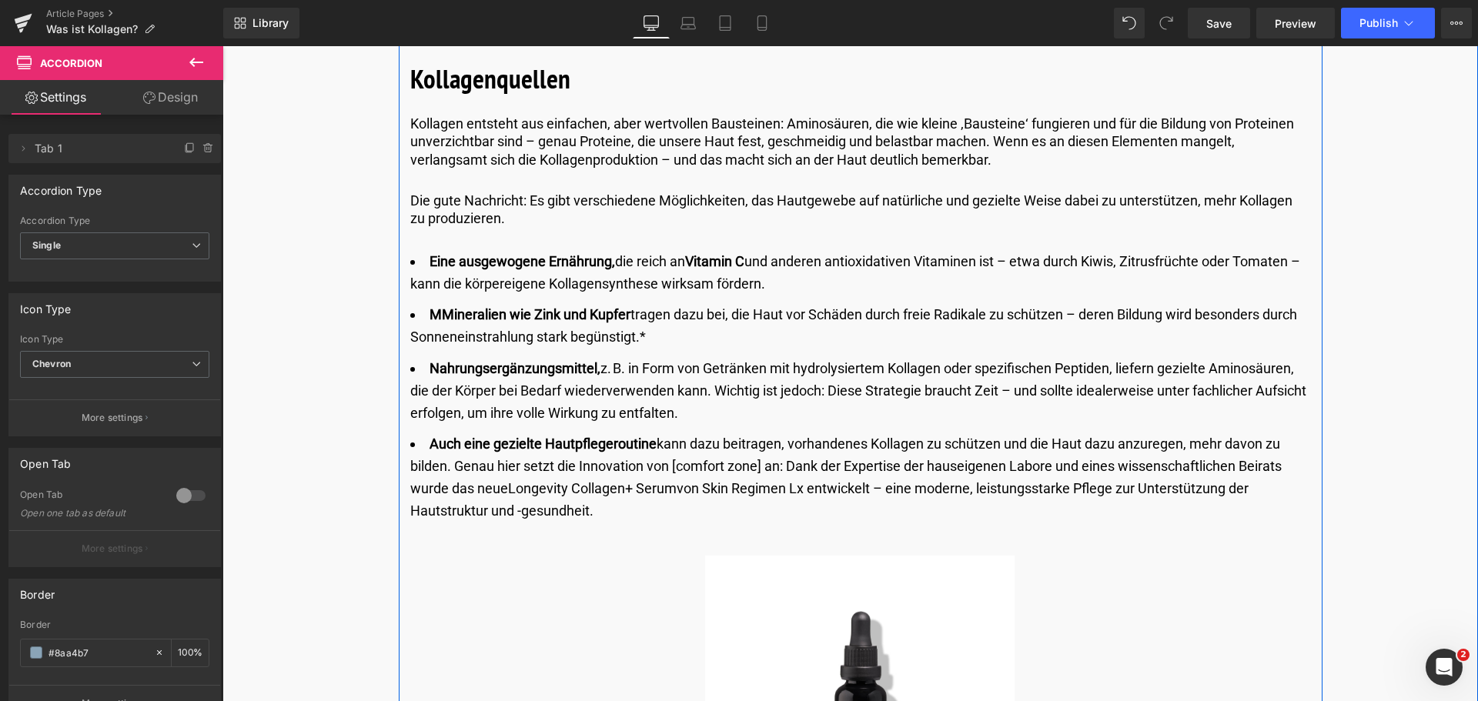
scroll to position [2232, 0]
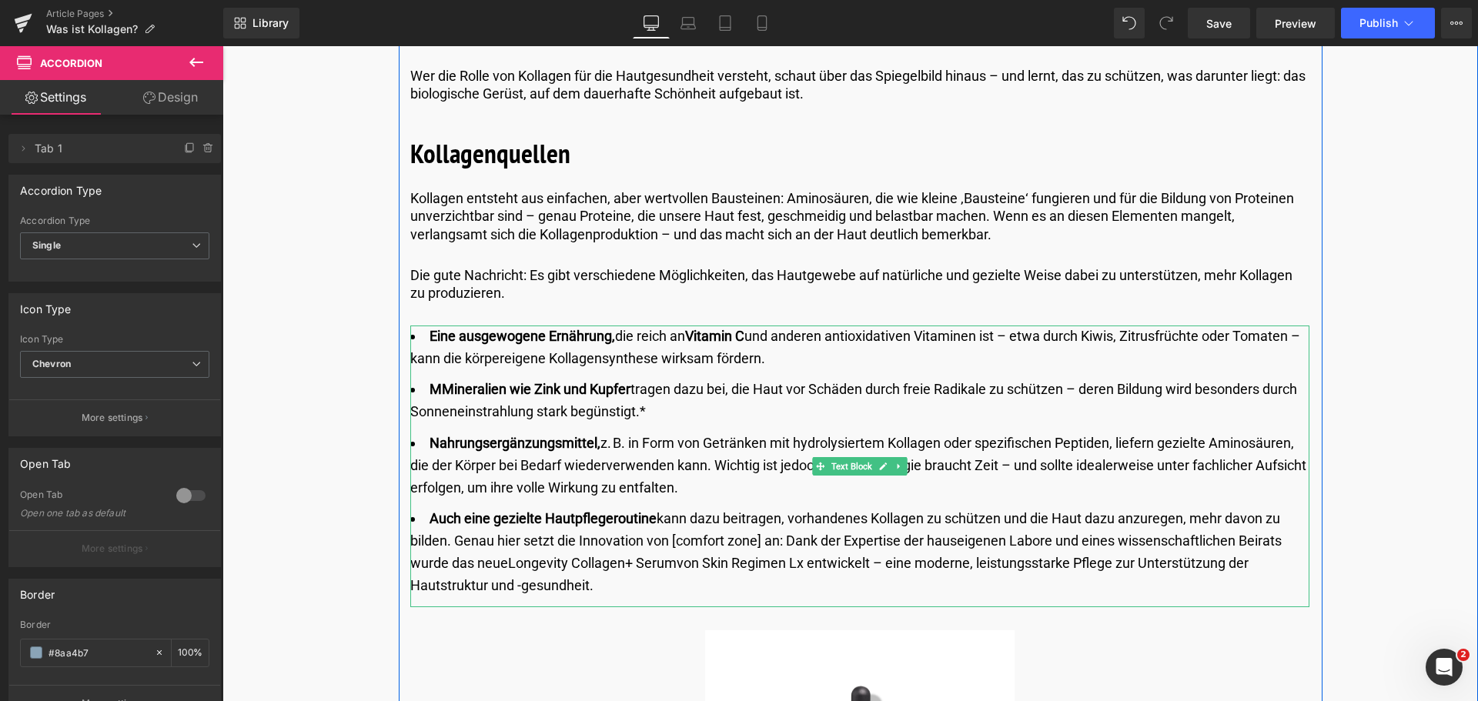
click at [440, 392] on strong "MMineralien wie Zink und Kupfer" at bounding box center [530, 389] width 201 height 16
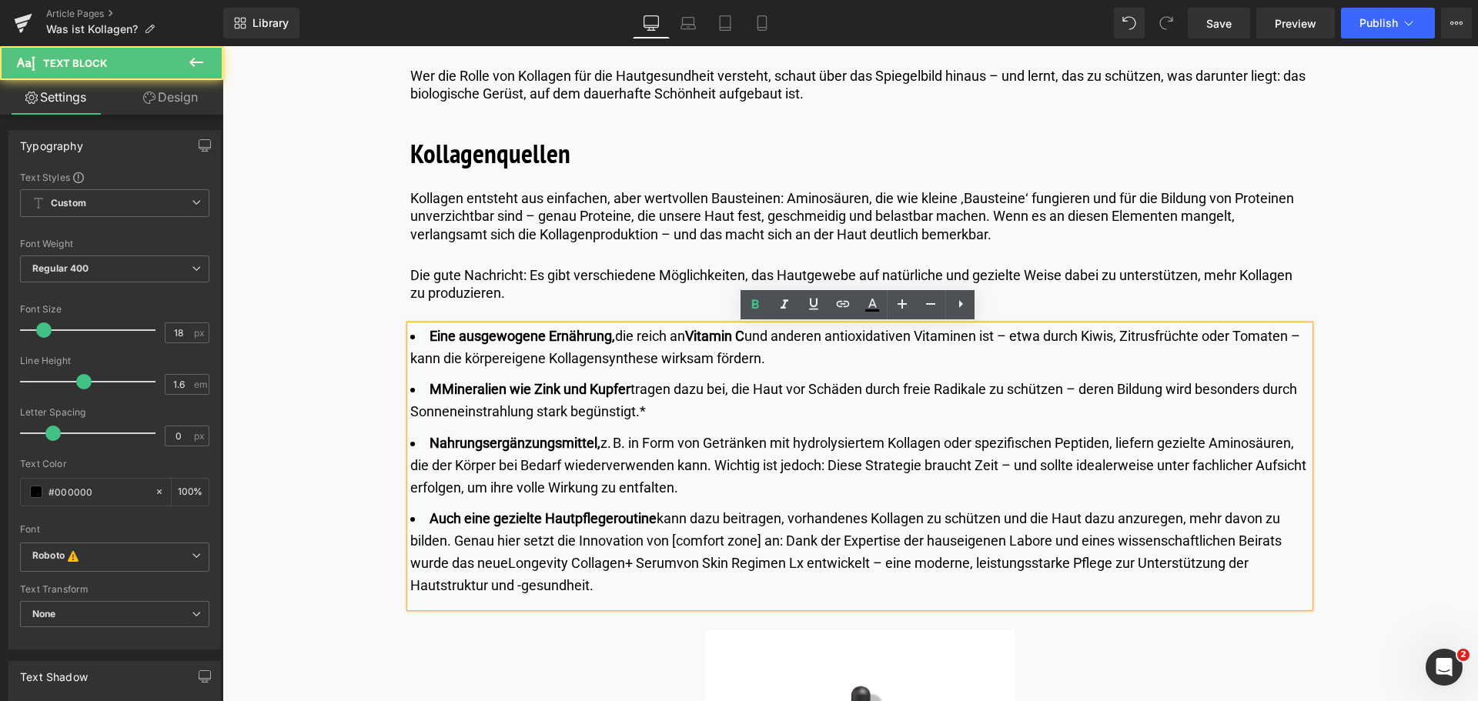
click at [440, 392] on strong "MMineralien wie Zink und Kupfer" at bounding box center [530, 389] width 201 height 16
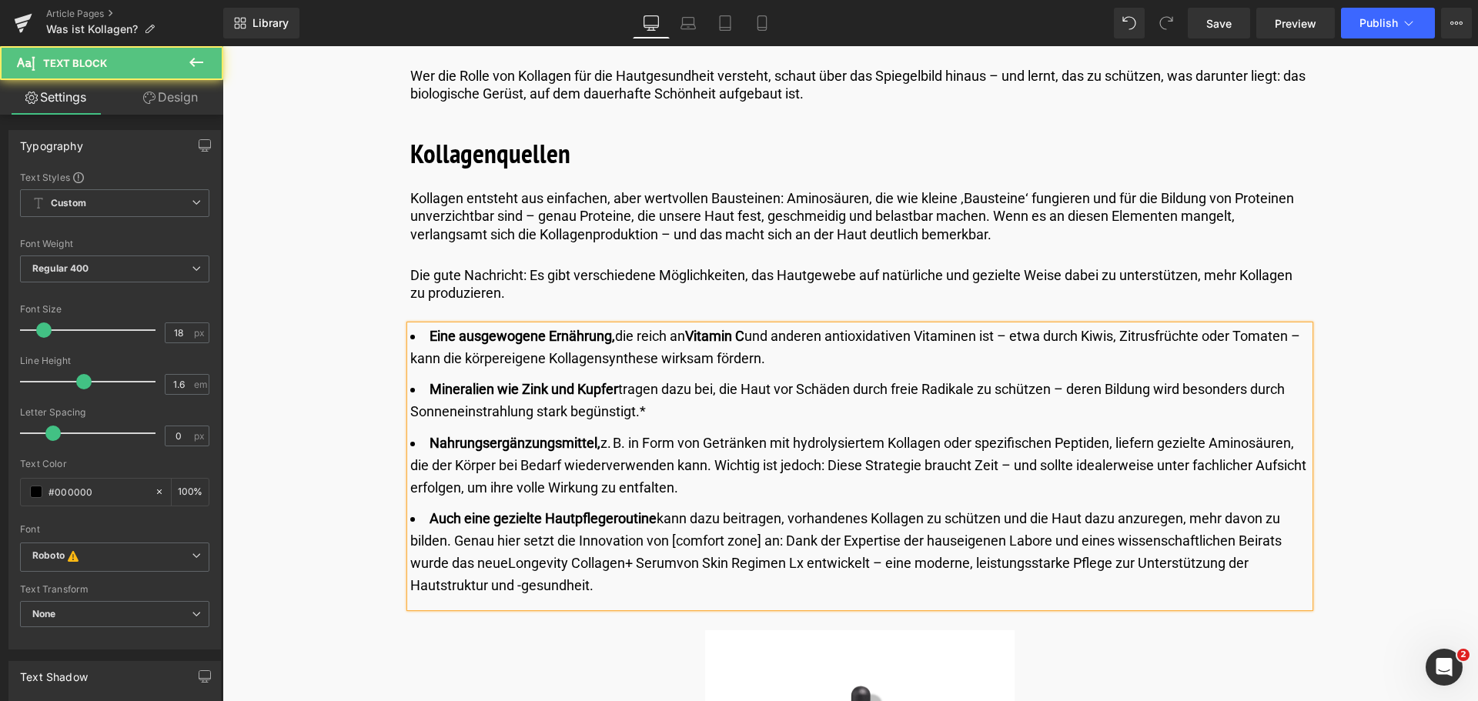
click at [611, 337] on li "Eine ausgewogene Ernährung, die reich an Vitamin C und anderen antioxidativen V…" at bounding box center [859, 348] width 899 height 45
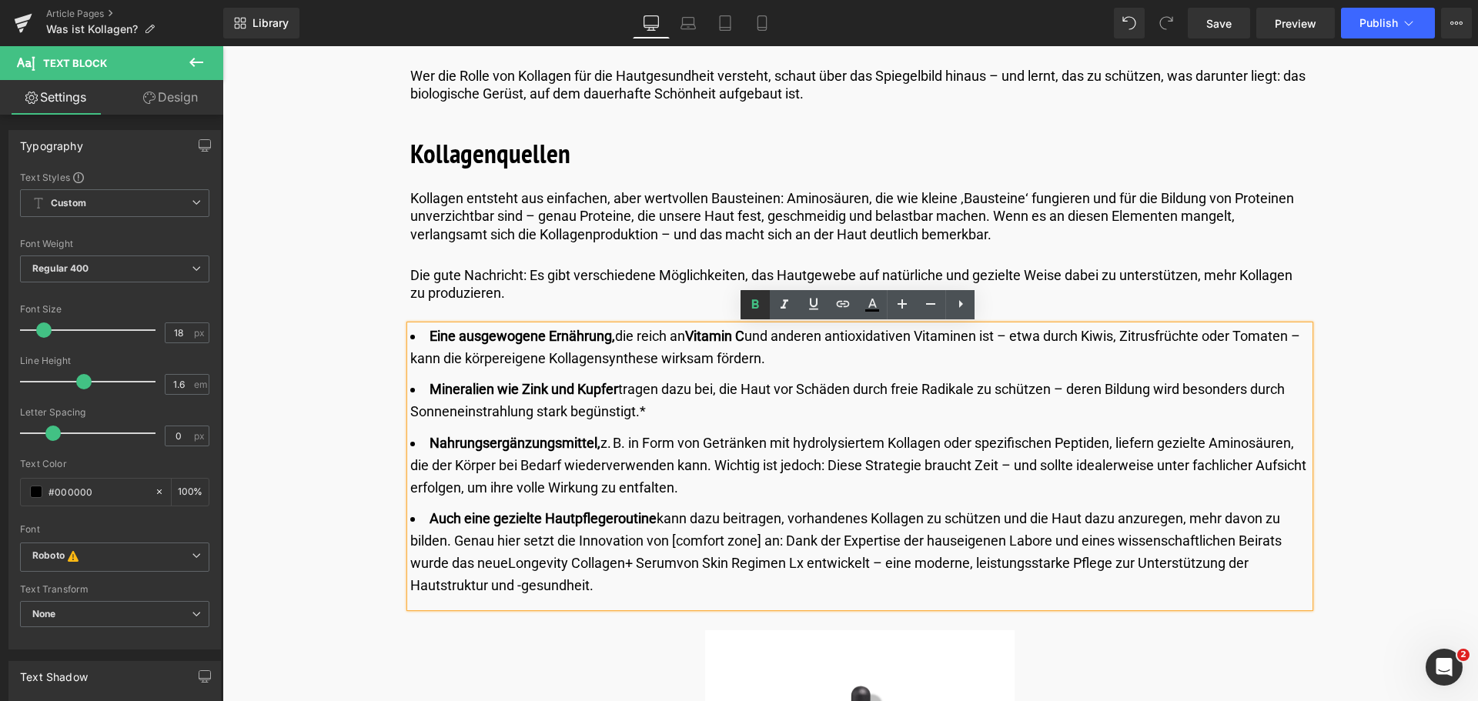
click at [754, 305] on icon at bounding box center [755, 303] width 7 height 9
click at [616, 388] on li "Mineralien wie Zink und Kupfer tragen dazu bei, die Haut vor Schäden durch frei…" at bounding box center [859, 401] width 899 height 45
click at [756, 303] on icon at bounding box center [755, 303] width 7 height 9
click at [598, 443] on li "Nahrungsergänzungsmittel, z. B. in Form von Getränken mit hydrolysiertem Kollag…" at bounding box center [859, 466] width 899 height 66
click at [752, 305] on icon at bounding box center [755, 303] width 7 height 9
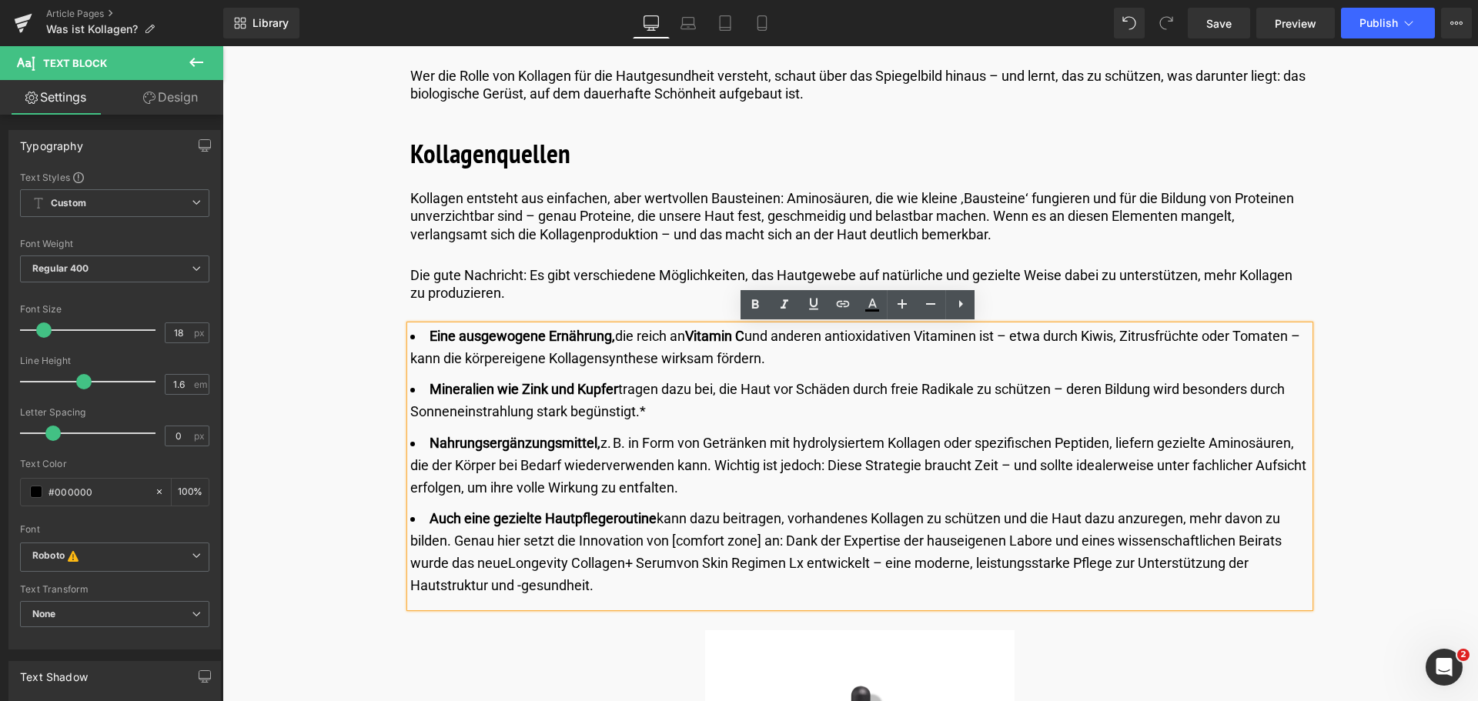
scroll to position [2309, 0]
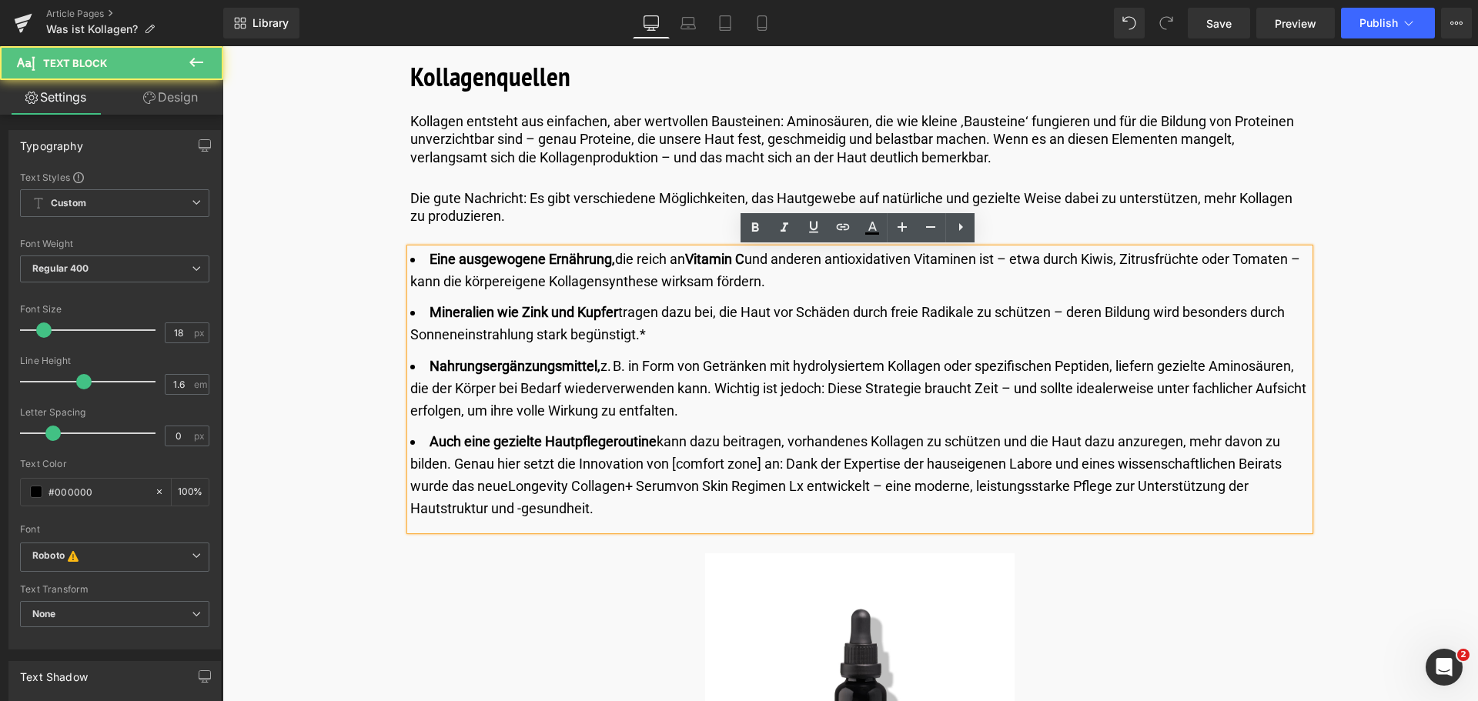
click at [657, 440] on li "Auch eine gezielte Hautpflegeroutine kann dazu beitragen, vorhandenes Kollagen …" at bounding box center [859, 475] width 899 height 89
click at [756, 232] on icon at bounding box center [755, 228] width 18 height 18
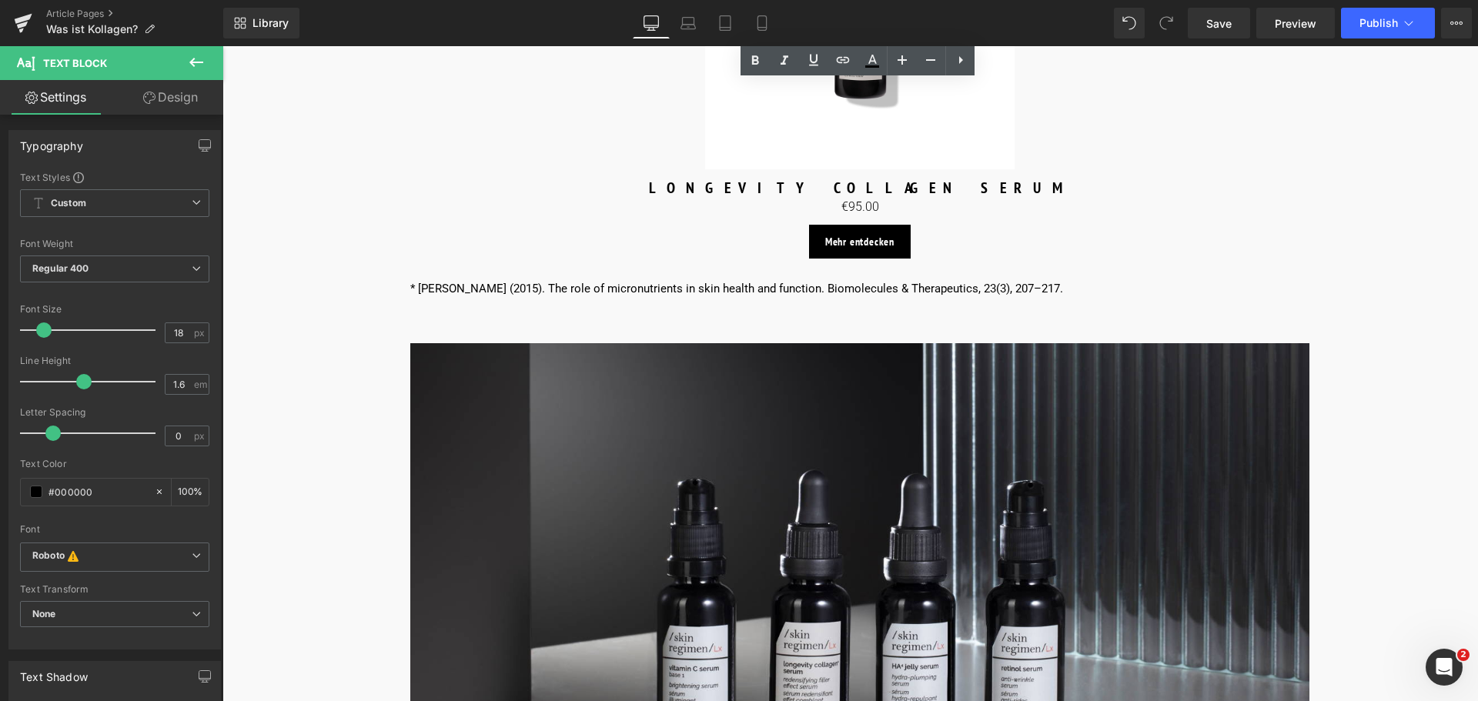
scroll to position [2540, 0]
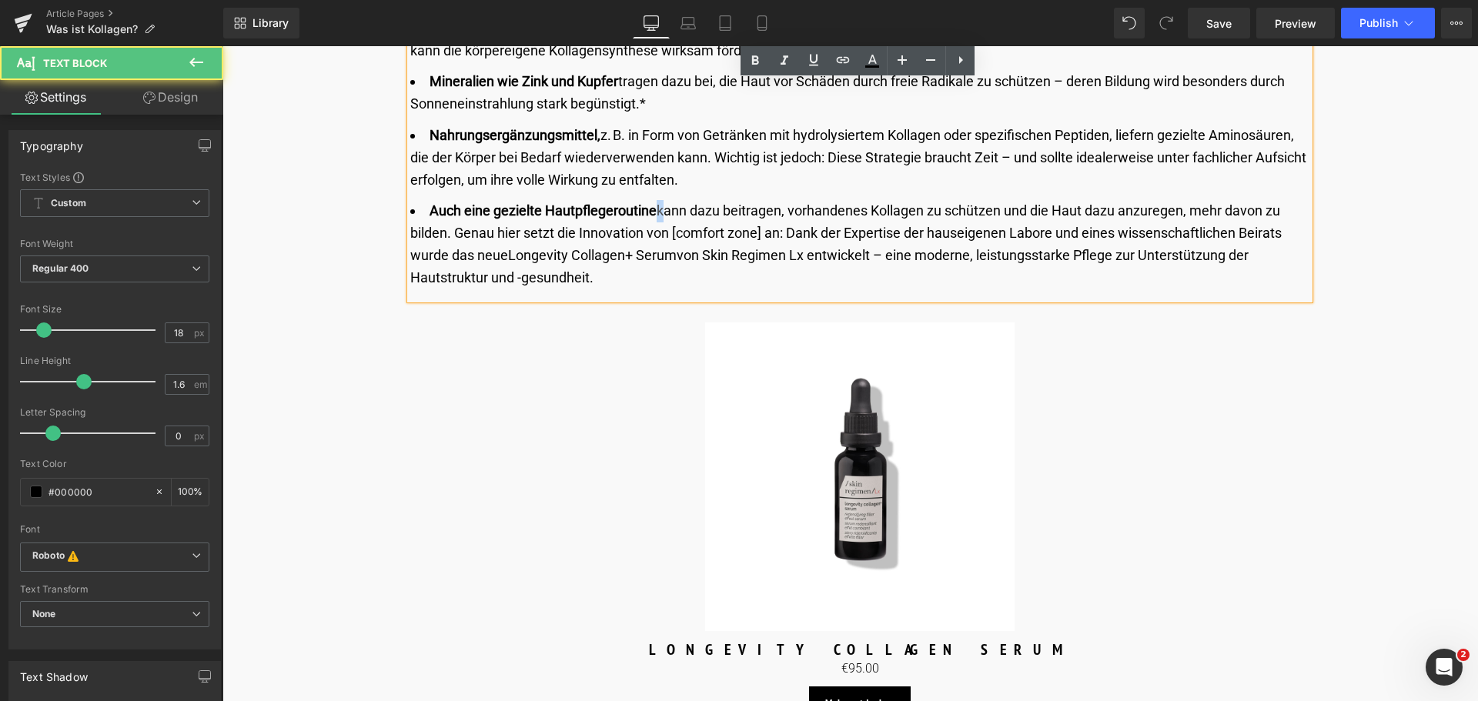
click at [656, 210] on li "Auch eine gezielte Hautpflegeroutine kann dazu beitragen, vorhandenes Kollagen …" at bounding box center [859, 244] width 899 height 89
click at [647, 224] on li "Auch eine gezielte Hautpflegeroutine kann dazu beitragen, vorhandenes Kollagen …" at bounding box center [859, 244] width 899 height 89
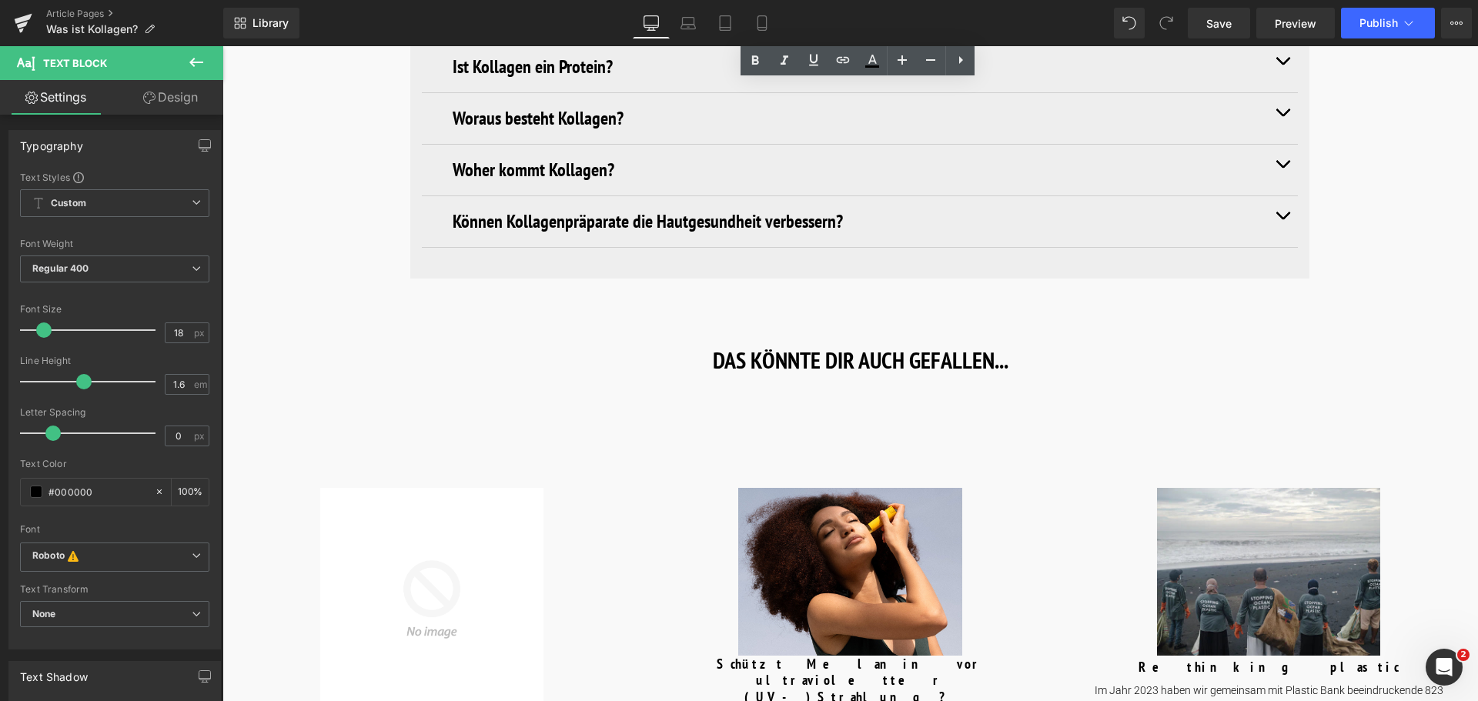
scroll to position [6158, 0]
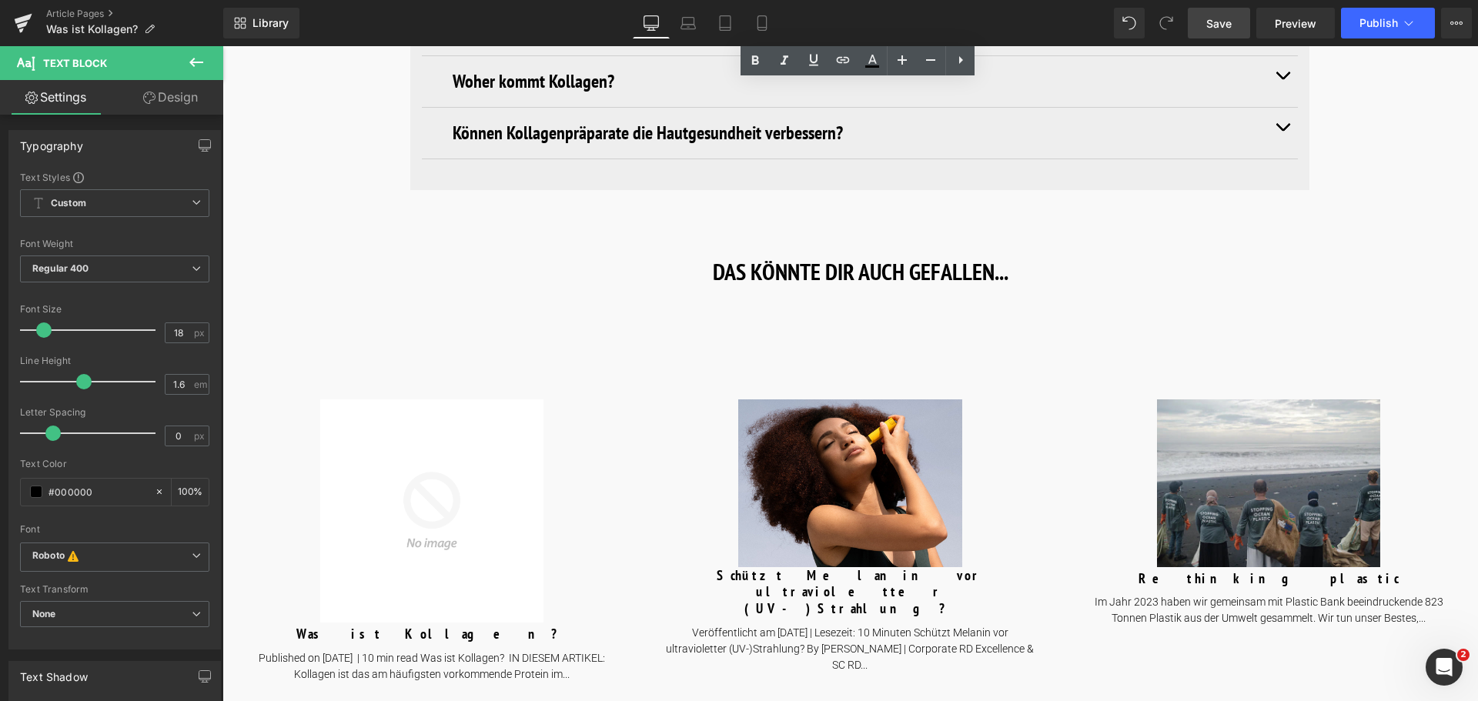
click at [1230, 16] on span "Save" at bounding box center [1218, 23] width 25 height 16
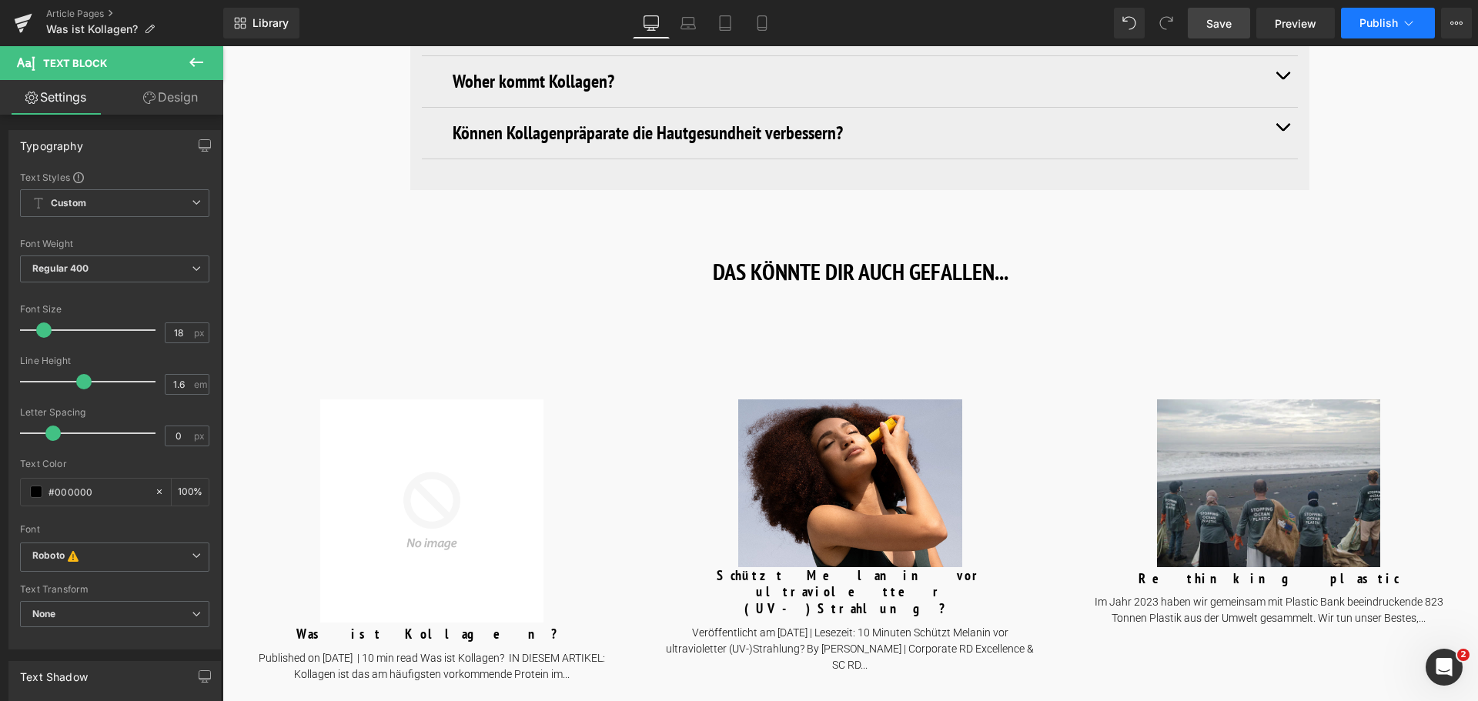
click at [1412, 13] on button "Publish" at bounding box center [1388, 23] width 94 height 31
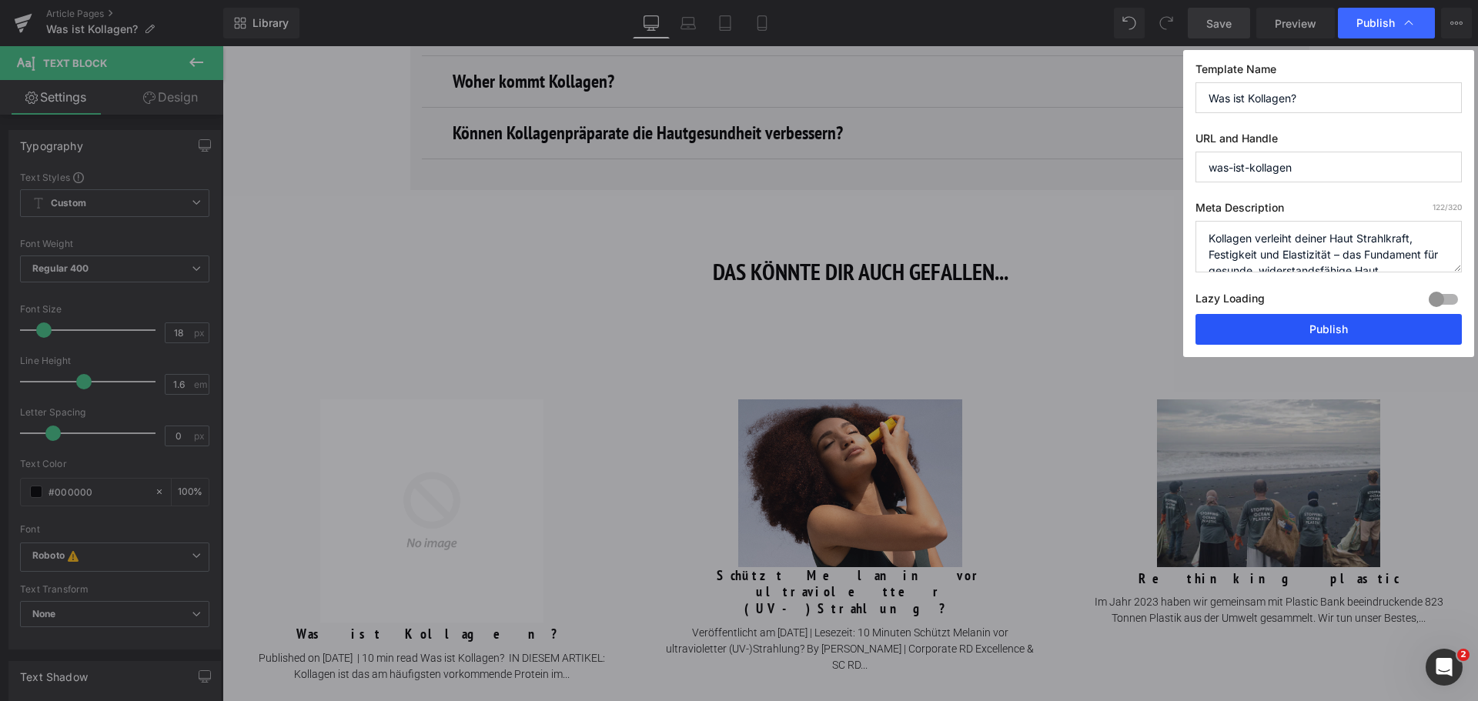
click at [1324, 334] on button "Publish" at bounding box center [1328, 329] width 266 height 31
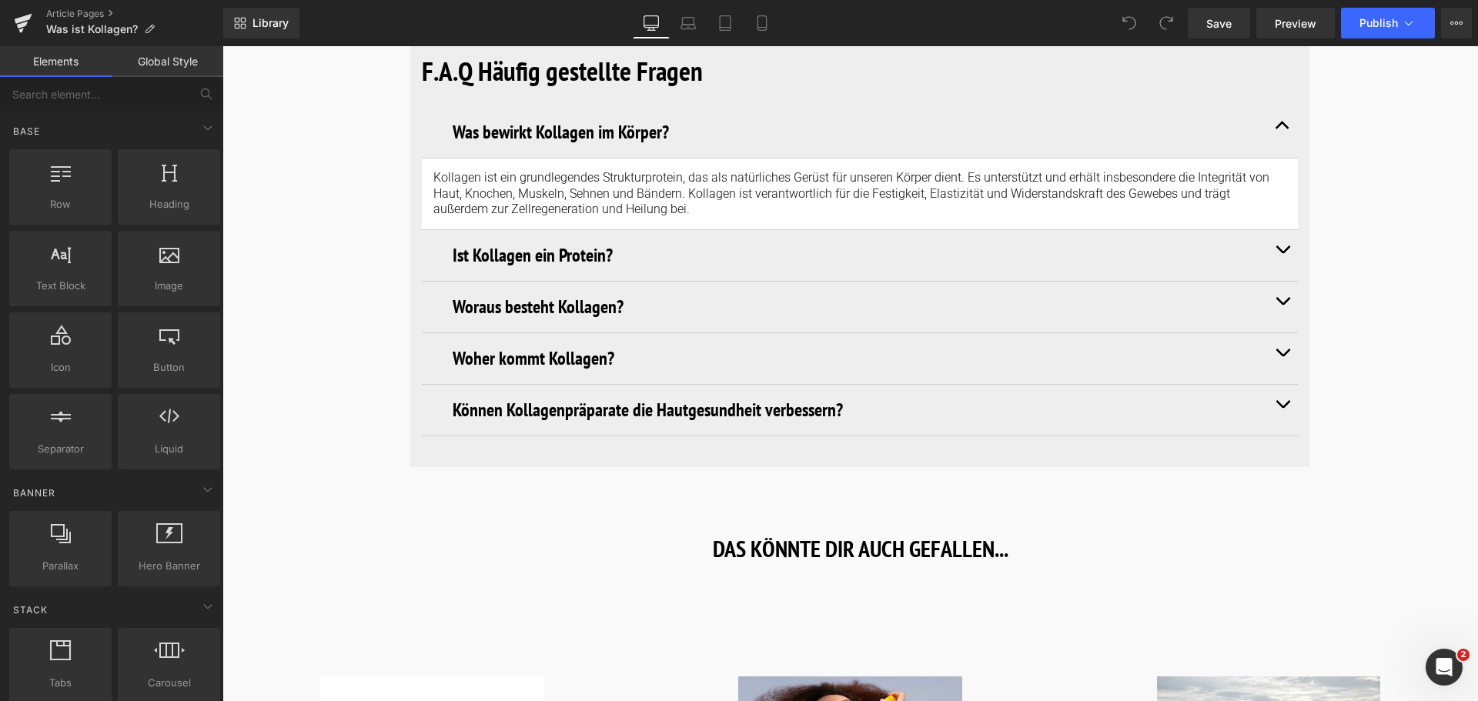
scroll to position [6081, 0]
